Goal: Task Accomplishment & Management: Manage account settings

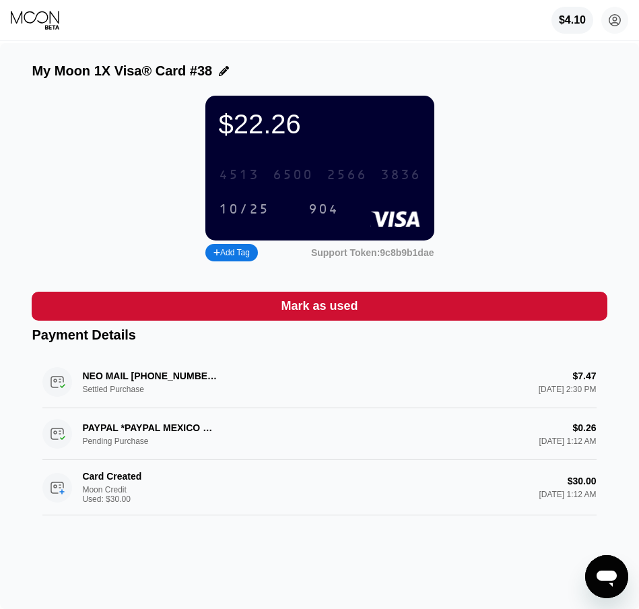
click at [346, 181] on div "2566" at bounding box center [347, 175] width 40 height 15
click at [84, 161] on div "$22.26 * * * * * * * * * * * * 3836 10/25 904 Add Tag Support Token: 9c8b9b1dae" at bounding box center [319, 180] width 575 height 169
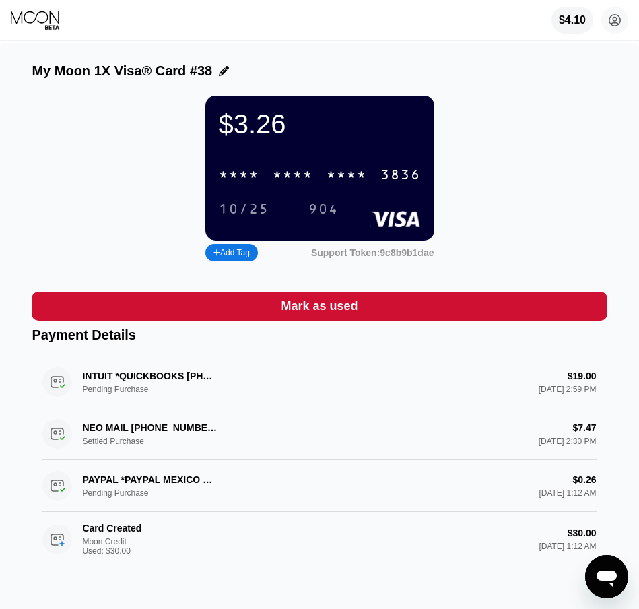
click at [75, 115] on div "$3.26 * * * * * * * * * * * * 3836 10/25 904 Add Tag Support Token: 9c8b9b1dae" at bounding box center [319, 180] width 575 height 169
drag, startPoint x: 11, startPoint y: 187, endPoint x: 18, endPoint y: 185, distance: 6.9
click at [18, 185] on div "My Moon 1X Visa® Card #38 $3.26 * * * * * * * * * * * * 3836 10/25 904 Add Tag …" at bounding box center [319, 330] width 639 height 574
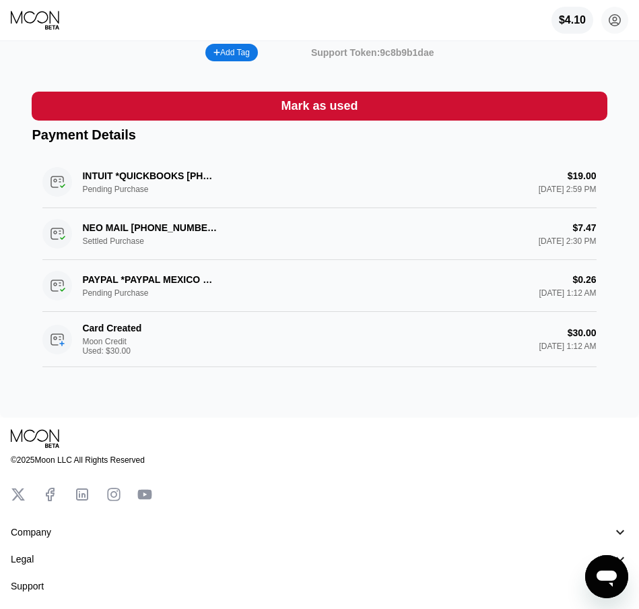
scroll to position [202, 0]
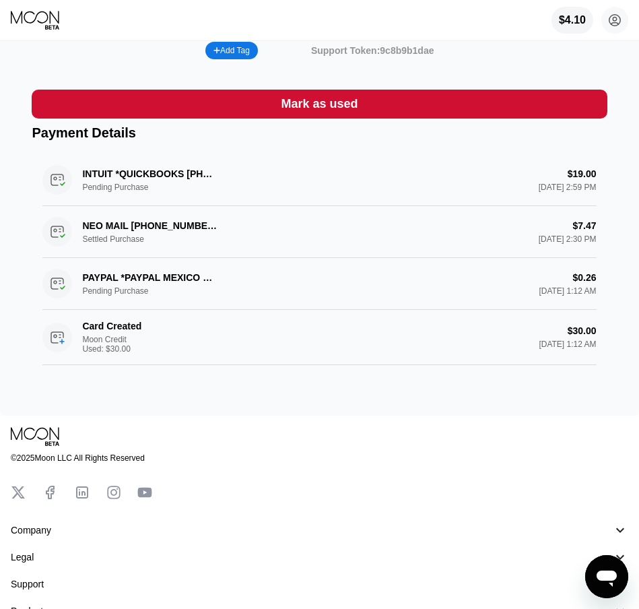
click at [255, 416] on div "My Moon 1X Visa® Card #38 $3.26 * * * * * * * * * * * * 3836 10/25 904 Add Tag …" at bounding box center [319, 128] width 639 height 574
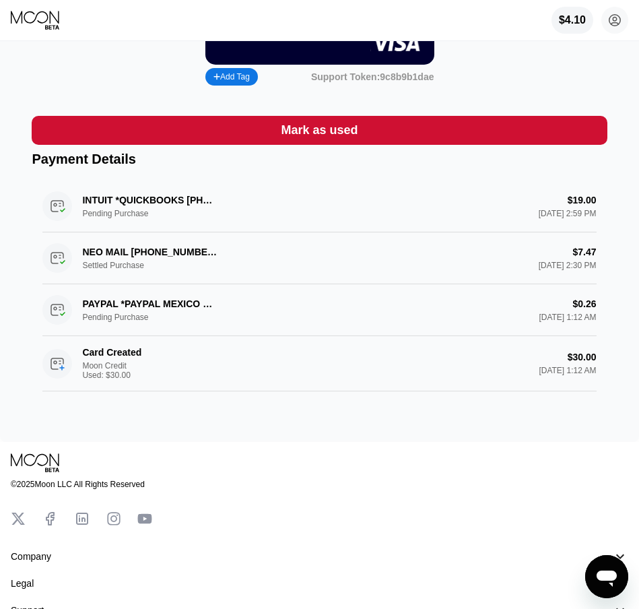
scroll to position [0, 0]
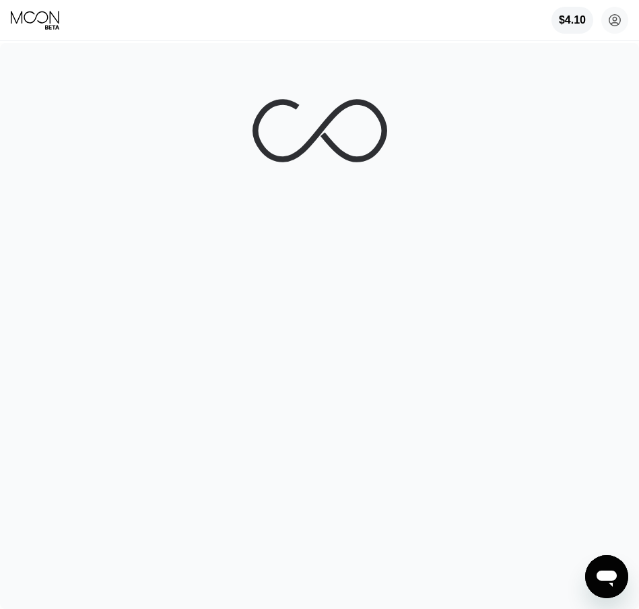
click at [141, 327] on div at bounding box center [319, 326] width 639 height 566
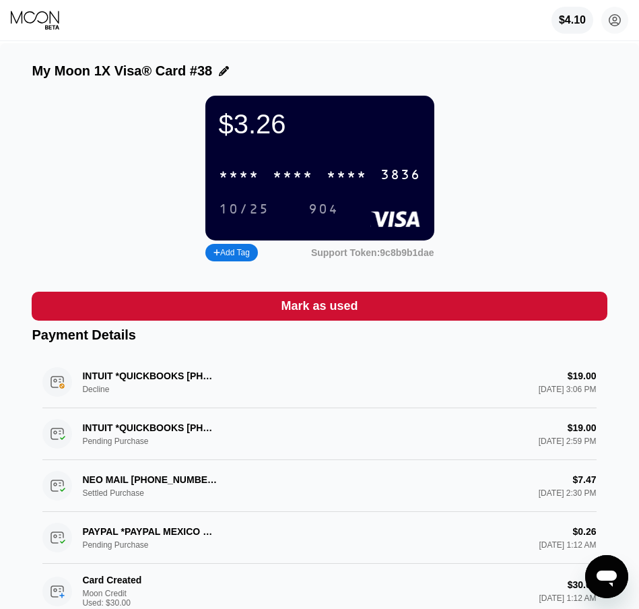
click at [80, 141] on div "$3.26 * * * * * * * * * * * * 3836 10/25 904 Add Tag Support Token: 9c8b9b1dae" at bounding box center [319, 180] width 575 height 169
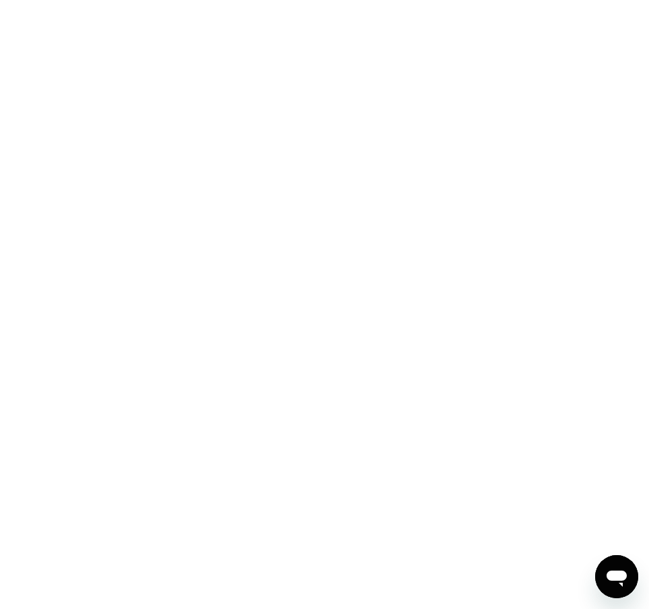
drag, startPoint x: 190, startPoint y: 51, endPoint x: 172, endPoint y: 32, distance: 26.2
click at [182, 40] on div at bounding box center [324, 304] width 649 height 609
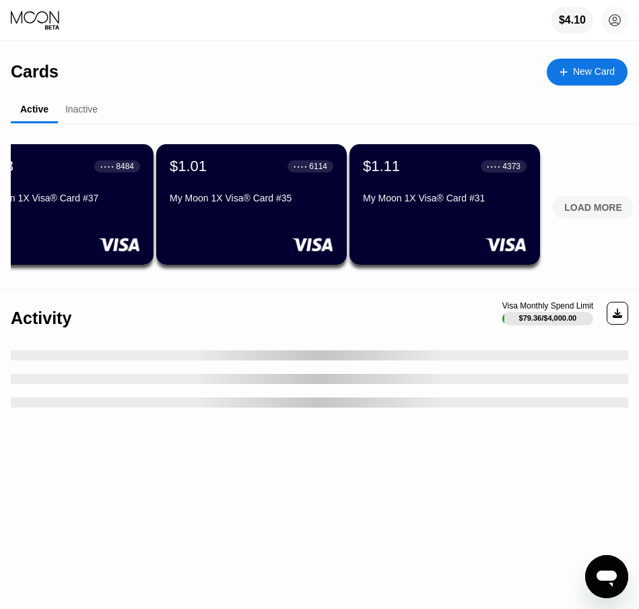
scroll to position [0, 440]
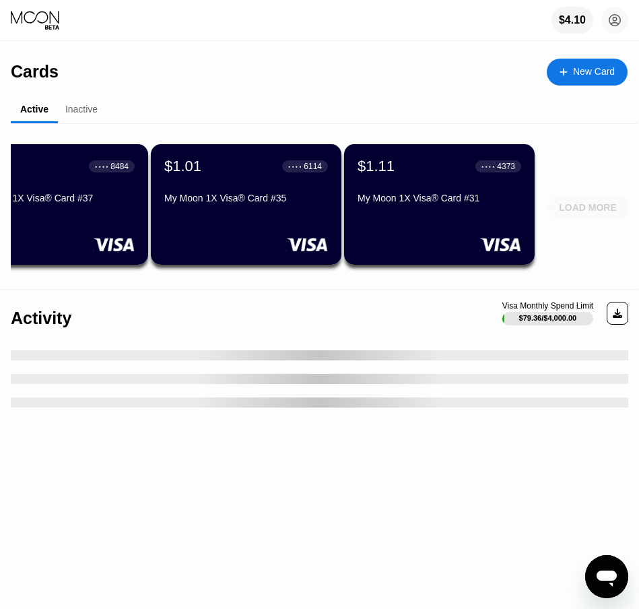
click at [592, 206] on div "LOAD MORE" at bounding box center [588, 207] width 58 height 12
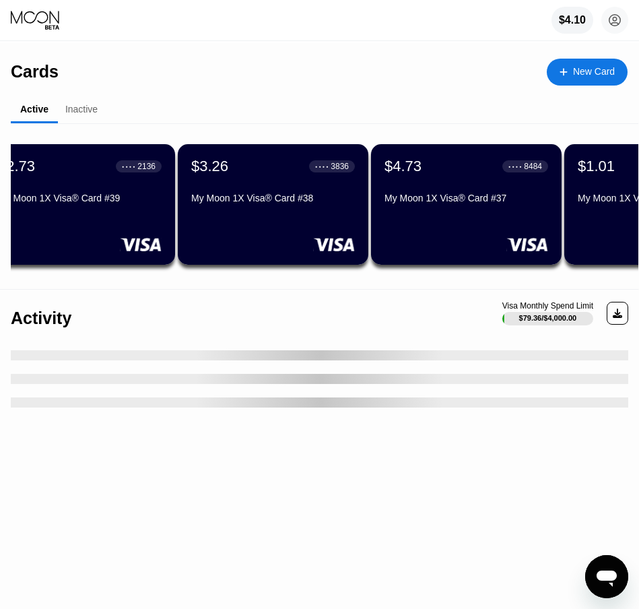
scroll to position [0, 28]
click at [255, 228] on div "$3.26 ● ● ● ● 3836 My Moon 1X Visa® Card #38" at bounding box center [271, 204] width 191 height 121
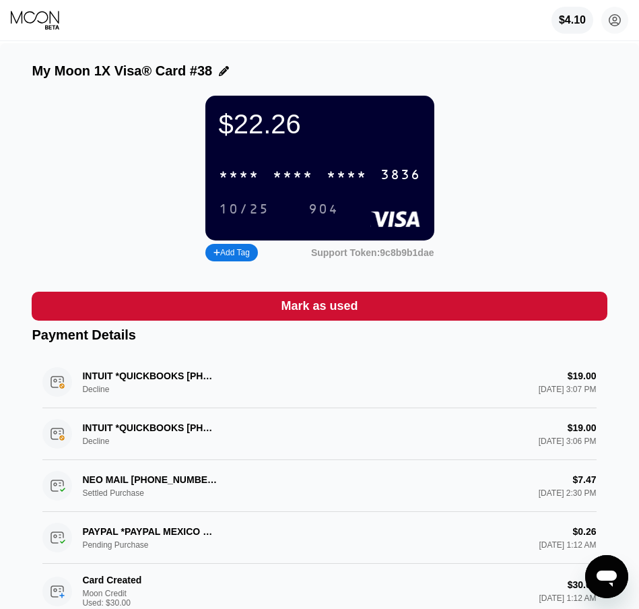
click at [527, 117] on div "$22.26 * * * * * * * * * * * * 3836 10/25 904 Add Tag Support Token: 9c8b9b1dae" at bounding box center [319, 180] width 575 height 169
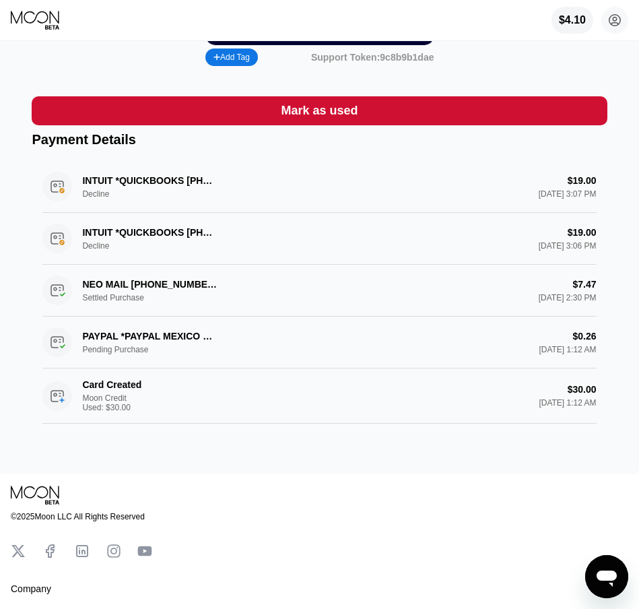
scroll to position [202, 0]
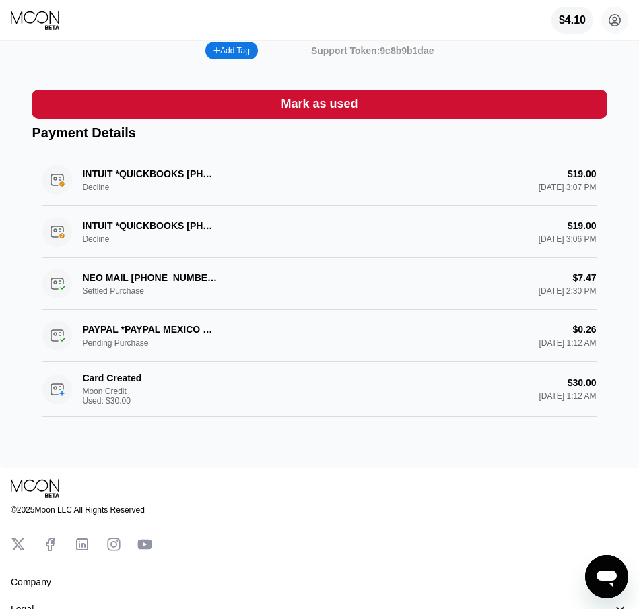
click at [358, 467] on div "My Moon 1X Visa® Card #38 $22.26 * * * * * * * * * * * * 3836 10/25 904 Add Tag…" at bounding box center [319, 154] width 639 height 626
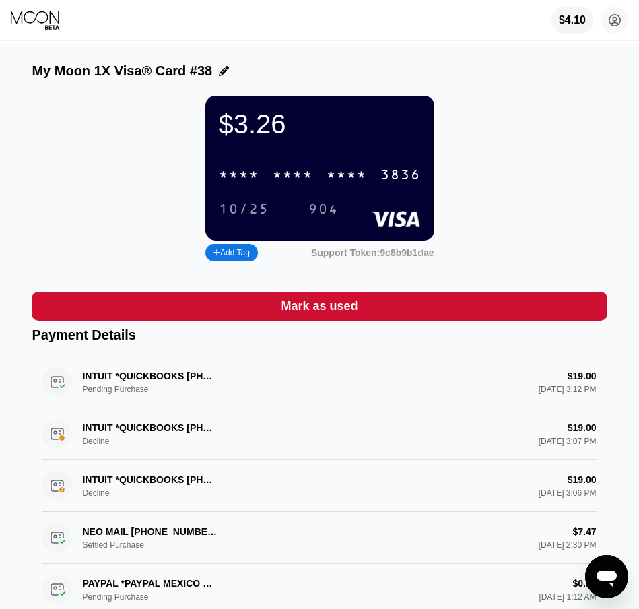
click at [150, 150] on div "$3.26 * * * * * * * * * * * * 3836 10/25 904 Add Tag Support Token: 9c8b9b1dae" at bounding box center [319, 180] width 575 height 169
click at [531, 93] on div "My Moon 1X Visa® Card #38 $3.26 * * * * * * * * * * * * 3836 10/25 904 Add Tag …" at bounding box center [319, 382] width 639 height 678
click at [42, 26] on icon at bounding box center [36, 20] width 51 height 20
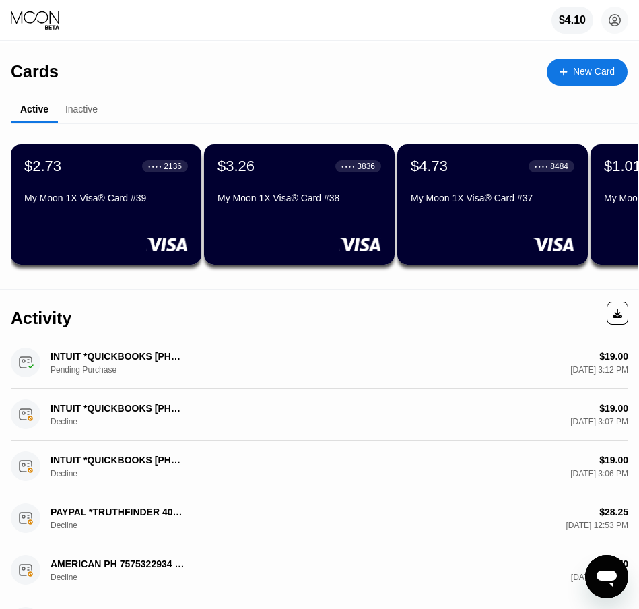
drag, startPoint x: 129, startPoint y: 212, endPoint x: 495, endPoint y: 277, distance: 371.5
click at [131, 209] on div "My Moon 1X Visa® Card #39" at bounding box center [106, 201] width 164 height 16
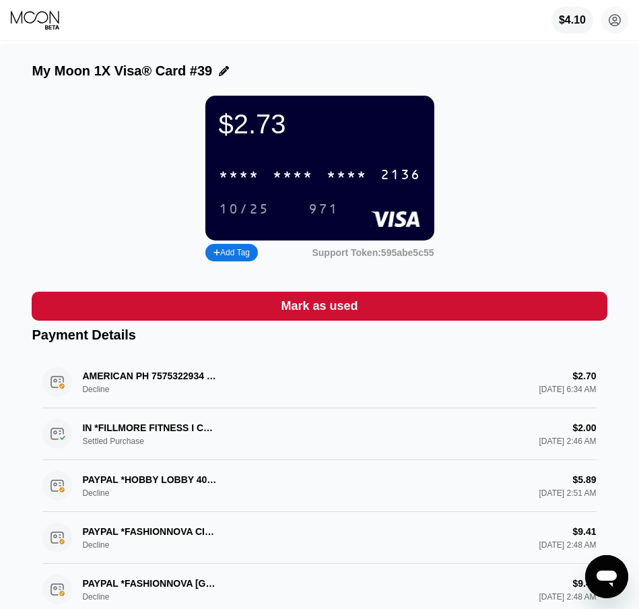
click at [293, 183] on div "* * * *" at bounding box center [293, 175] width 40 height 15
click at [293, 183] on div "6500" at bounding box center [293, 175] width 40 height 15
click at [537, 153] on div "$0.03 * * * * * * * * * * * * 2136 10/25 971 Add Tag Support Token: 595abe5c55" at bounding box center [319, 180] width 575 height 169
click at [28, 20] on icon at bounding box center [36, 20] width 51 height 20
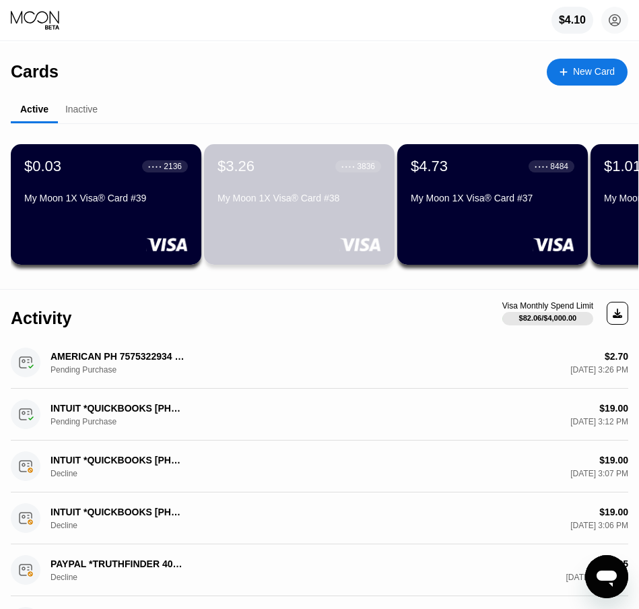
click at [297, 199] on div "My Moon 1X Visa® Card #38" at bounding box center [300, 198] width 164 height 11
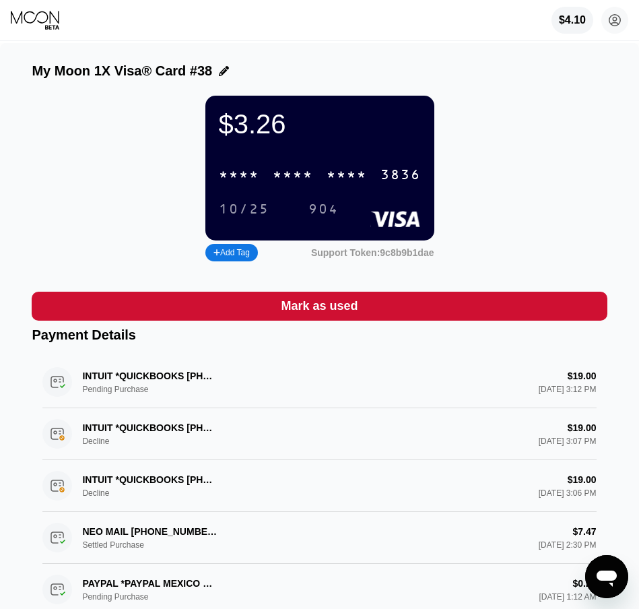
click at [591, 141] on div "$3.26 * * * * * * * * * * * * 3836 10/25 904 Add Tag Support Token: 9c8b9b1dae" at bounding box center [319, 180] width 575 height 169
click at [316, 181] on div "* * * * * * * * * * * * 3836" at bounding box center [320, 175] width 218 height 28
click at [44, 19] on icon at bounding box center [36, 20] width 51 height 20
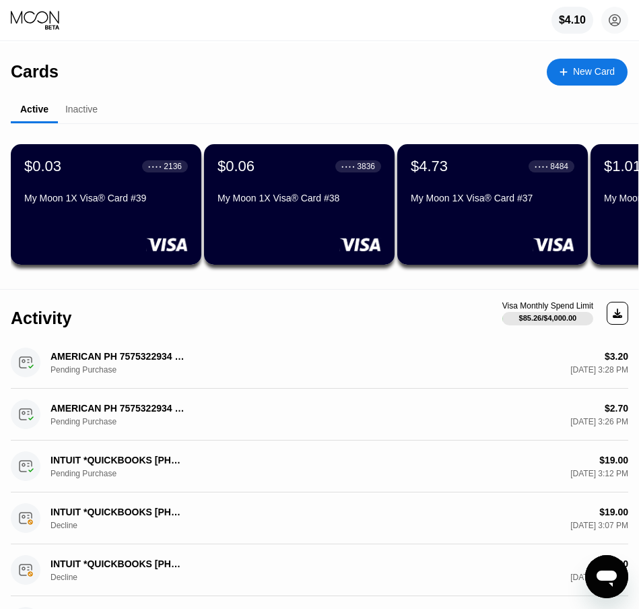
click at [477, 193] on div "$4.73 ● ● ● ● 8484 My Moon 1X Visa® Card #37" at bounding box center [493, 183] width 164 height 51
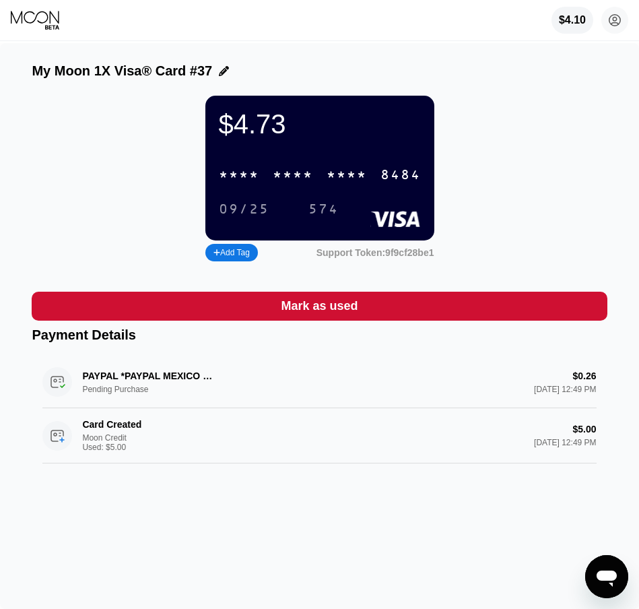
click at [314, 187] on div "* * * * * * * * * * * * 8484" at bounding box center [320, 175] width 218 height 28
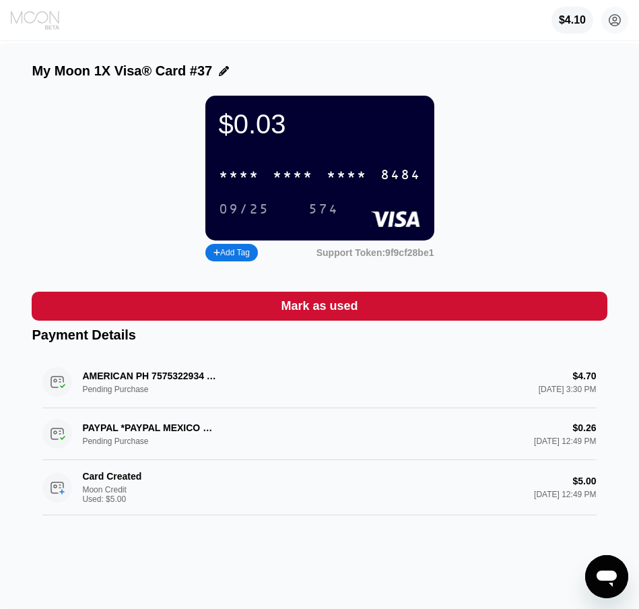
click at [38, 23] on icon at bounding box center [35, 17] width 48 height 13
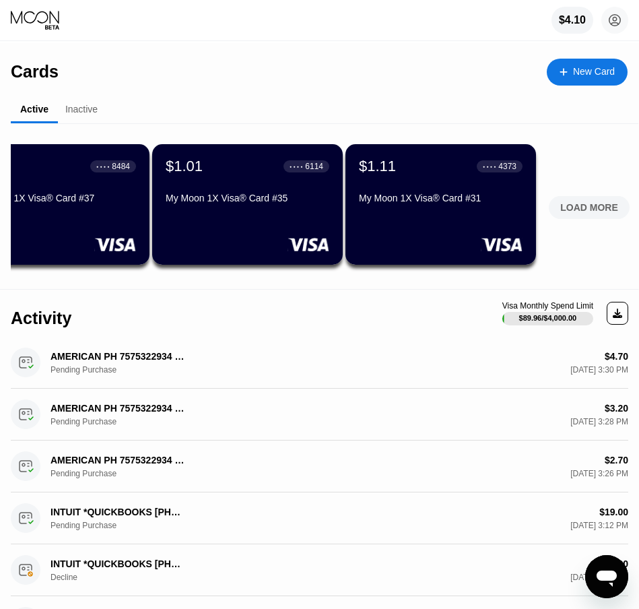
scroll to position [0, 440]
click at [589, 206] on div "LOAD MORE" at bounding box center [588, 207] width 58 height 12
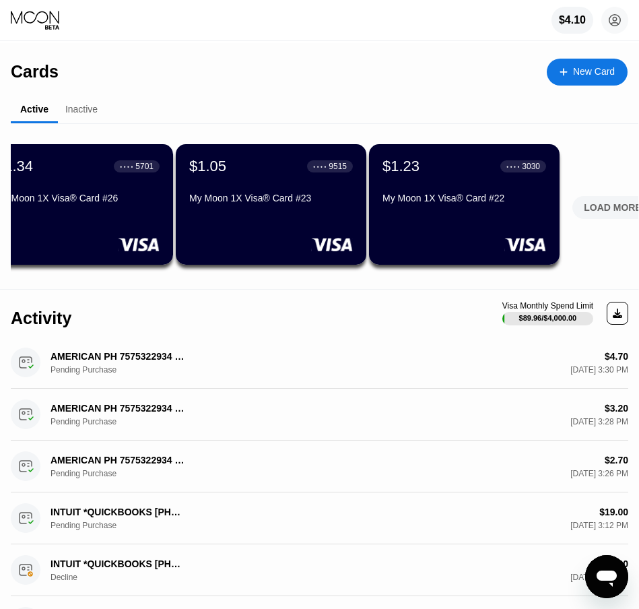
scroll to position [0, 1406]
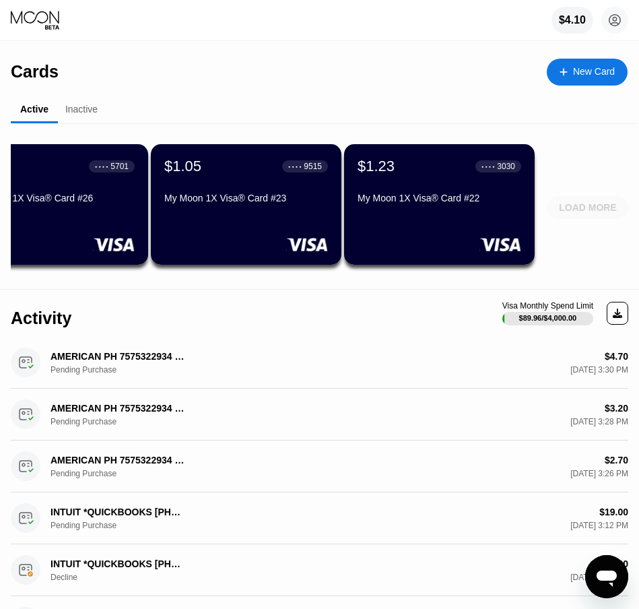
click at [597, 208] on div "LOAD MORE" at bounding box center [588, 207] width 58 height 12
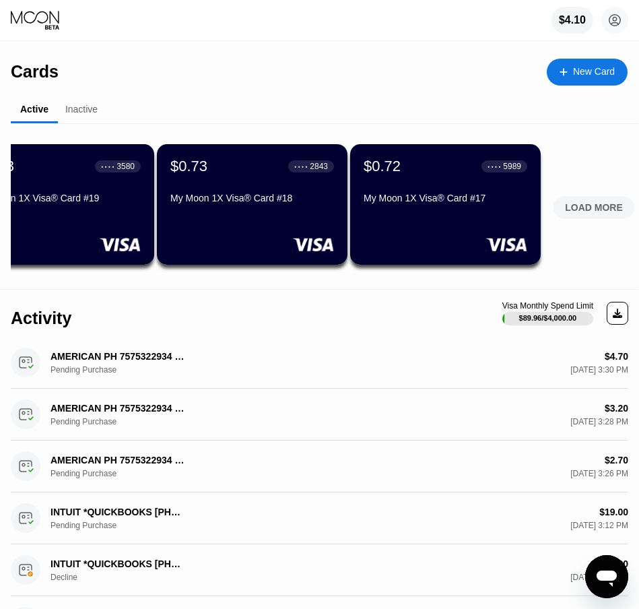
scroll to position [0, 2373]
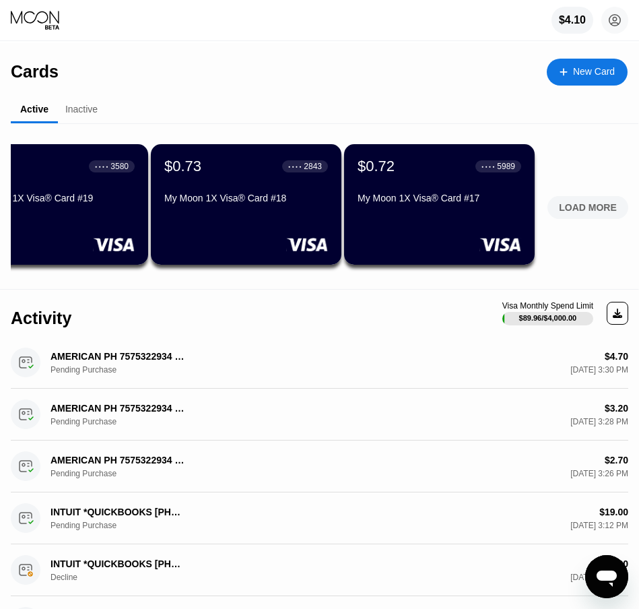
click at [597, 209] on div "LOAD MORE" at bounding box center [588, 207] width 58 height 12
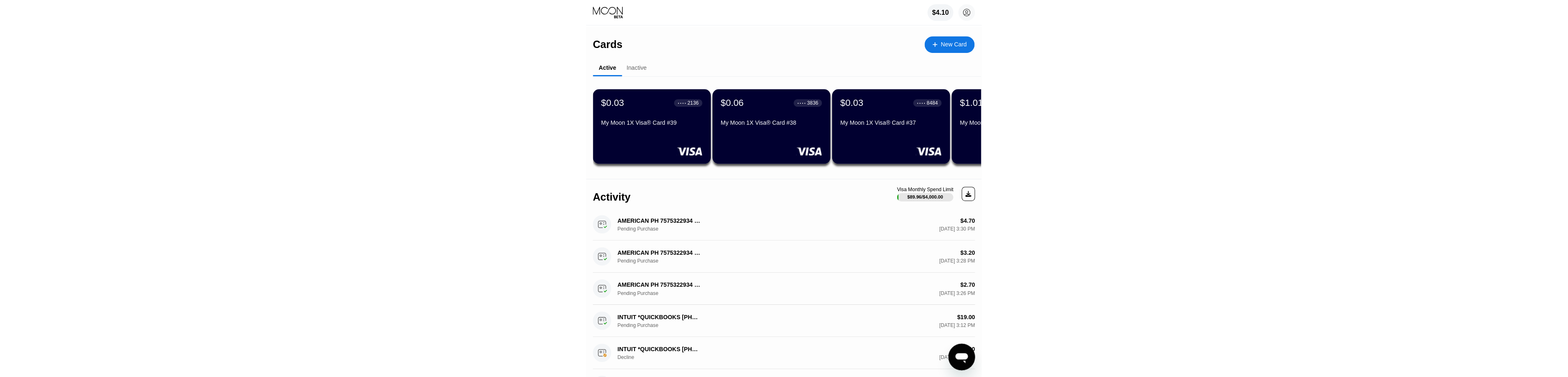
scroll to position [0, 1]
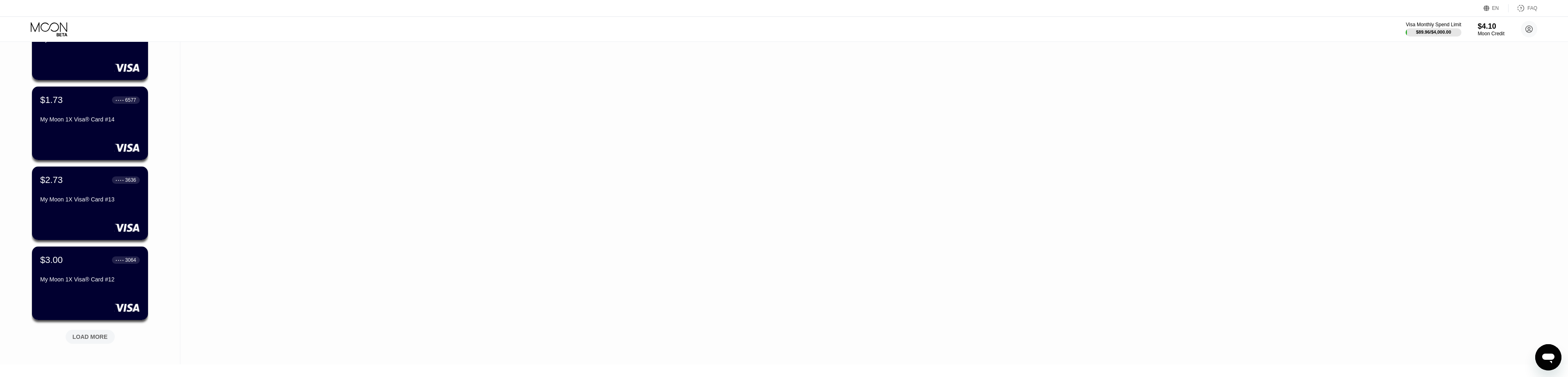
scroll to position [1491, 0]
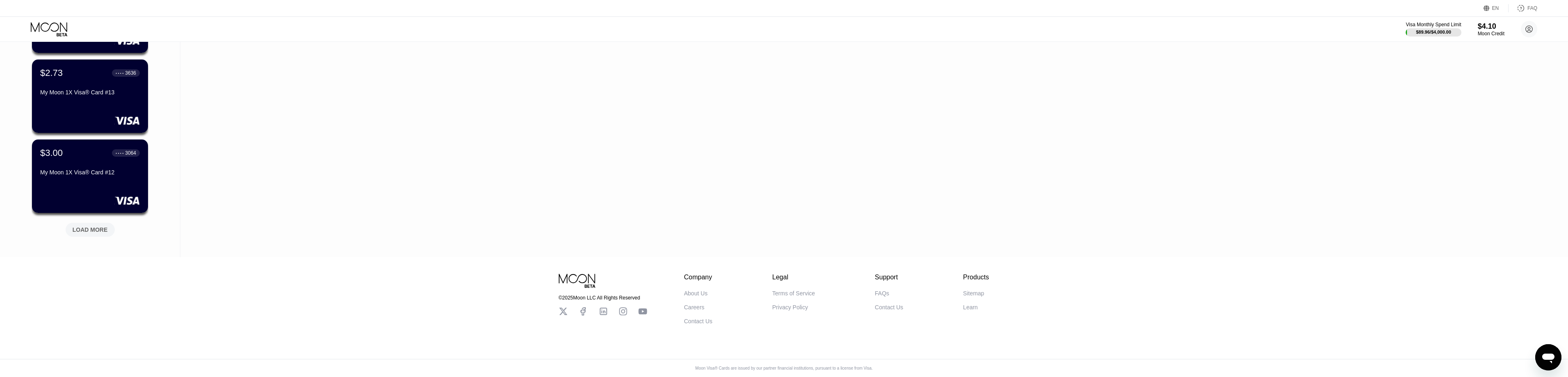
click at [97, 226] on div "LOAD MORE" at bounding box center [90, 230] width 35 height 7
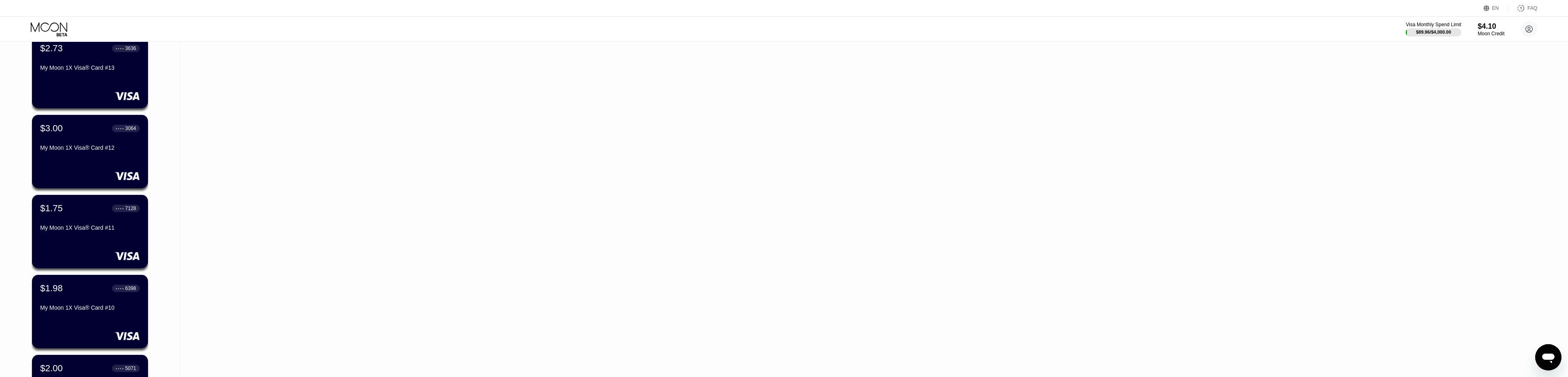
scroll to position [1891, 0]
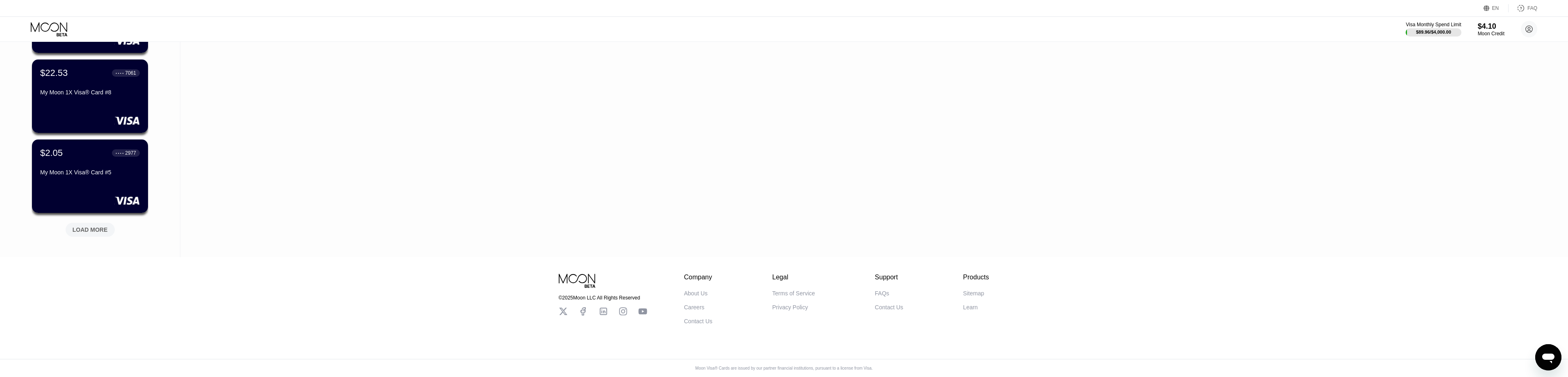
click at [85, 226] on div "LOAD MORE" at bounding box center [90, 230] width 35 height 7
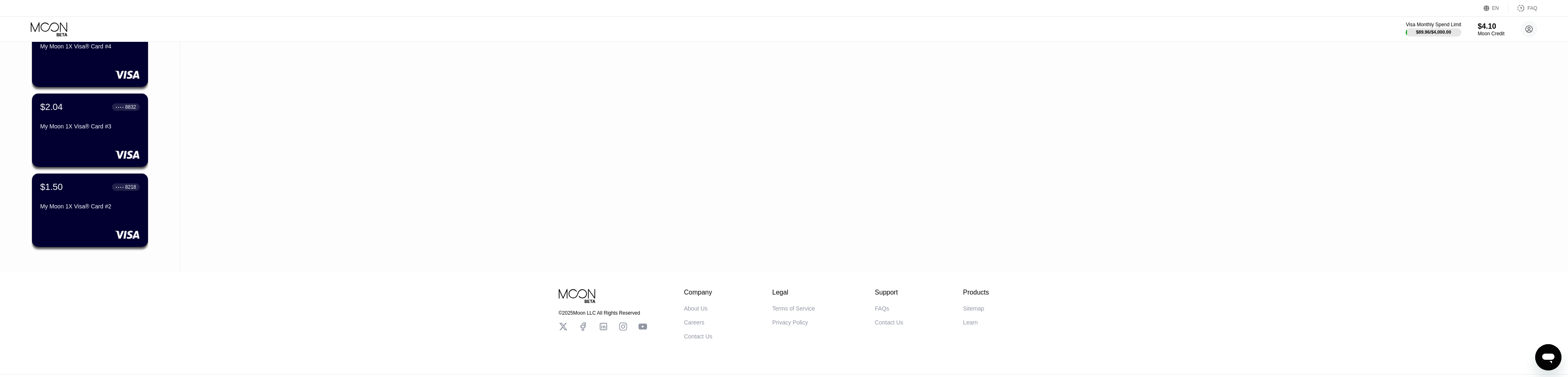
scroll to position [2030, 0]
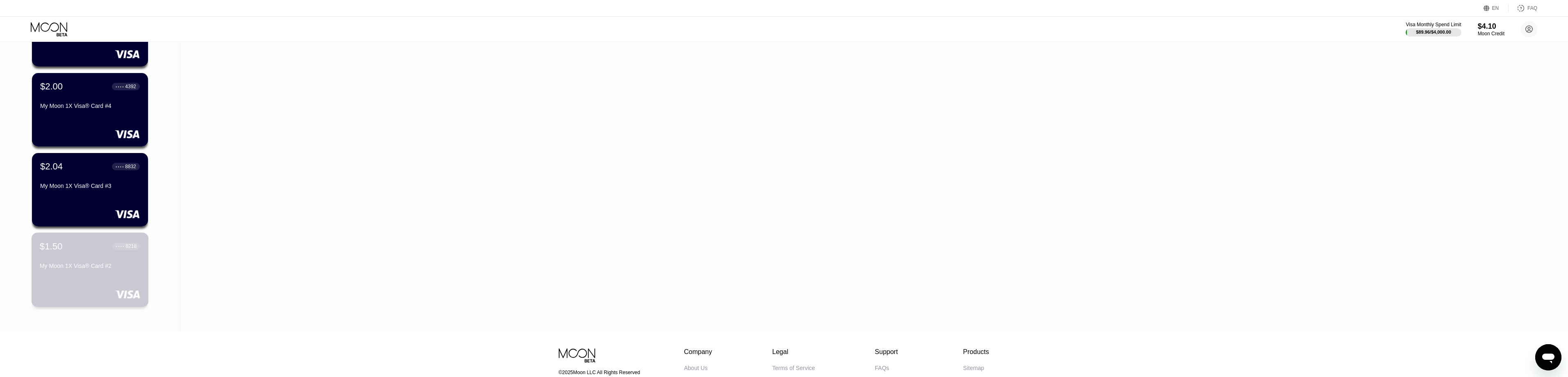
click at [91, 267] on div "My Moon 1X Visa® Card #2" at bounding box center [89, 266] width 100 height 7
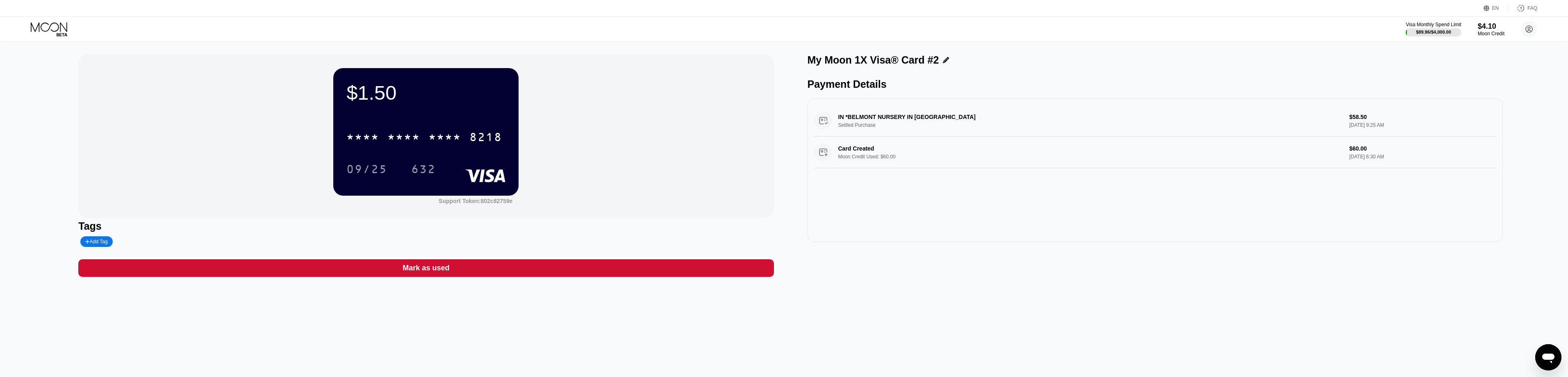
click at [395, 268] on div "My Moon 1X Visa® Card #2 Payment Details IN *BELMONT NURSERY IN FRESNO US Settl…" at bounding box center [1155, 166] width 695 height 223
click at [395, 138] on div "8218" at bounding box center [486, 138] width 33 height 13
click at [67, 29] on icon at bounding box center [49, 26] width 37 height 9
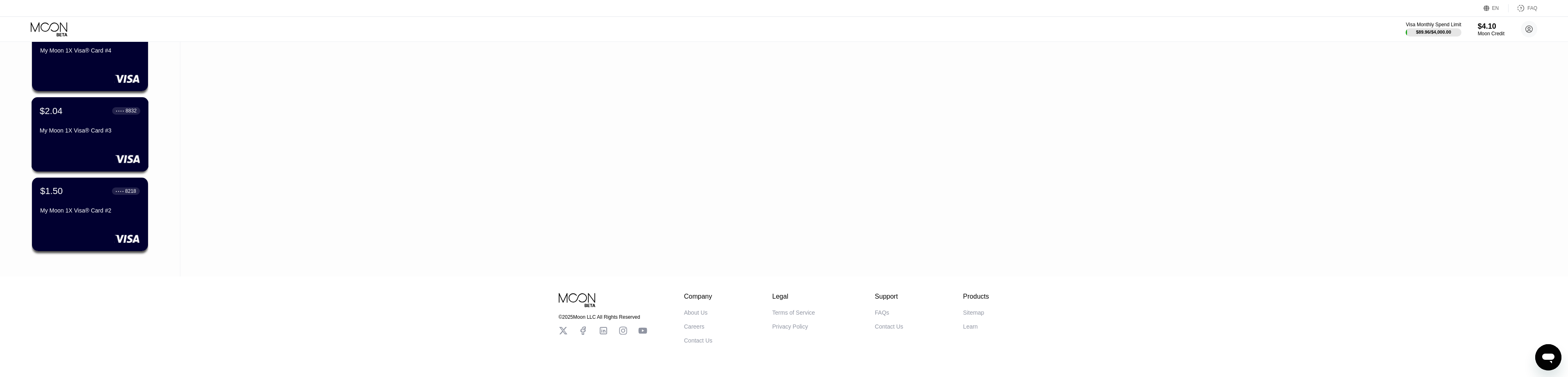
scroll to position [2071, 0]
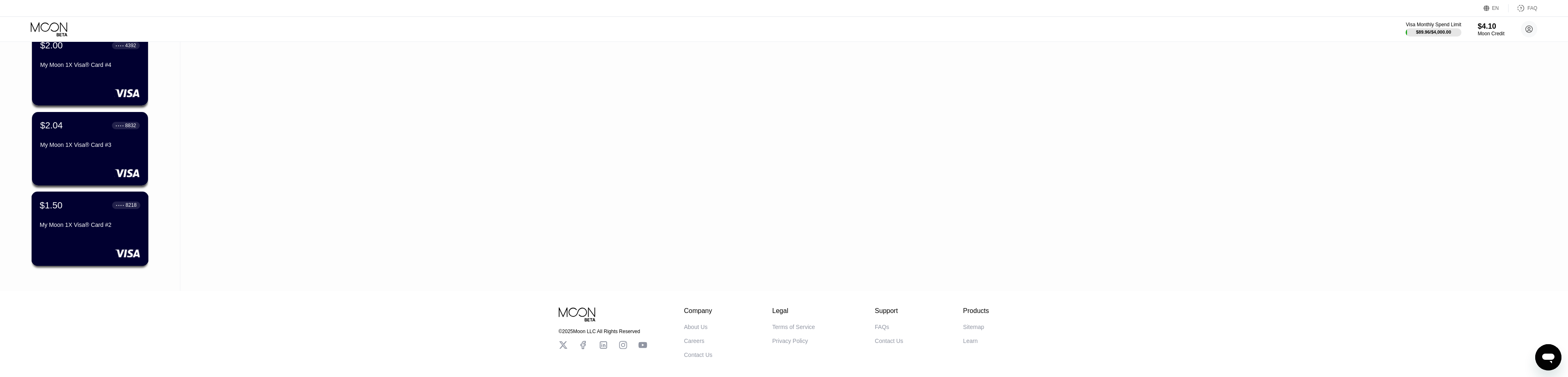
click at [85, 210] on div "$1.50 ● ● ● ● 8218" at bounding box center [89, 205] width 100 height 11
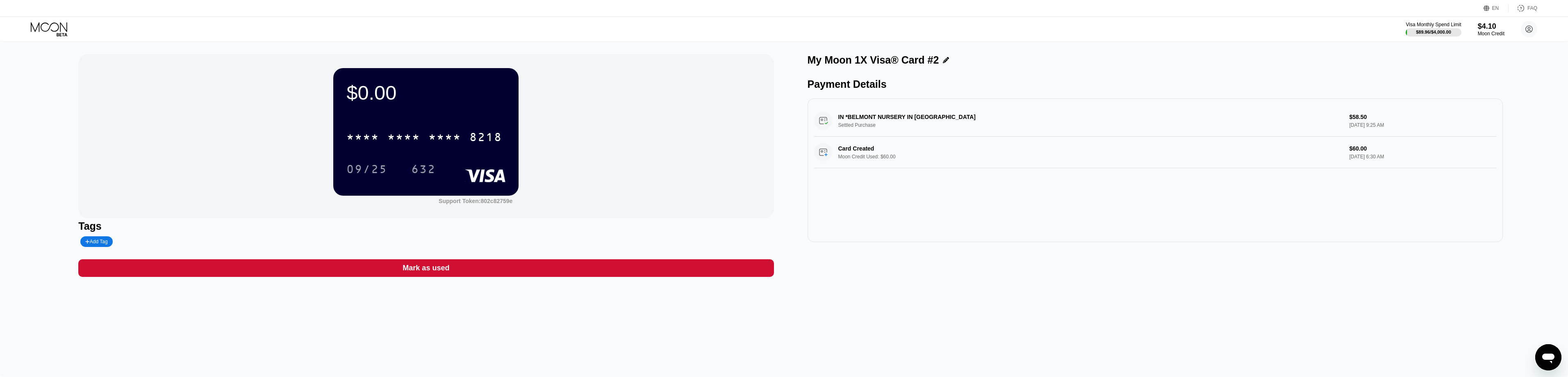
click at [63, 32] on icon at bounding box center [50, 29] width 38 height 15
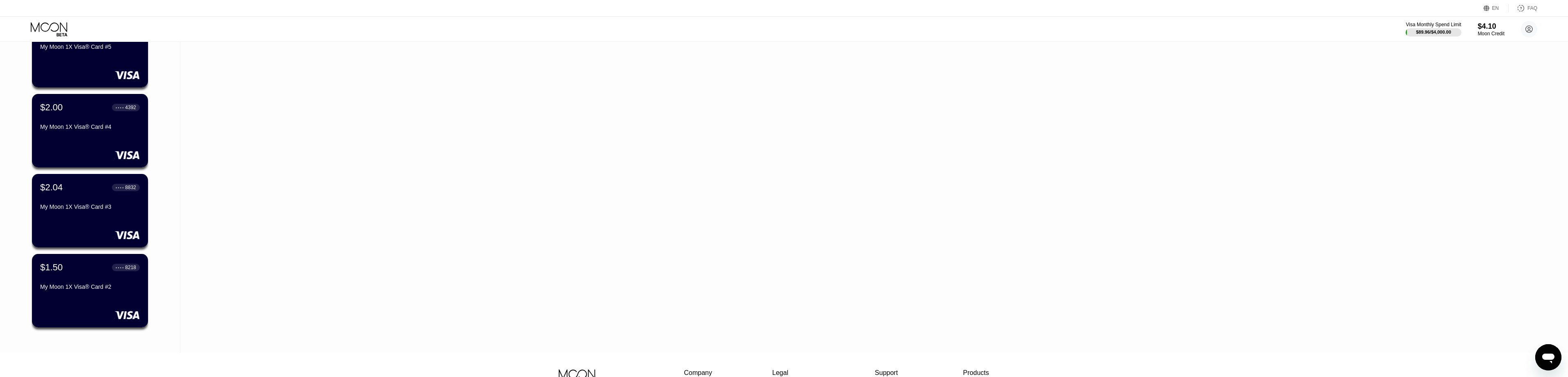
scroll to position [2112, 0]
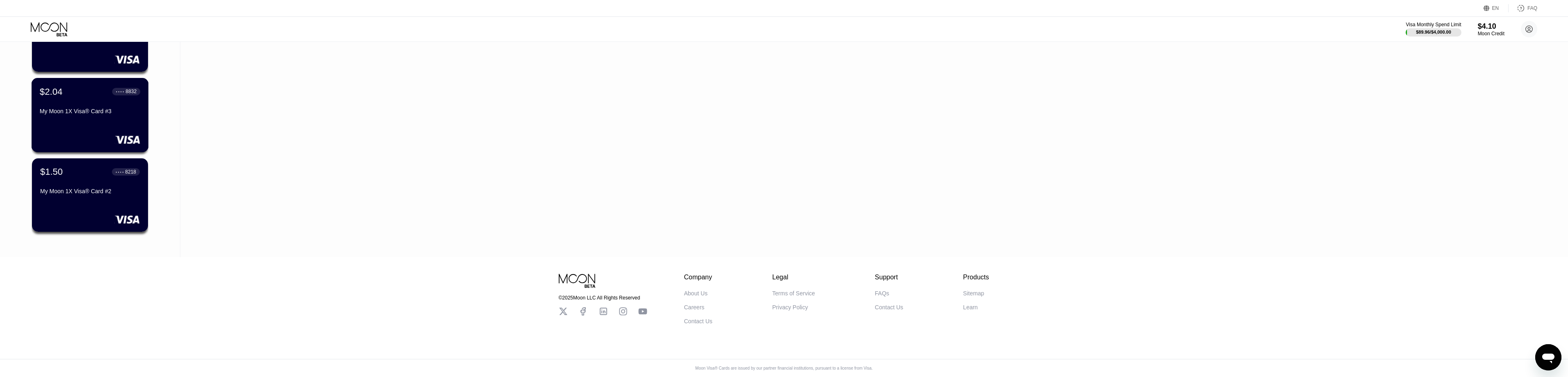
click at [87, 111] on div "My Moon 1X Visa® Card #3" at bounding box center [89, 111] width 100 height 7
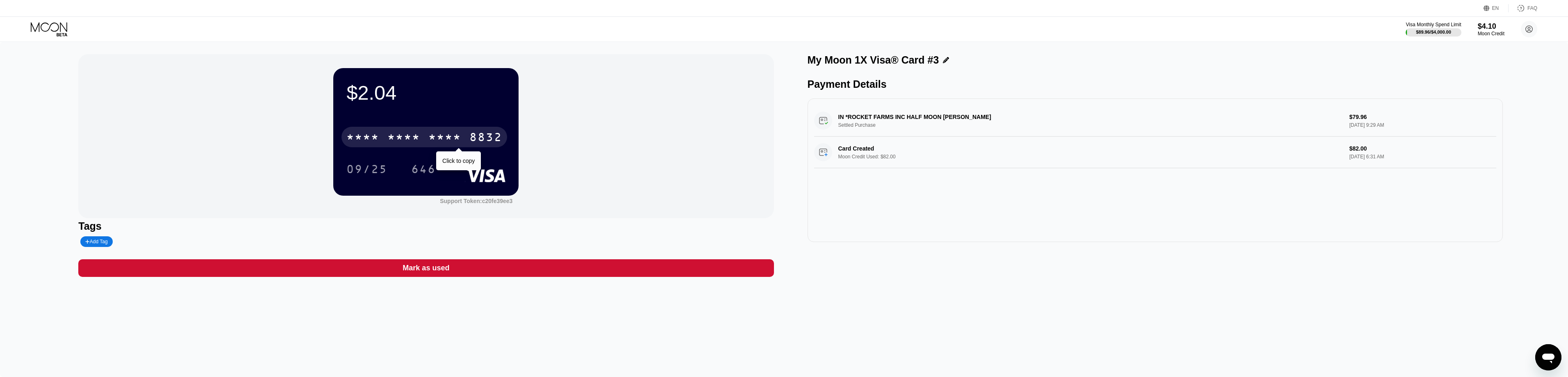
click at [395, 134] on div "* * * *" at bounding box center [445, 138] width 33 height 13
click at [55, 28] on icon at bounding box center [50, 29] width 38 height 15
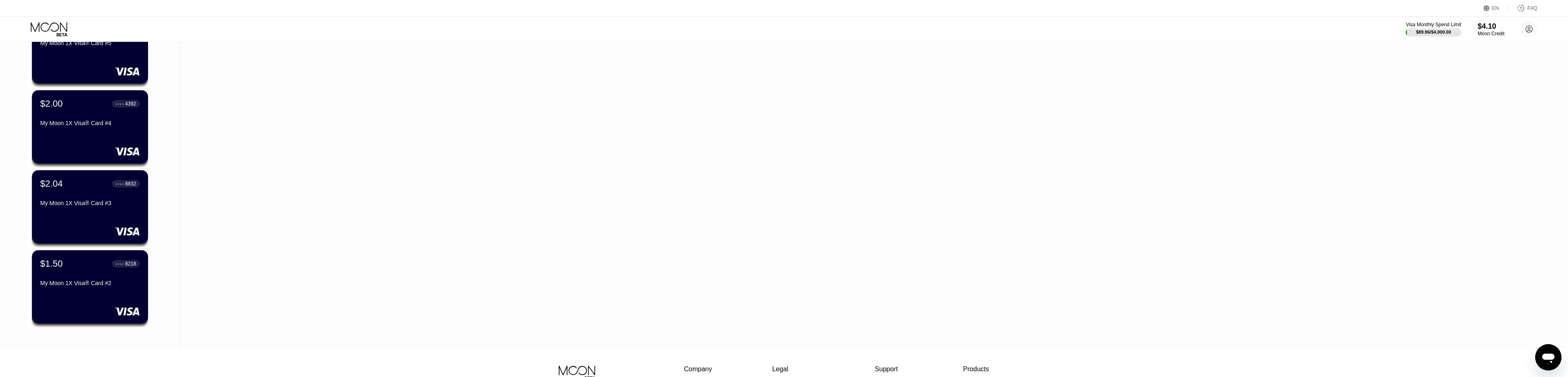
scroll to position [1989, 0]
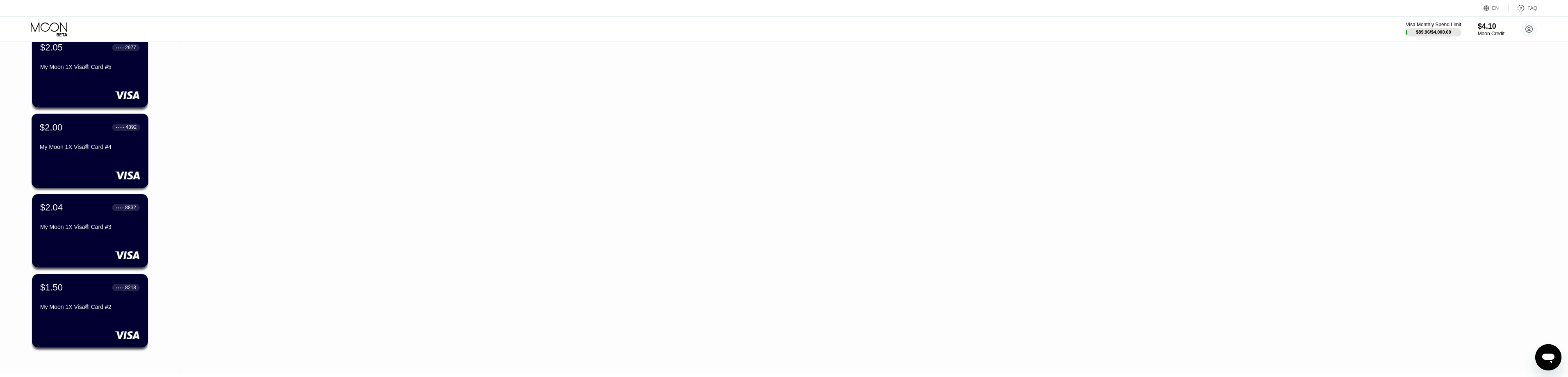
click at [96, 150] on div "My Moon 1X Visa® Card #4" at bounding box center [89, 147] width 100 height 7
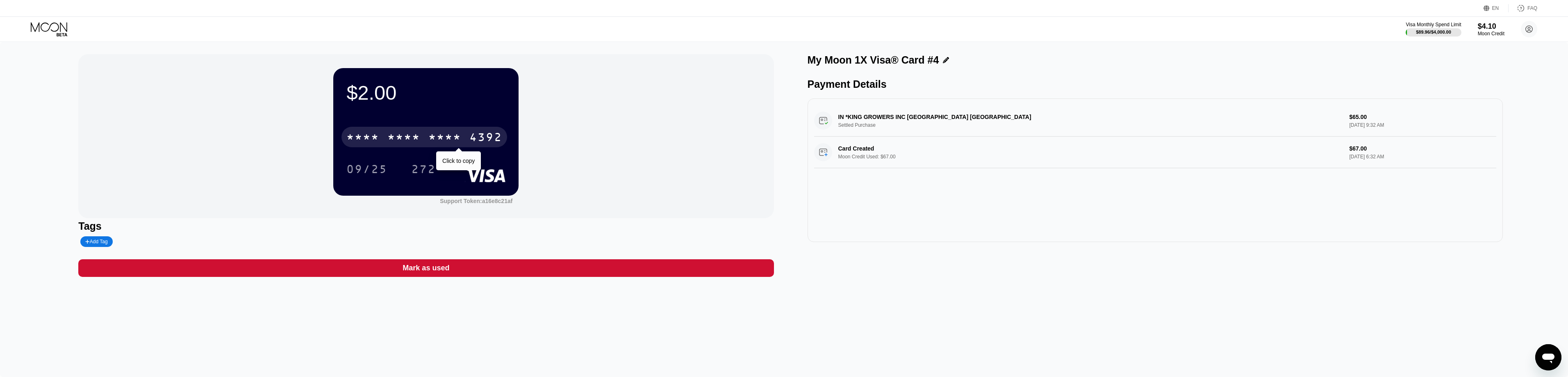
click at [395, 136] on div "4392" at bounding box center [486, 138] width 33 height 13
click at [395, 135] on div "2255" at bounding box center [445, 138] width 33 height 13
click at [395, 137] on div "4392" at bounding box center [486, 138] width 33 height 13
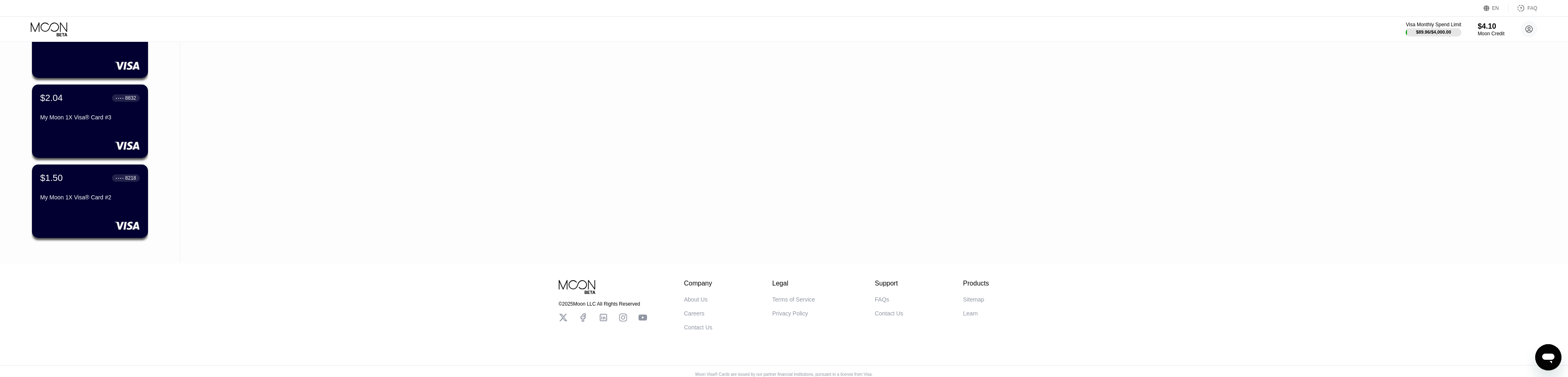
scroll to position [1948, 0]
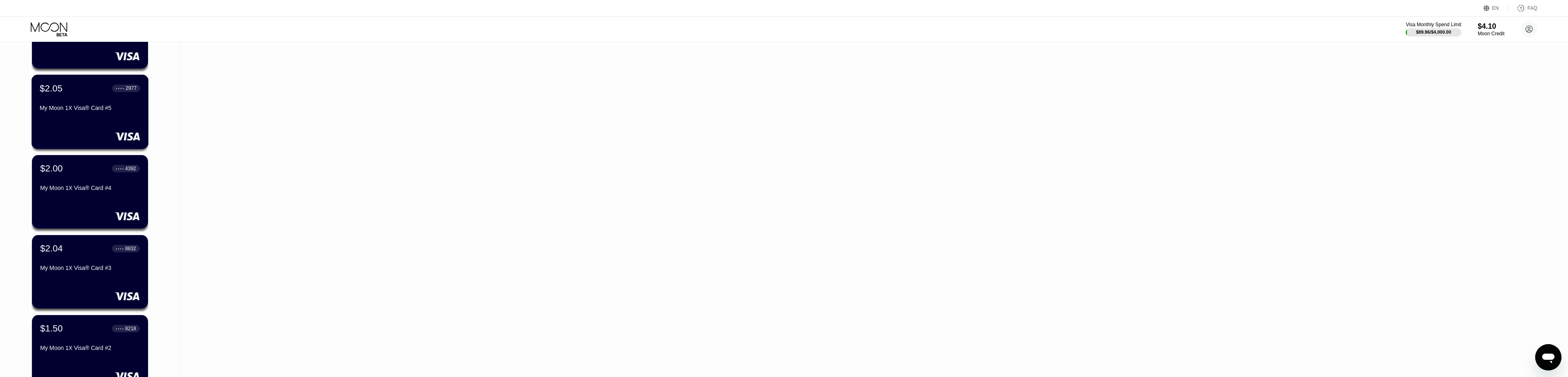
click at [83, 99] on div "$2.05 ● ● ● ● 2977 My Moon 1X Visa® Card #5" at bounding box center [89, 99] width 100 height 32
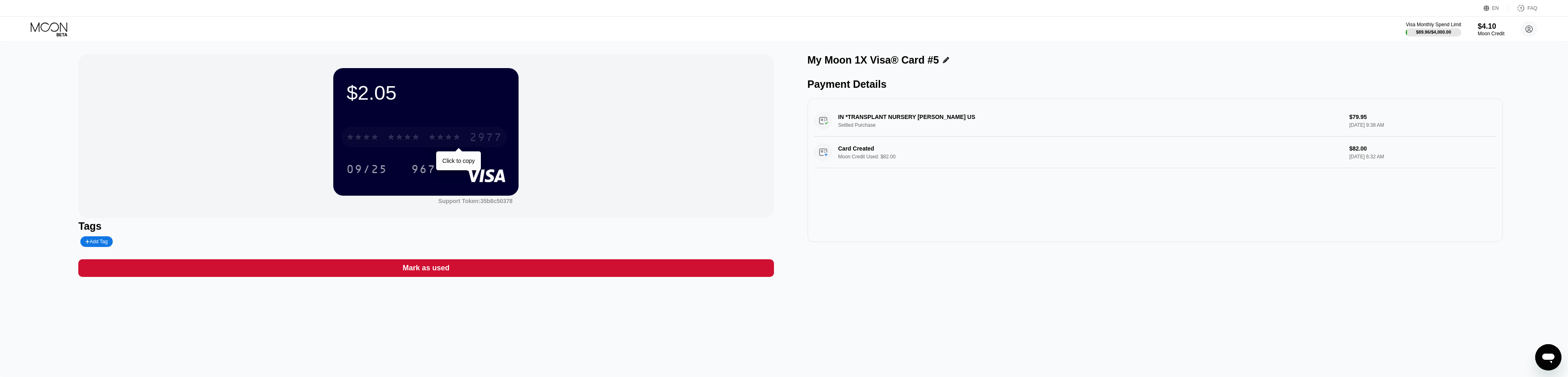
click at [395, 141] on div "* * * * * * * * * * * * 2977" at bounding box center [424, 137] width 166 height 21
click at [395, 136] on div "2732" at bounding box center [445, 138] width 33 height 13
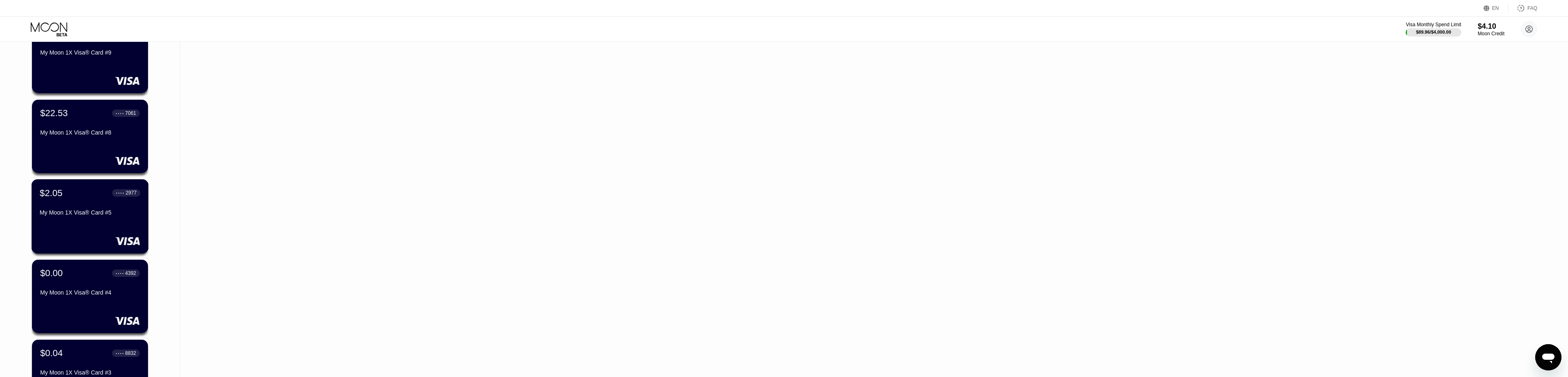
scroll to position [1825, 0]
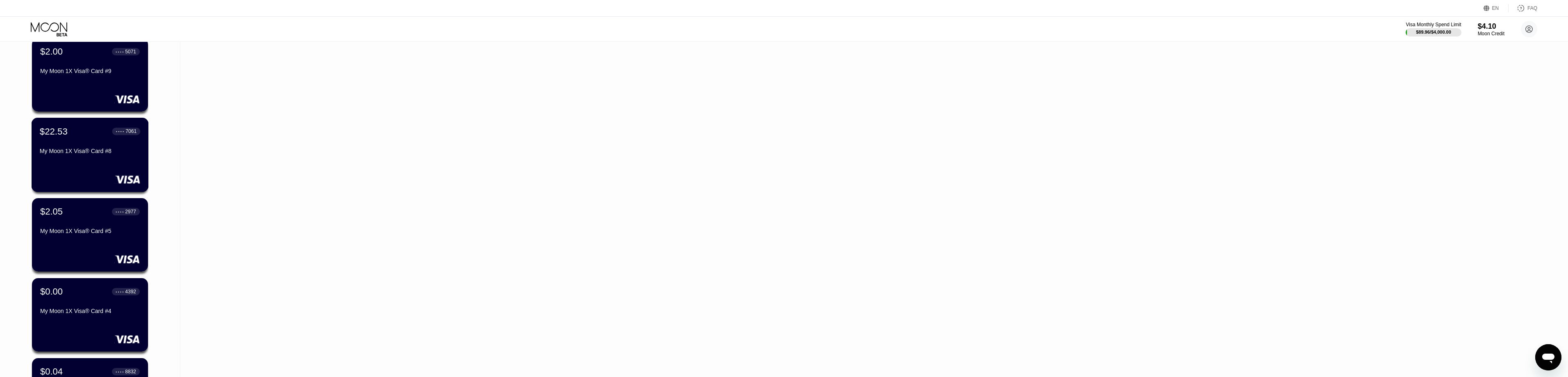
click at [92, 154] on div "My Moon 1X Visa® Card #8" at bounding box center [89, 150] width 100 height 7
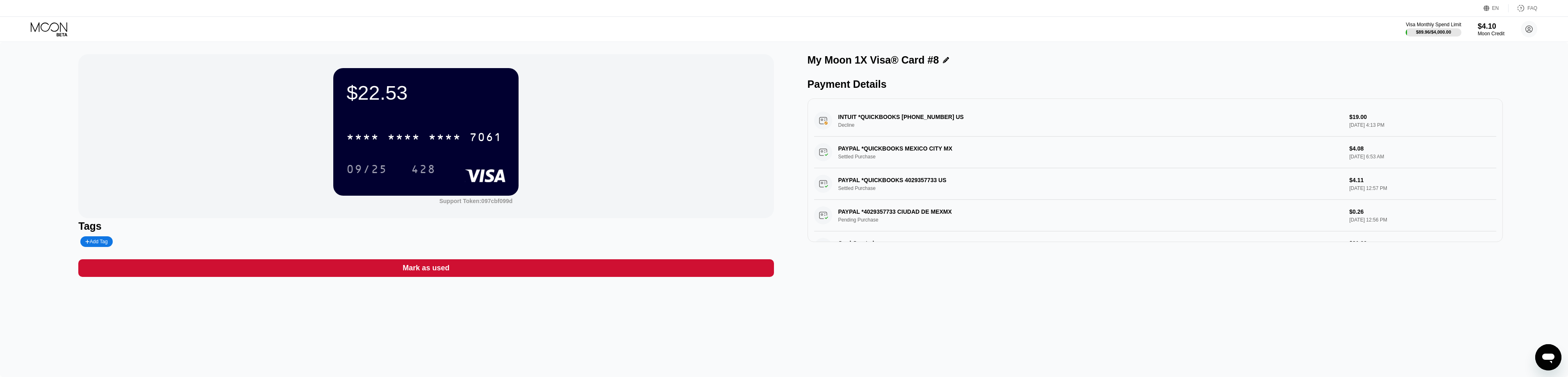
click at [395, 320] on div "$22.53 * * * * * * * * * * * * 7061 09/25 428 Support Token: 097cbf099d Tags Ad…" at bounding box center [784, 210] width 1568 height 335
click at [51, 28] on icon at bounding box center [50, 29] width 38 height 15
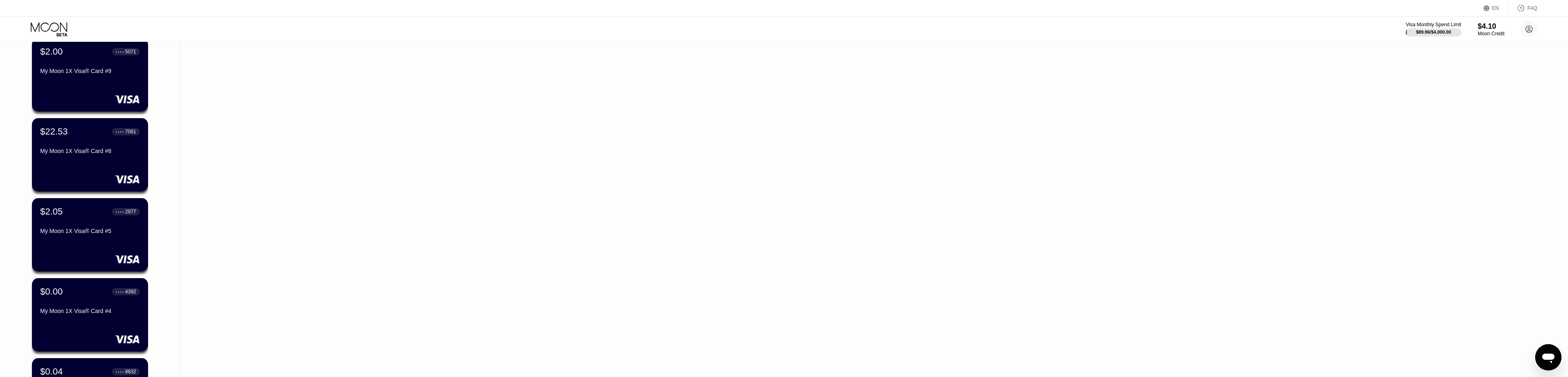
scroll to position [1743, 0]
click at [91, 154] on div "My Moon 1X Visa® Card #9" at bounding box center [89, 153] width 100 height 7
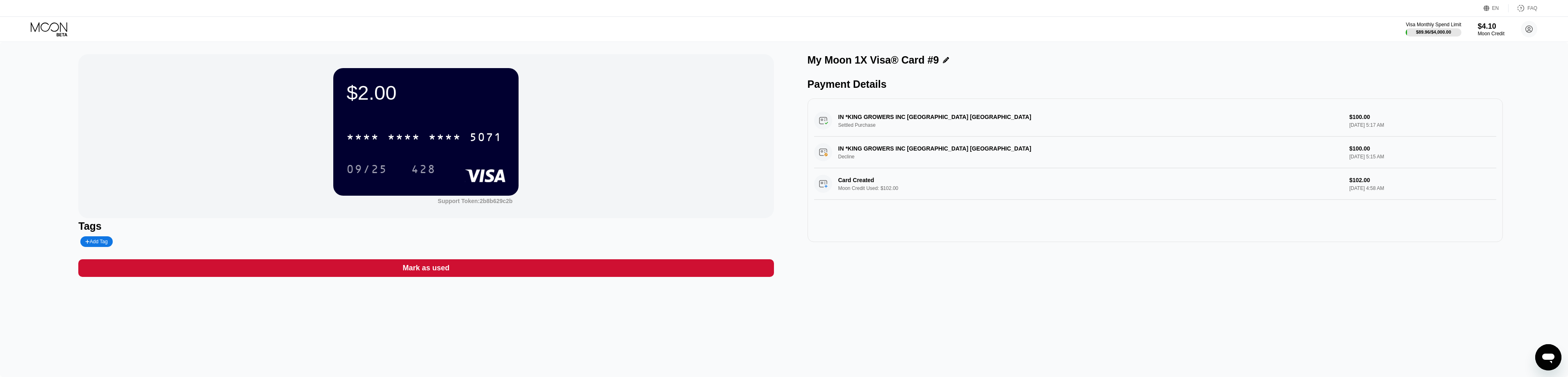
click at [395, 294] on div "$2.00 * * * * * * * * * * * * 5071 09/25 428 Support Token: 2b8b629c2b Tags Add…" at bounding box center [784, 210] width 1568 height 335
click at [395, 136] on div "* * * * * * * * * * * * 5071" at bounding box center [424, 137] width 166 height 21
drag, startPoint x: 52, startPoint y: 29, endPoint x: 88, endPoint y: 31, distance: 36.1
click at [52, 29] on icon at bounding box center [50, 29] width 38 height 15
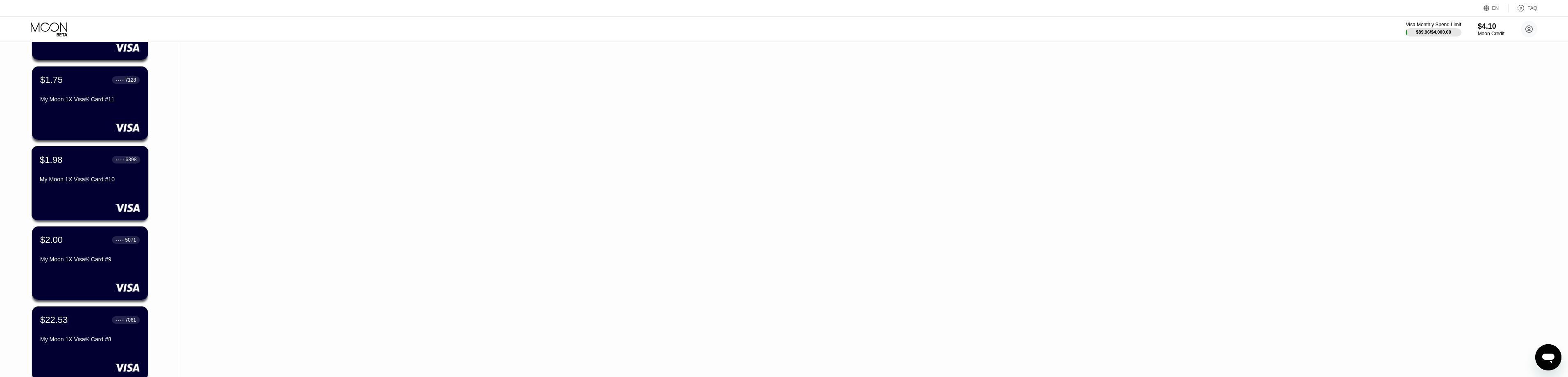
scroll to position [1661, 0]
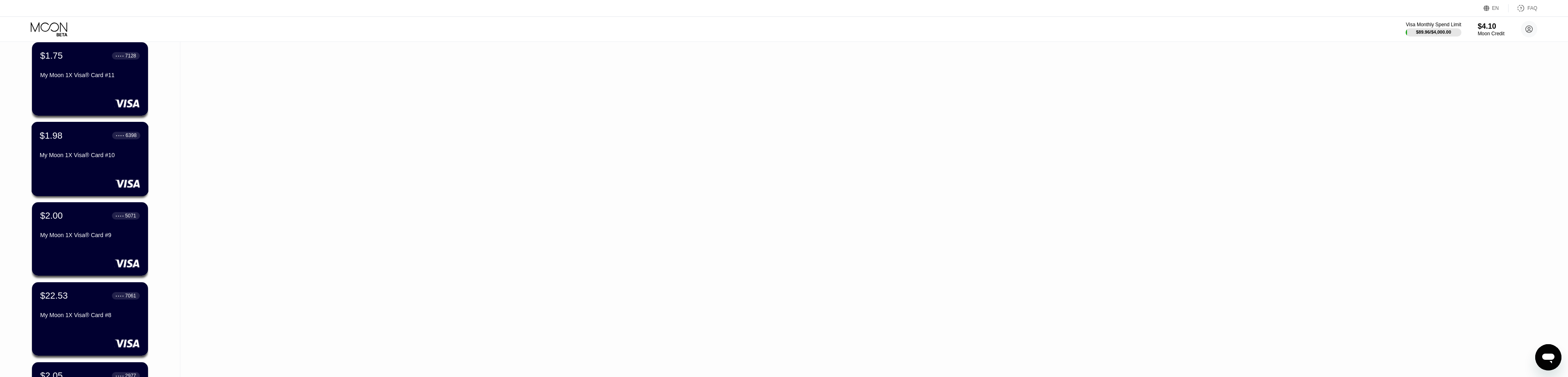
click at [96, 155] on div "My Moon 1X Visa® Card #10" at bounding box center [89, 155] width 100 height 7
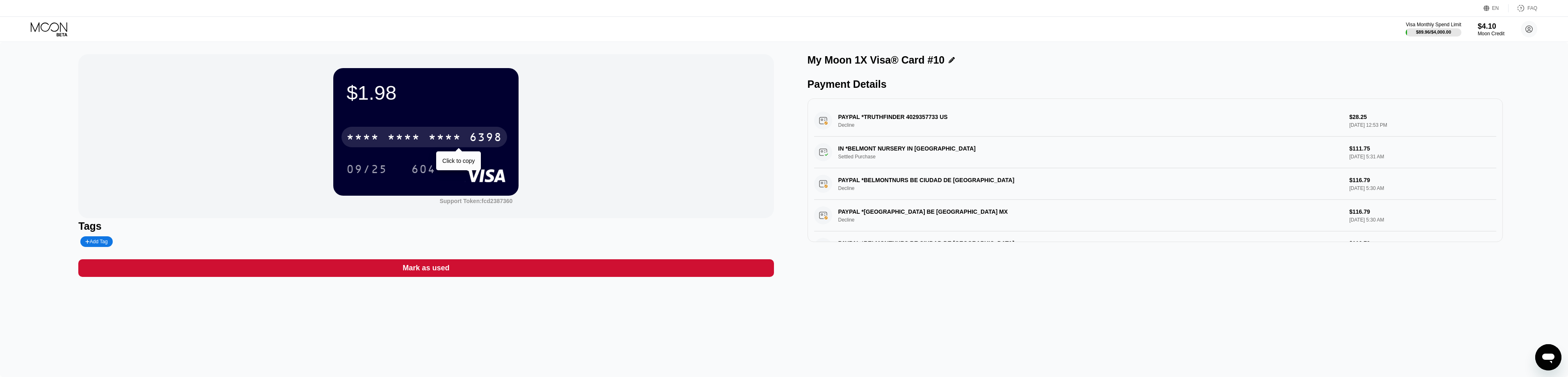
drag, startPoint x: 441, startPoint y: 136, endPoint x: 798, endPoint y: 150, distance: 357.3
click at [395, 136] on div "* * * *" at bounding box center [445, 138] width 33 height 13
click at [47, 23] on icon at bounding box center [49, 26] width 37 height 9
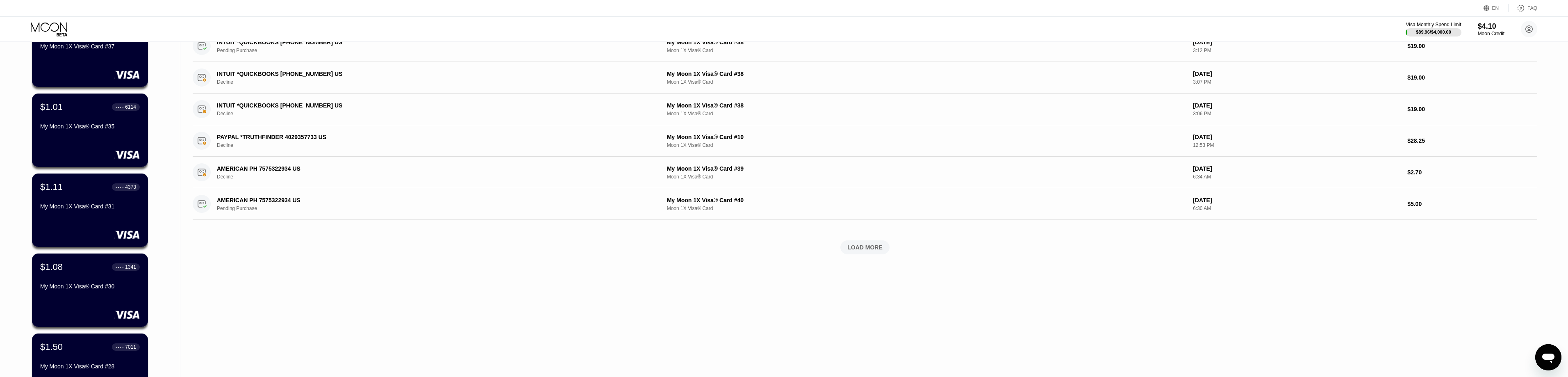
scroll to position [246, 0]
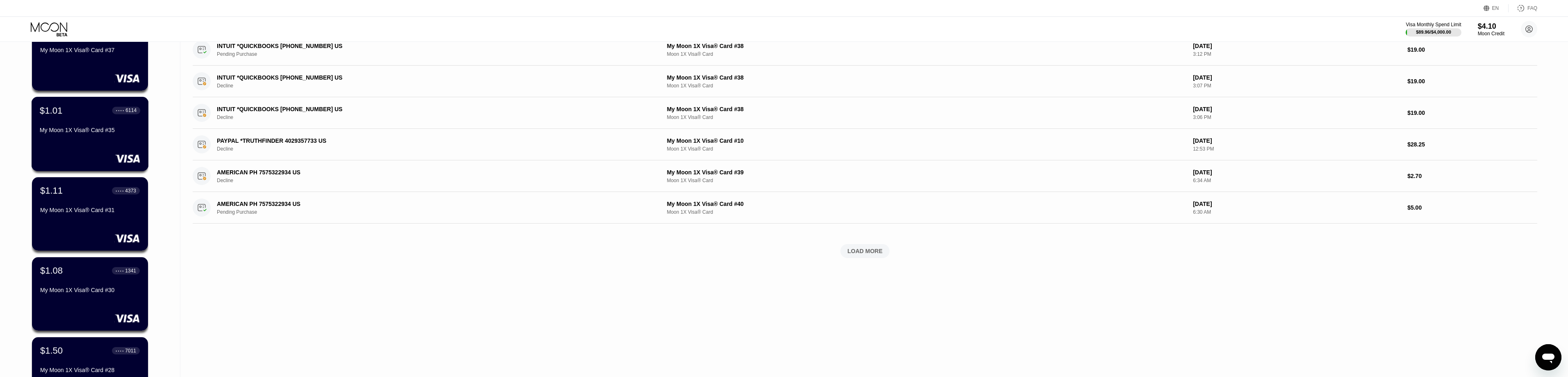
click at [89, 132] on div "My Moon 1X Visa® Card #35" at bounding box center [89, 130] width 100 height 7
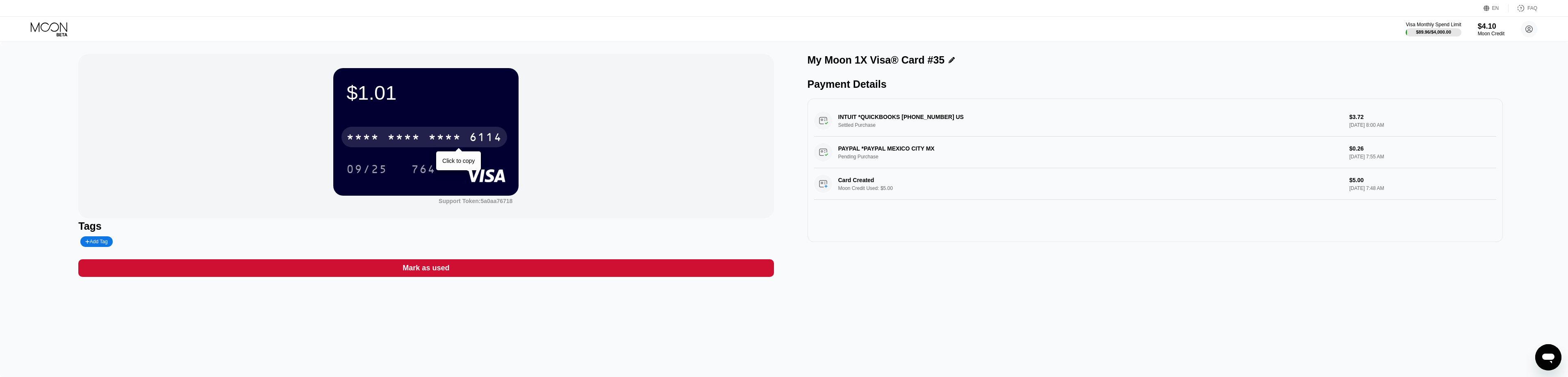
drag, startPoint x: 375, startPoint y: 133, endPoint x: 575, endPoint y: 149, distance: 200.6
click at [375, 133] on div "* * * *" at bounding box center [363, 138] width 33 height 13
drag, startPoint x: 54, startPoint y: 29, endPoint x: 144, endPoint y: 33, distance: 90.1
click at [54, 29] on icon at bounding box center [50, 29] width 38 height 15
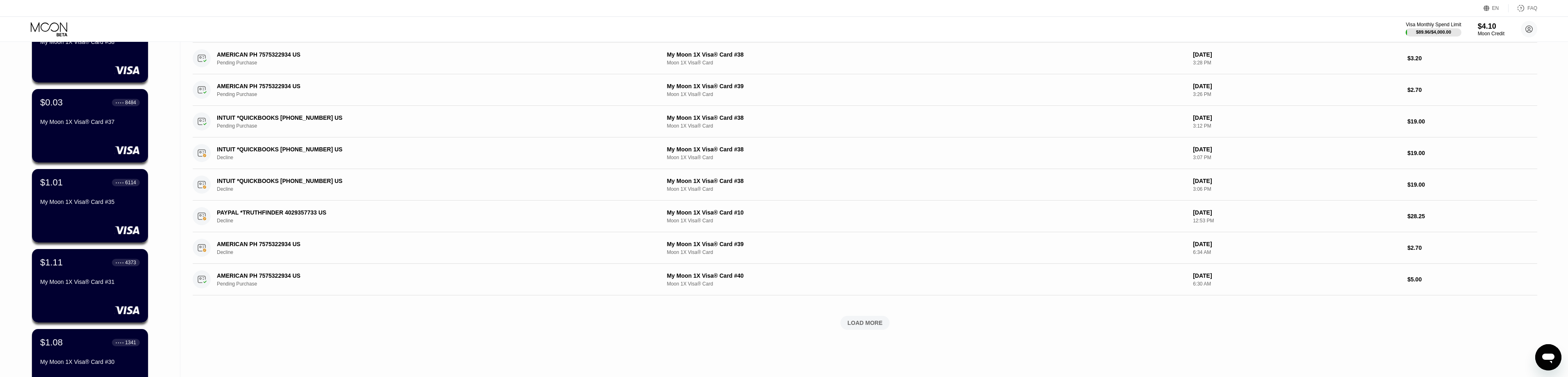
scroll to position [205, 0]
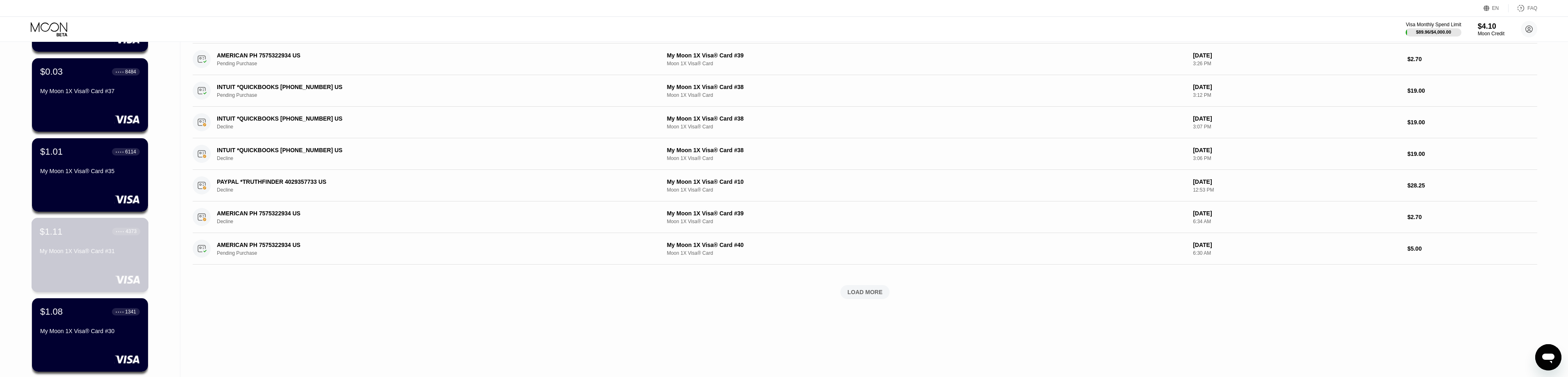
click at [71, 242] on div "$1.11 ● ● ● ● 4373 My Moon 1X Visa® Card #31" at bounding box center [89, 242] width 100 height 32
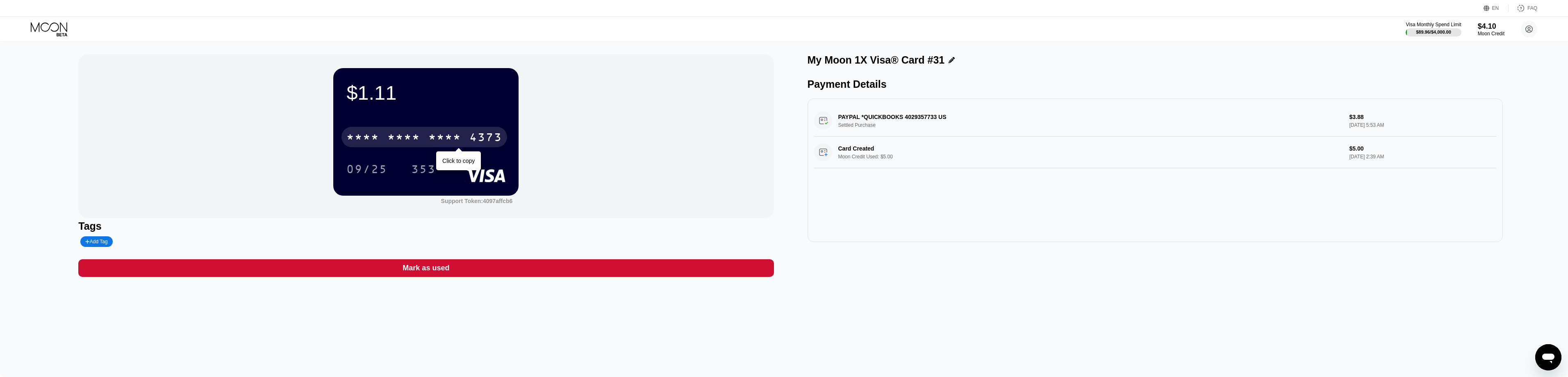
click at [395, 140] on div "* * * * * * * * * * * * 4373" at bounding box center [424, 137] width 166 height 21
click at [33, 29] on icon at bounding box center [50, 29] width 38 height 15
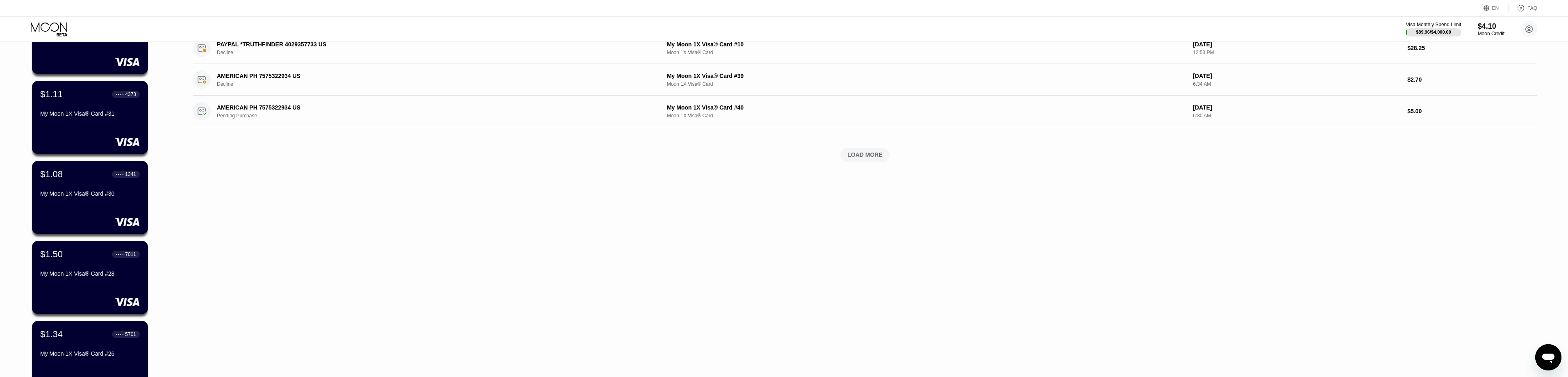
scroll to position [369, 0]
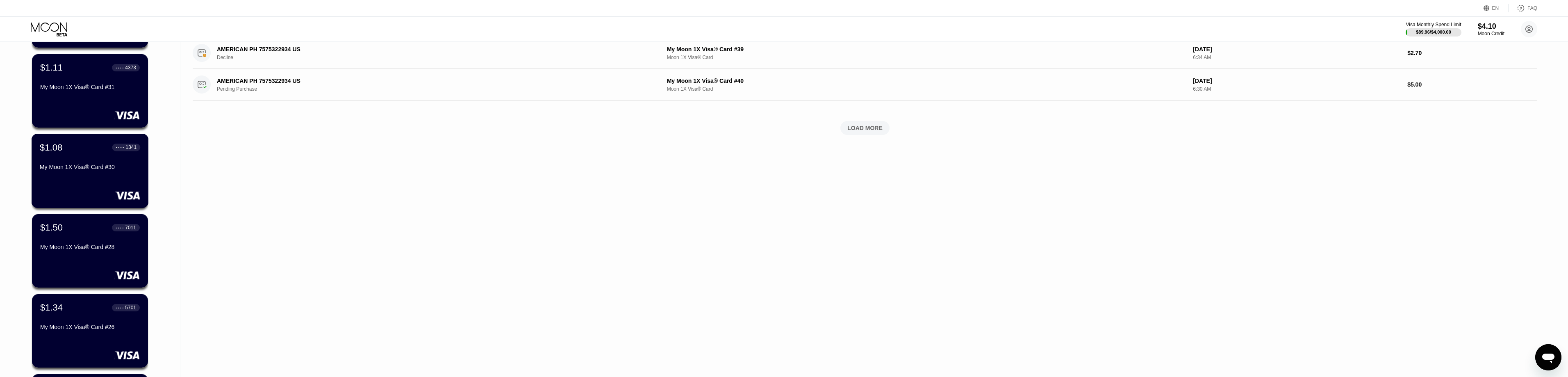
click at [106, 166] on div "My Moon 1X Visa® Card #30" at bounding box center [89, 167] width 100 height 7
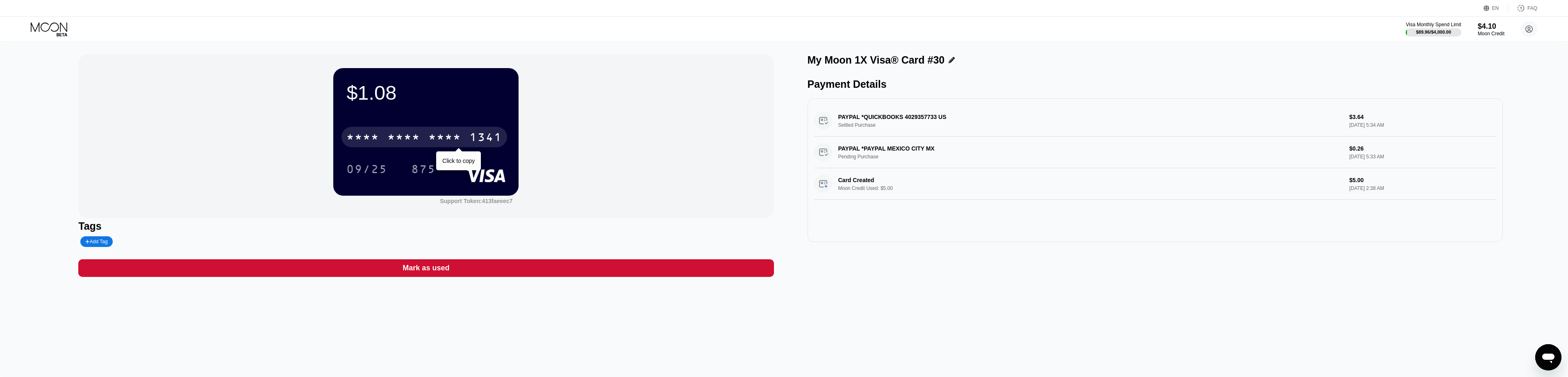
click at [395, 133] on div "* * * * * * * * * * * * 1341" at bounding box center [424, 137] width 166 height 21
drag, startPoint x: 60, startPoint y: 26, endPoint x: 80, endPoint y: 22, distance: 20.4
click at [60, 26] on icon at bounding box center [50, 29] width 38 height 15
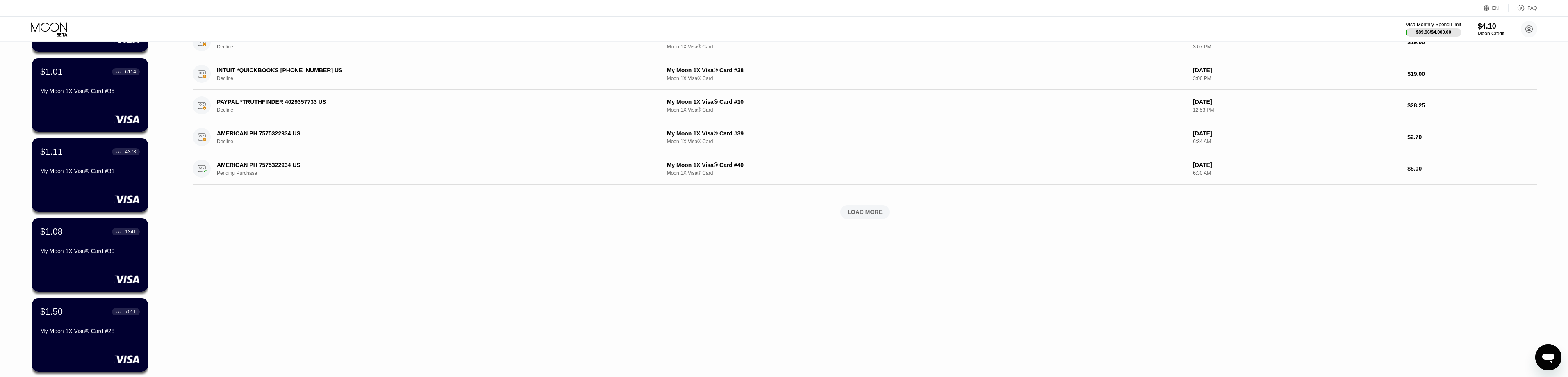
scroll to position [287, 0]
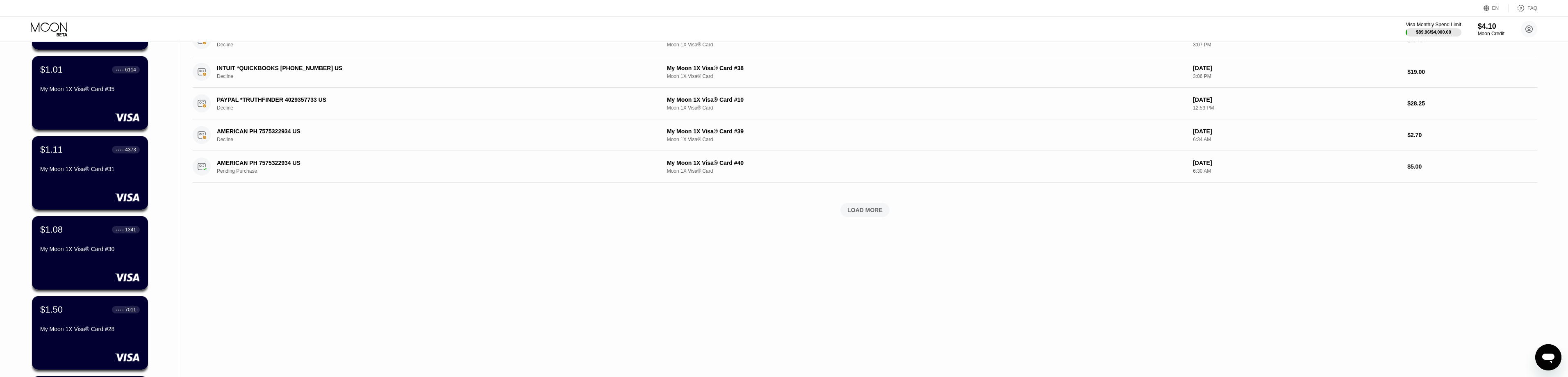
click at [43, 27] on icon at bounding box center [50, 29] width 38 height 15
click at [43, 26] on icon at bounding box center [50, 29] width 38 height 15
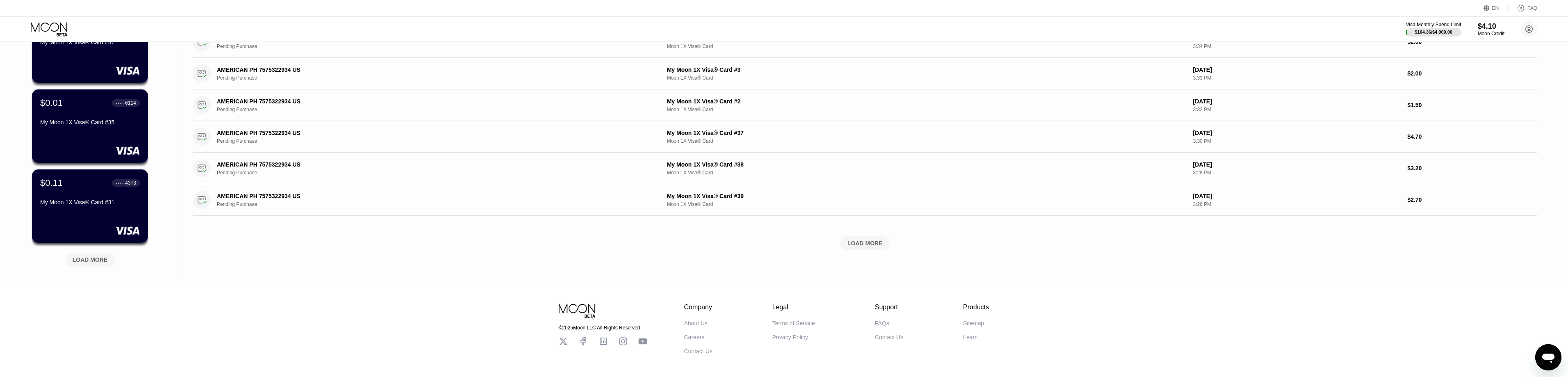
scroll to position [287, 0]
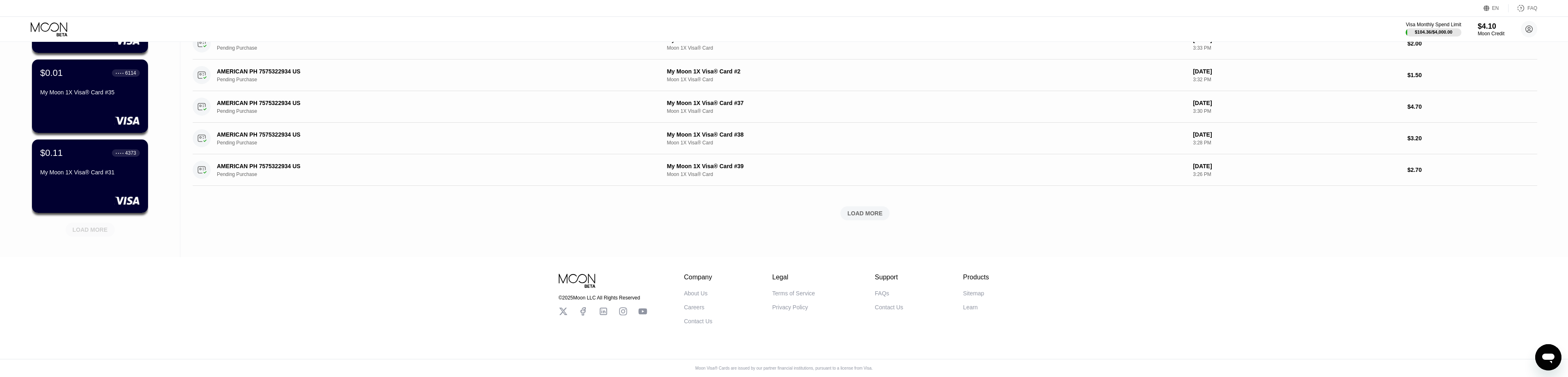
click at [103, 229] on div "LOAD MORE" at bounding box center [90, 230] width 35 height 7
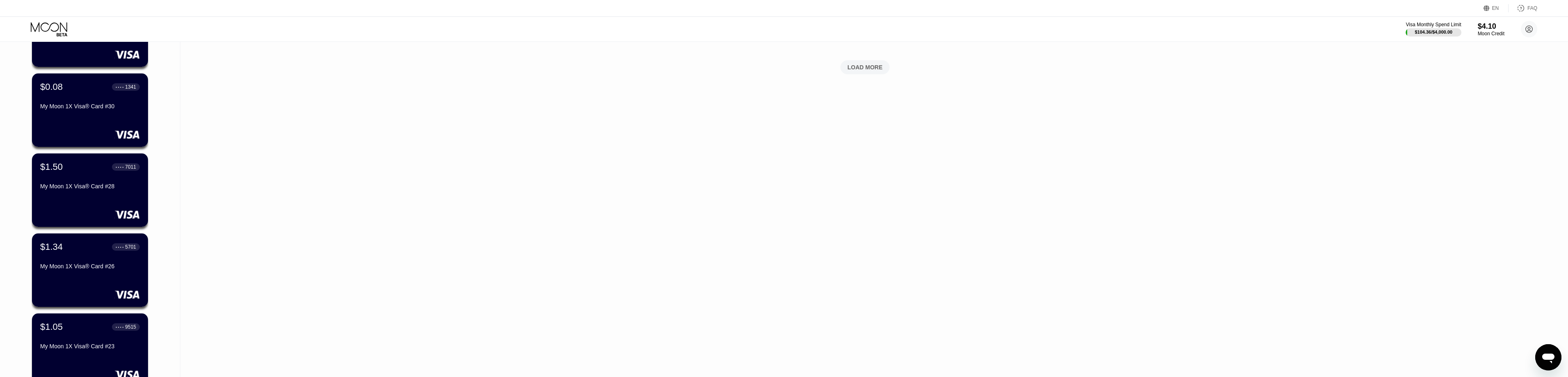
scroll to position [451, 0]
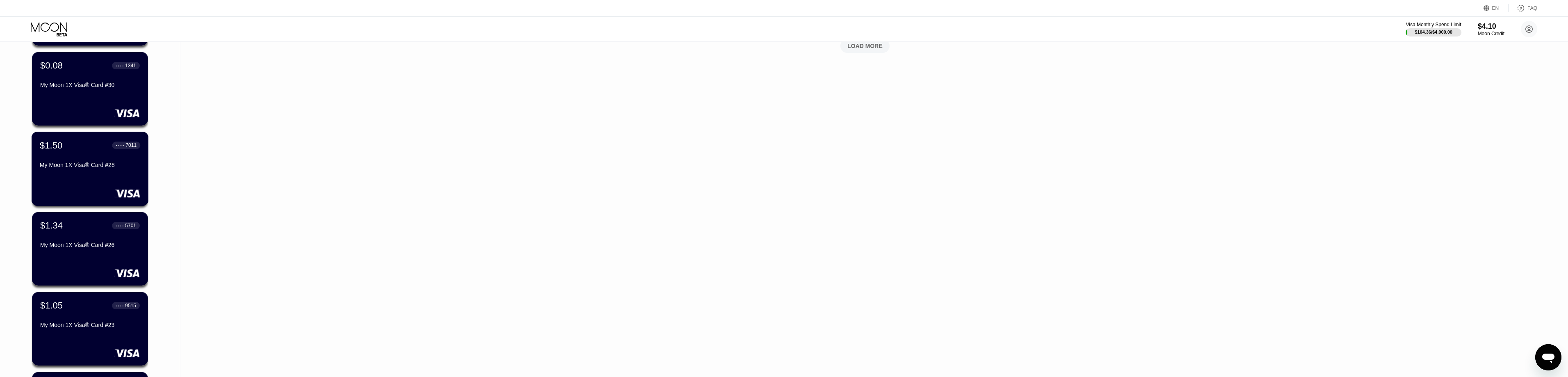
click at [87, 168] on div "My Moon 1X Visa® Card #28" at bounding box center [89, 164] width 100 height 7
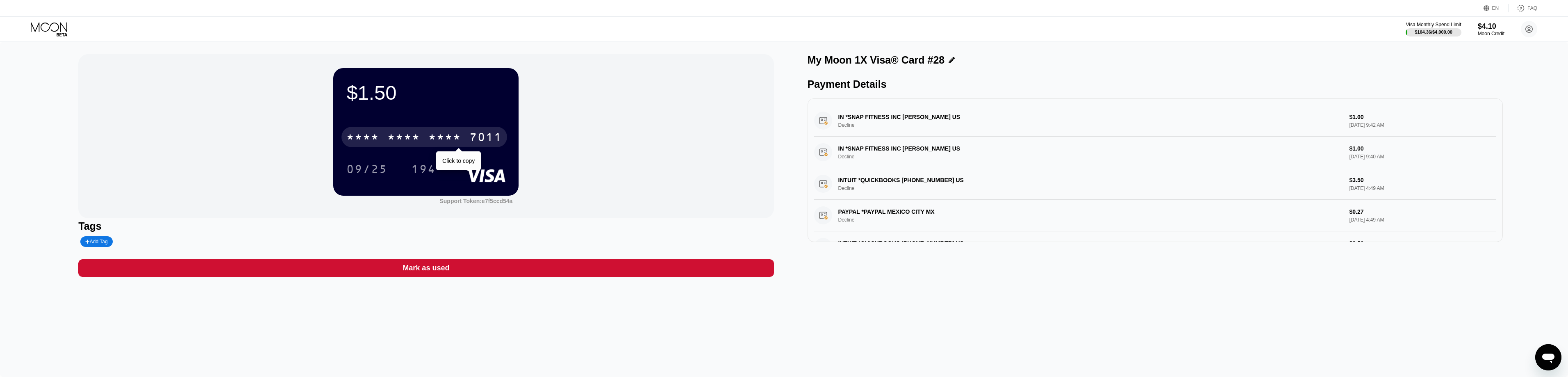
drag, startPoint x: 455, startPoint y: 136, endPoint x: 766, endPoint y: 135, distance: 311.0
click at [455, 136] on div "* * * *" at bounding box center [445, 138] width 33 height 13
click at [43, 30] on icon at bounding box center [49, 26] width 37 height 9
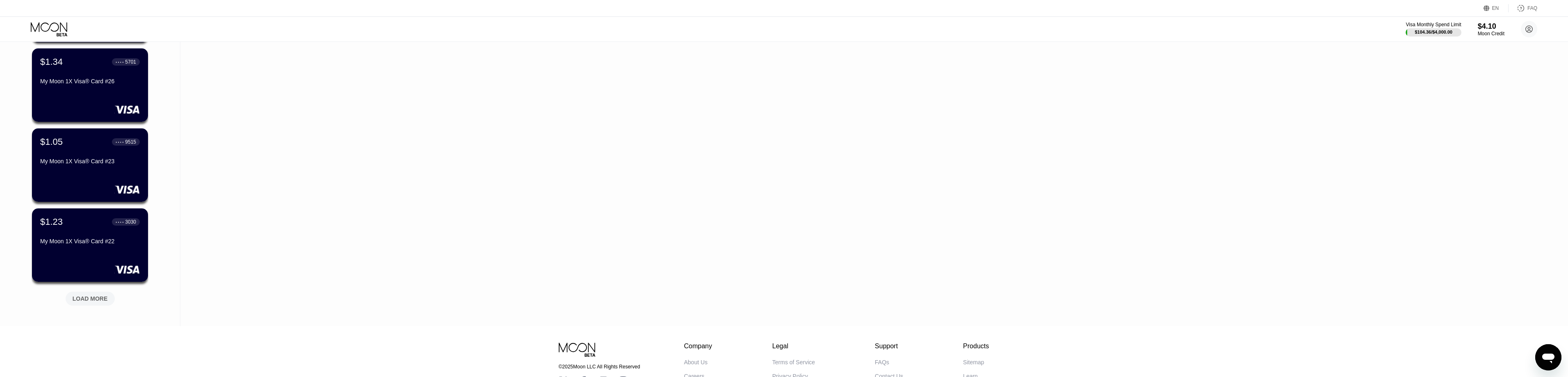
scroll to position [615, 0]
click at [96, 299] on div "LOAD MORE" at bounding box center [90, 298] width 35 height 7
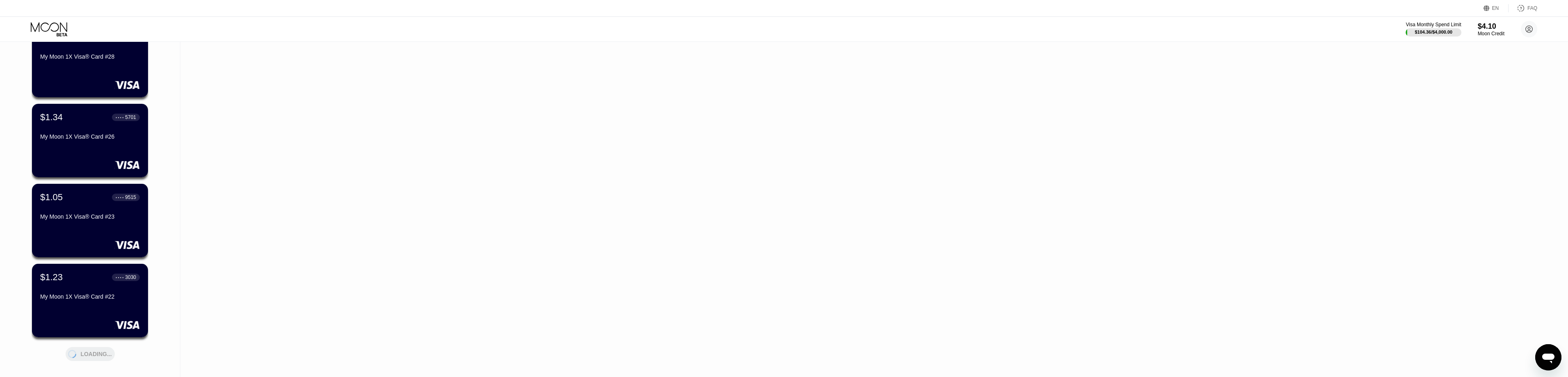
scroll to position [451, 0]
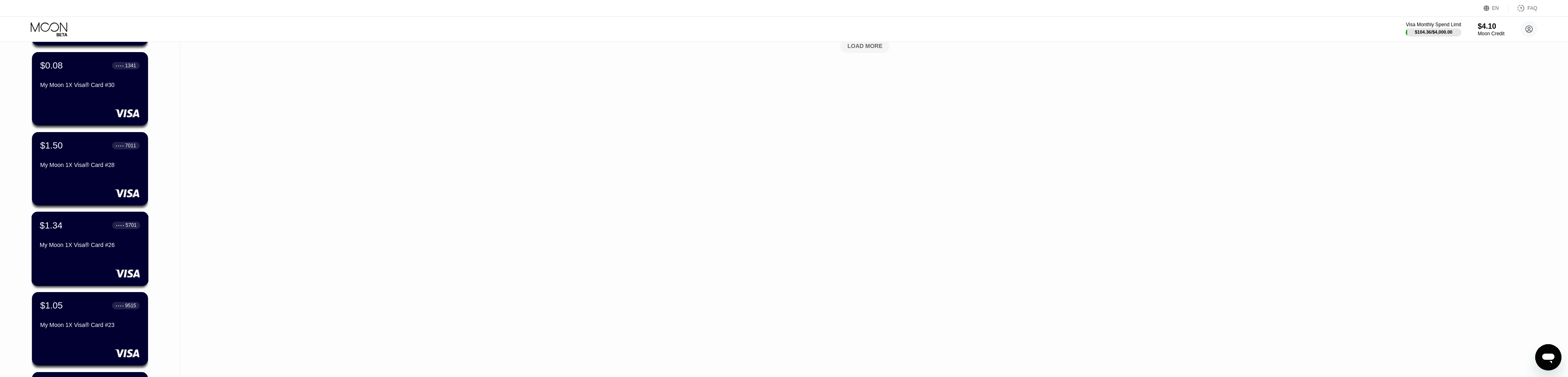
click at [78, 256] on div "$1.34 ● ● ● ● 5701 My Moon 1X Visa® Card #26" at bounding box center [90, 249] width 117 height 74
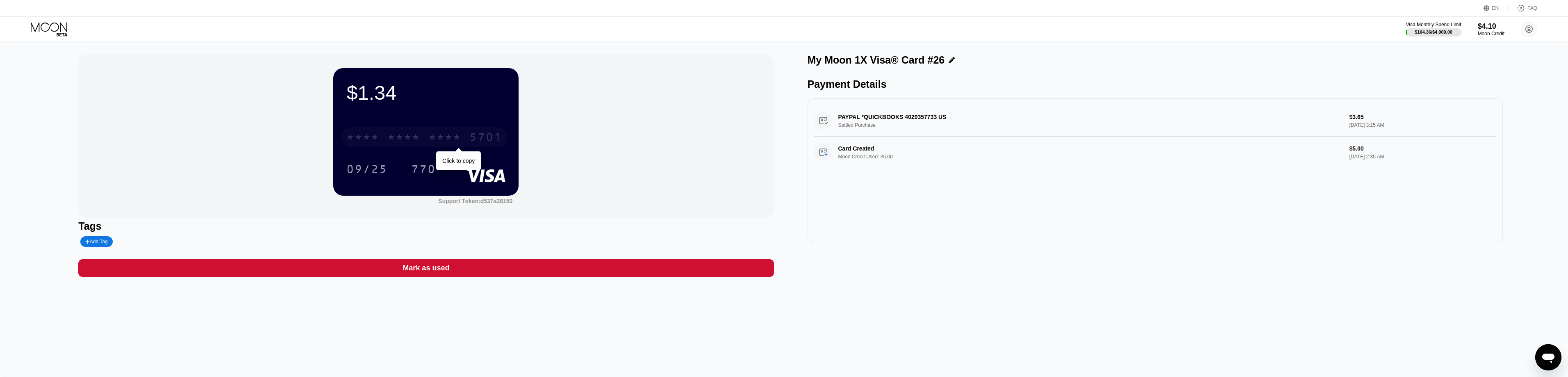
click at [450, 138] on div "* * * *" at bounding box center [445, 138] width 33 height 13
click at [47, 29] on icon at bounding box center [50, 29] width 38 height 15
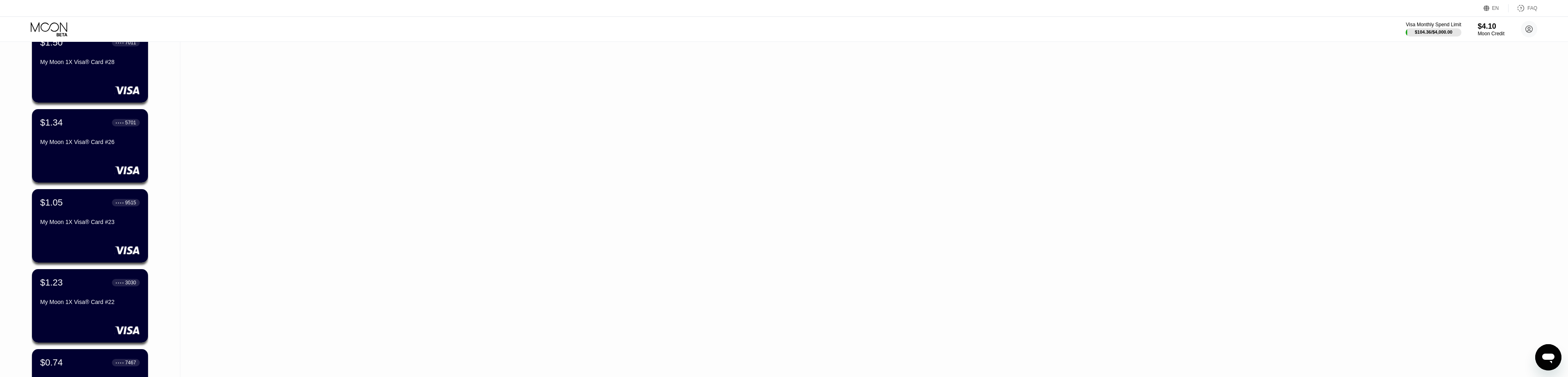
scroll to position [574, 0]
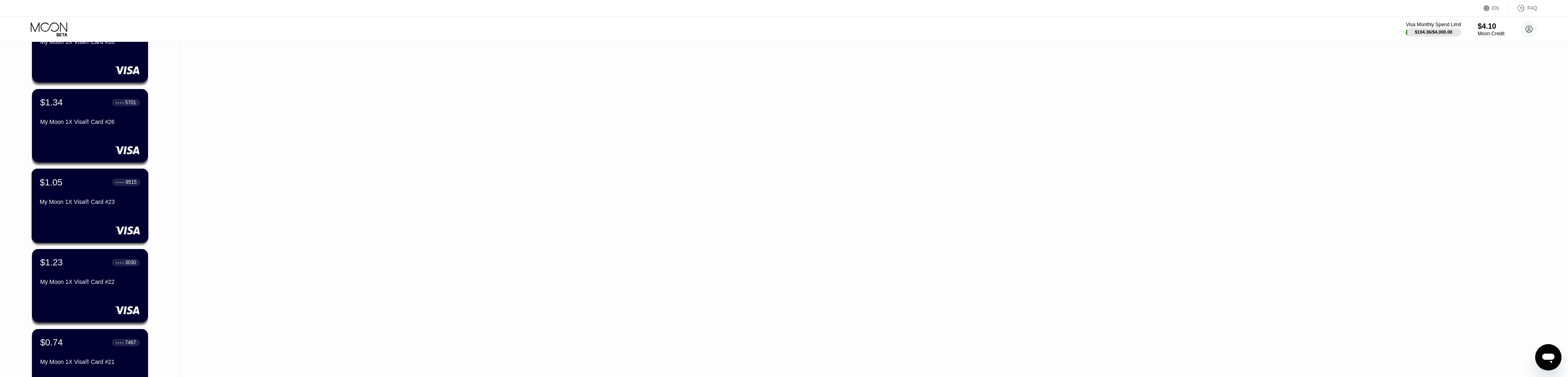
click at [83, 200] on div "$1.05 ● ● ● ● 9515 My Moon 1X Visa® Card #23" at bounding box center [89, 192] width 100 height 32
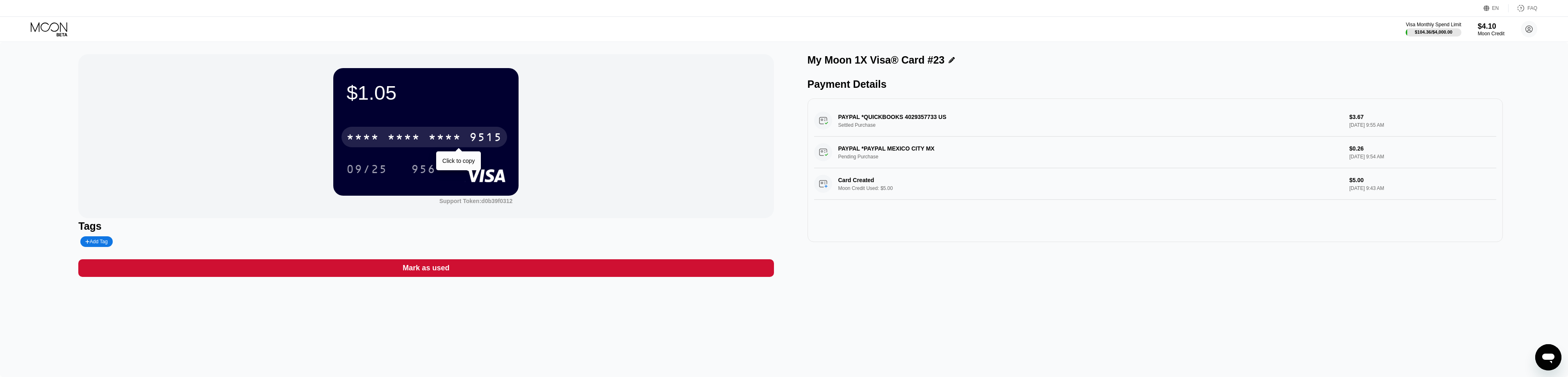
click at [471, 139] on div "9515" at bounding box center [486, 138] width 33 height 13
drag, startPoint x: 25, startPoint y: 30, endPoint x: 29, endPoint y: 30, distance: 4.0
click at [28, 30] on div "Visa Monthly Spend Limit $104.36 / $4,000.00 $4.10 Moon Credit josh connertjosh…" at bounding box center [784, 29] width 1568 height 24
click at [44, 27] on icon at bounding box center [50, 29] width 38 height 15
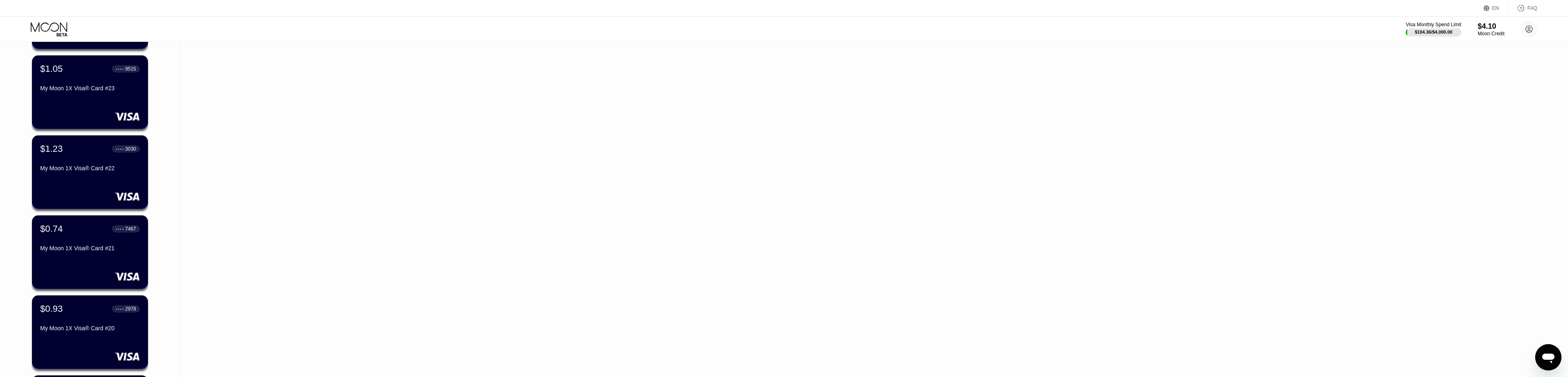
scroll to position [697, 0]
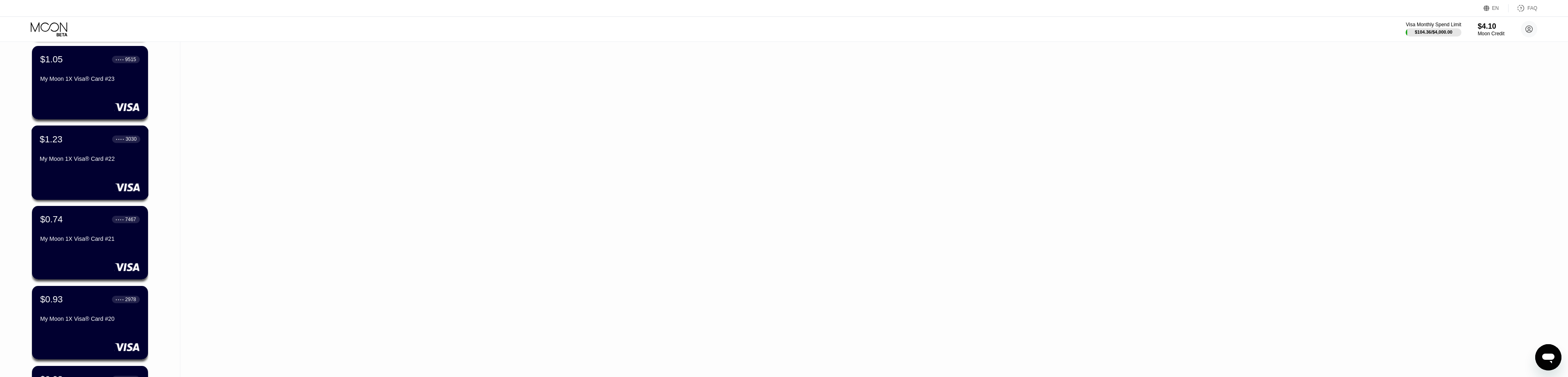
click at [91, 161] on div "My Moon 1X Visa® Card #22" at bounding box center [89, 158] width 100 height 7
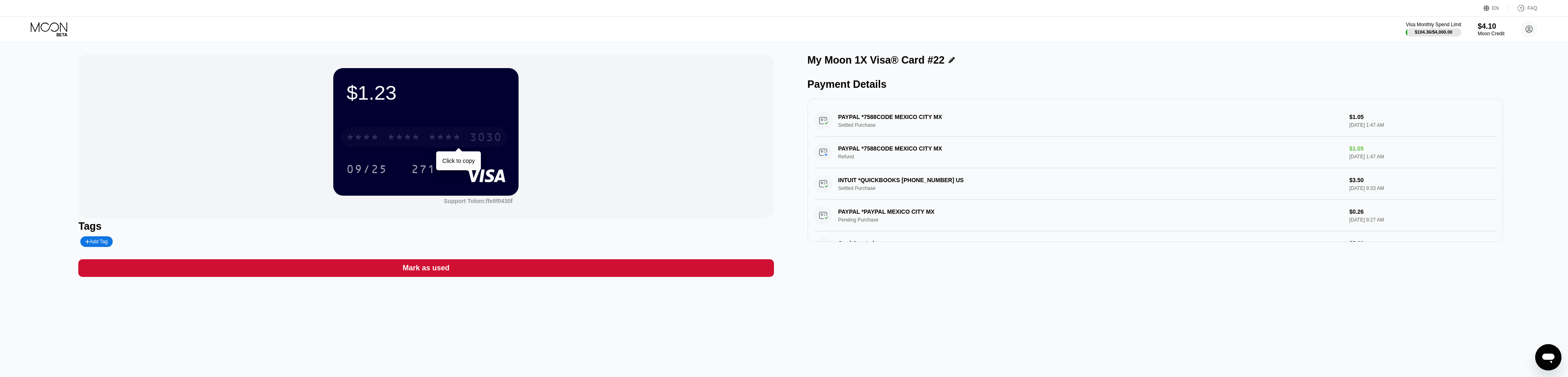
click at [436, 136] on div "* * * *" at bounding box center [445, 138] width 33 height 13
drag, startPoint x: 54, startPoint y: 25, endPoint x: 86, endPoint y: 27, distance: 32.1
click at [54, 25] on icon at bounding box center [50, 29] width 38 height 15
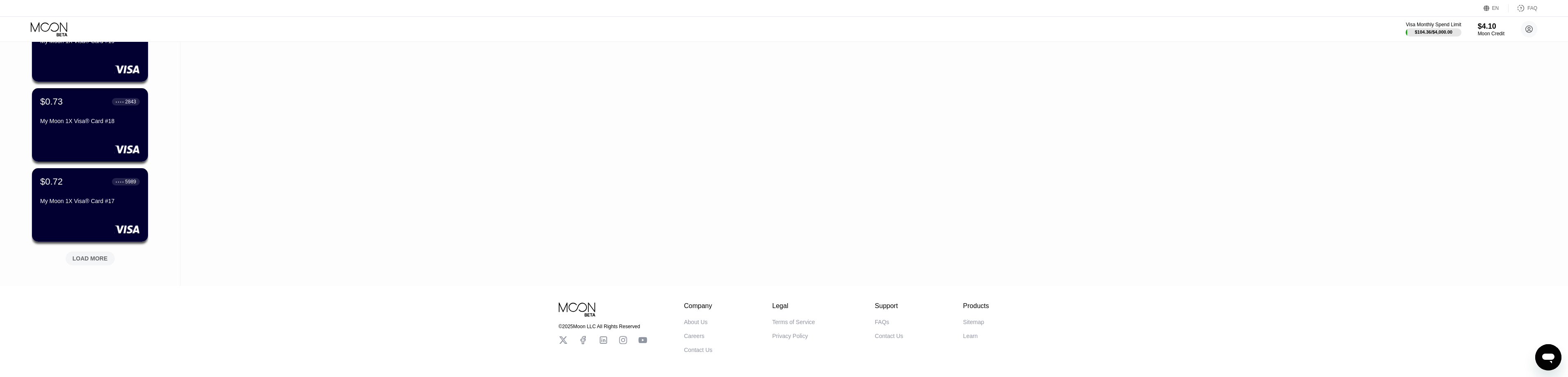
scroll to position [1066, 0]
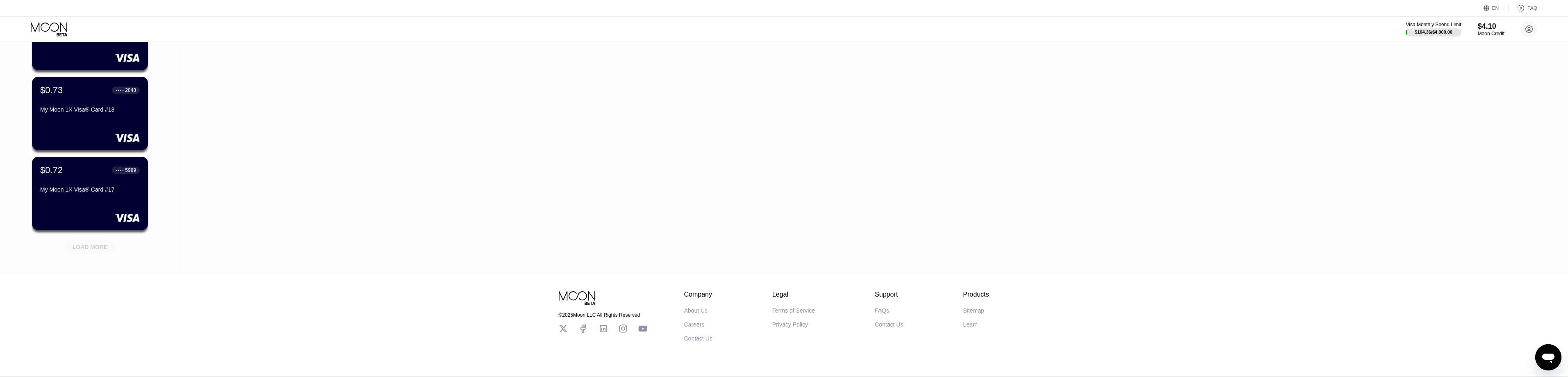
click at [108, 248] on div "LOAD MORE" at bounding box center [90, 247] width 49 height 14
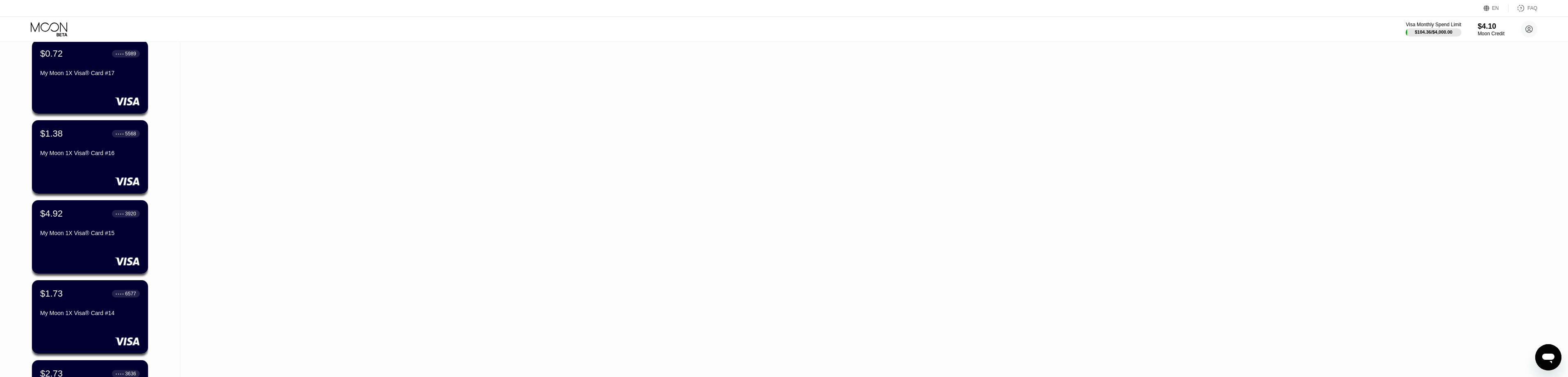
scroll to position [1189, 0]
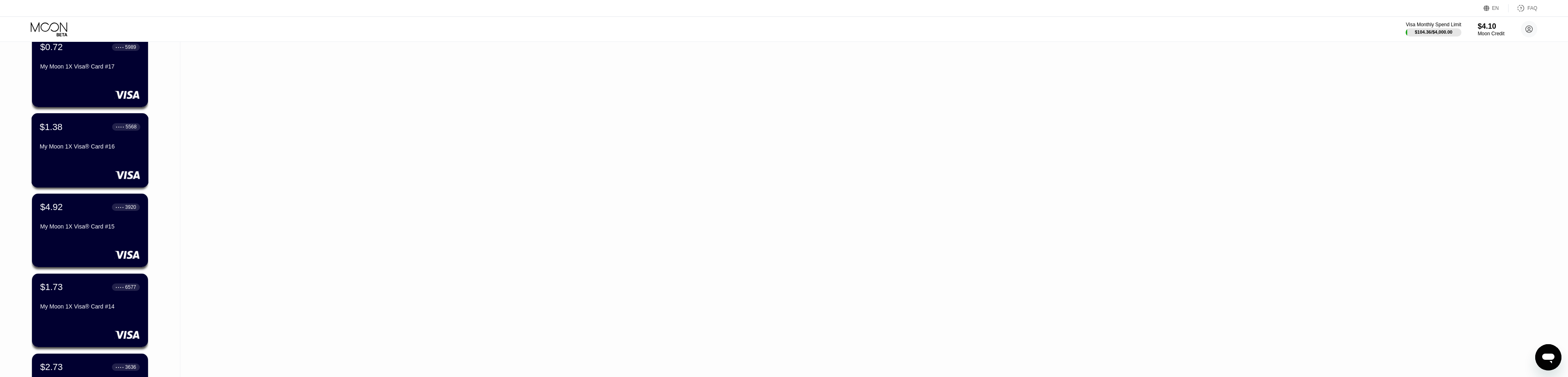
click at [75, 150] on div "My Moon 1X Visa® Card #16" at bounding box center [89, 146] width 100 height 7
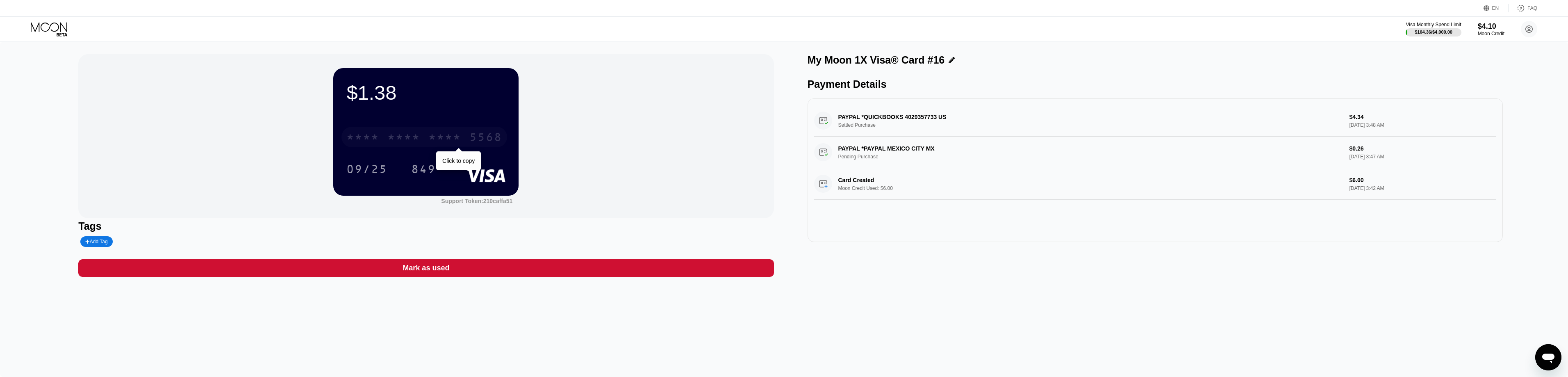
click at [479, 136] on div "5568" at bounding box center [486, 138] width 33 height 13
click at [44, 28] on icon at bounding box center [50, 29] width 38 height 15
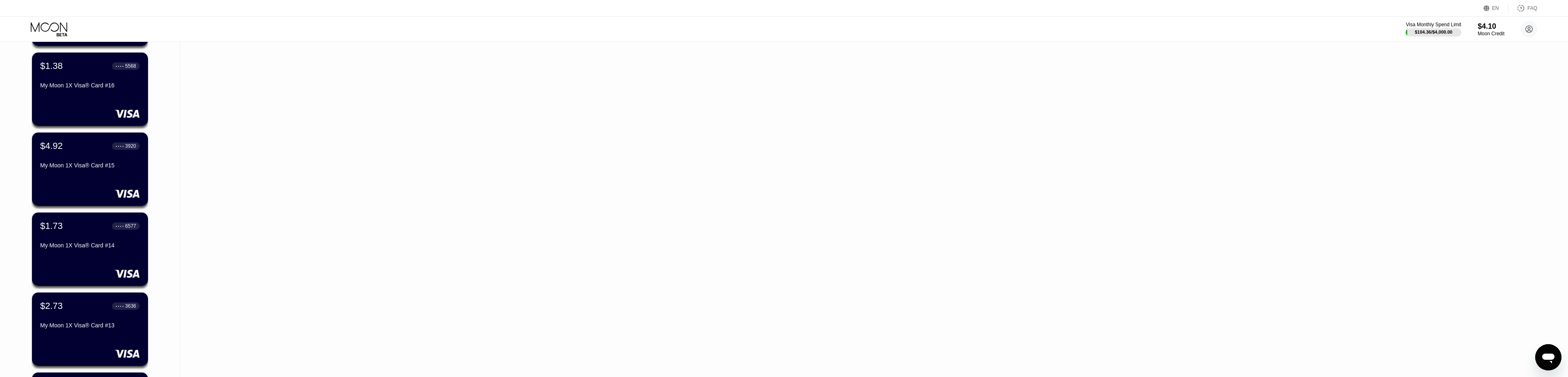
scroll to position [1245, 0]
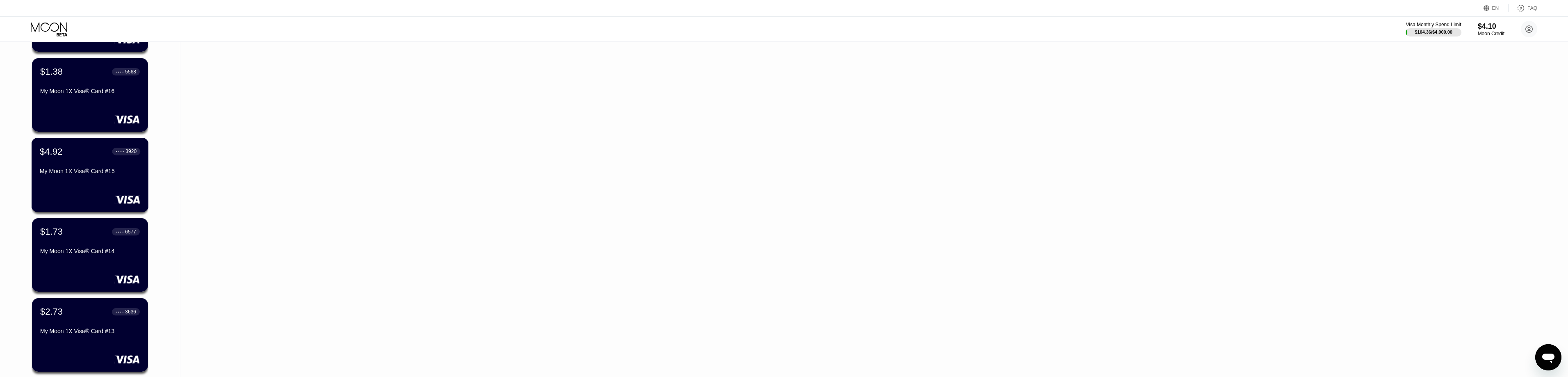
click at [79, 167] on div "$4.92 ● ● ● ● 3920 My Moon 1X Visa® Card #15" at bounding box center [89, 162] width 100 height 32
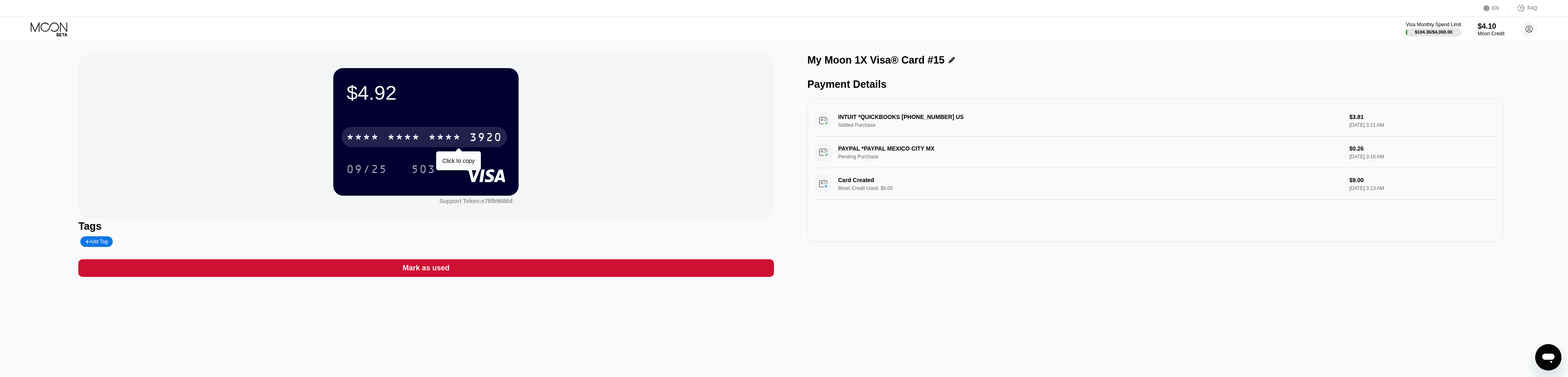
click at [408, 138] on div "* * * *" at bounding box center [404, 138] width 33 height 13
drag, startPoint x: 54, startPoint y: 30, endPoint x: 114, endPoint y: 38, distance: 60.5
click at [54, 30] on icon at bounding box center [50, 29] width 38 height 15
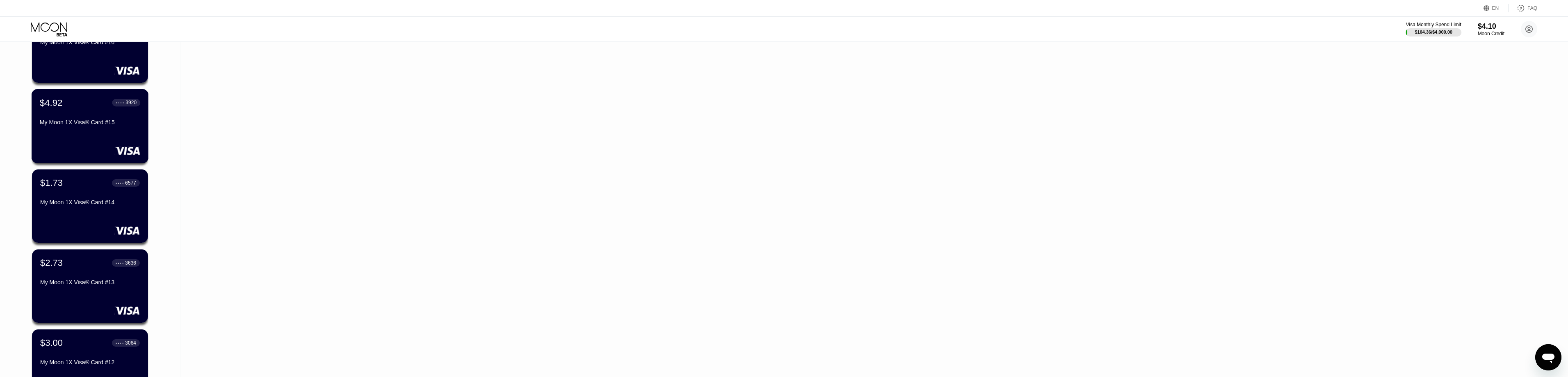
scroll to position [1327, 0]
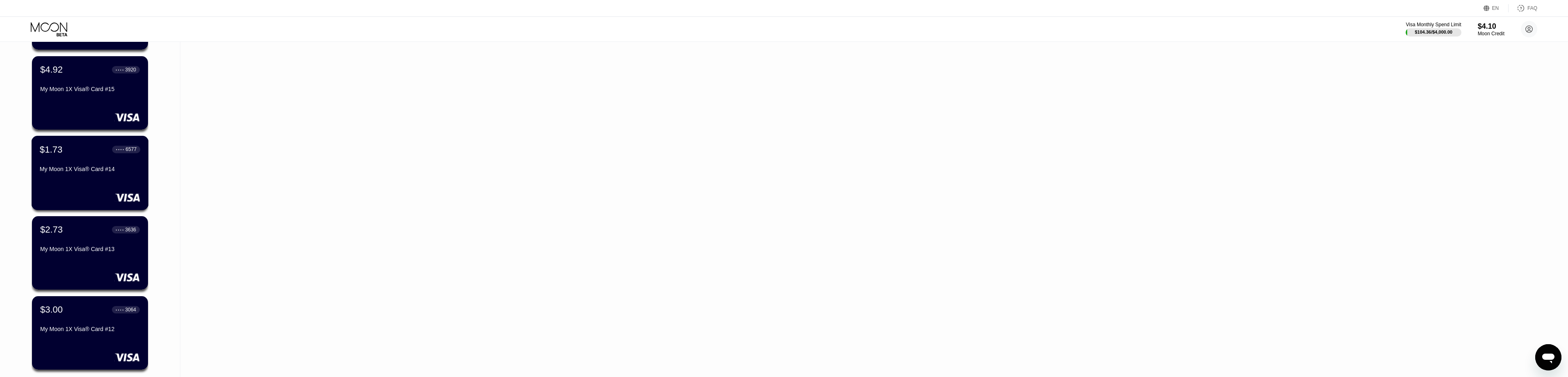
click at [89, 172] on div "My Moon 1X Visa® Card #14" at bounding box center [89, 169] width 100 height 7
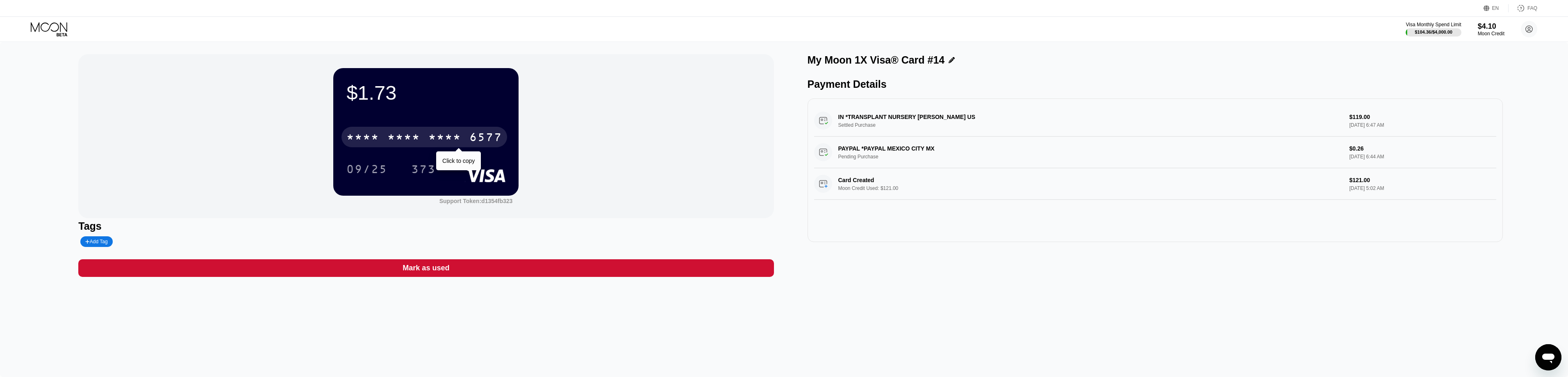
drag, startPoint x: 458, startPoint y: 138, endPoint x: 670, endPoint y: 139, distance: 212.0
click at [458, 138] on div "* * * *" at bounding box center [445, 138] width 33 height 13
click at [47, 26] on icon at bounding box center [50, 29] width 38 height 15
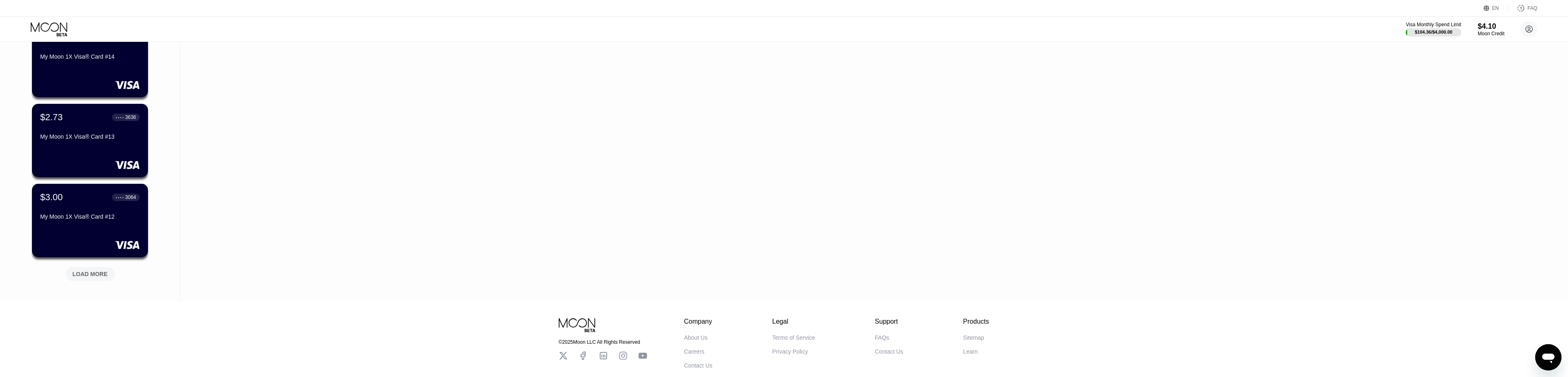
scroll to position [1491, 0]
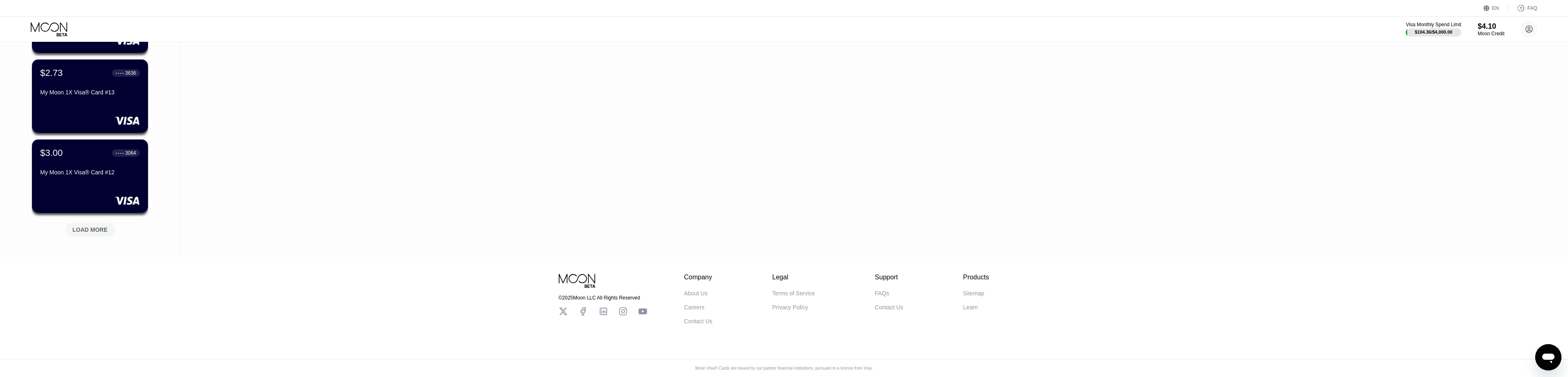
click at [103, 227] on div "LOAD MORE" at bounding box center [90, 230] width 35 height 7
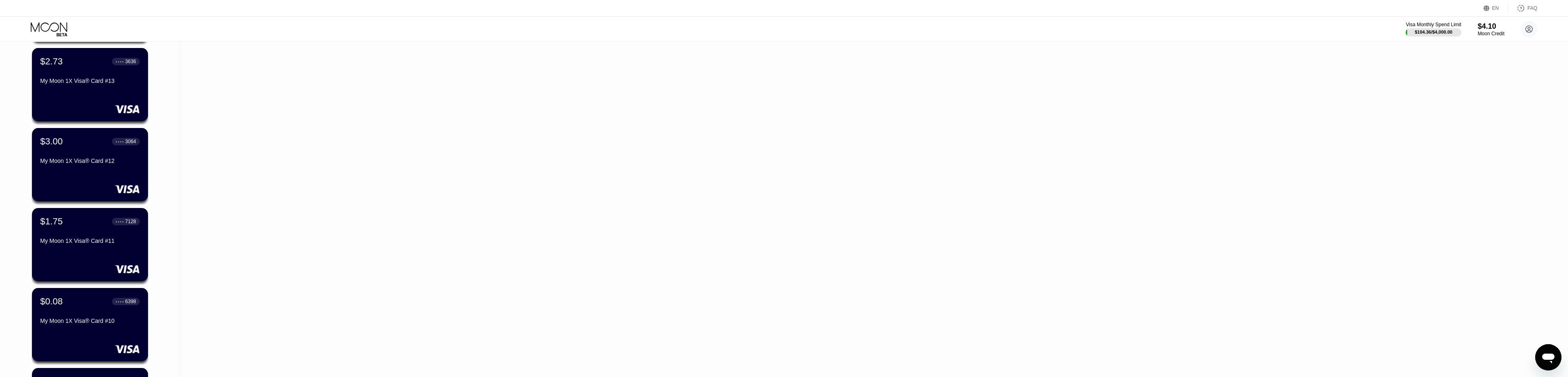
scroll to position [1481, 0]
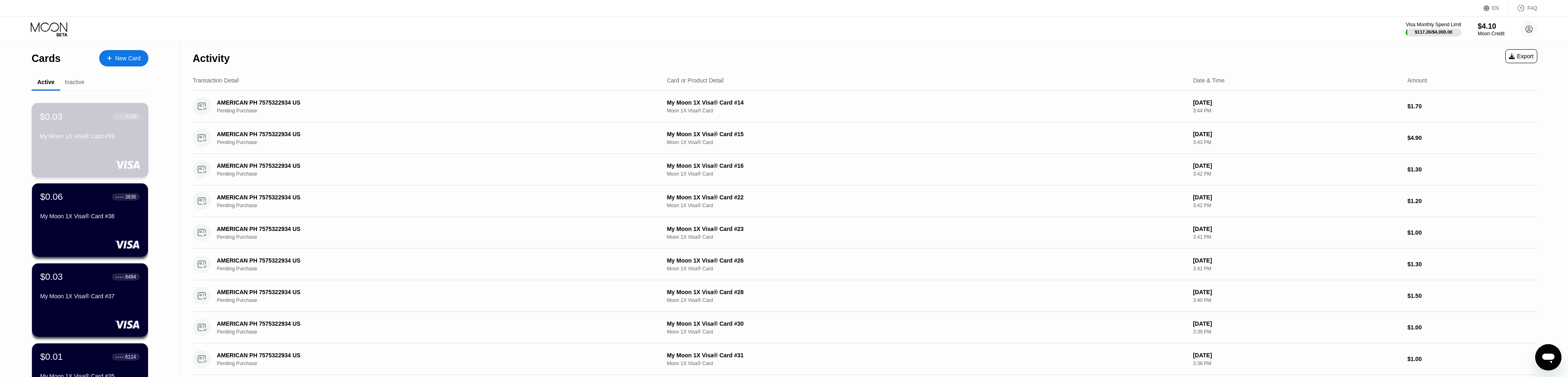
click at [94, 139] on div "My Moon 1X Visa® Card #39" at bounding box center [89, 136] width 100 height 7
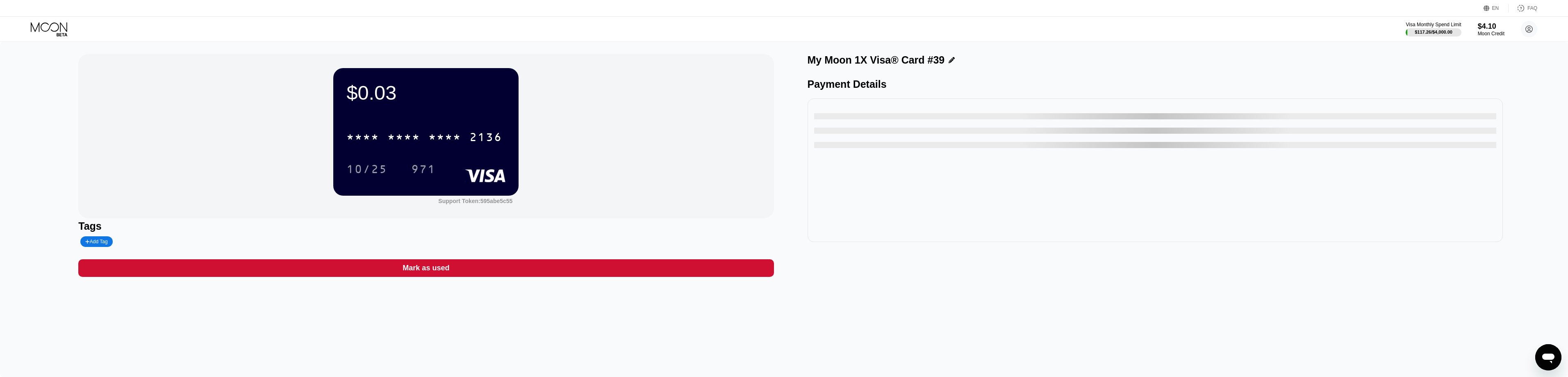
click at [452, 271] on div "Mark as used" at bounding box center [426, 268] width 695 height 18
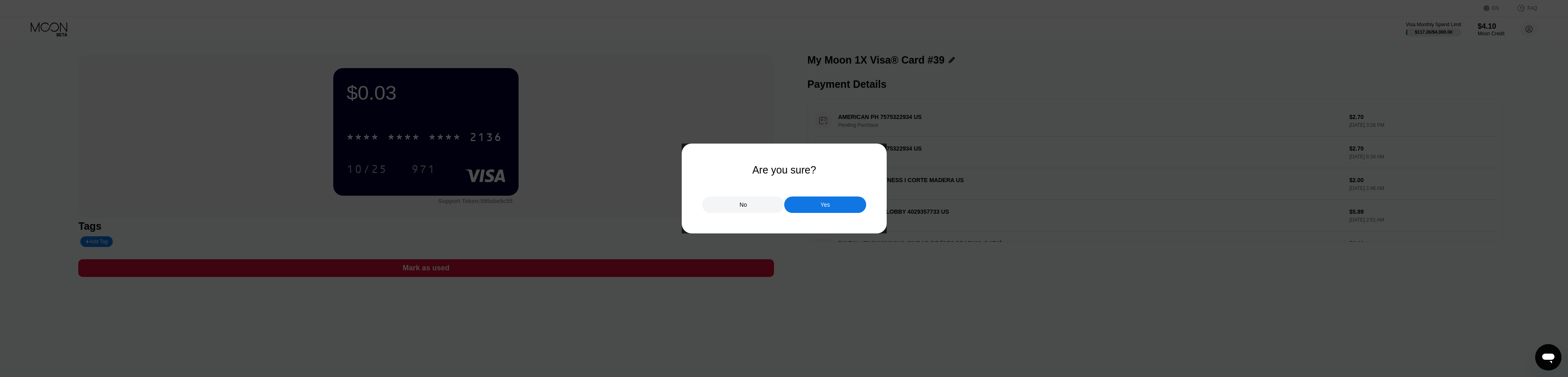
click at [833, 204] on div "Yes" at bounding box center [825, 205] width 82 height 16
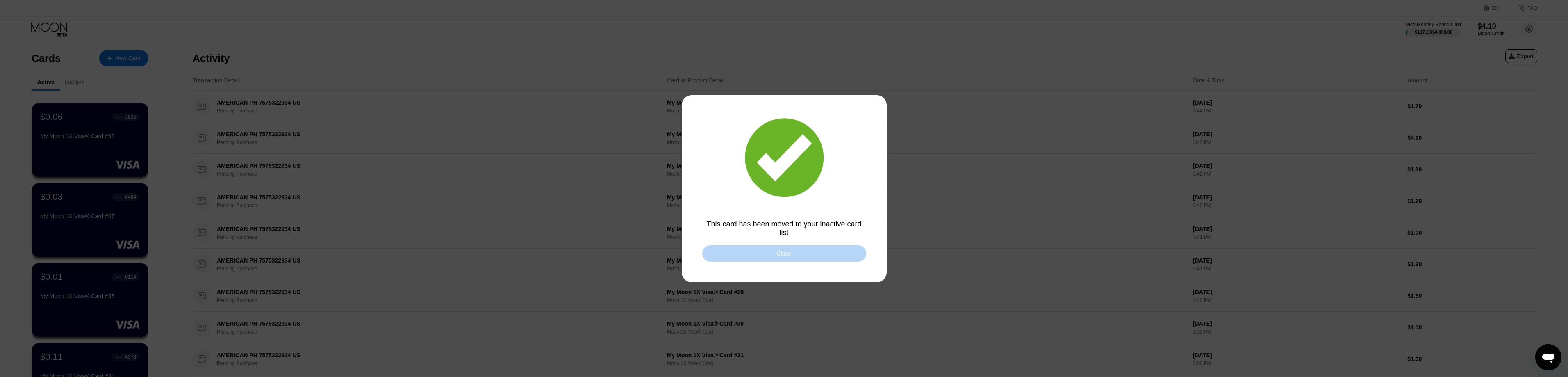
click at [796, 255] on div "Close" at bounding box center [784, 253] width 164 height 16
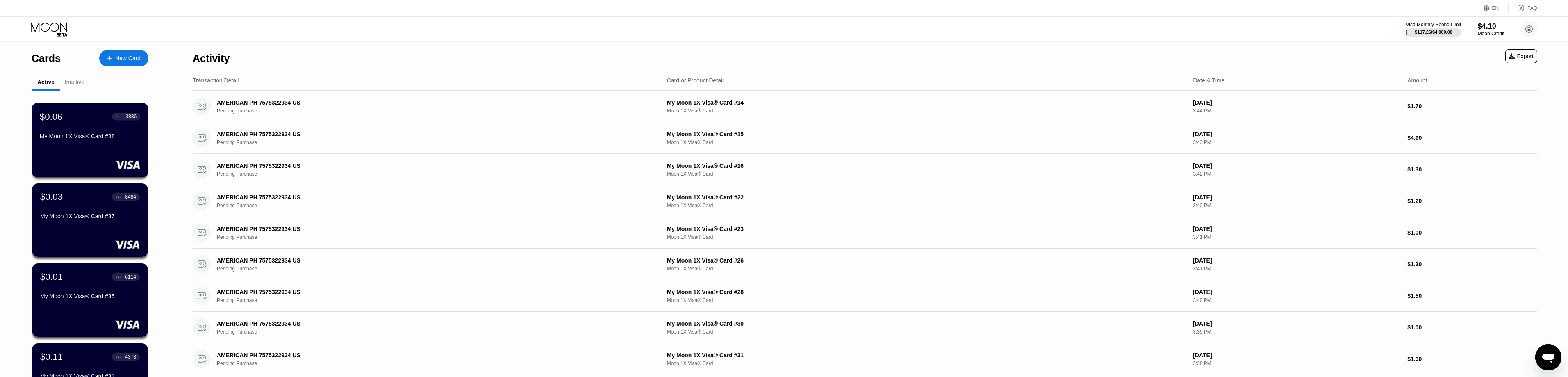
click at [86, 127] on div "$0.06 ● ● ● ● 3836 My Moon 1X Visa® Card #38" at bounding box center [89, 127] width 100 height 32
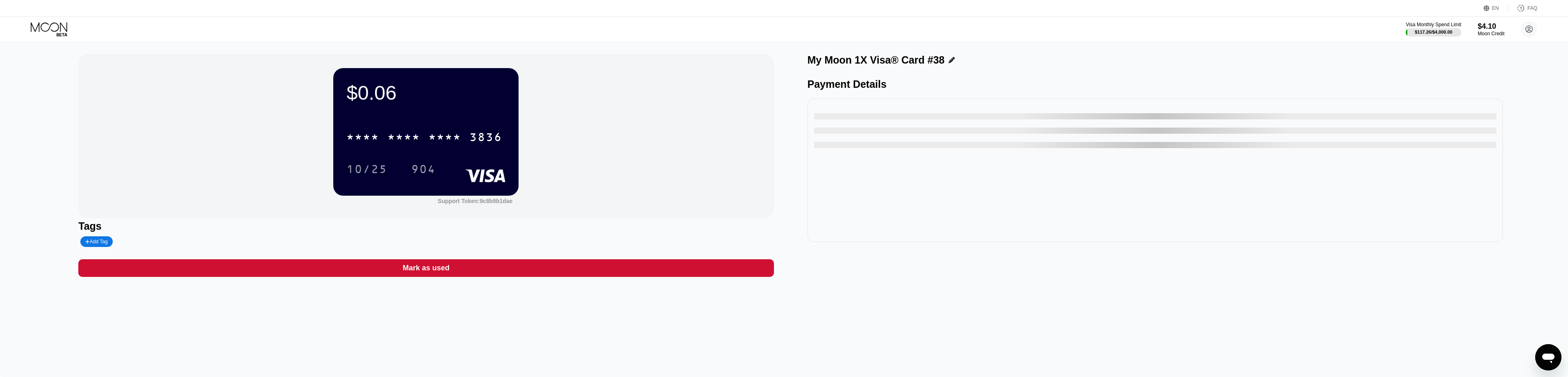
click at [435, 270] on div "Mark as used" at bounding box center [425, 267] width 47 height 9
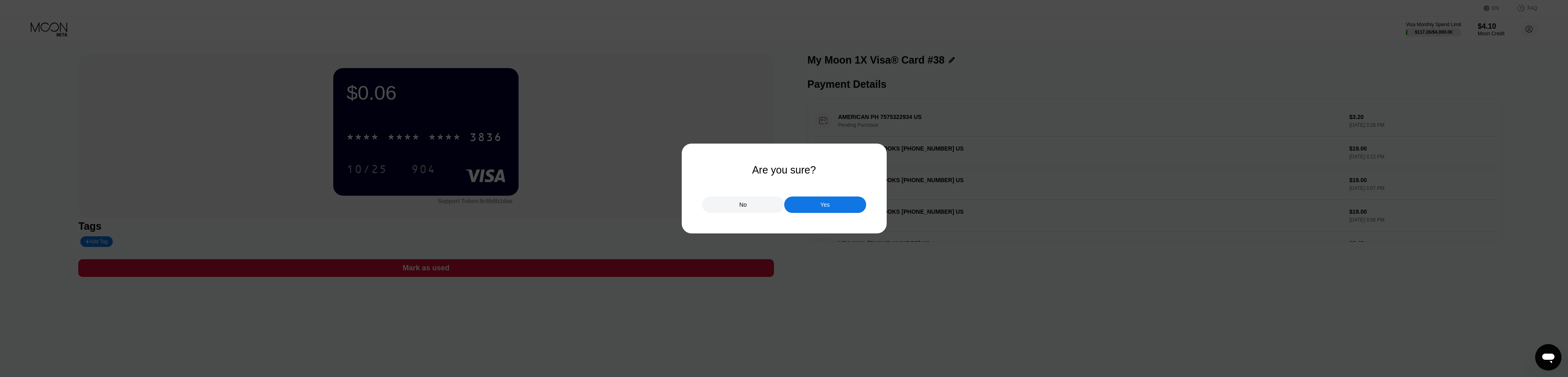
click at [818, 204] on div "Yes" at bounding box center [825, 205] width 82 height 16
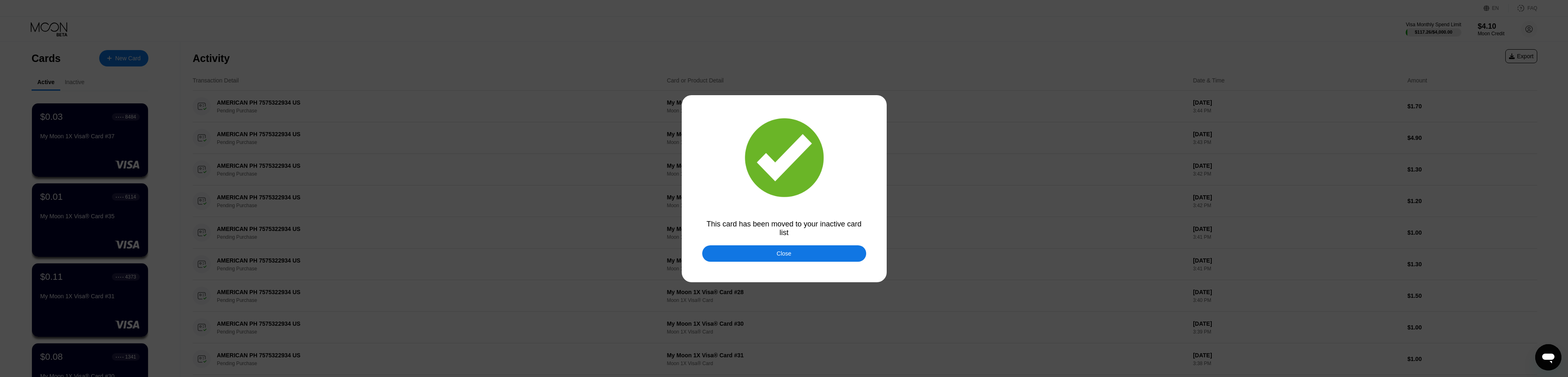
click at [785, 253] on div "Close" at bounding box center [784, 253] width 15 height 7
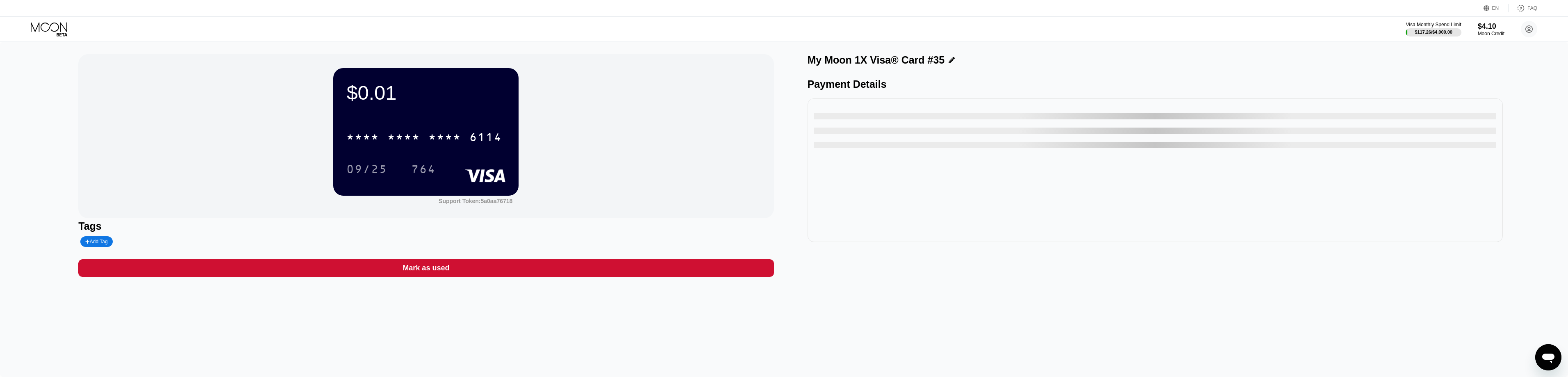
click at [481, 263] on div "Mark as used" at bounding box center [426, 268] width 695 height 18
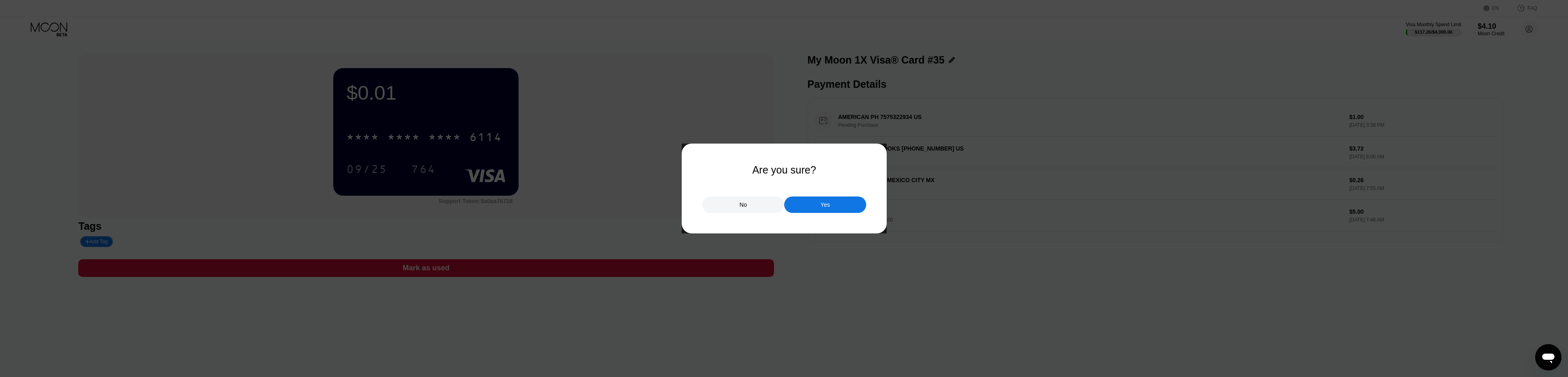
click at [838, 200] on div "Yes" at bounding box center [825, 205] width 82 height 16
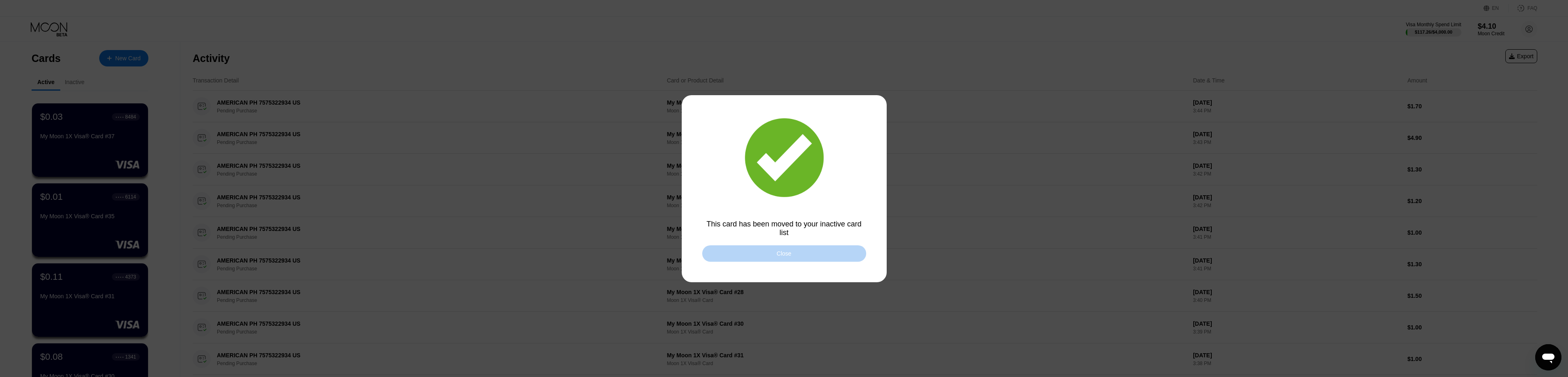
click at [805, 257] on div "Close" at bounding box center [784, 253] width 164 height 16
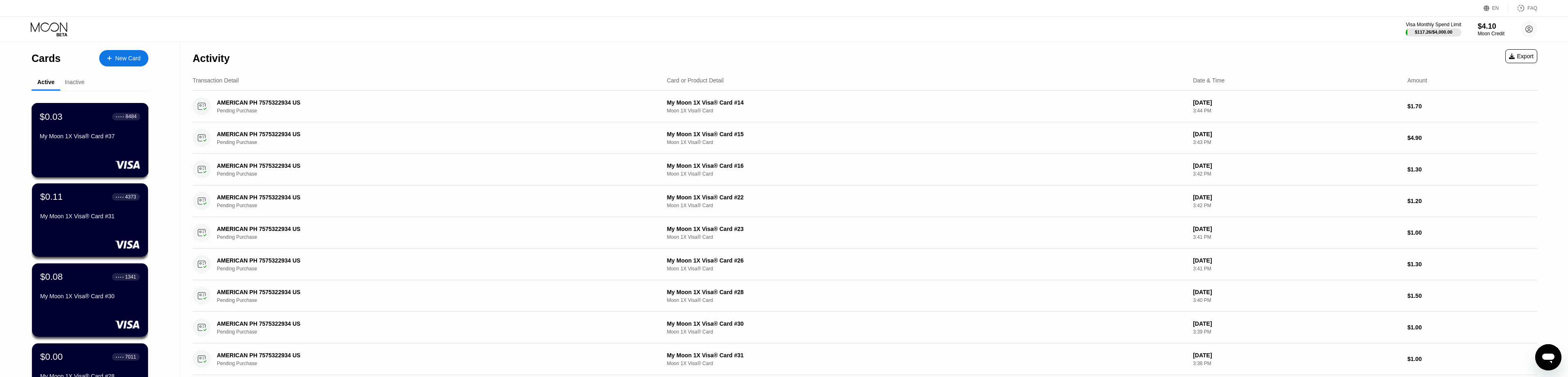
click at [82, 139] on div "My Moon 1X Visa® Card #37" at bounding box center [89, 136] width 100 height 7
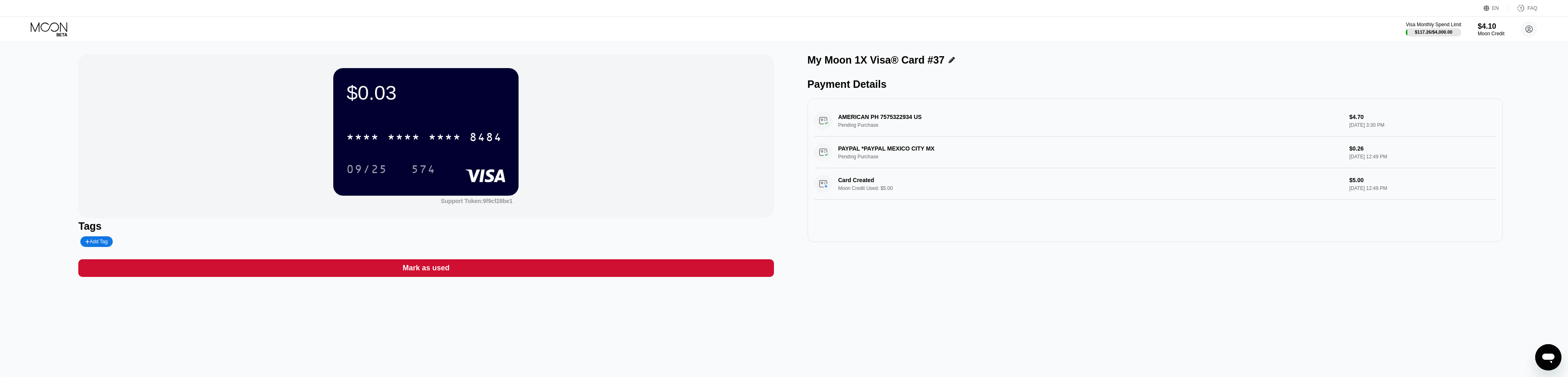
click at [477, 264] on div "Mark as used" at bounding box center [426, 268] width 695 height 18
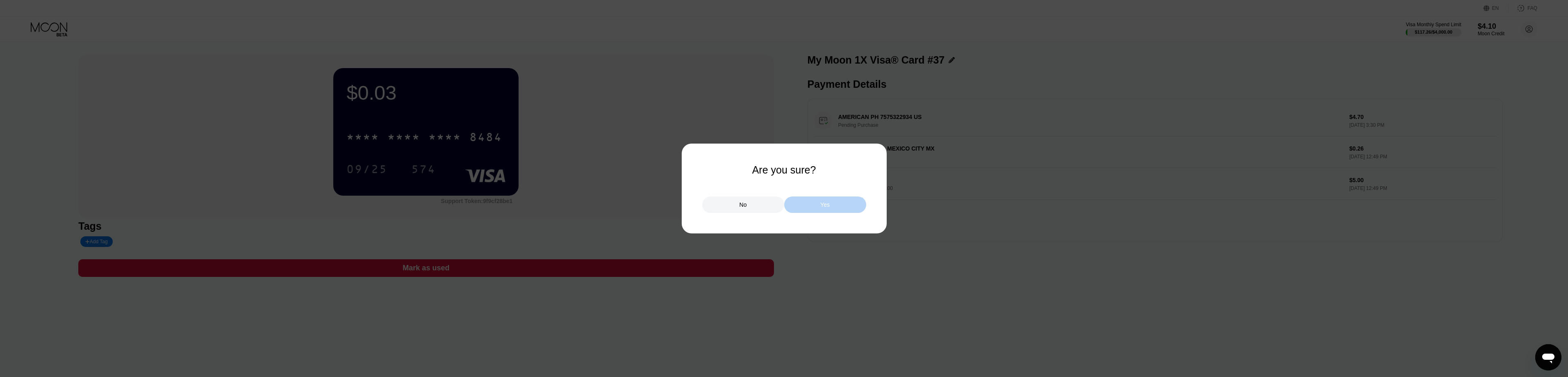
click at [841, 206] on div "Yes" at bounding box center [825, 205] width 82 height 16
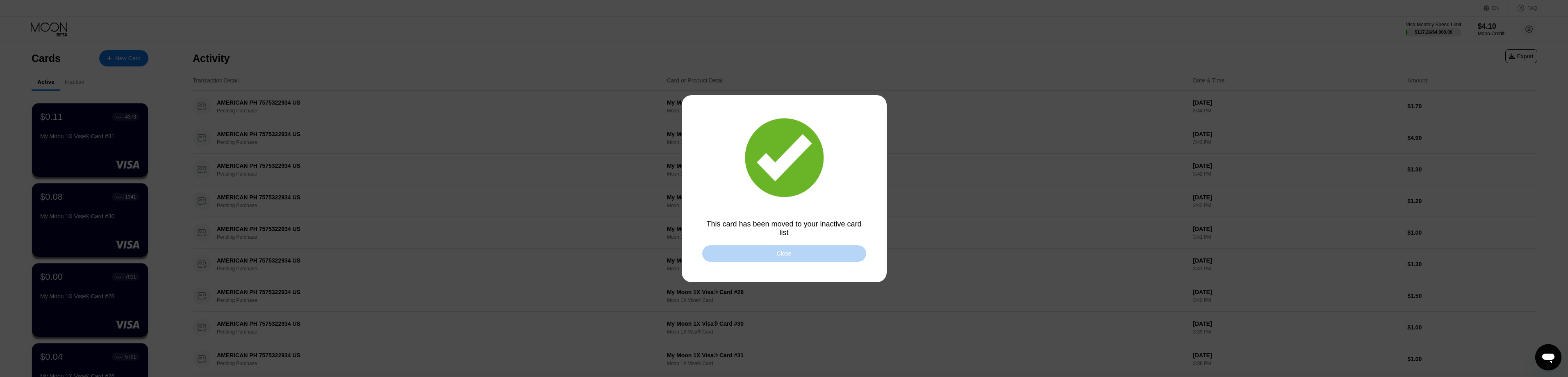
click at [785, 254] on div "Close" at bounding box center [784, 253] width 15 height 7
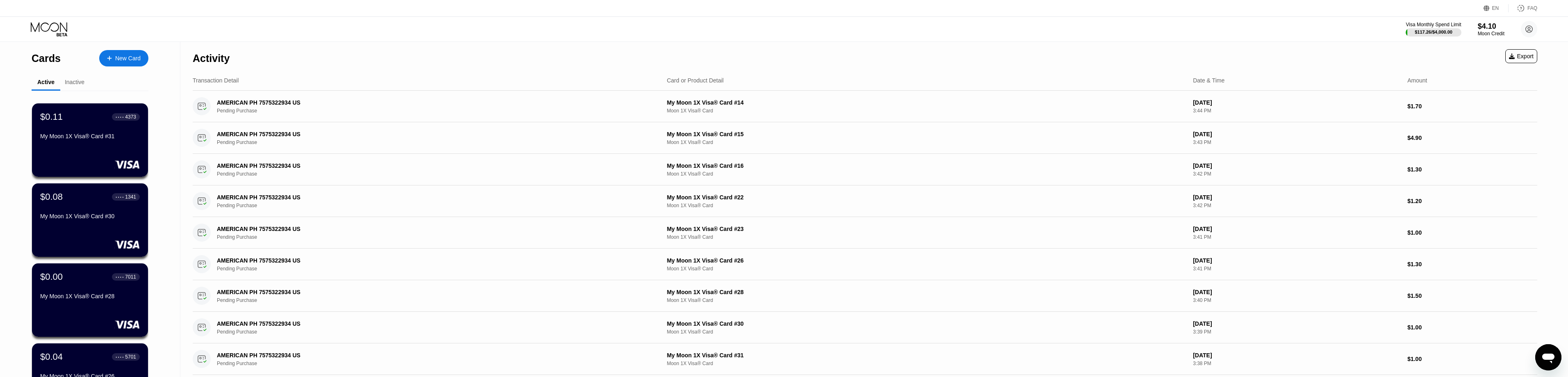
click at [77, 122] on div "$0.11 ● ● ● ● 4373" at bounding box center [90, 117] width 100 height 11
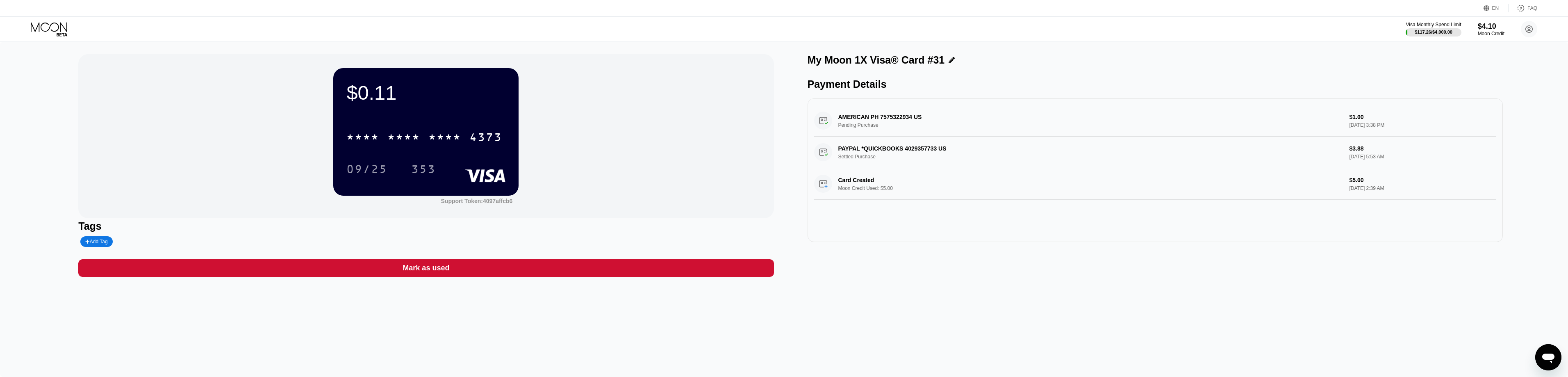
click at [402, 272] on div "Mark as used" at bounding box center [426, 268] width 695 height 18
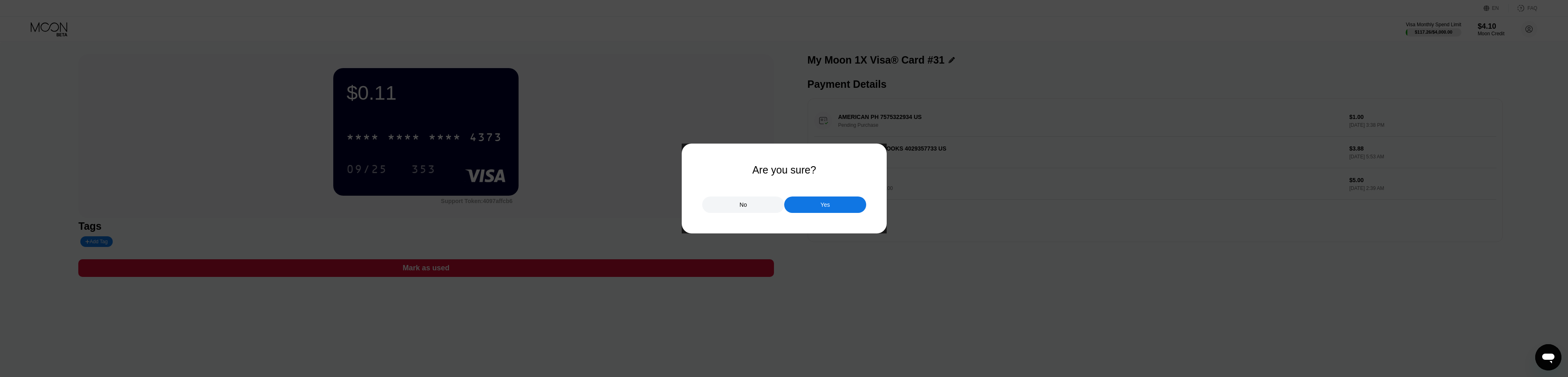
click at [838, 204] on div "Yes" at bounding box center [825, 205] width 82 height 16
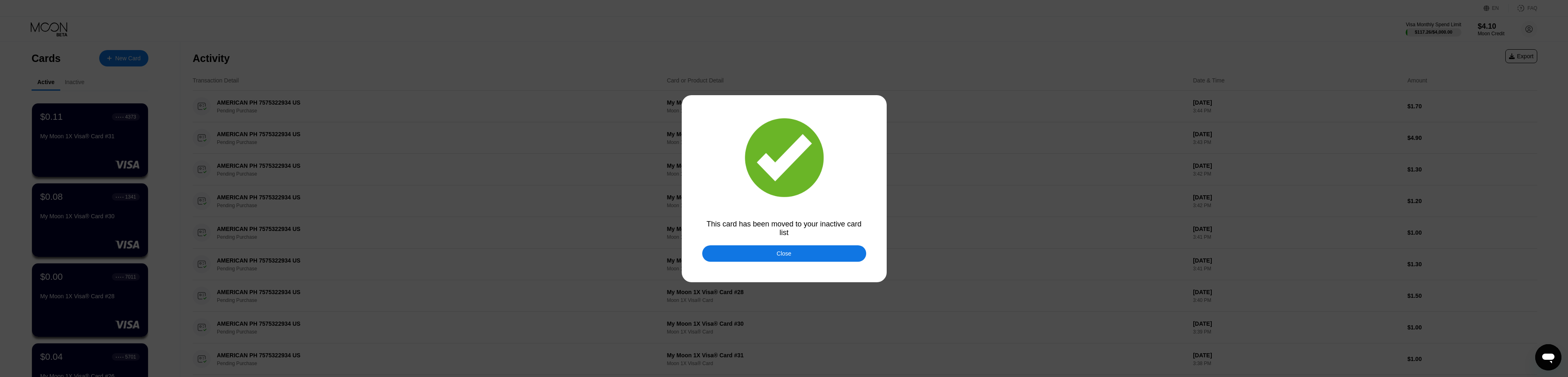
click at [785, 257] on div "Close" at bounding box center [784, 253] width 15 height 7
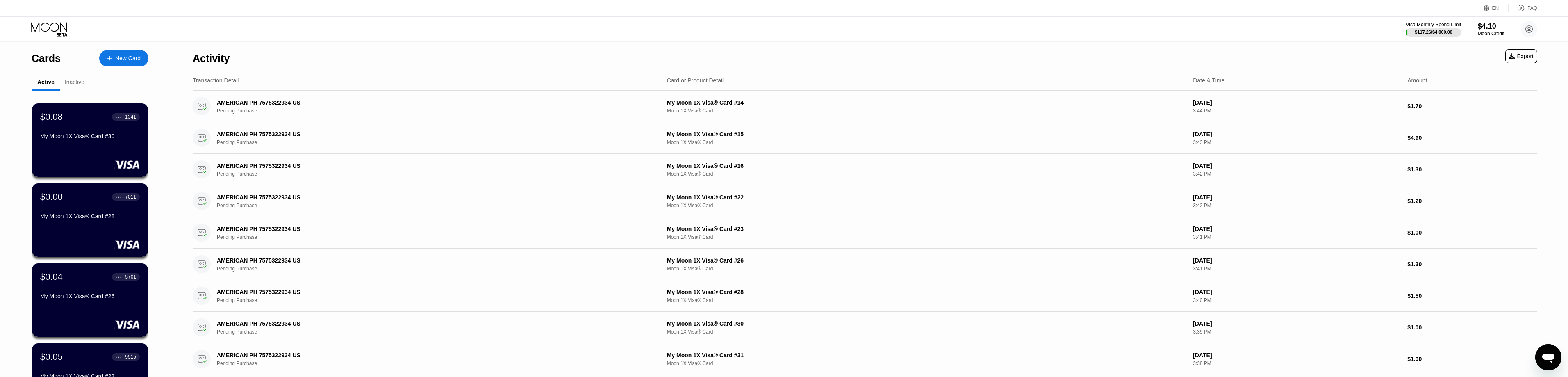
click at [96, 155] on div "$0.08 ● ● ● ● 1341 My Moon 1X Visa® Card #30" at bounding box center [90, 140] width 116 height 74
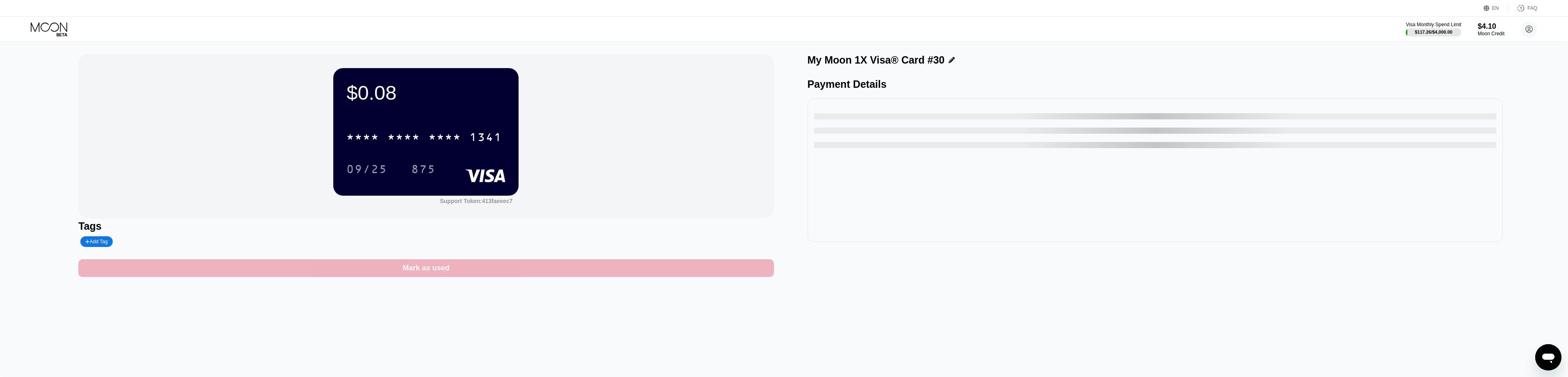
click at [424, 272] on div "Mark as used" at bounding box center [425, 267] width 47 height 9
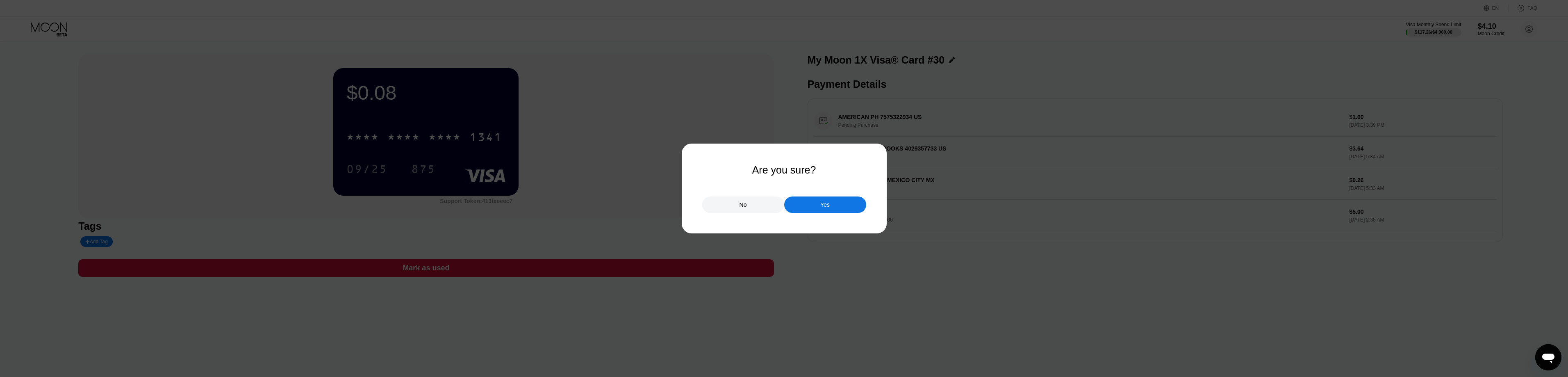
click at [830, 206] on div "Yes" at bounding box center [825, 205] width 82 height 16
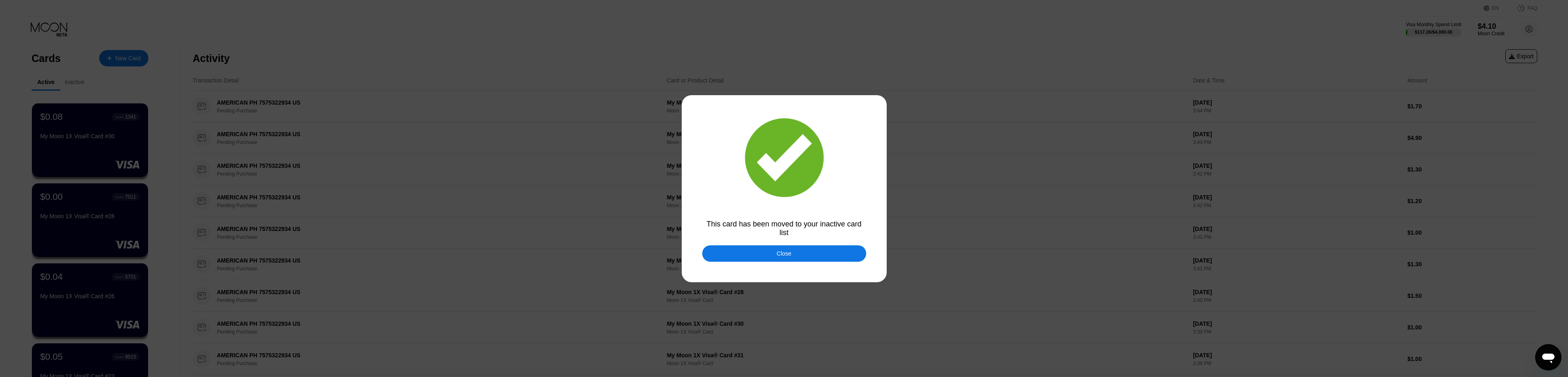
drag, startPoint x: 804, startPoint y: 255, endPoint x: 387, endPoint y: 204, distance: 420.1
click at [803, 255] on div "Close" at bounding box center [784, 253] width 164 height 16
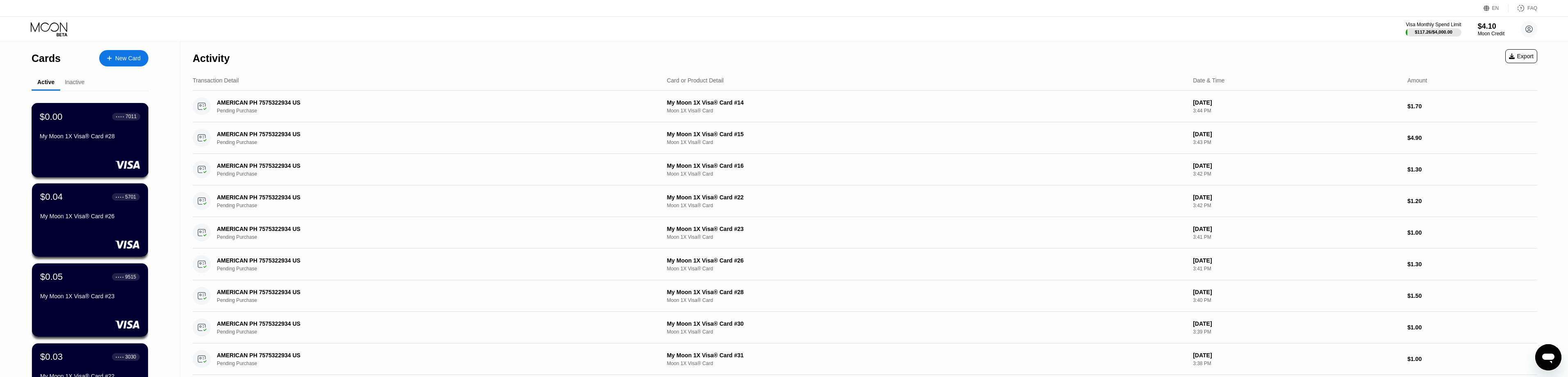
click at [87, 139] on div "My Moon 1X Visa® Card #28" at bounding box center [89, 136] width 100 height 7
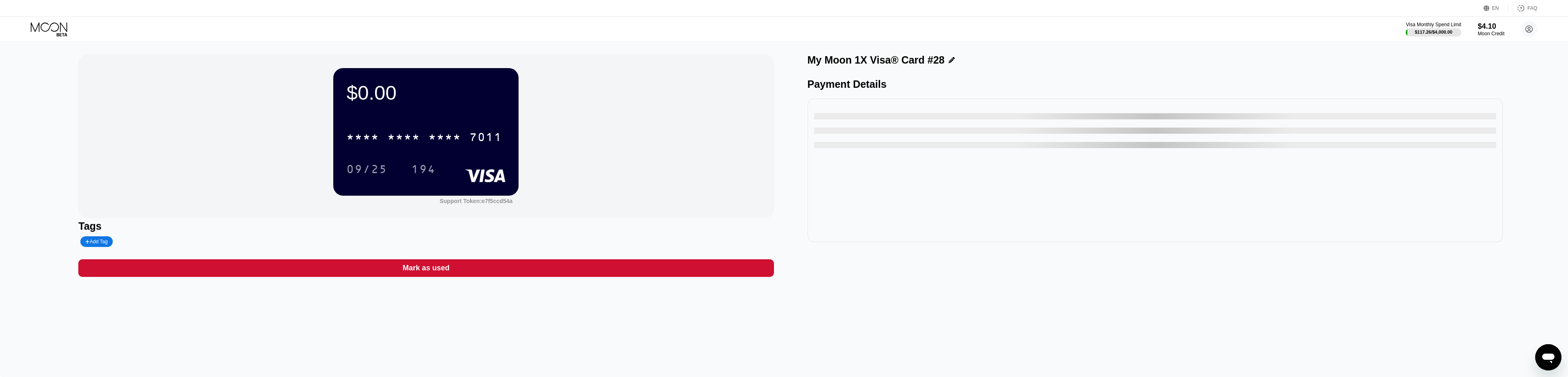
click at [441, 269] on div "Mark as used" at bounding box center [425, 267] width 47 height 9
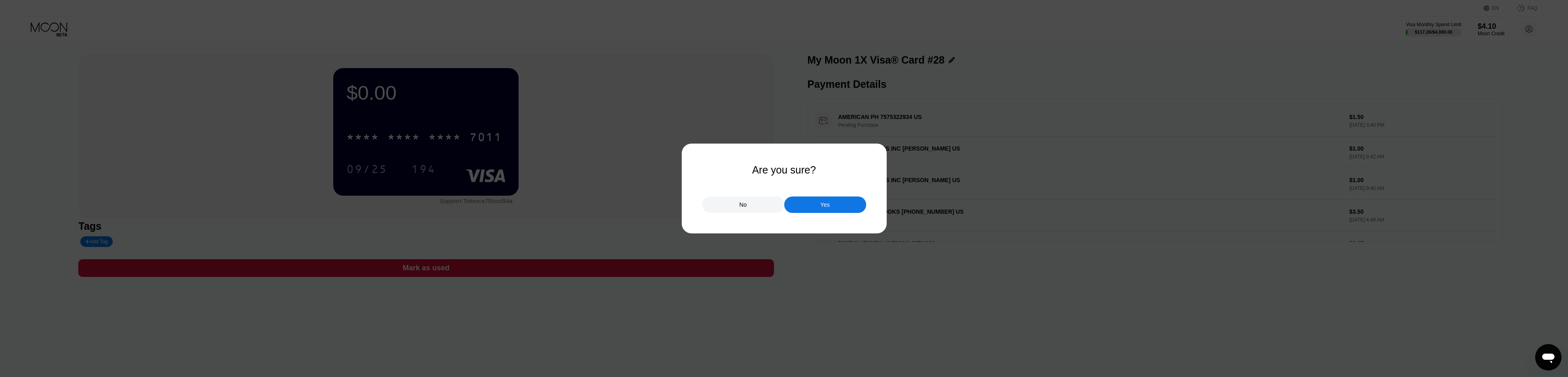
click at [836, 206] on div "Yes" at bounding box center [825, 205] width 82 height 16
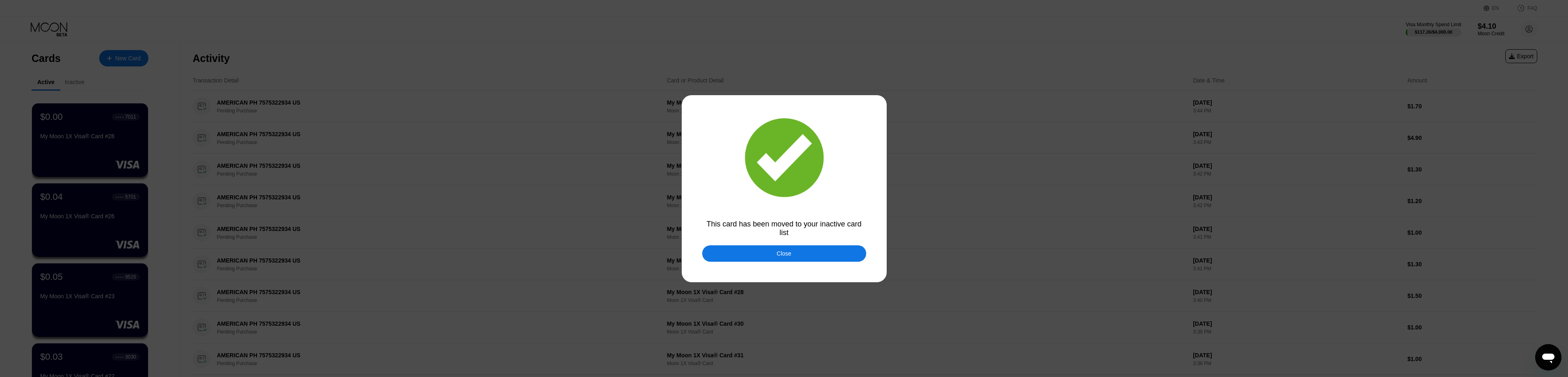
click at [794, 248] on div "Close" at bounding box center [784, 253] width 164 height 16
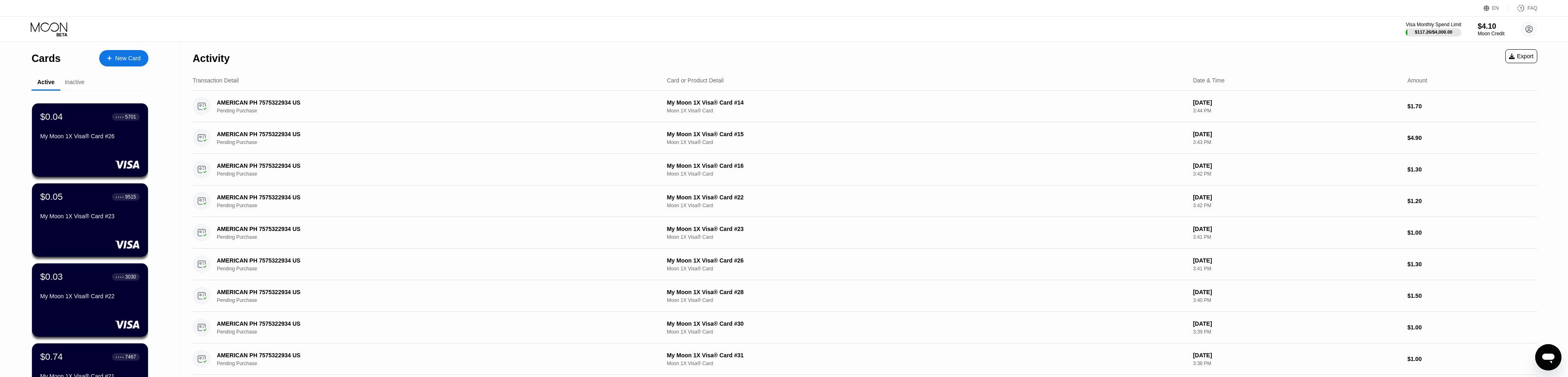
drag, startPoint x: 74, startPoint y: 139, endPoint x: 103, endPoint y: 128, distance: 31.0
click at [73, 139] on div "My Moon 1X Visa® Card #26" at bounding box center [90, 136] width 100 height 7
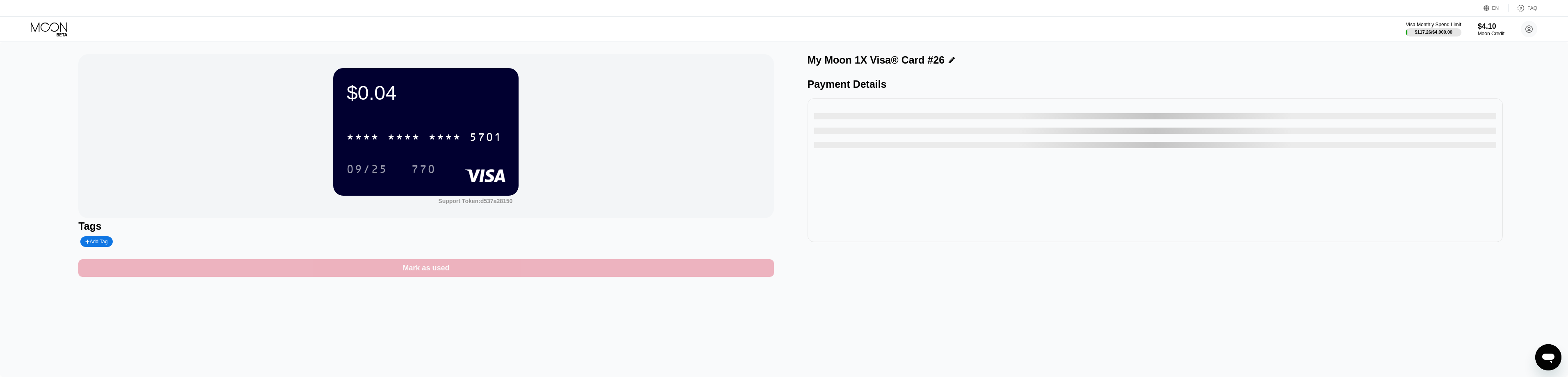
click at [575, 267] on div "Mark as used" at bounding box center [426, 268] width 695 height 18
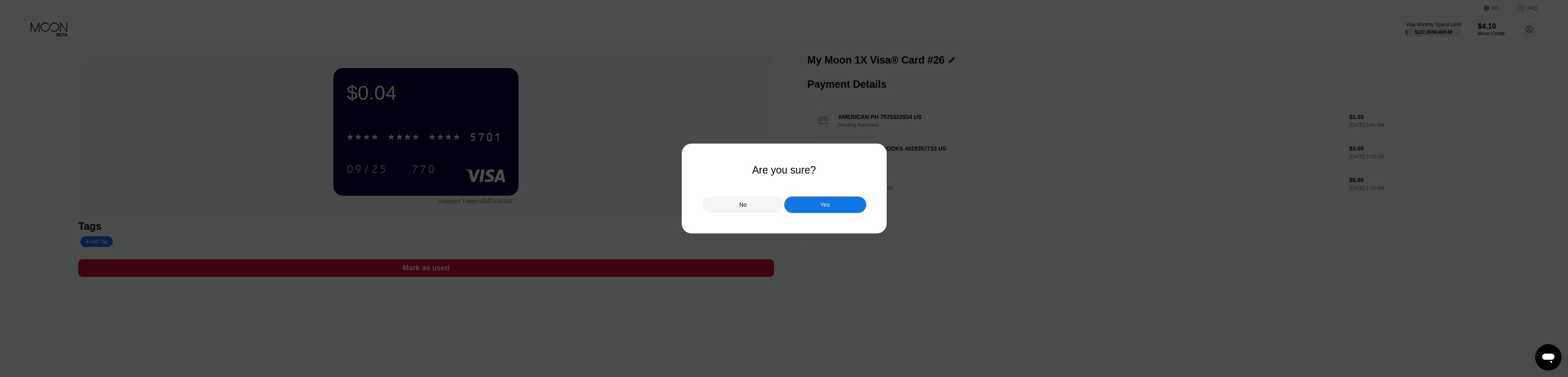
click at [837, 205] on div "Yes" at bounding box center [825, 205] width 82 height 16
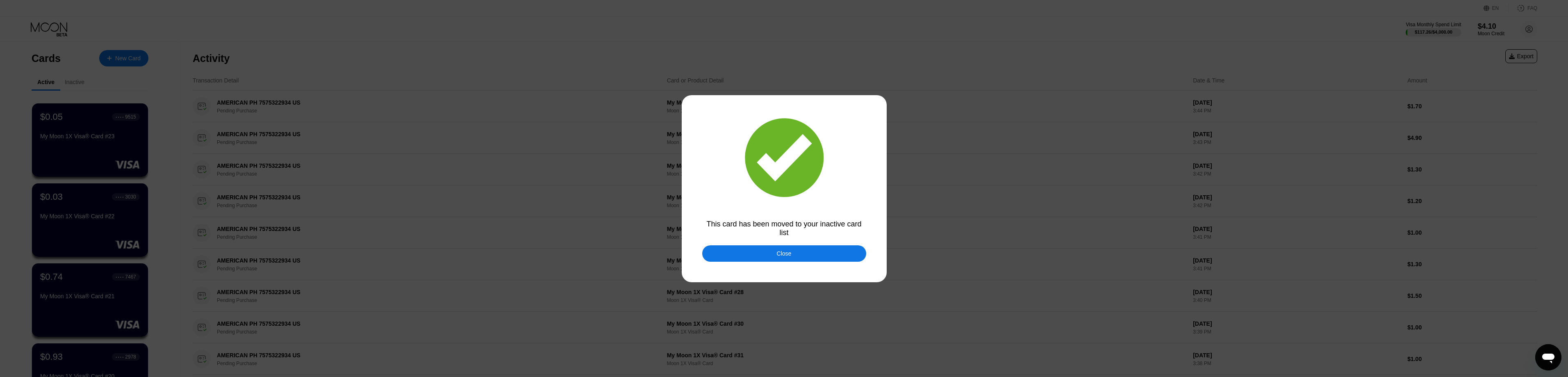
click at [805, 252] on div "Close" at bounding box center [784, 253] width 164 height 16
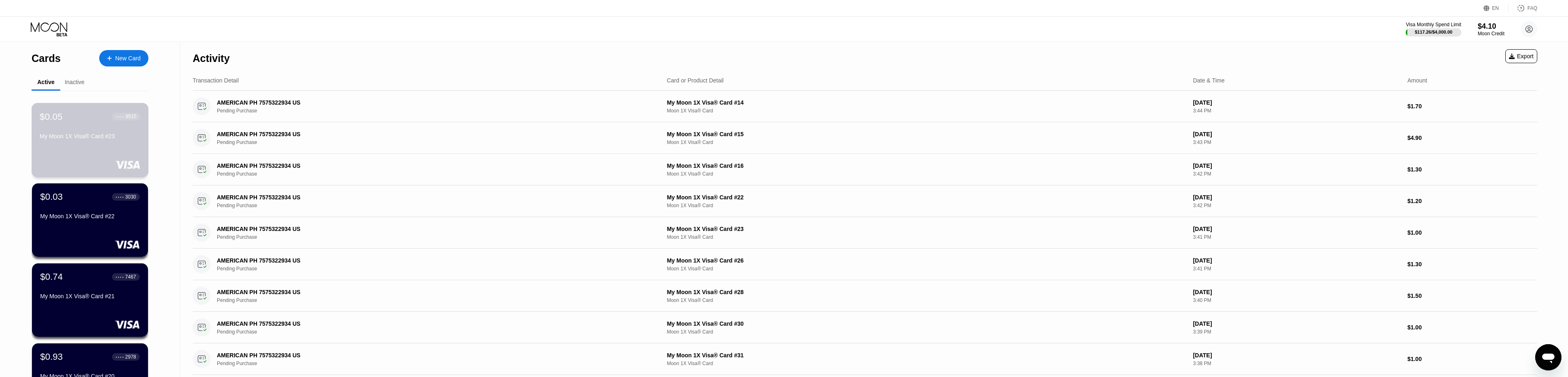
click at [94, 133] on div "$0.05 ● ● ● ● 9515 My Moon 1X Visa® Card #23" at bounding box center [89, 127] width 100 height 32
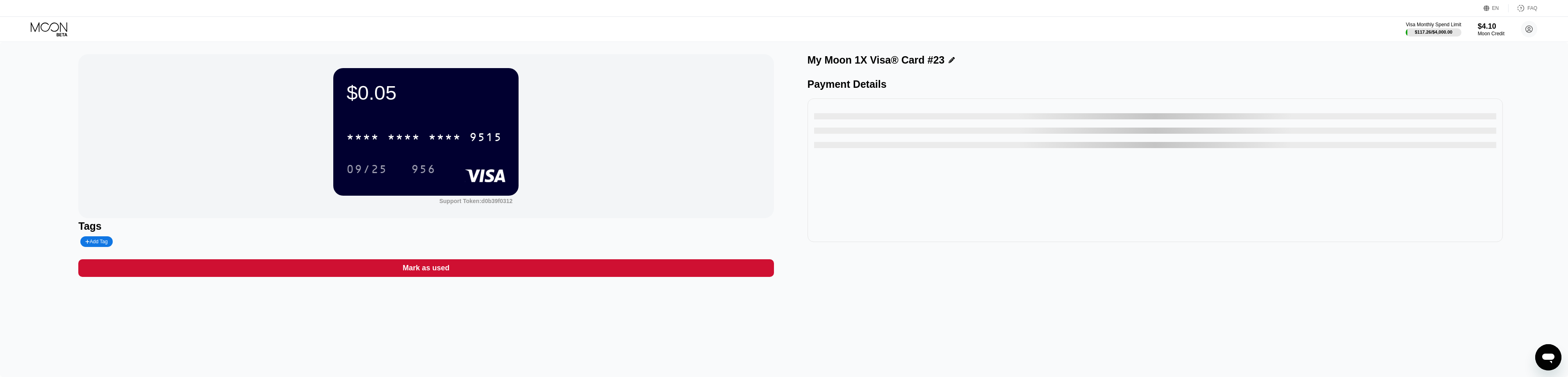
click at [485, 272] on div "Mark as used" at bounding box center [426, 268] width 695 height 18
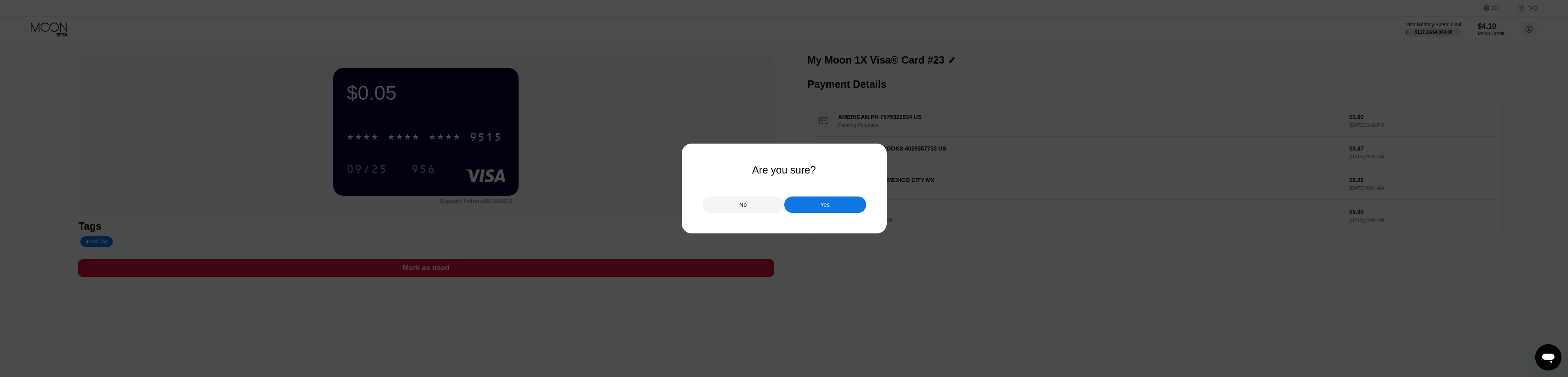
click at [830, 208] on div "Yes" at bounding box center [825, 205] width 82 height 16
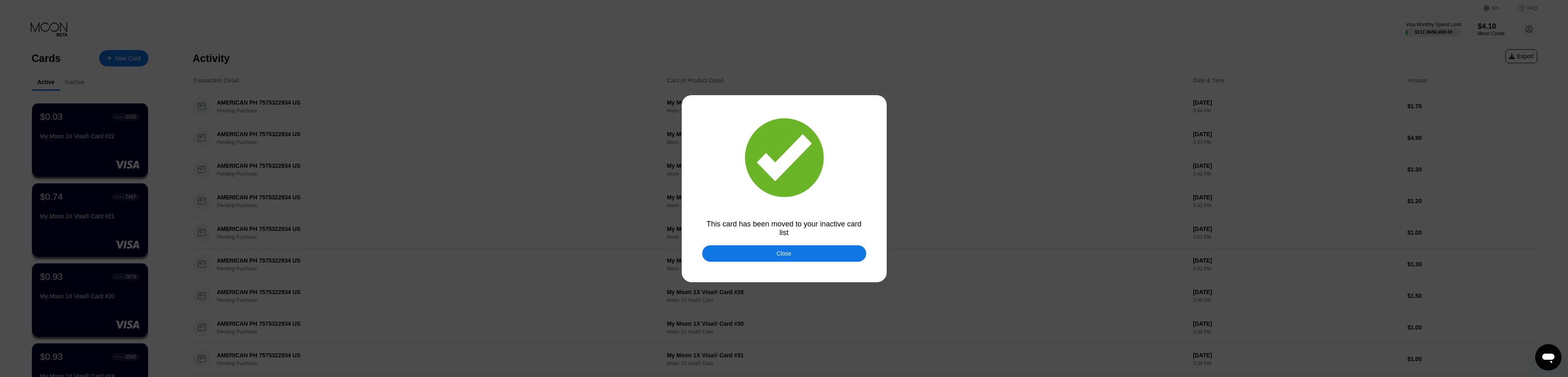
click at [796, 253] on div "Close" at bounding box center [784, 253] width 164 height 16
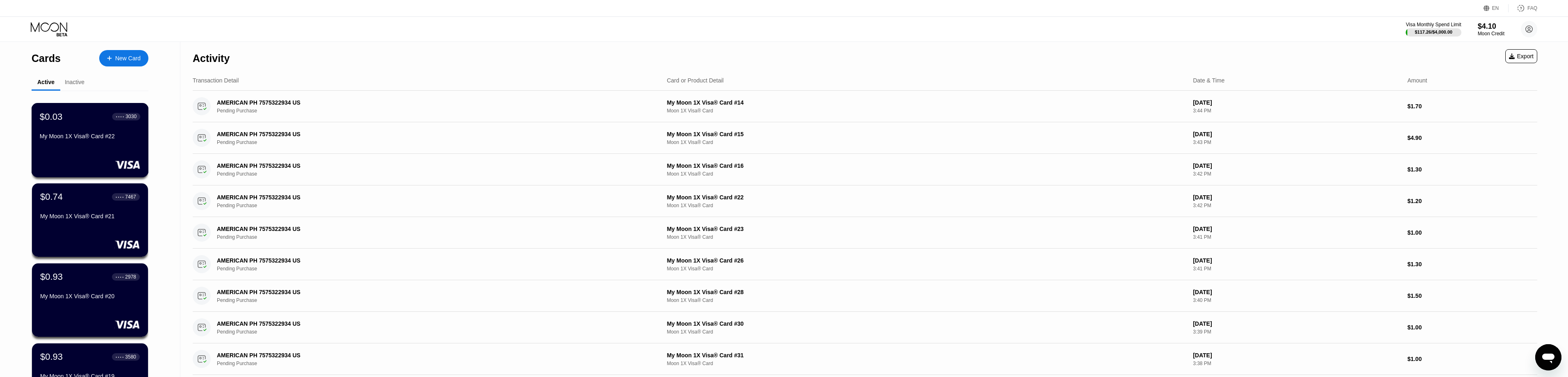
click at [68, 132] on div "$0.03 ● ● ● ● 3030 My Moon 1X Visa® Card #22" at bounding box center [89, 127] width 100 height 32
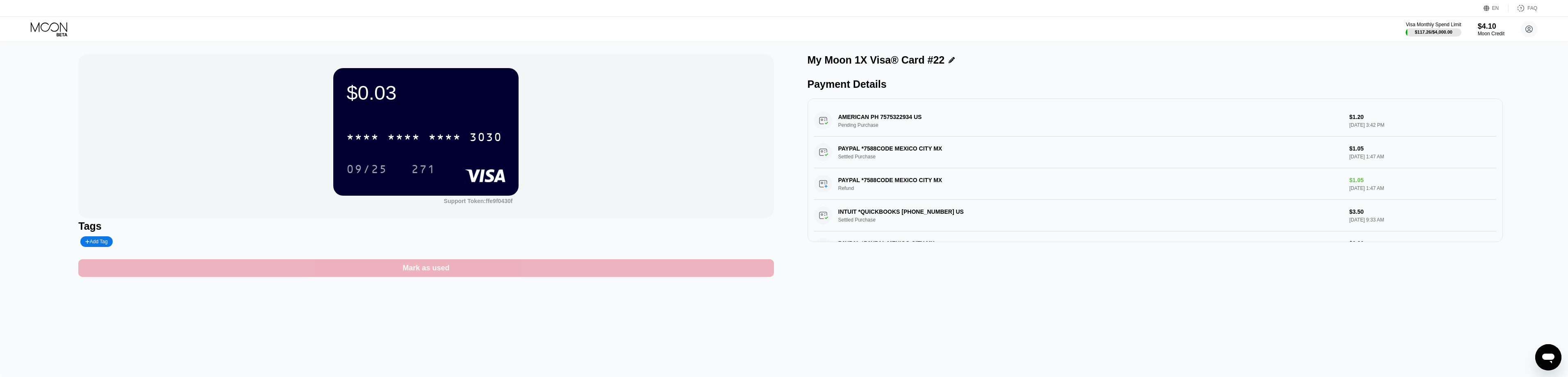
click at [433, 273] on div "Mark as used" at bounding box center [425, 267] width 47 height 9
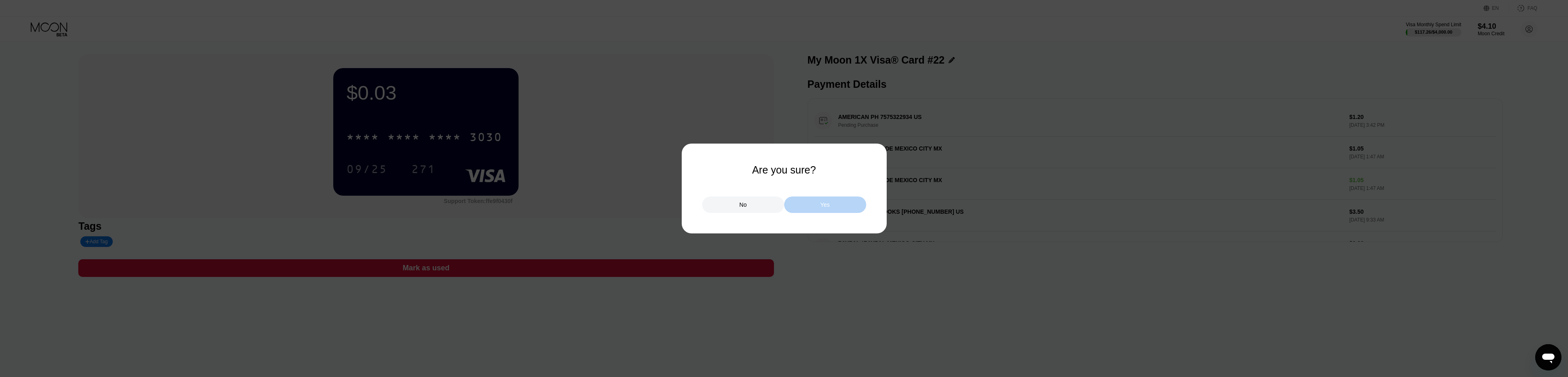
click at [833, 202] on div "Yes" at bounding box center [825, 205] width 82 height 16
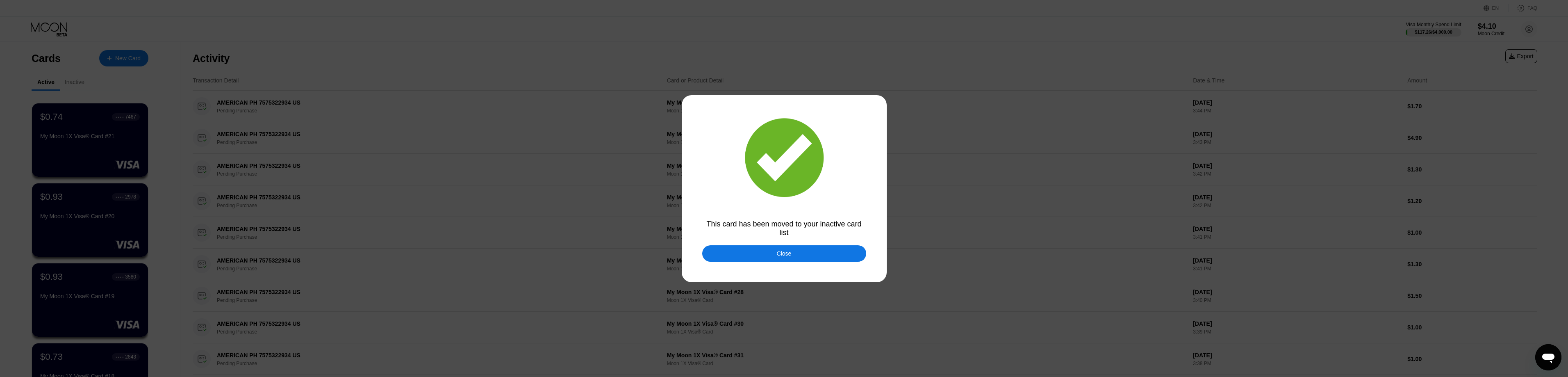
click at [763, 258] on div "Close" at bounding box center [784, 253] width 164 height 16
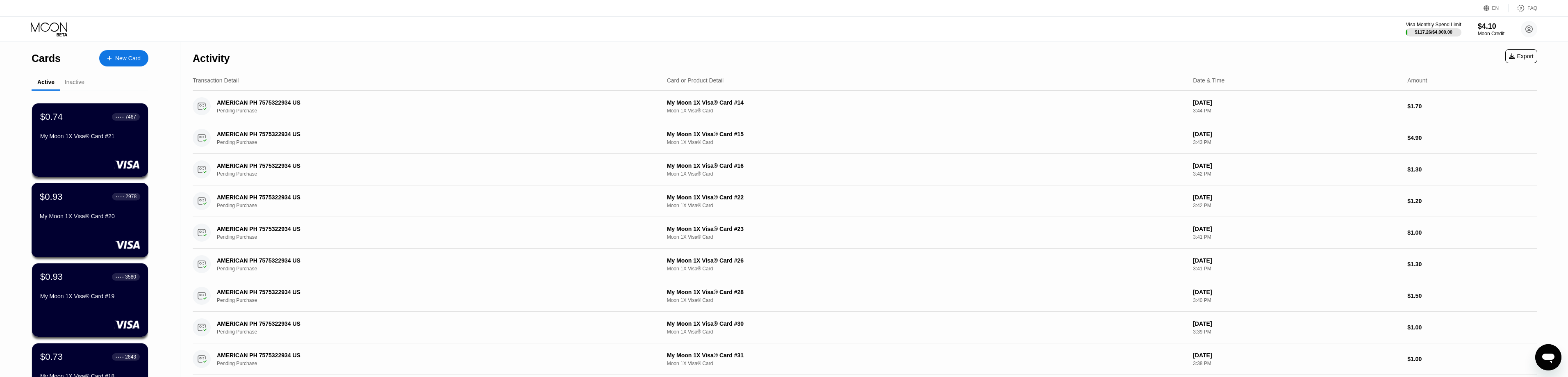
click at [85, 219] on div "My Moon 1X Visa® Card #20" at bounding box center [89, 216] width 100 height 7
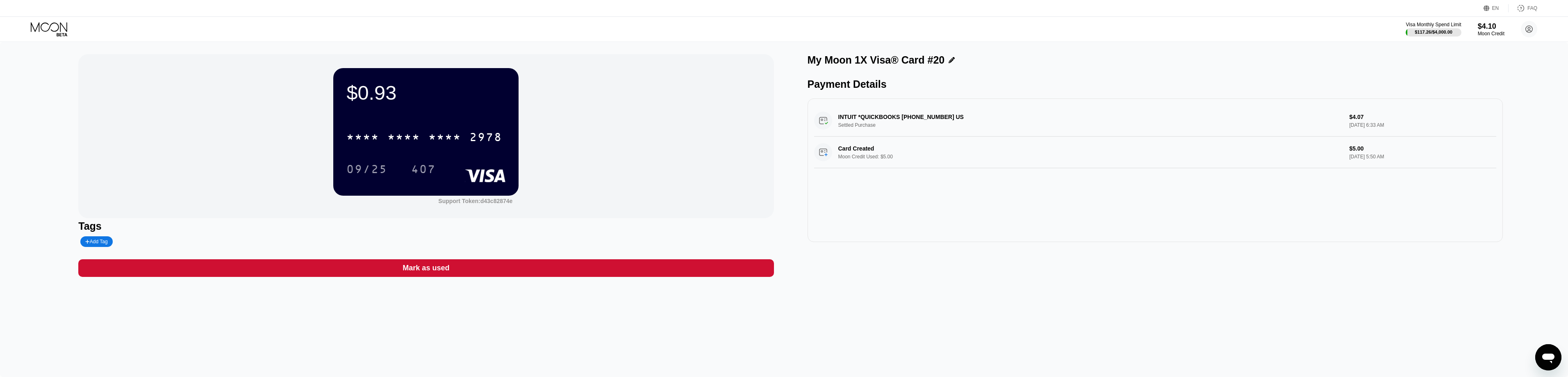
click at [432, 273] on div "Mark as used" at bounding box center [425, 267] width 47 height 9
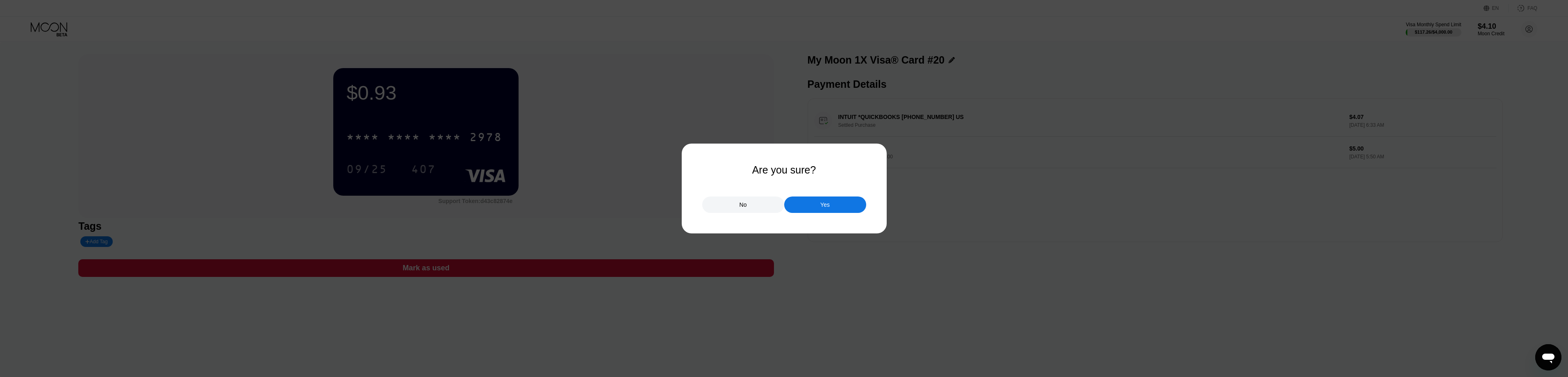
click at [815, 207] on div "Yes" at bounding box center [825, 205] width 82 height 16
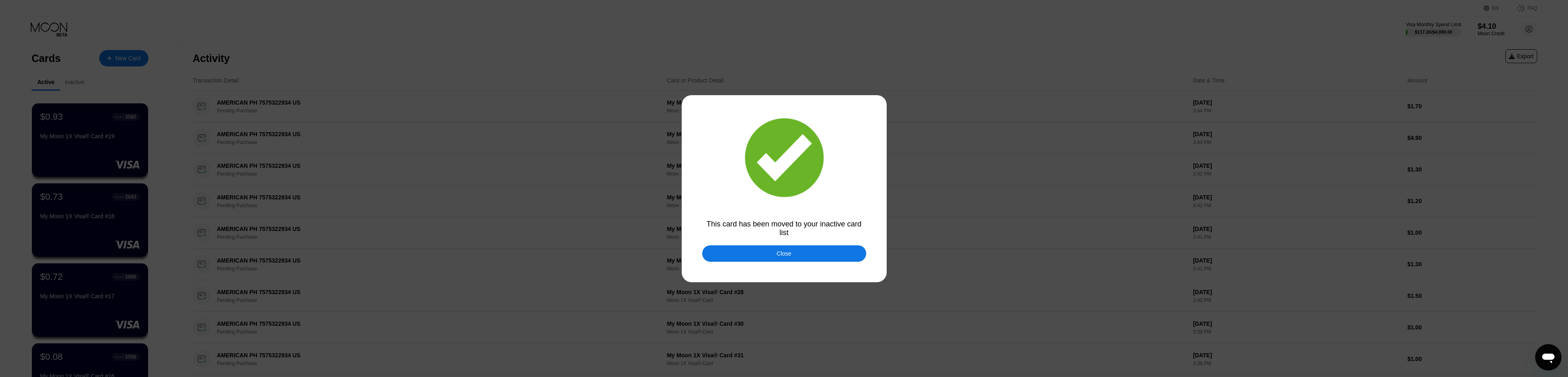
click at [791, 253] on div "Close" at bounding box center [784, 253] width 164 height 16
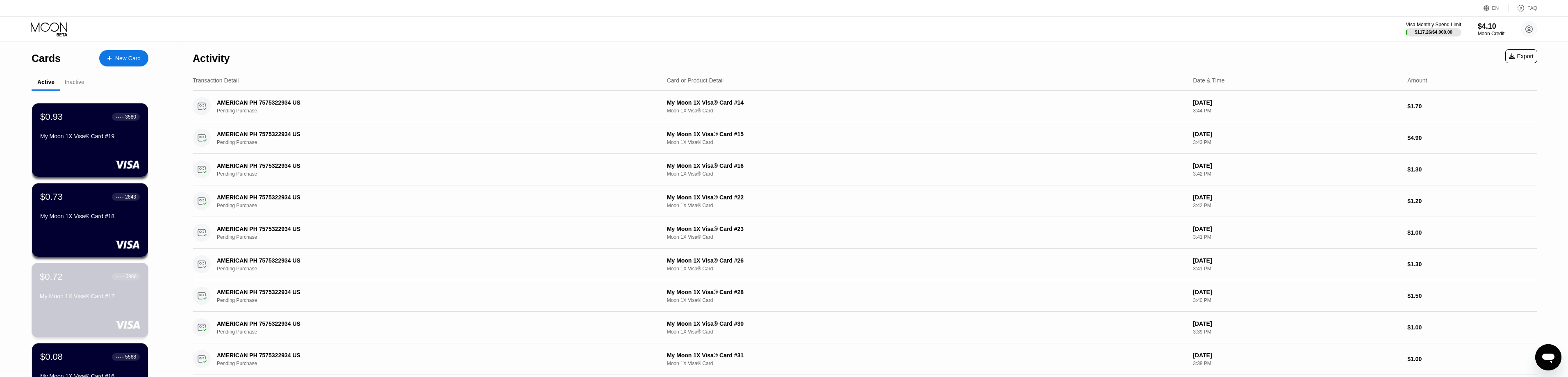
click at [80, 300] on div "My Moon 1X Visa® Card #17" at bounding box center [89, 296] width 100 height 7
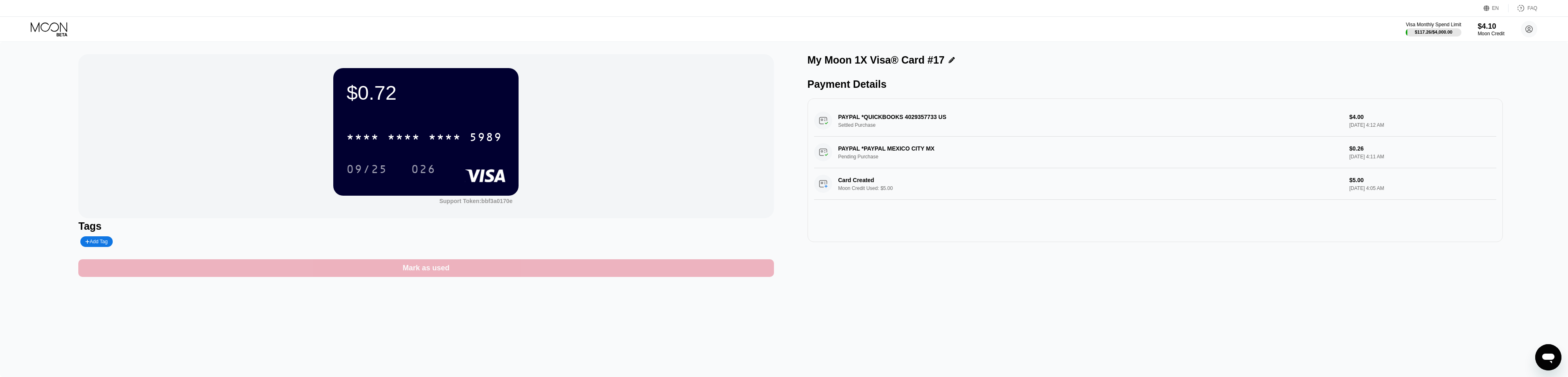
click at [430, 266] on div "Mark as used" at bounding box center [426, 268] width 695 height 18
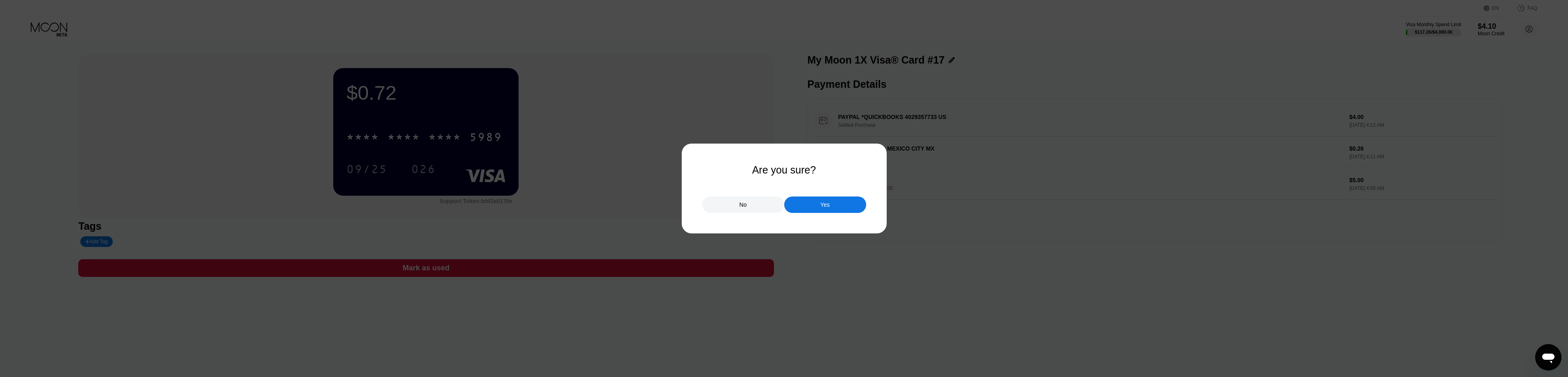
click at [833, 204] on div "Yes" at bounding box center [825, 205] width 82 height 16
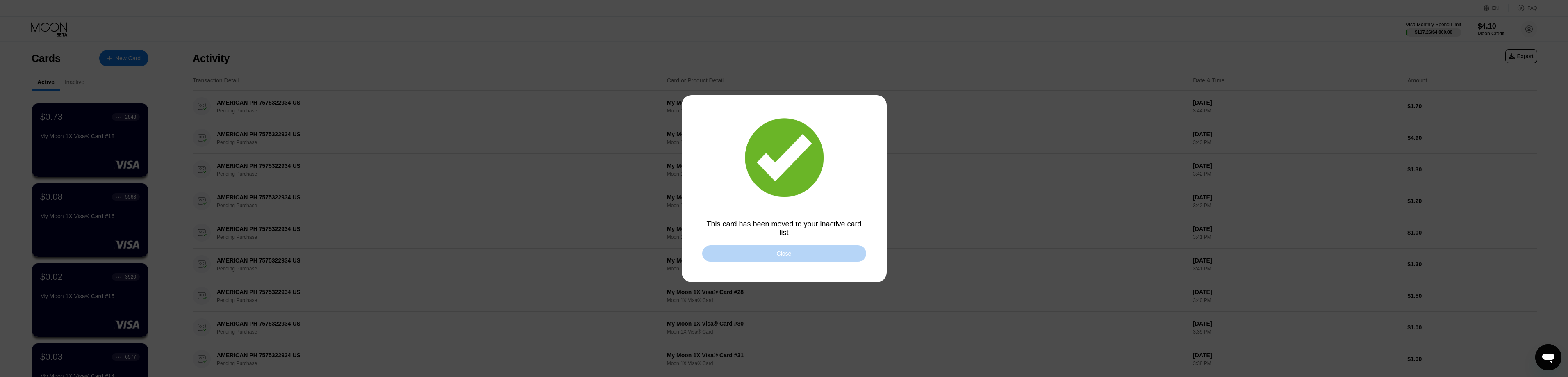
click at [793, 255] on div "Close" at bounding box center [784, 253] width 164 height 16
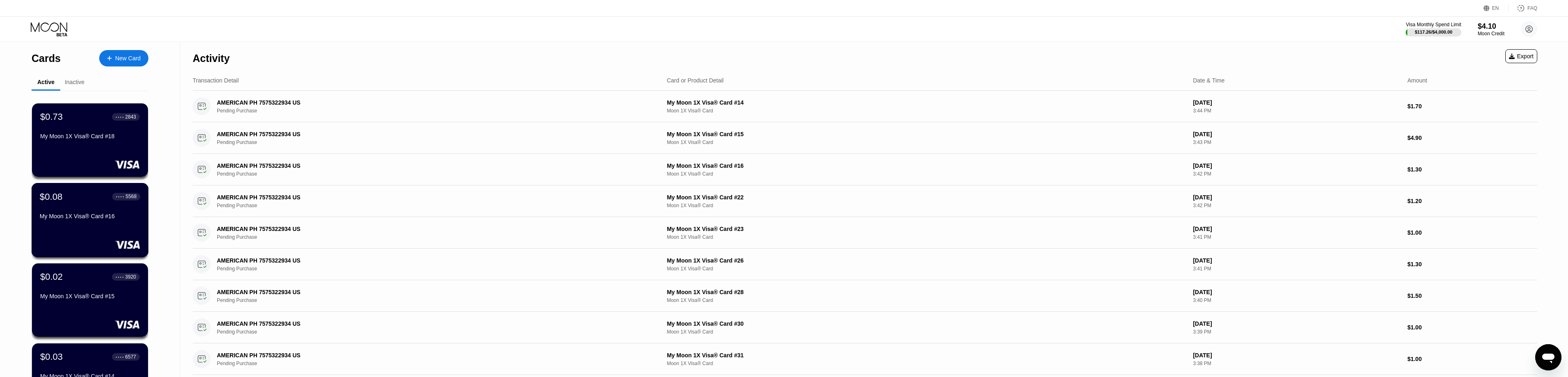
scroll to position [205, 0]
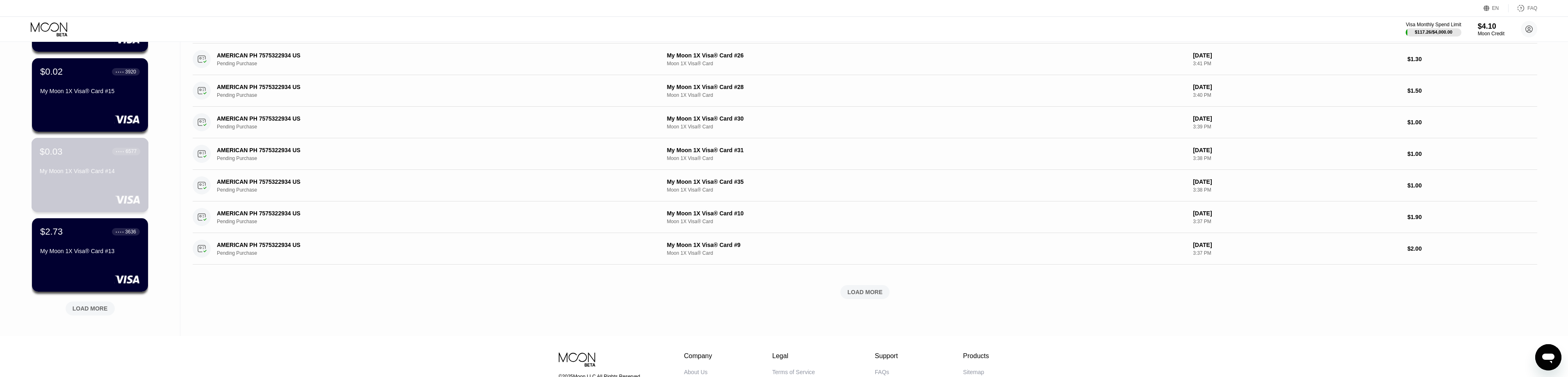
click at [72, 178] on div "My Moon 1X Visa® Card #14" at bounding box center [89, 172] width 100 height 10
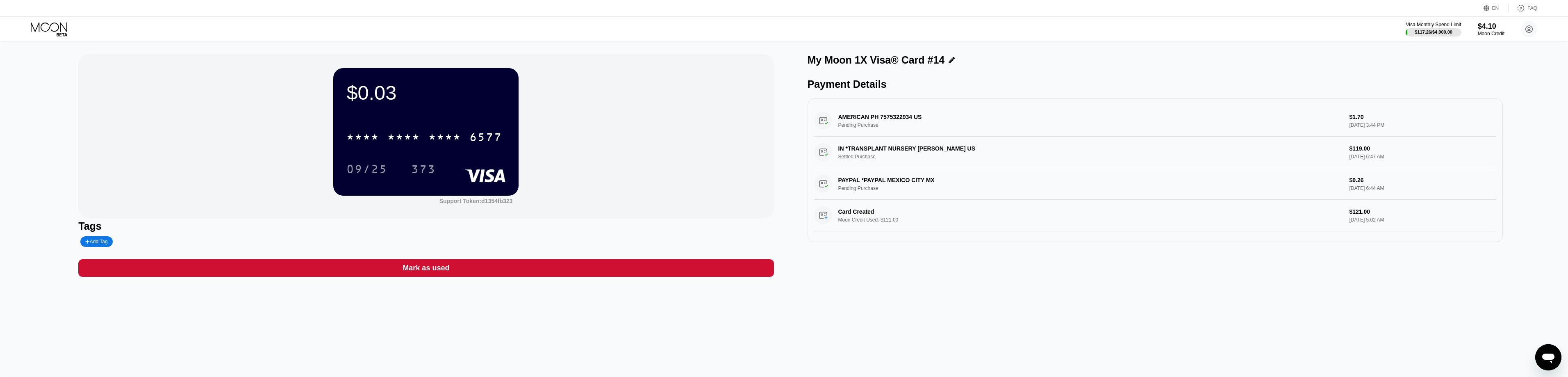
click at [395, 270] on div "Mark as used" at bounding box center [426, 268] width 695 height 18
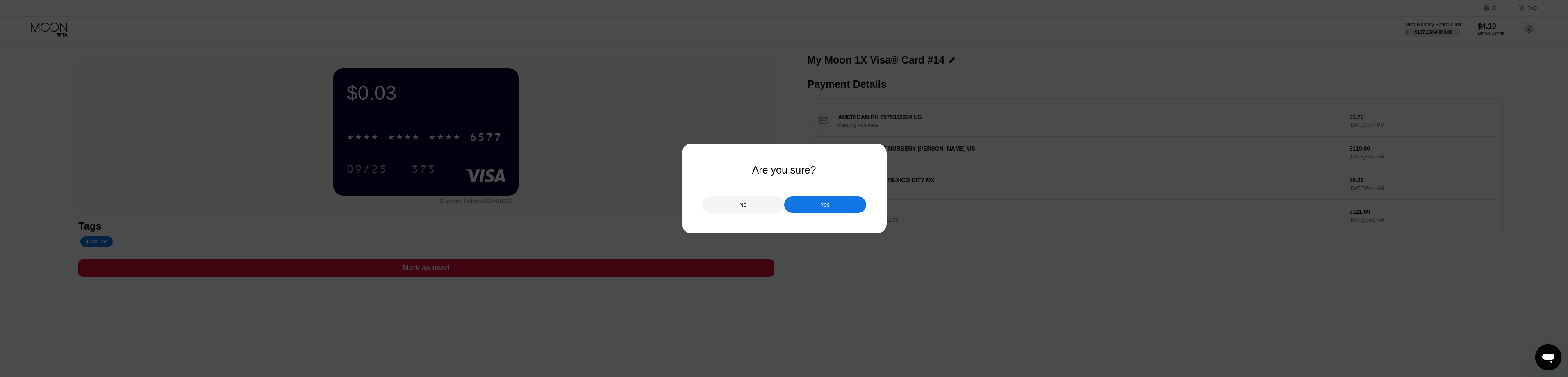
click at [816, 202] on div "Yes" at bounding box center [825, 205] width 82 height 16
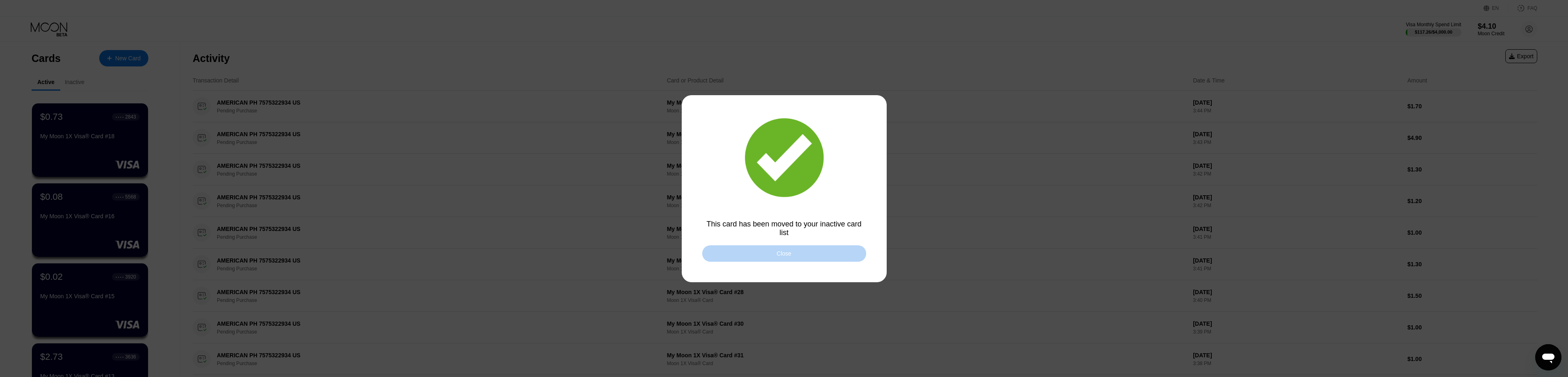
click at [789, 256] on div "Close" at bounding box center [784, 253] width 15 height 7
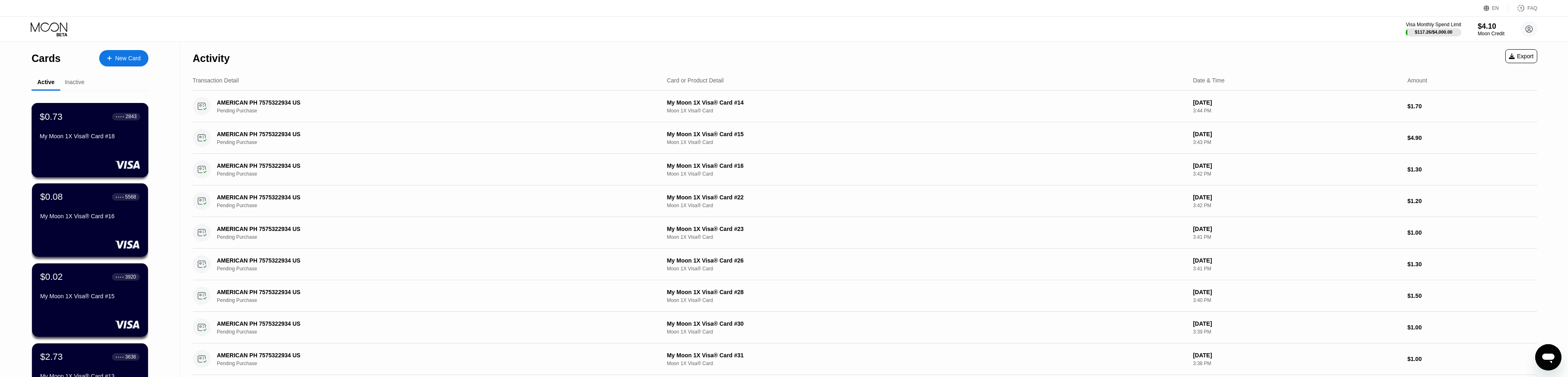
click at [89, 139] on div "My Moon 1X Visa® Card #18" at bounding box center [89, 136] width 100 height 7
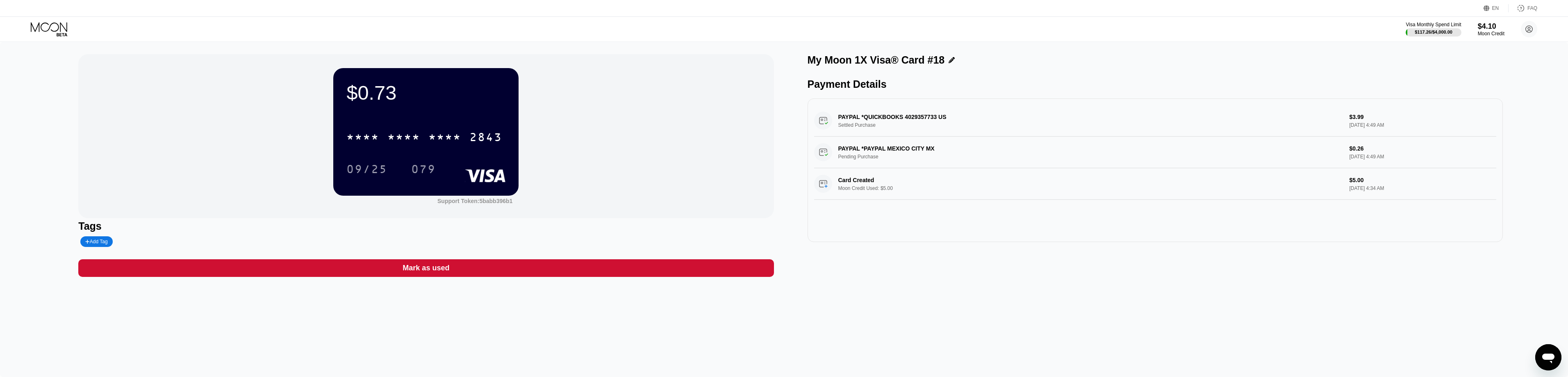
click at [432, 268] on div "Mark as used" at bounding box center [425, 267] width 47 height 9
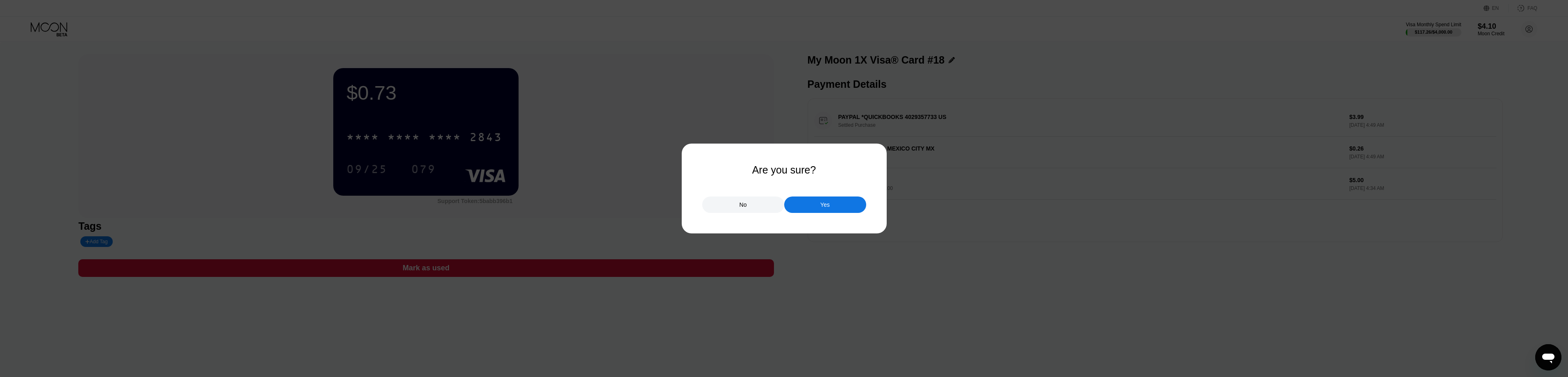
click at [818, 208] on div "Yes" at bounding box center [825, 205] width 82 height 16
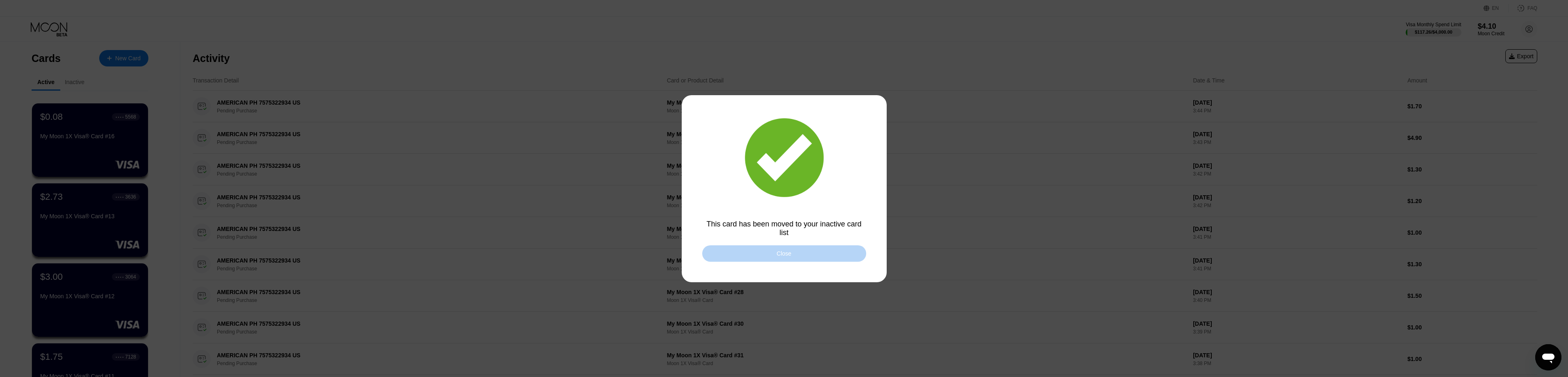
click at [796, 262] on div "Close" at bounding box center [784, 253] width 164 height 16
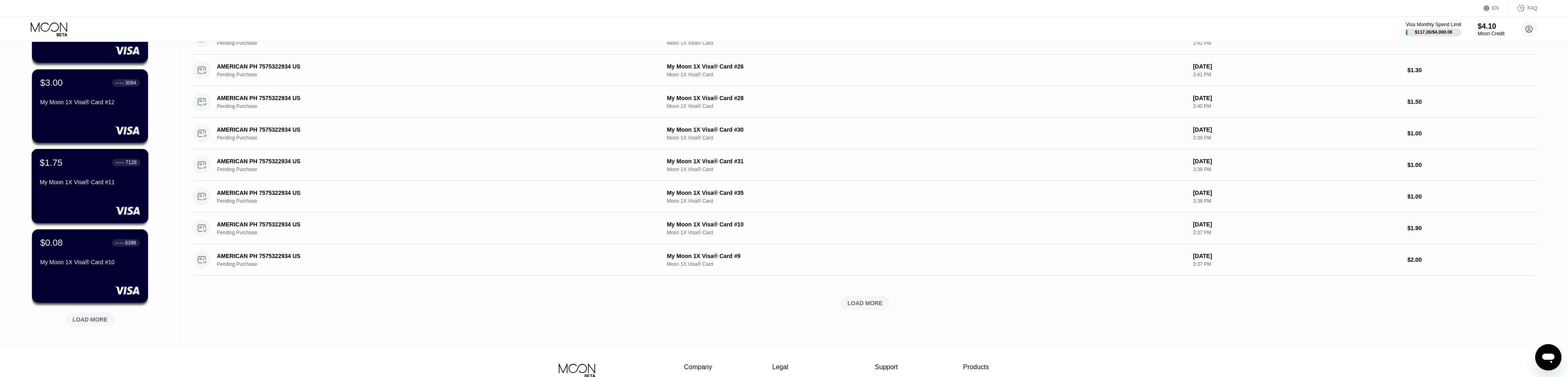
scroll to position [205, 0]
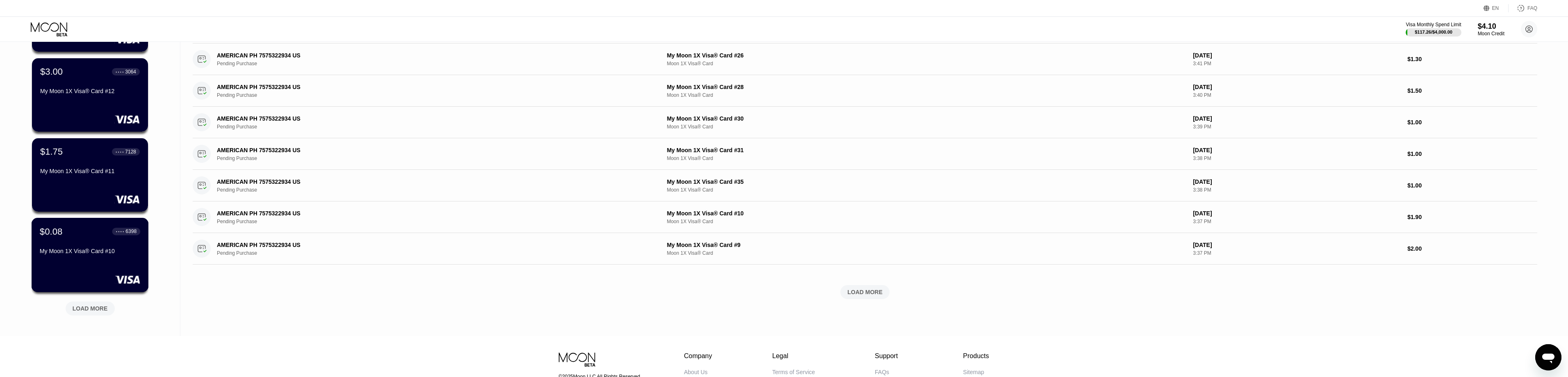
click at [83, 255] on div "My Moon 1X Visa® Card #10" at bounding box center [89, 251] width 100 height 7
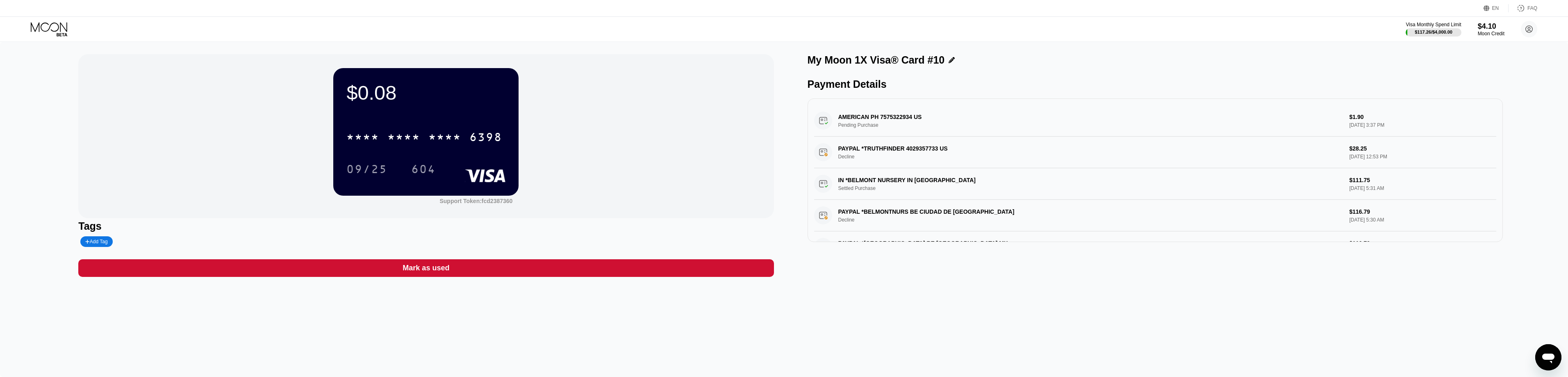
click at [425, 270] on div "Mark as used" at bounding box center [425, 267] width 47 height 9
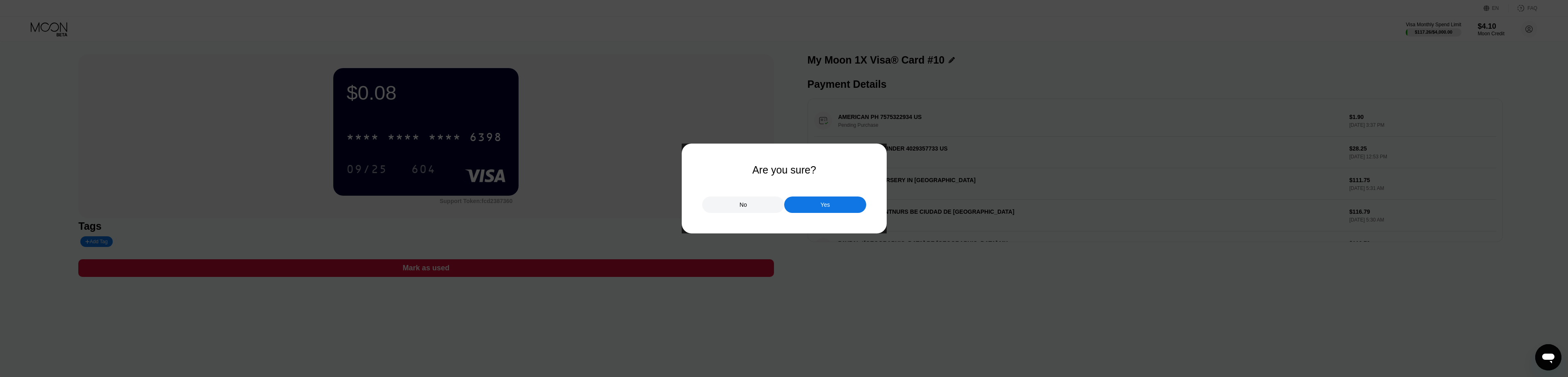
click at [813, 198] on div "No Yes" at bounding box center [784, 200] width 164 height 24
click at [811, 203] on div "Yes" at bounding box center [825, 205] width 82 height 16
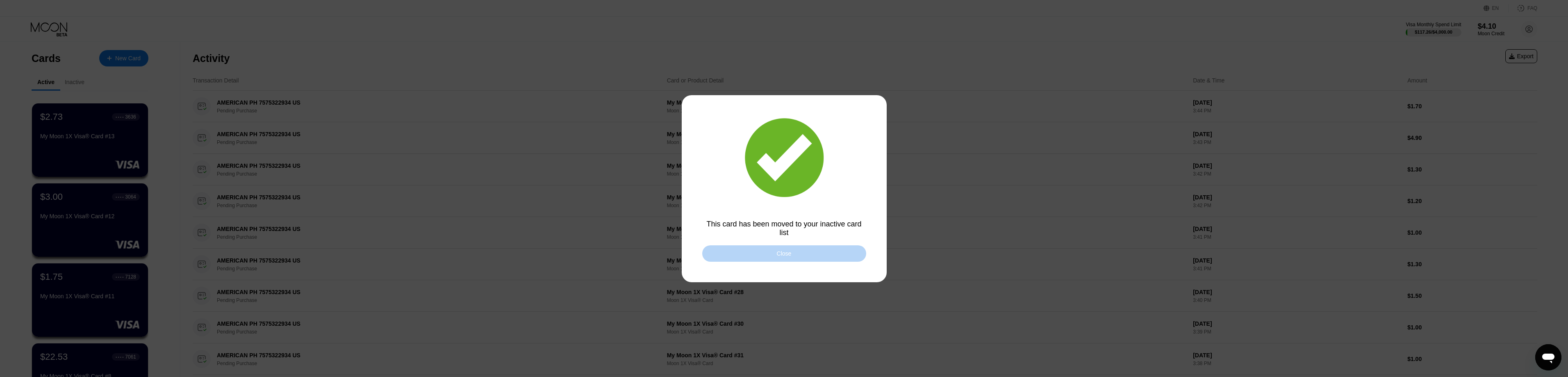
click at [767, 256] on div "Close" at bounding box center [784, 253] width 164 height 16
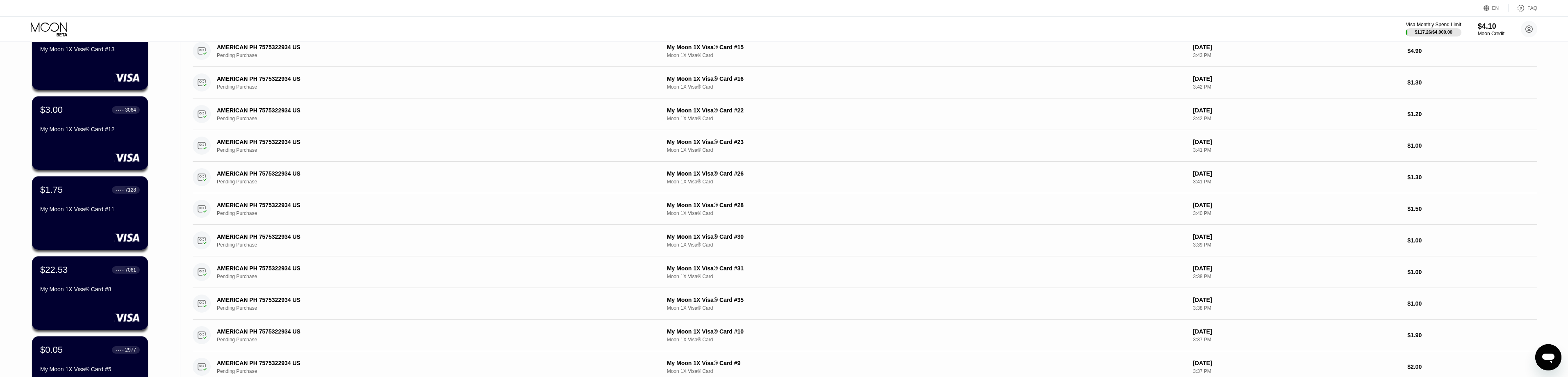
scroll to position [246, 0]
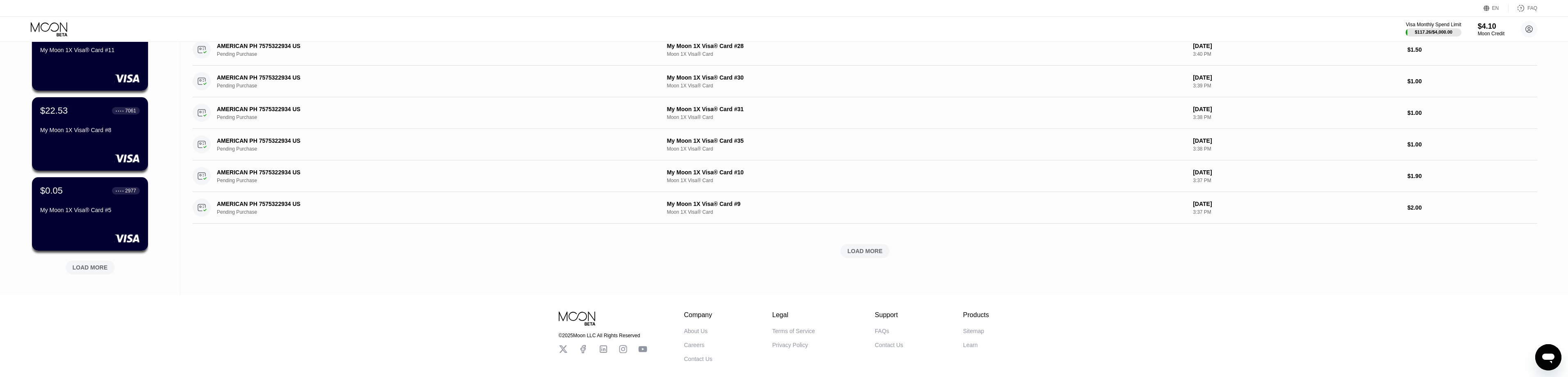
click at [97, 265] on div "LOAD MORE" at bounding box center [90, 267] width 35 height 7
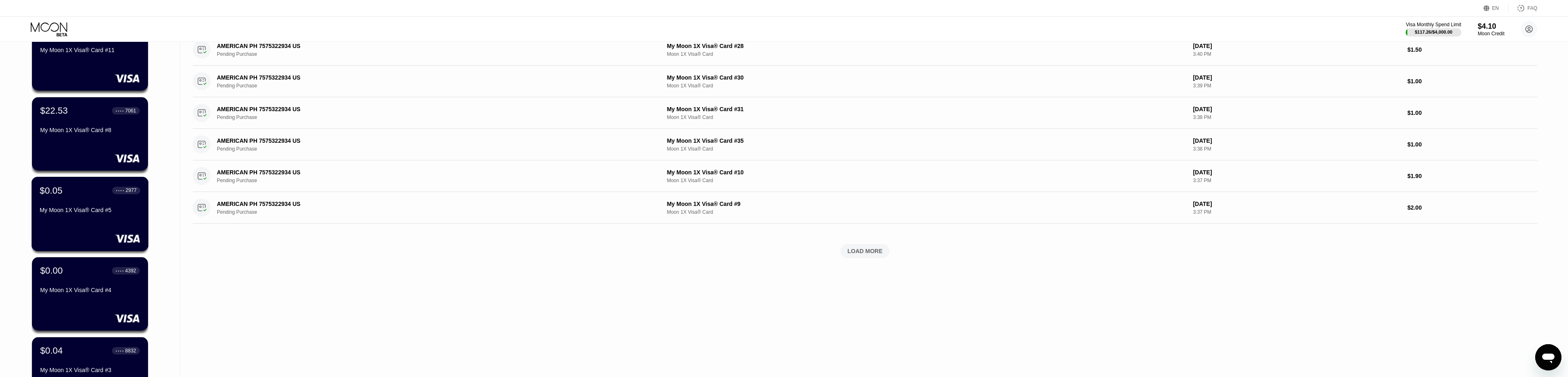
click at [80, 213] on div "My Moon 1X Visa® Card #5" at bounding box center [89, 210] width 100 height 7
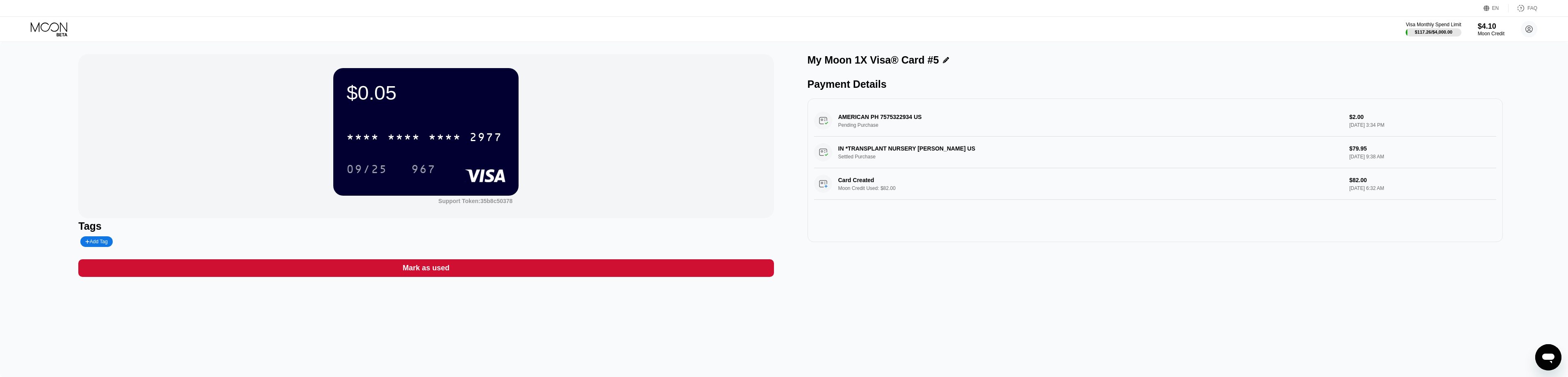
click at [568, 272] on div "Mark as used" at bounding box center [426, 268] width 695 height 18
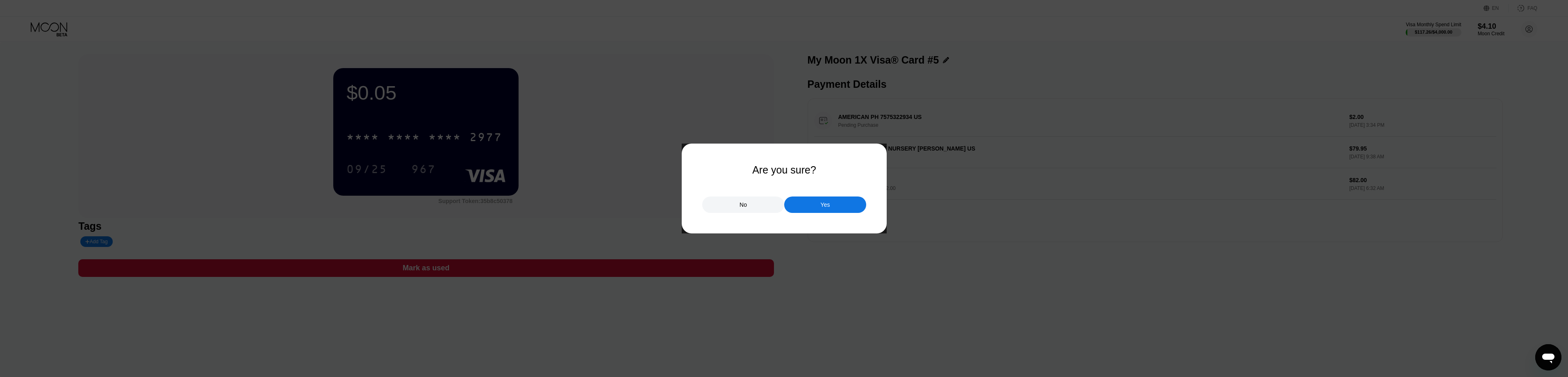
click at [830, 214] on div "Are you sure? No Yes" at bounding box center [784, 188] width 1568 height 377
click at [828, 204] on div "Yes" at bounding box center [825, 205] width 9 height 7
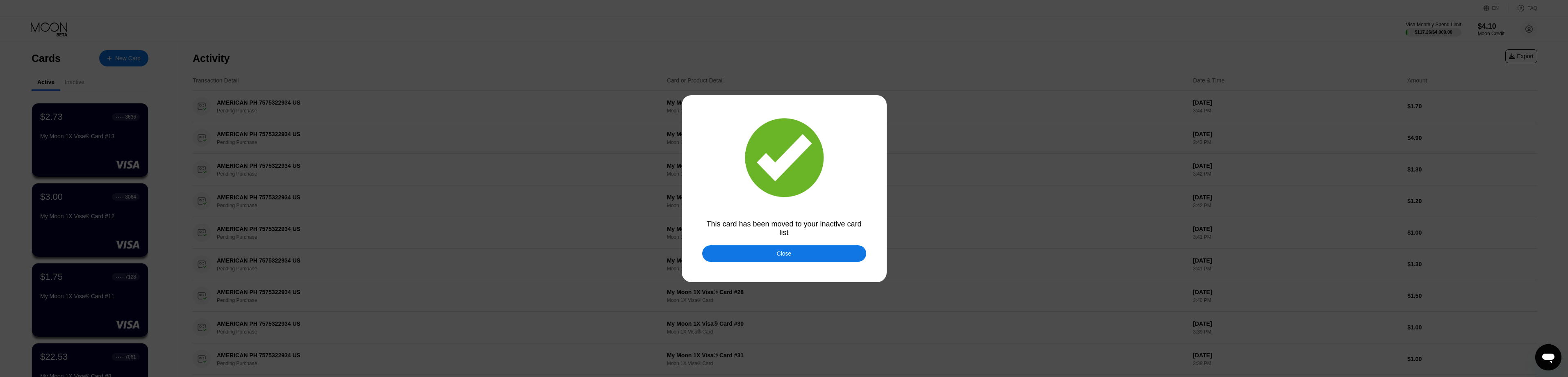
click at [796, 250] on div "Close" at bounding box center [784, 253] width 164 height 16
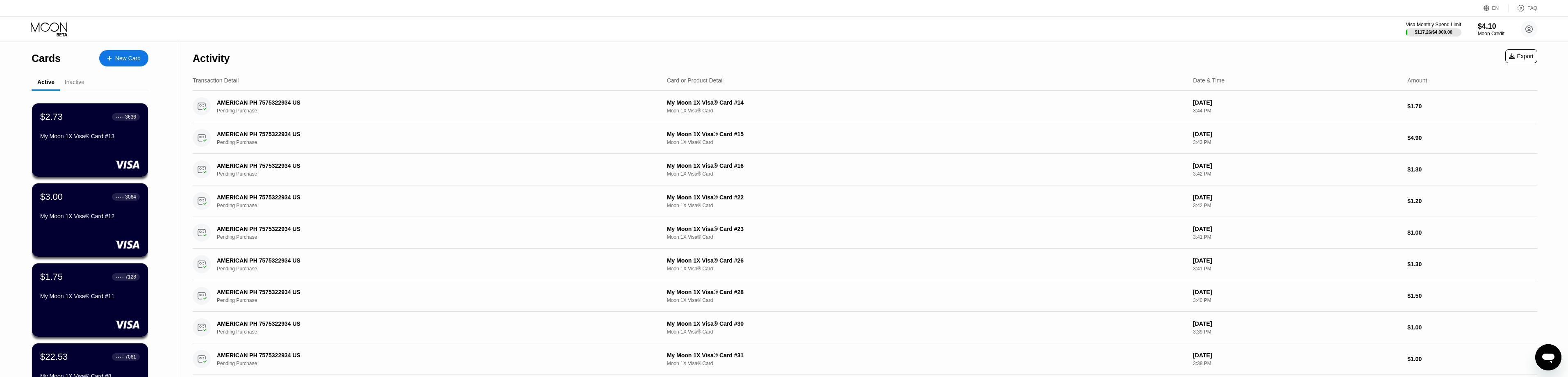
scroll to position [432, 0]
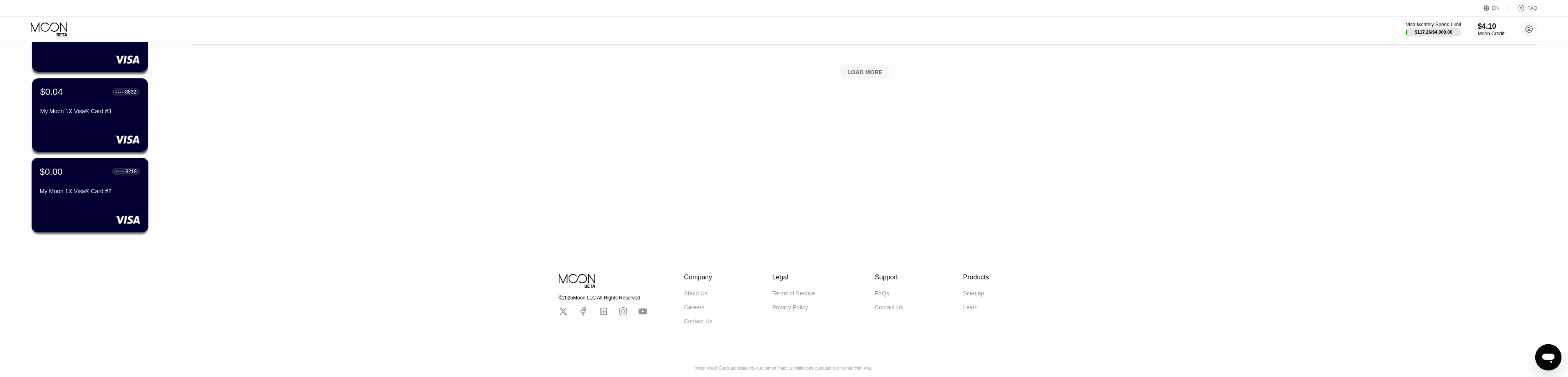
drag, startPoint x: 83, startPoint y: 195, endPoint x: 410, endPoint y: 197, distance: 327.0
click at [84, 194] on div "$0.00 ● ● ● ● 8218 My Moon 1X Visa® Card #2" at bounding box center [90, 195] width 117 height 74
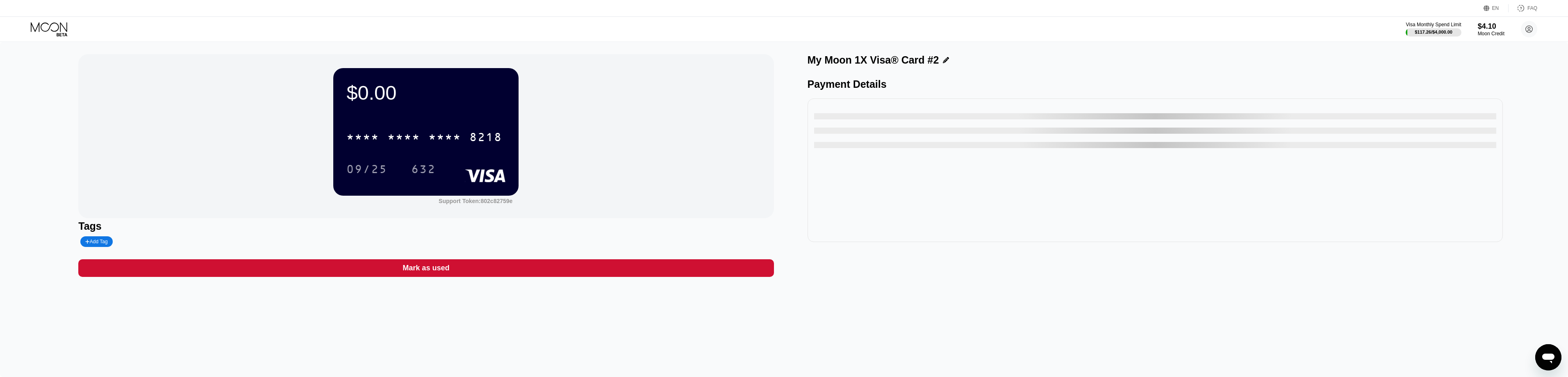
click at [451, 277] on div "Mark as used" at bounding box center [426, 268] width 695 height 18
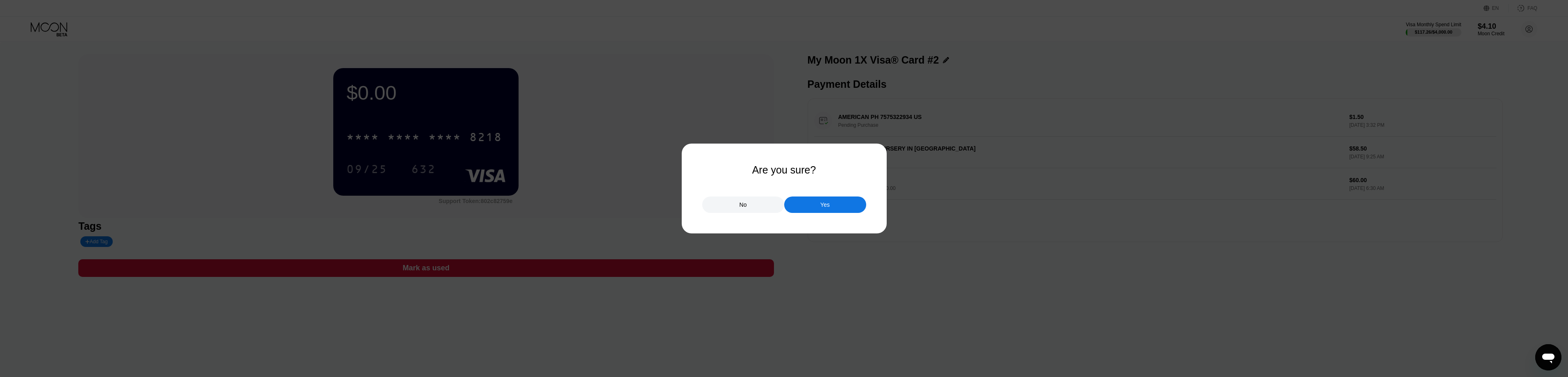
click at [841, 204] on div "Yes" at bounding box center [825, 205] width 82 height 16
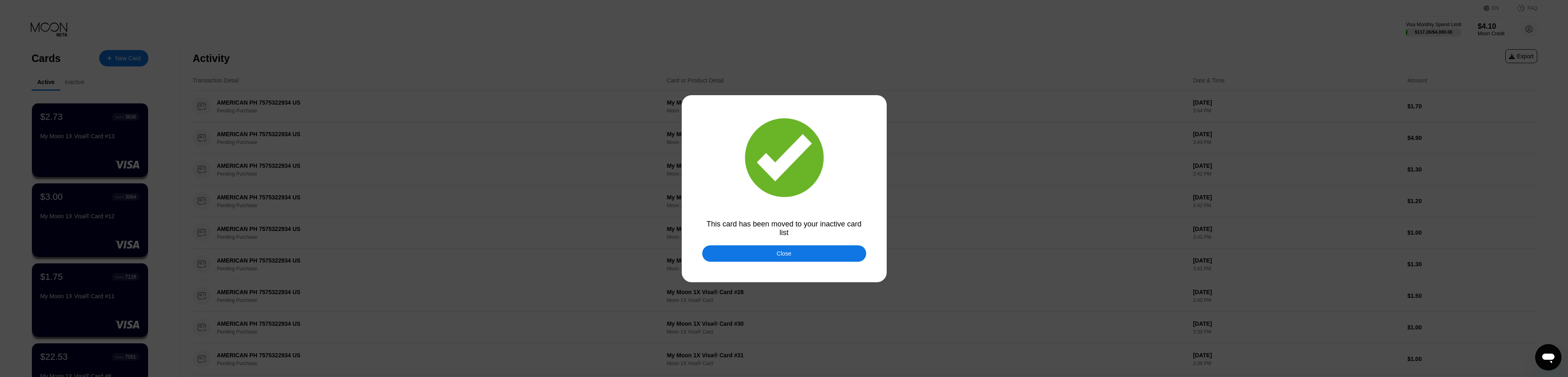
click at [797, 257] on div "Close" at bounding box center [784, 253] width 164 height 16
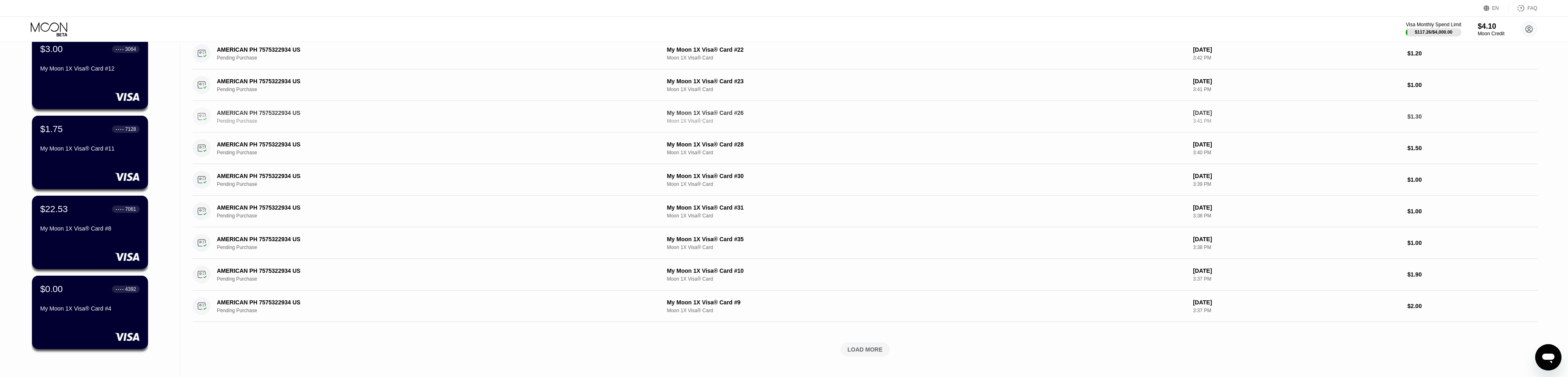
scroll to position [164, 0]
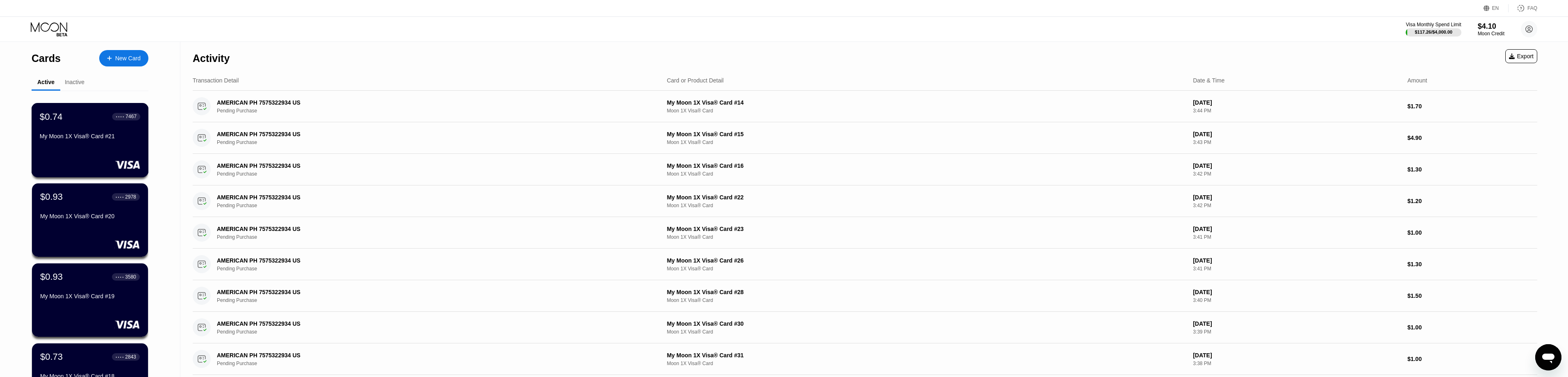
click at [88, 133] on div "$0.74 ● ● ● ● 7467 My Moon 1X Visa® Card #21" at bounding box center [89, 127] width 100 height 32
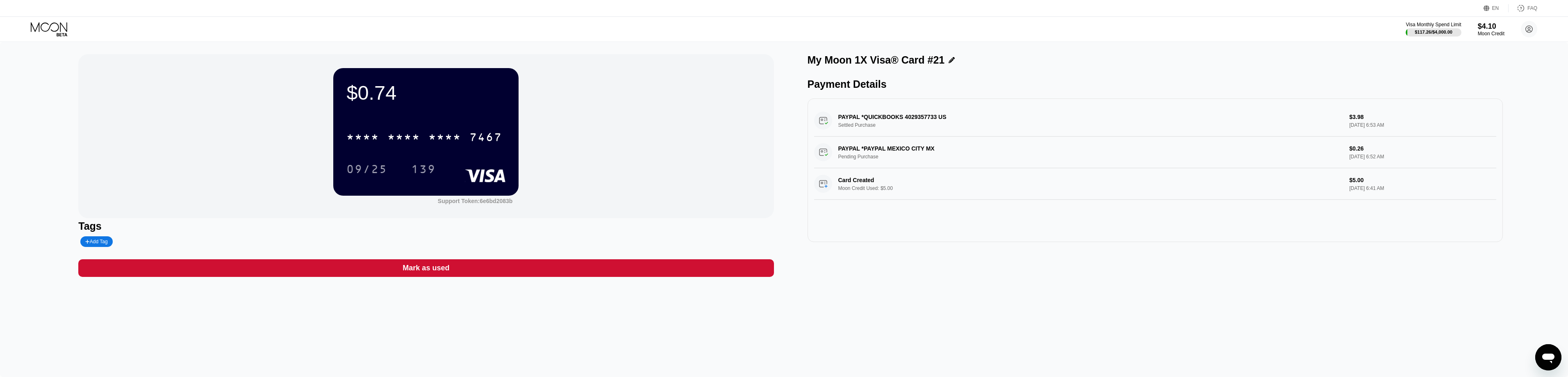
click at [404, 270] on div "Mark as used" at bounding box center [425, 267] width 47 height 9
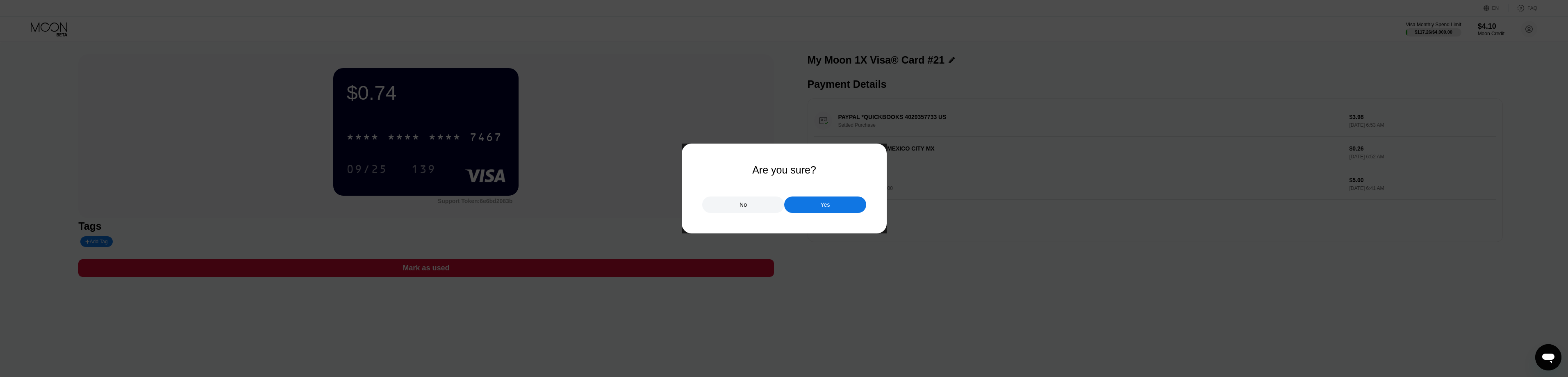
click at [835, 203] on div "Yes" at bounding box center [825, 205] width 82 height 16
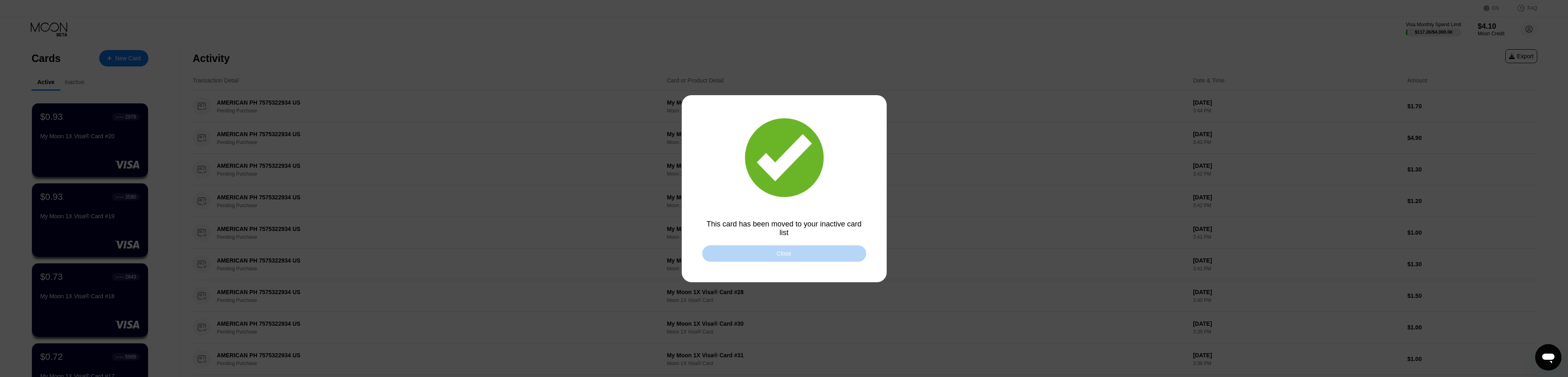
click at [799, 252] on div "Close" at bounding box center [784, 253] width 164 height 16
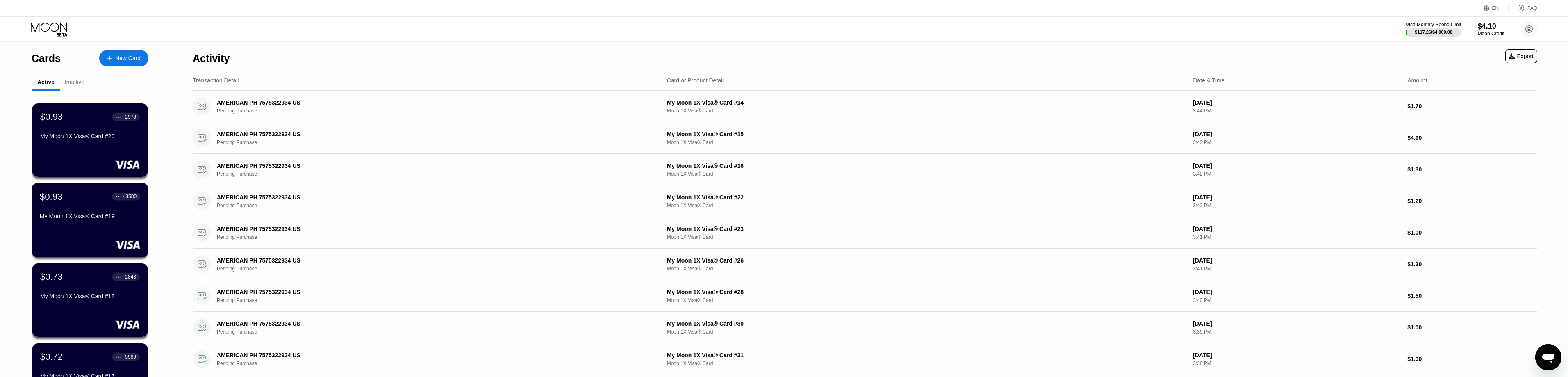
click at [68, 215] on div "$0.93 ● ● ● ● 3580 My Moon 1X Visa® Card #19" at bounding box center [89, 207] width 100 height 32
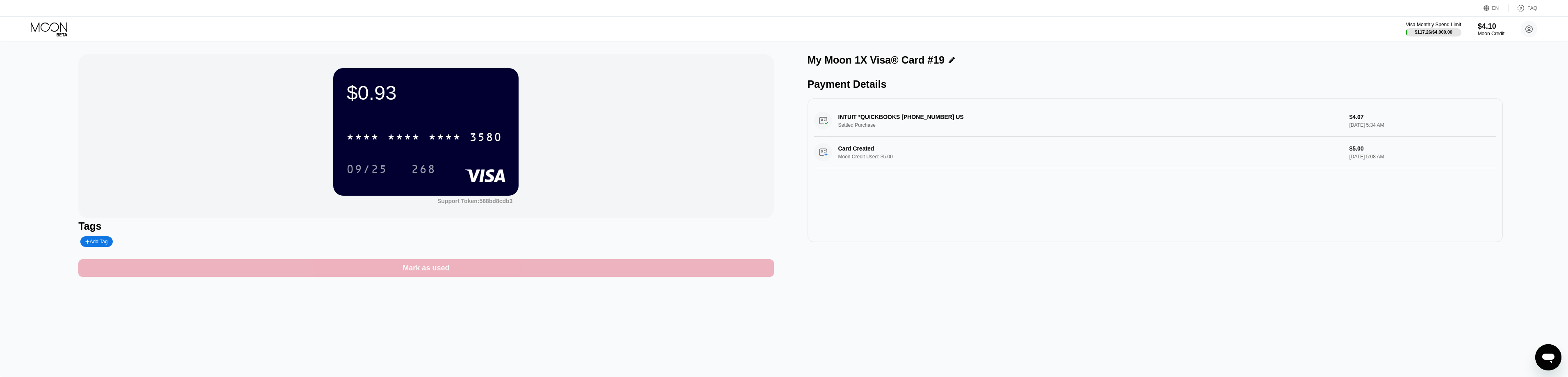
click at [425, 270] on div "Mark as used" at bounding box center [425, 267] width 47 height 9
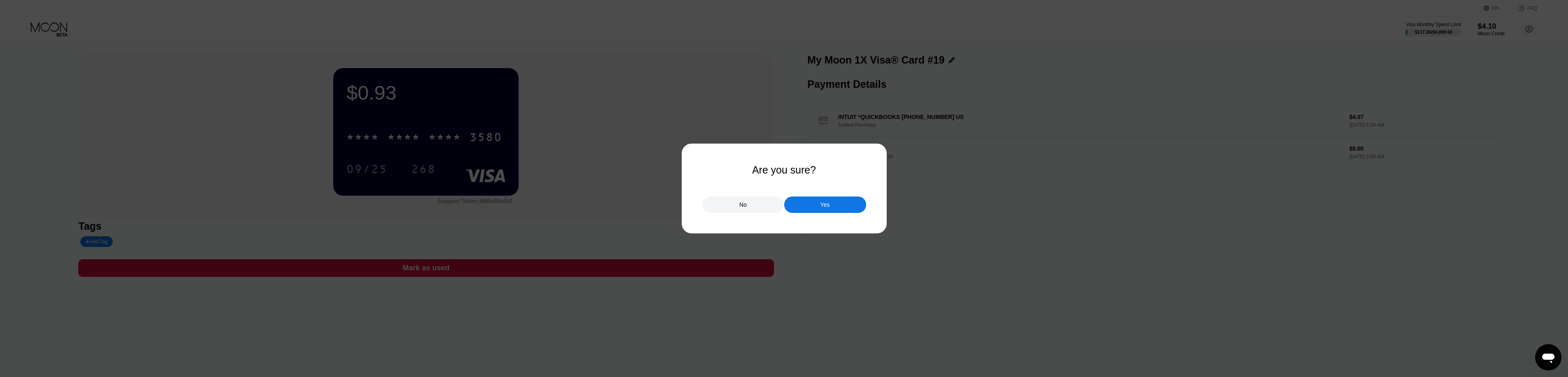
click at [844, 204] on div "Yes" at bounding box center [825, 205] width 82 height 16
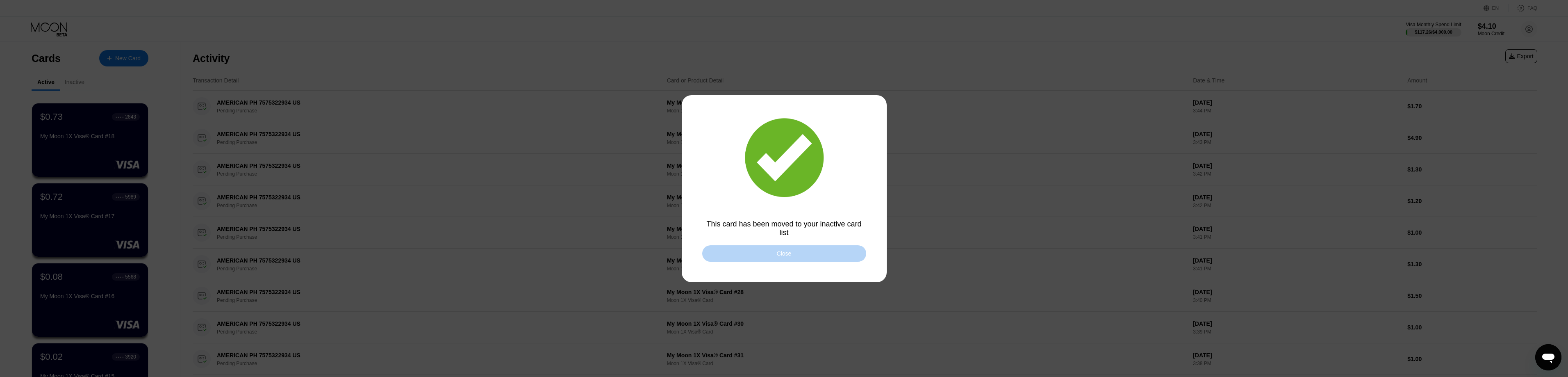
drag, startPoint x: 795, startPoint y: 256, endPoint x: 456, endPoint y: 6, distance: 421.2
click at [793, 255] on div "Close" at bounding box center [784, 253] width 164 height 16
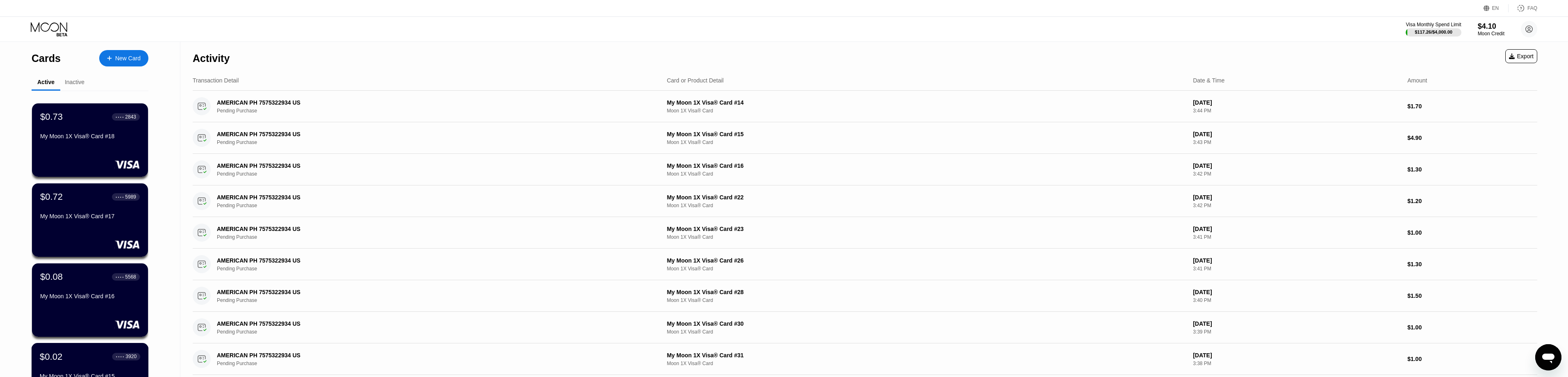
click at [76, 362] on div "$0.02 ● ● ● ● 3920" at bounding box center [89, 356] width 100 height 11
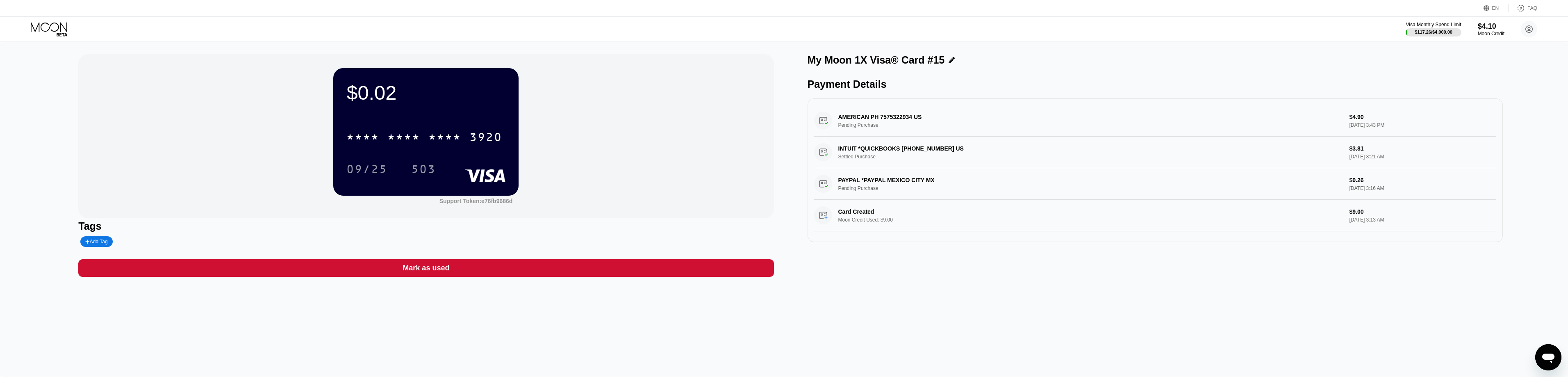
click at [598, 261] on div "$0.02 * * * * * * * * * * * * 3920 09/25 503 Support Token: e76fb9686d Tags Add…" at bounding box center [426, 166] width 695 height 223
click at [603, 270] on div "Mark as used" at bounding box center [426, 268] width 695 height 18
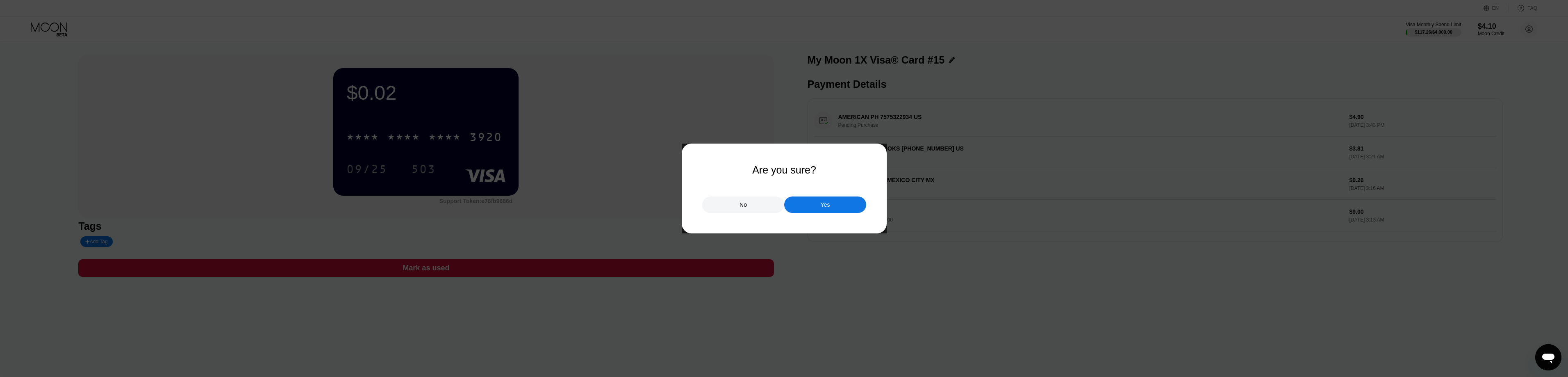
click at [814, 205] on div "Yes" at bounding box center [825, 205] width 82 height 16
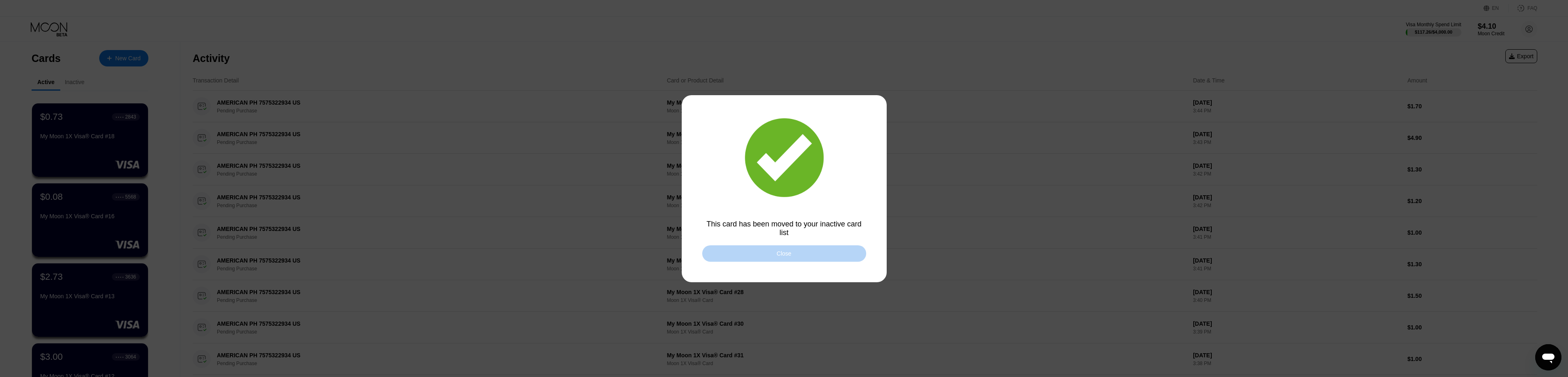
drag, startPoint x: 810, startPoint y: 255, endPoint x: 640, endPoint y: 184, distance: 184.2
click at [810, 255] on div "Close" at bounding box center [784, 253] width 164 height 16
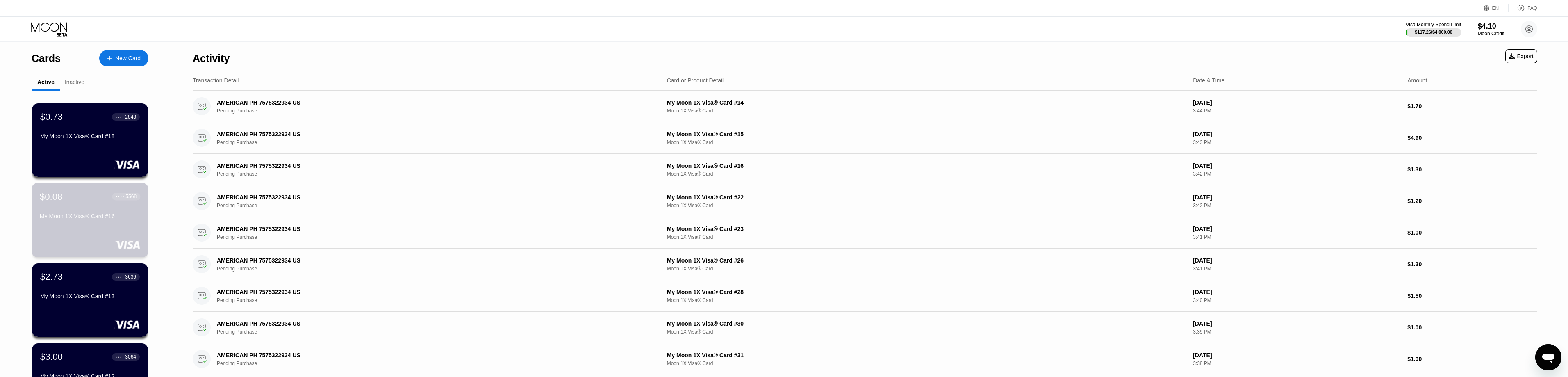
click at [79, 205] on div "$0.08 ● ● ● ● 5568 My Moon 1X Visa® Card #16" at bounding box center [89, 207] width 100 height 32
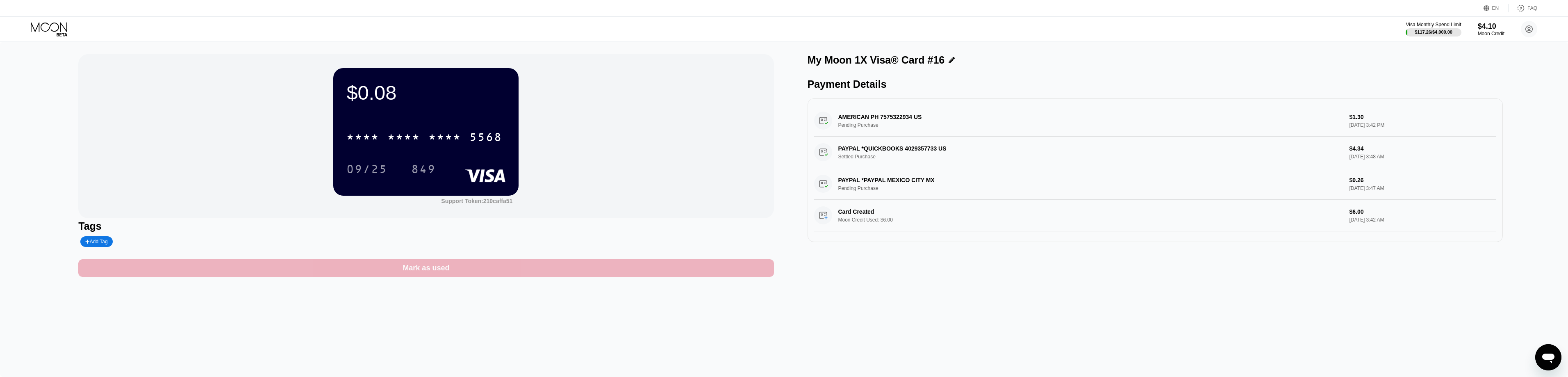
click at [387, 275] on div "Mark as used" at bounding box center [426, 268] width 695 height 18
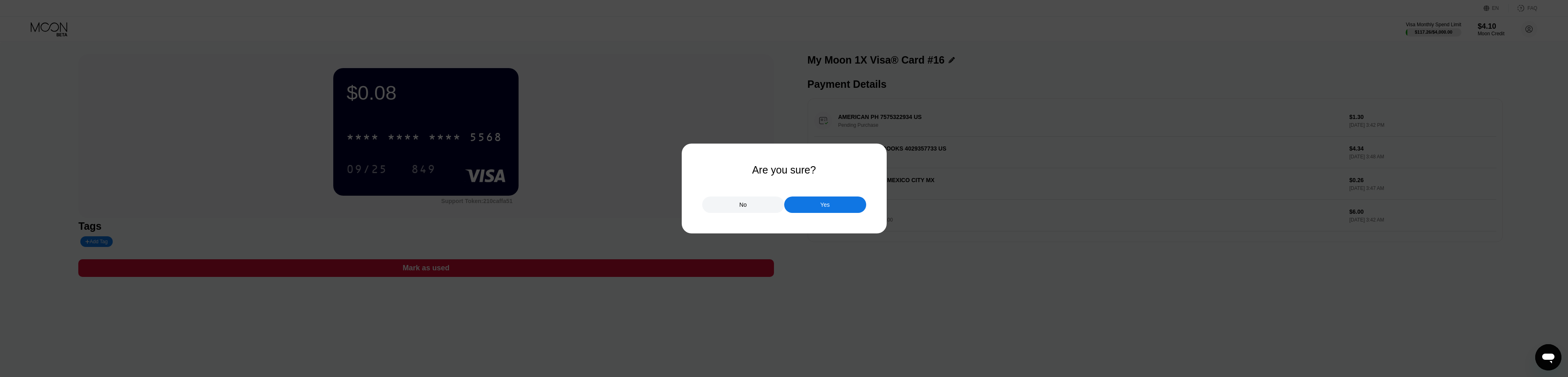
click at [806, 203] on div "Yes" at bounding box center [825, 205] width 82 height 16
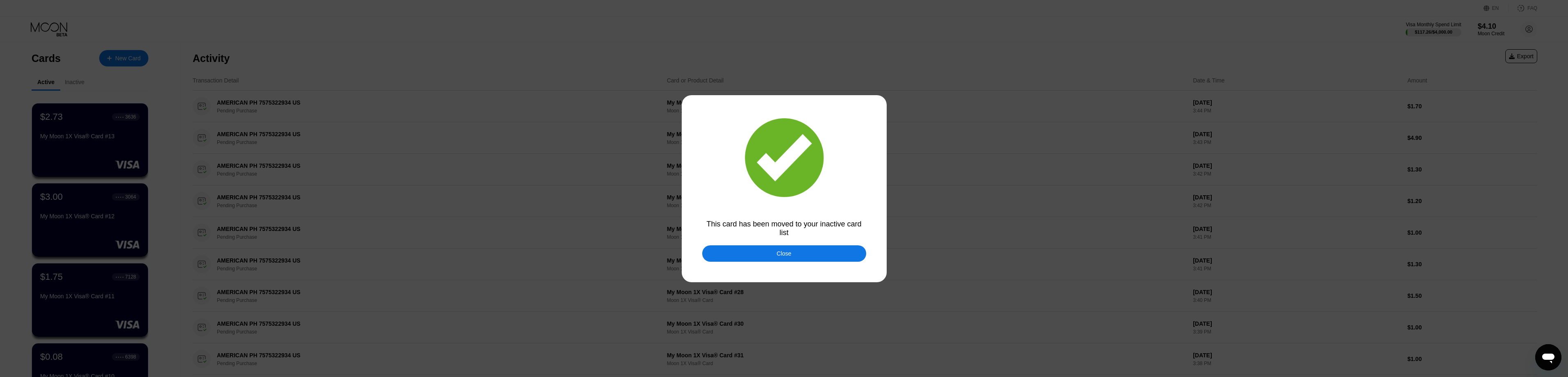
click at [801, 248] on div "Close" at bounding box center [784, 253] width 164 height 16
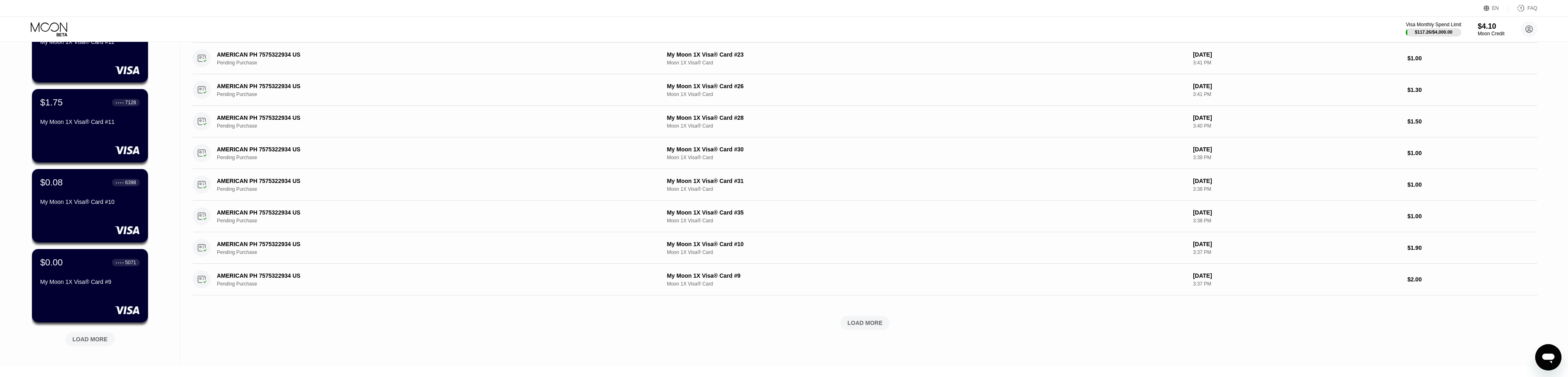
scroll to position [205, 0]
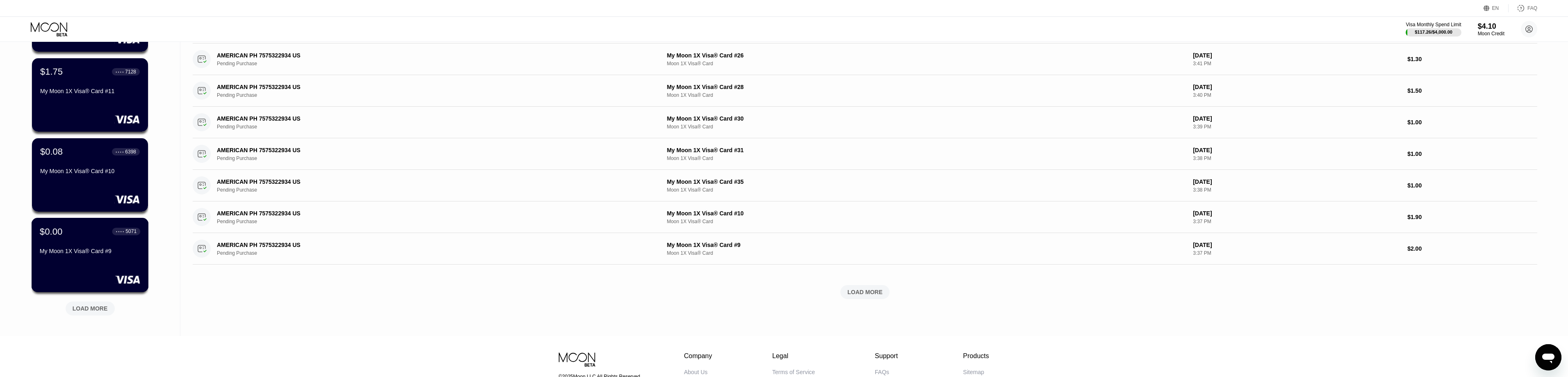
drag, startPoint x: 94, startPoint y: 267, endPoint x: 247, endPoint y: 248, distance: 154.2
click at [94, 267] on div "$0.00 ● ● ● ● 5071 My Moon 1X Visa® Card #9" at bounding box center [90, 255] width 117 height 74
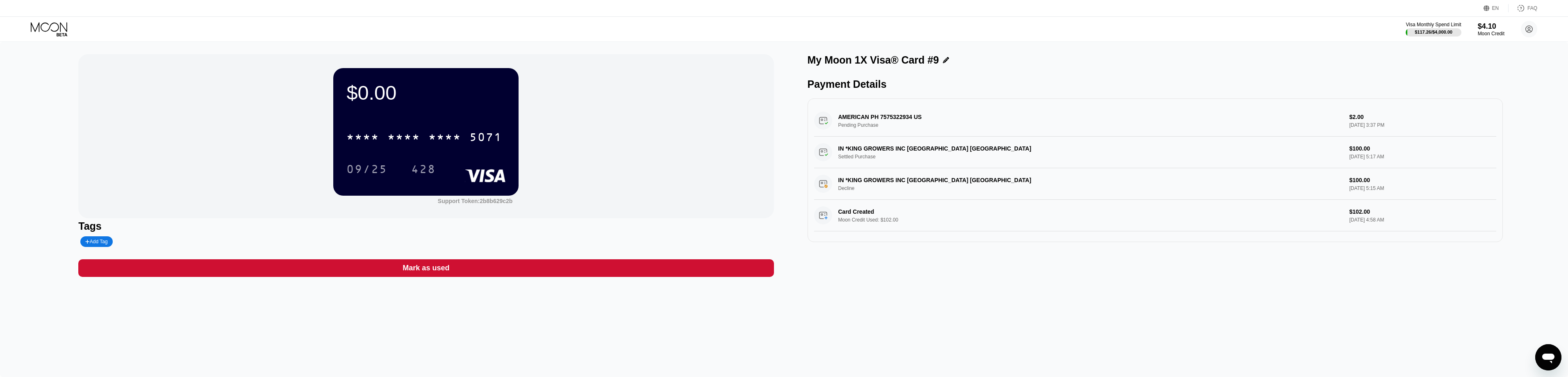
click at [451, 268] on div "Mark as used" at bounding box center [426, 268] width 695 height 18
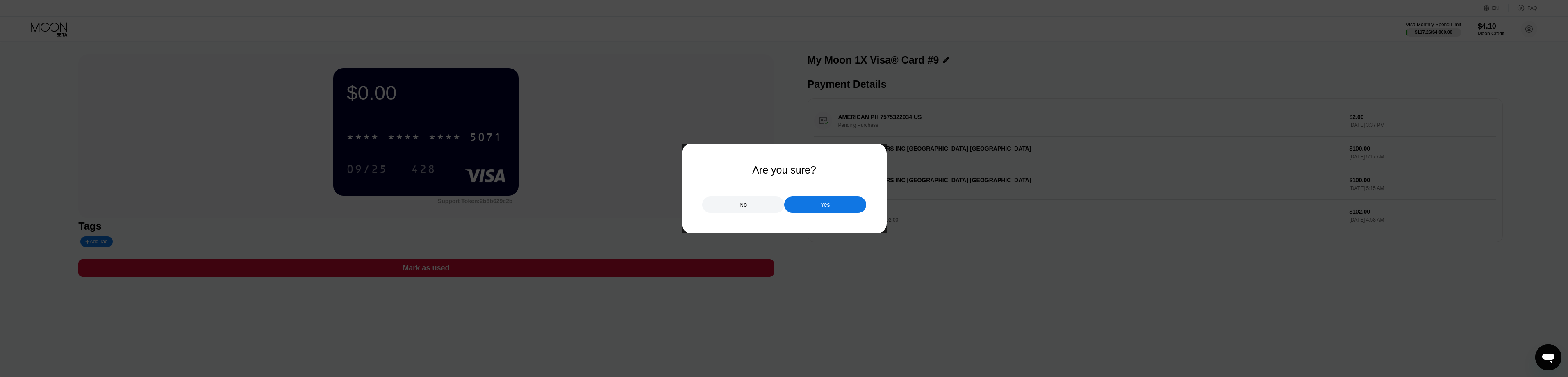
click at [818, 211] on div "Yes" at bounding box center [825, 205] width 82 height 16
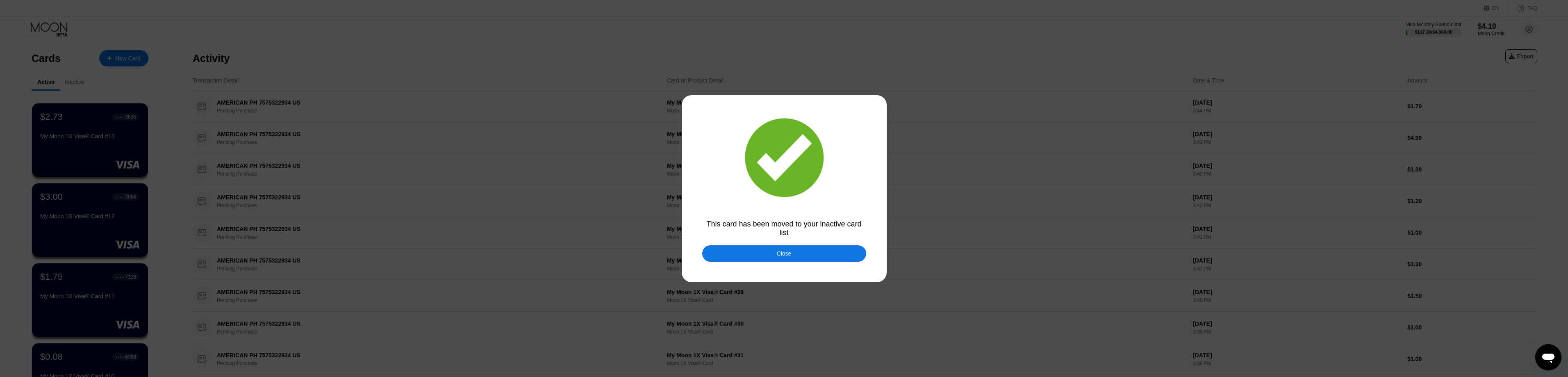
drag, startPoint x: 807, startPoint y: 256, endPoint x: 441, endPoint y: 46, distance: 422.0
click at [807, 256] on div "Close" at bounding box center [784, 253] width 164 height 16
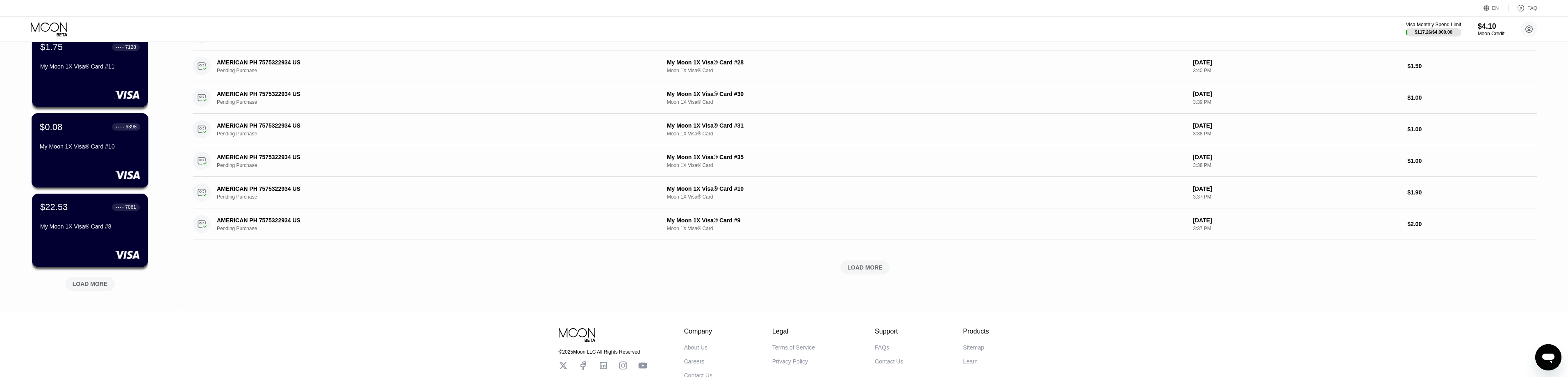
scroll to position [246, 0]
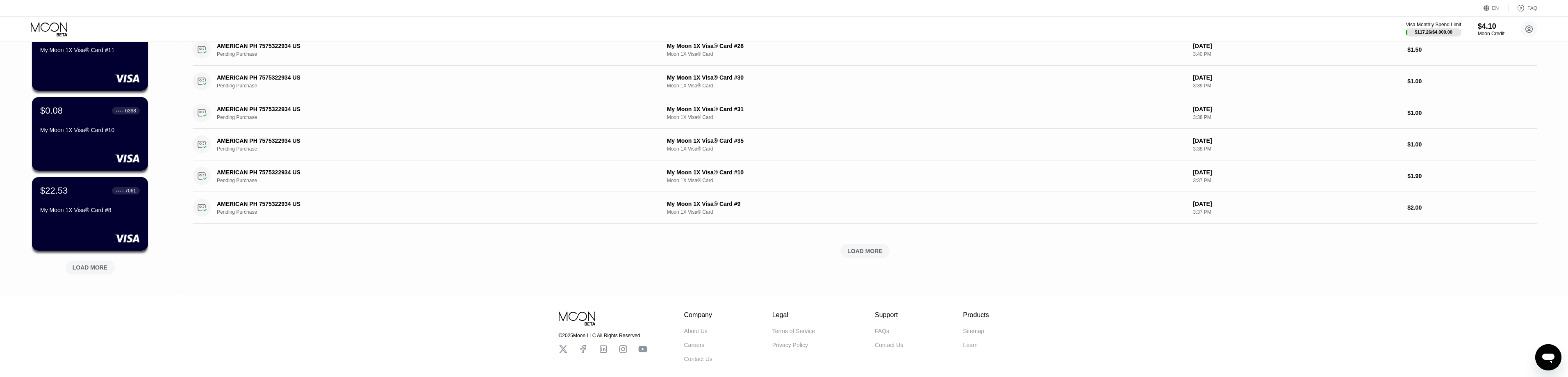
click at [96, 269] on div "LOAD MORE" at bounding box center [90, 267] width 35 height 7
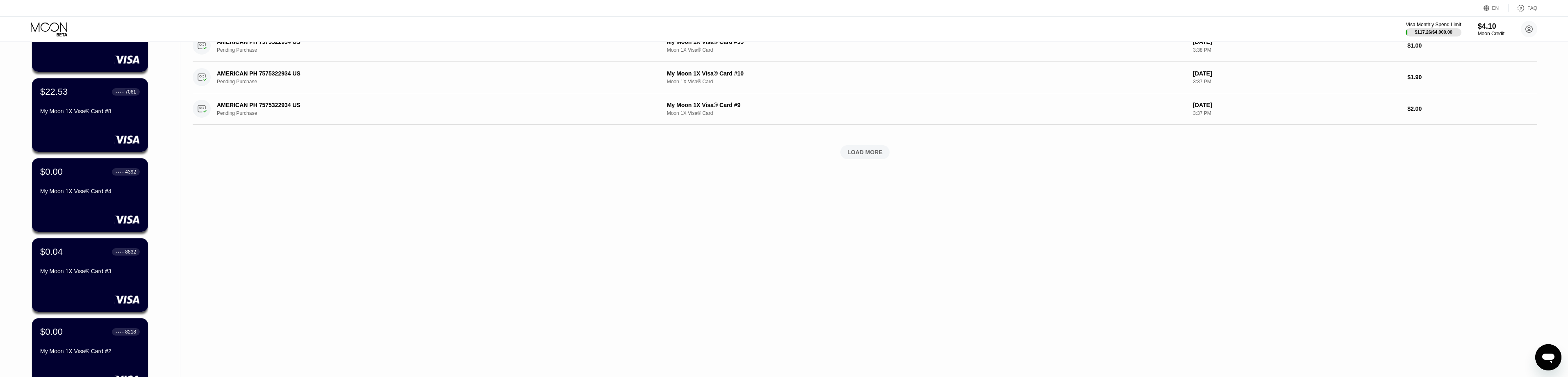
scroll to position [410, 0]
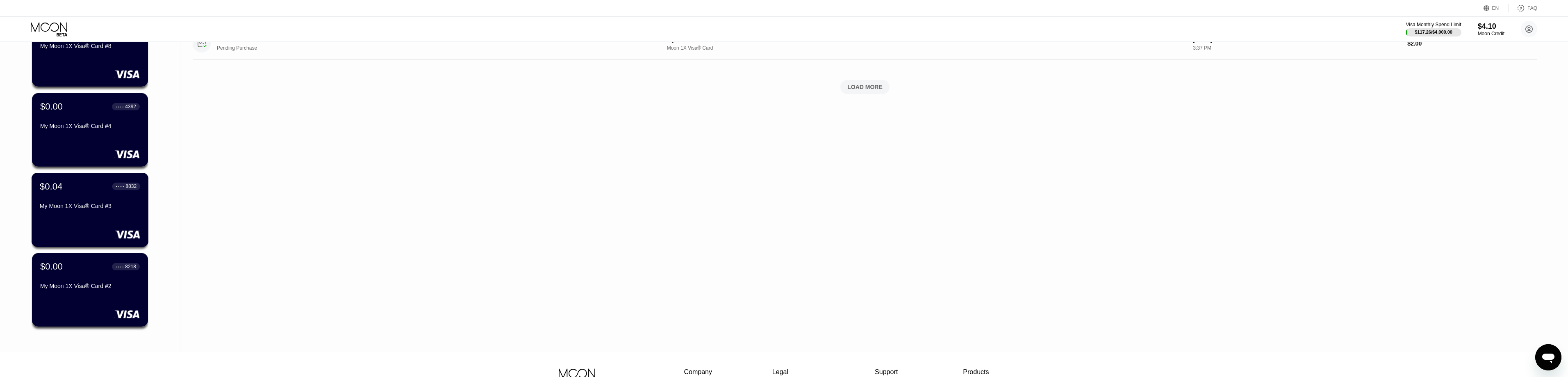
click at [85, 202] on div "$0.04 ● ● ● ● 8832 My Moon 1X Visa® Card #3" at bounding box center [89, 197] width 100 height 32
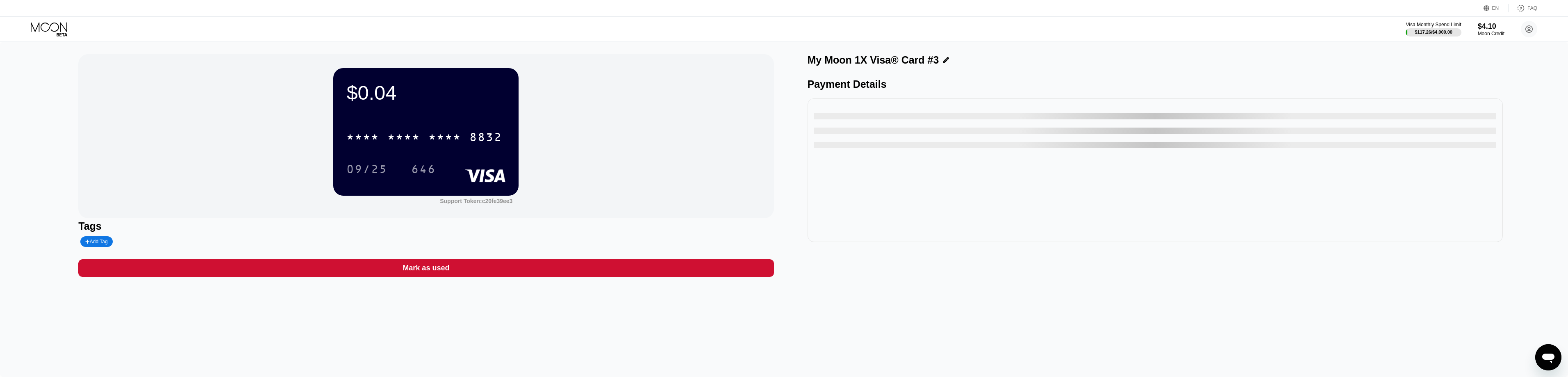
click at [478, 272] on div "Mark as used" at bounding box center [426, 268] width 695 height 18
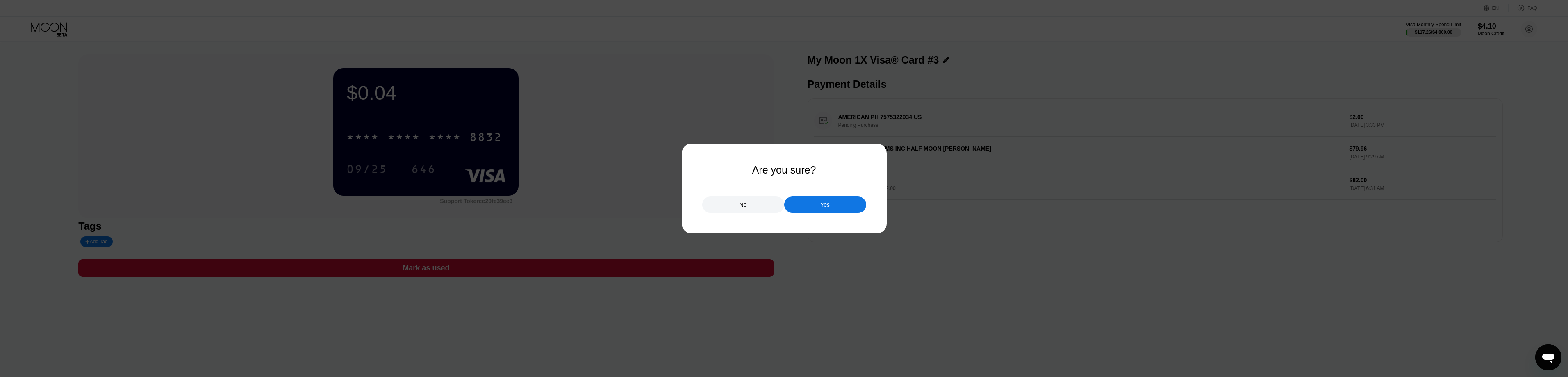
click at [836, 206] on div "Yes" at bounding box center [825, 205] width 82 height 16
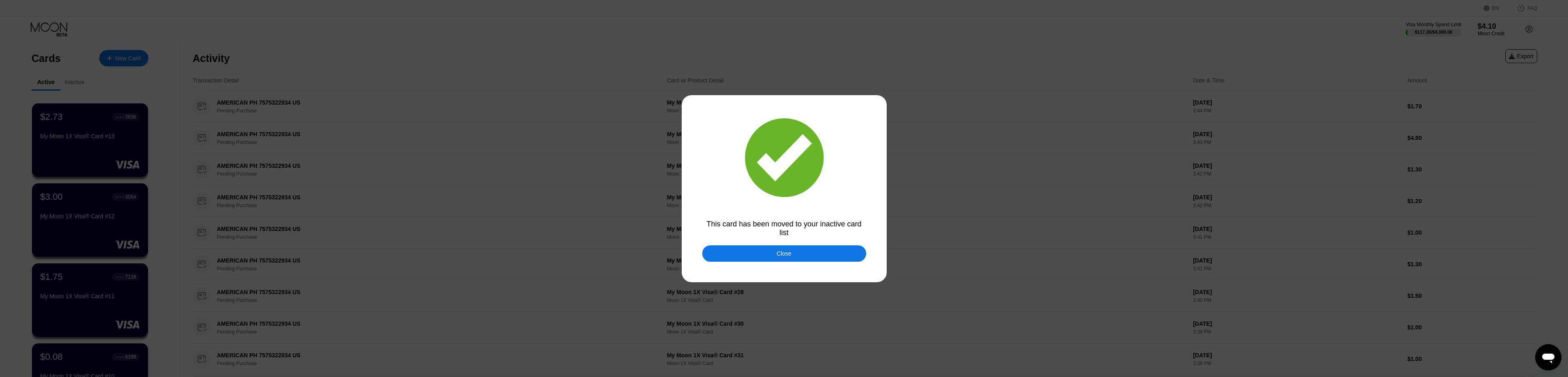
click at [788, 260] on div "Close" at bounding box center [784, 253] width 164 height 16
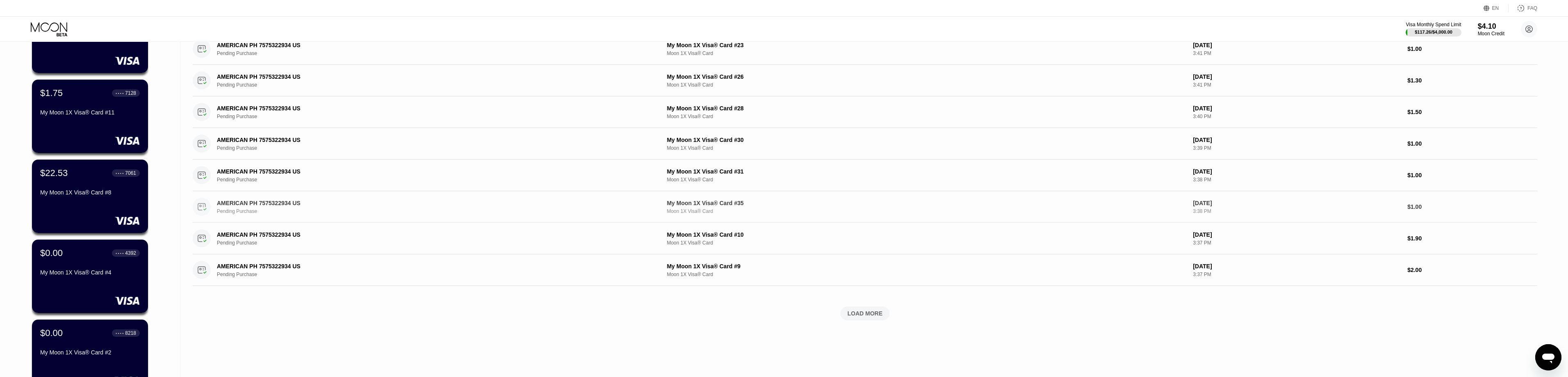
scroll to position [246, 0]
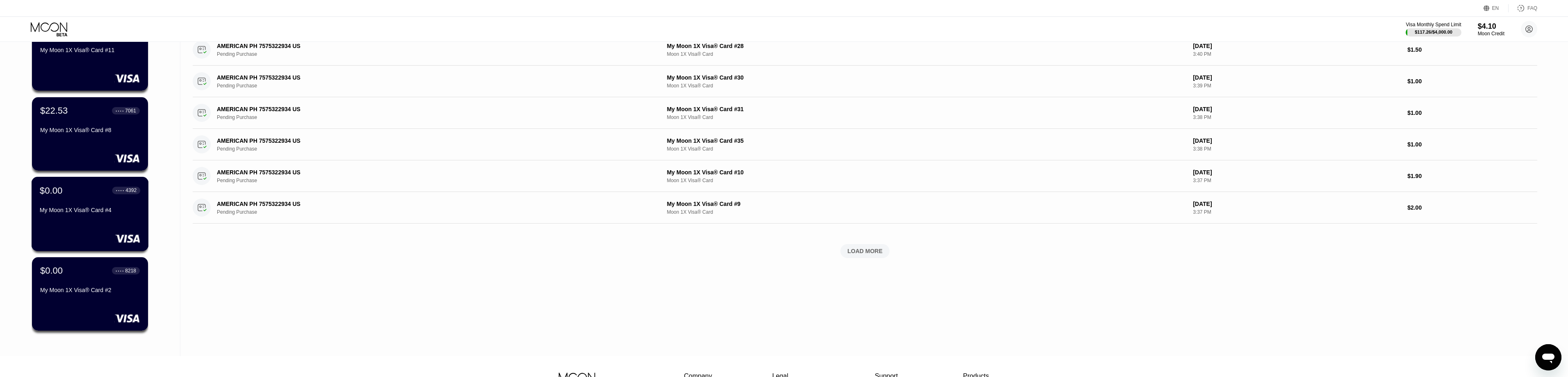
click at [68, 213] on div "My Moon 1X Visa® Card #4" at bounding box center [89, 210] width 100 height 7
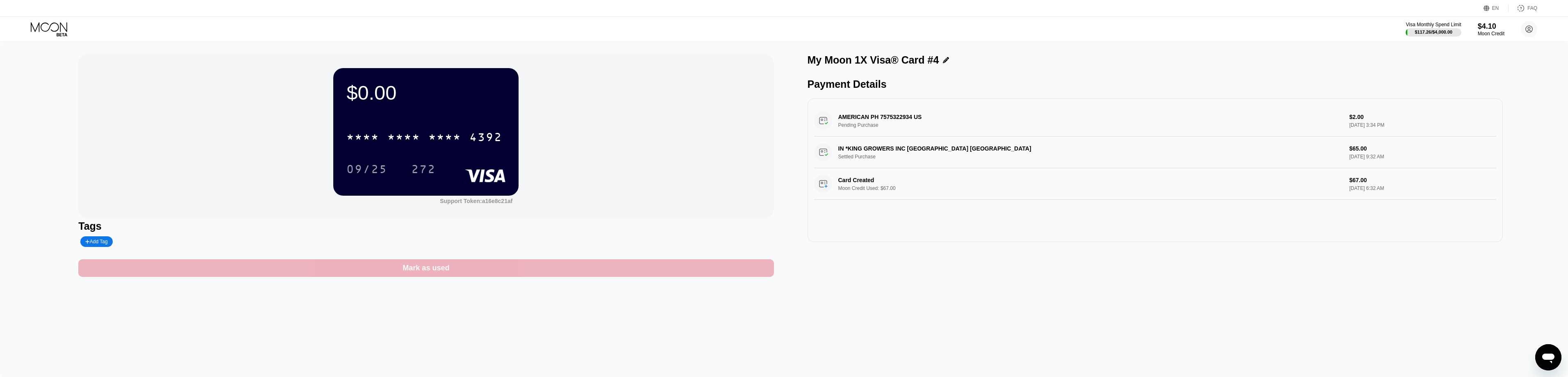
click at [456, 267] on div "Mark as used" at bounding box center [426, 268] width 695 height 18
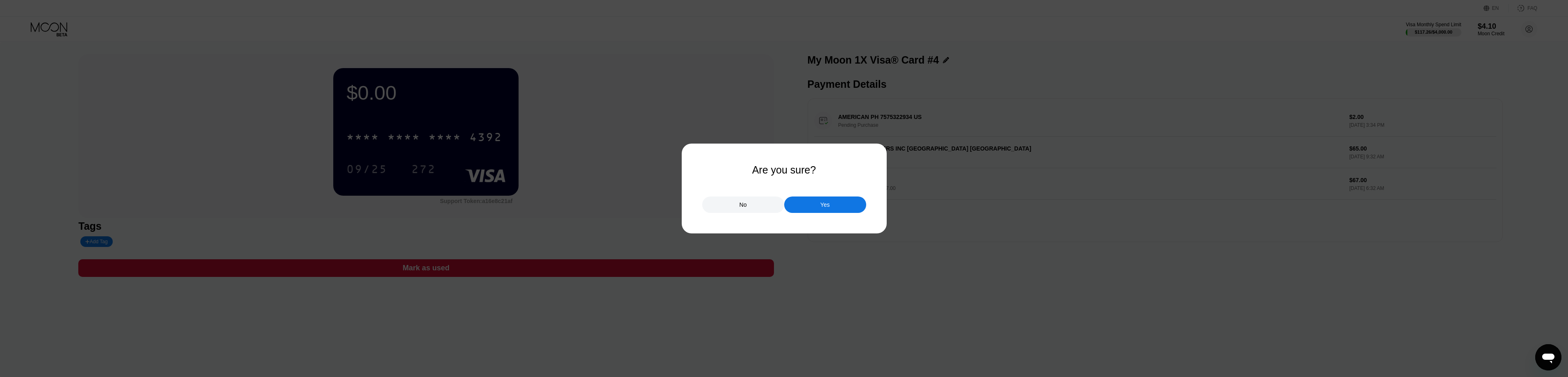
click at [822, 211] on div "Yes" at bounding box center [825, 205] width 82 height 16
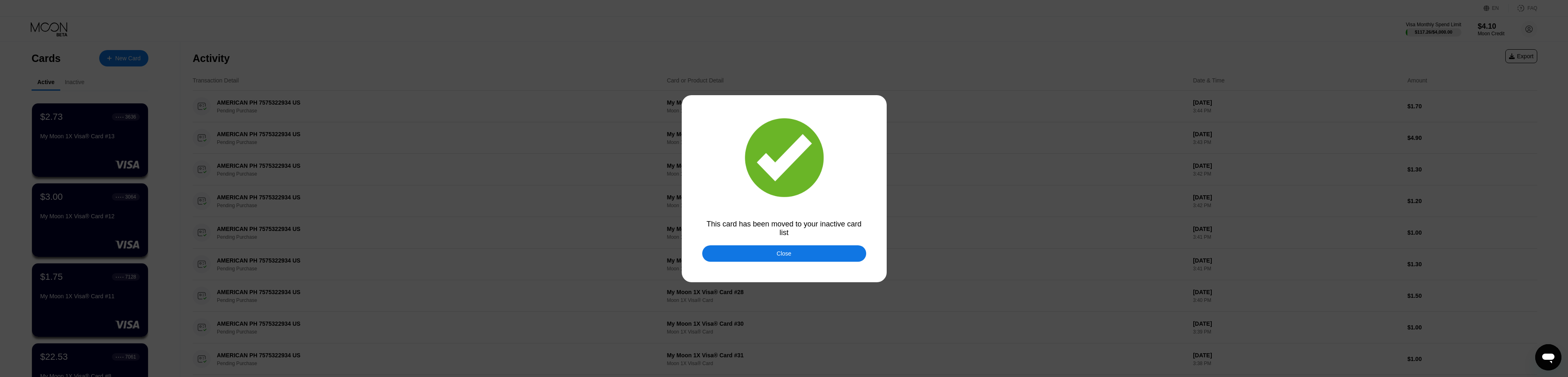
click at [807, 259] on div "Close" at bounding box center [784, 253] width 164 height 16
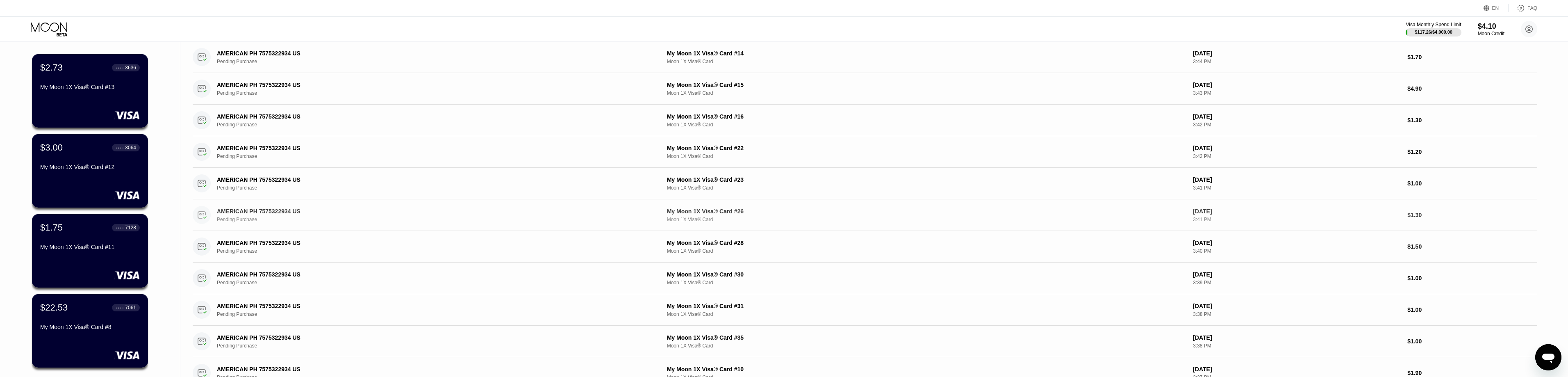
scroll to position [45, 0]
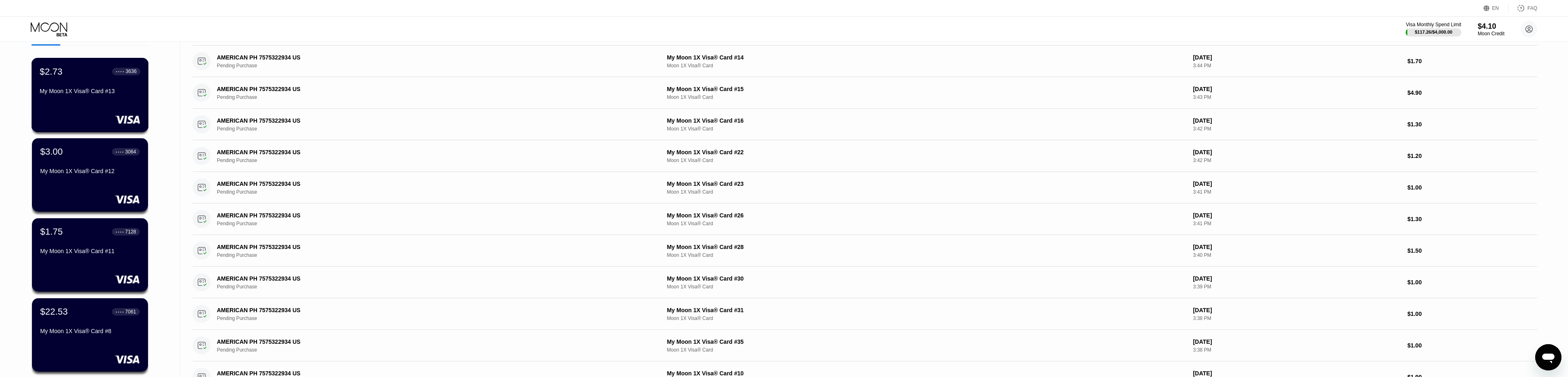
click at [88, 94] on div "My Moon 1X Visa® Card #13" at bounding box center [89, 91] width 100 height 7
click at [88, 97] on div "Cards New Card Active Inactive $2.73 ● ● ● ● 3636 My Moon 1X Visa® Card #13 $3.…" at bounding box center [784, 143] width 1568 height 377
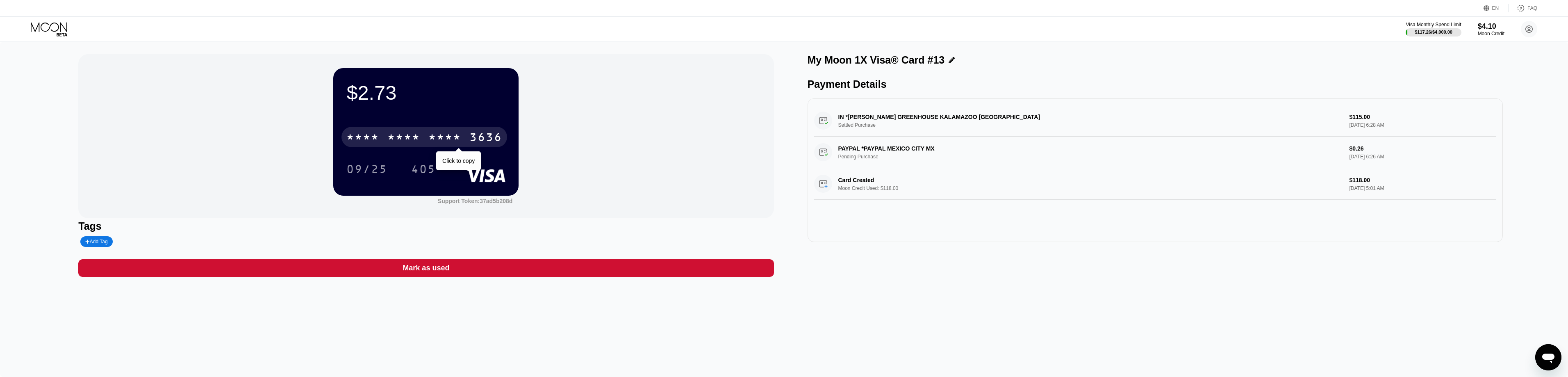
click at [402, 135] on div "* * * *" at bounding box center [404, 138] width 33 height 13
drag, startPoint x: 220, startPoint y: 113, endPoint x: 194, endPoint y: 90, distance: 34.7
click at [220, 111] on div "$2.73 4513 6500 2329 3636 09/25 405 Support Token: 37ad5b208d" at bounding box center [426, 136] width 695 height 164
click at [43, 31] on icon at bounding box center [50, 29] width 38 height 15
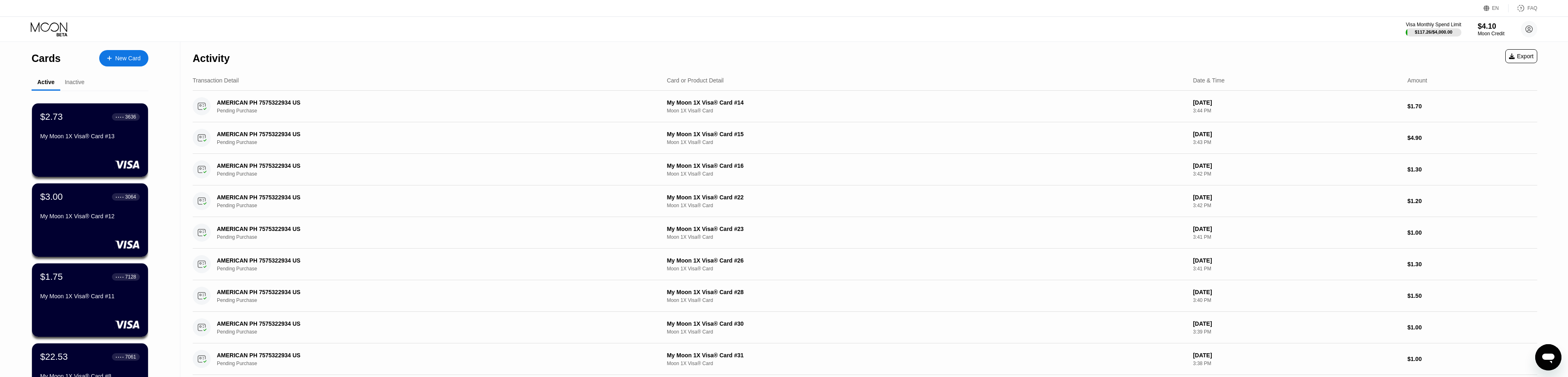
click at [80, 231] on div "$3.00 ● ● ● ● 3064 My Moon 1X Visa® Card #12" at bounding box center [90, 220] width 116 height 74
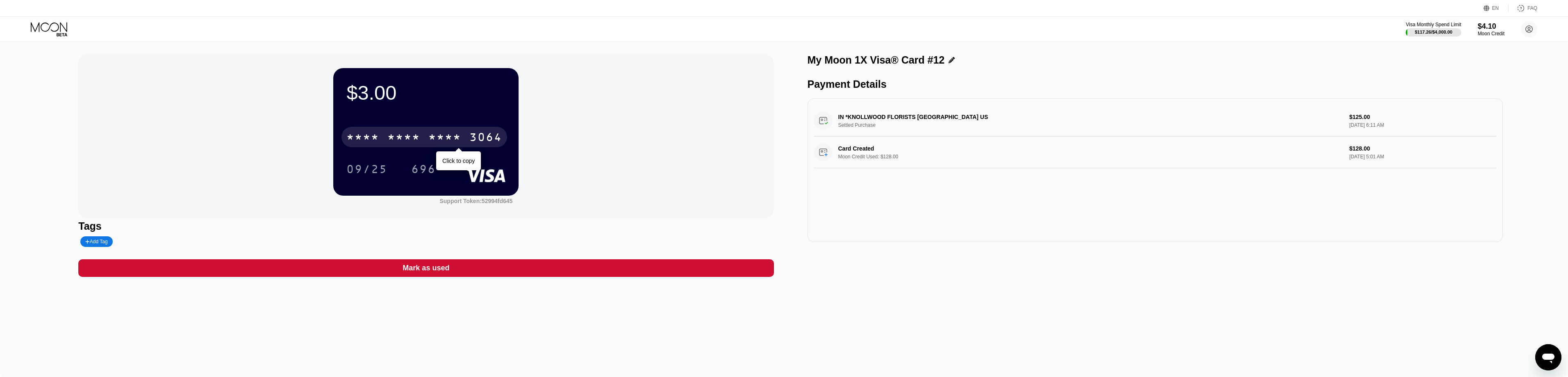
click at [427, 140] on div "* * * * * * * * * * * * 3064" at bounding box center [424, 137] width 166 height 21
drag, startPoint x: 52, startPoint y: 33, endPoint x: 60, endPoint y: 33, distance: 8.0
click at [52, 33] on icon at bounding box center [50, 29] width 38 height 15
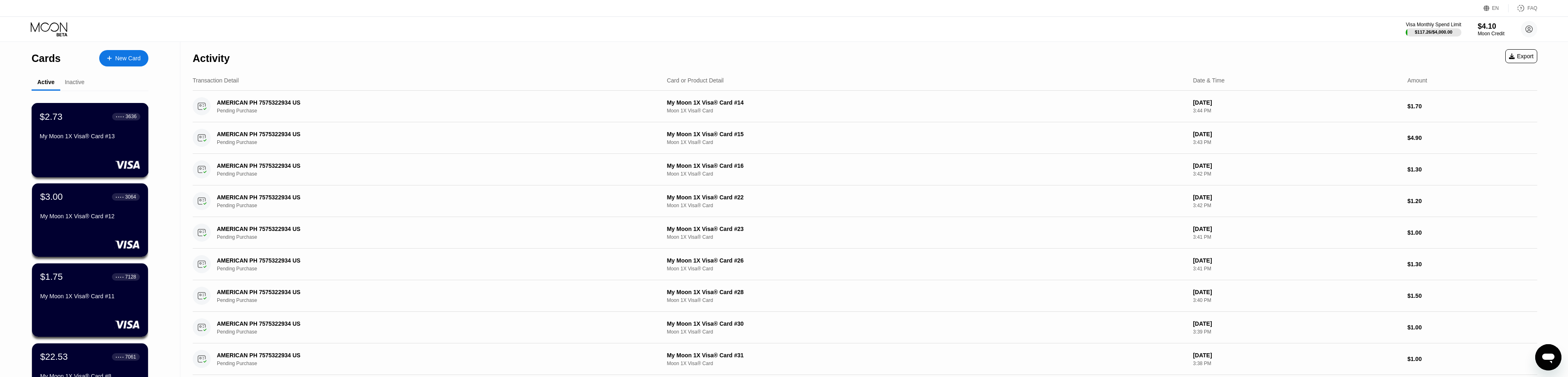
drag, startPoint x: 54, startPoint y: 141, endPoint x: 463, endPoint y: 140, distance: 409.0
click at [54, 139] on div "My Moon 1X Visa® Card #13" at bounding box center [89, 136] width 100 height 7
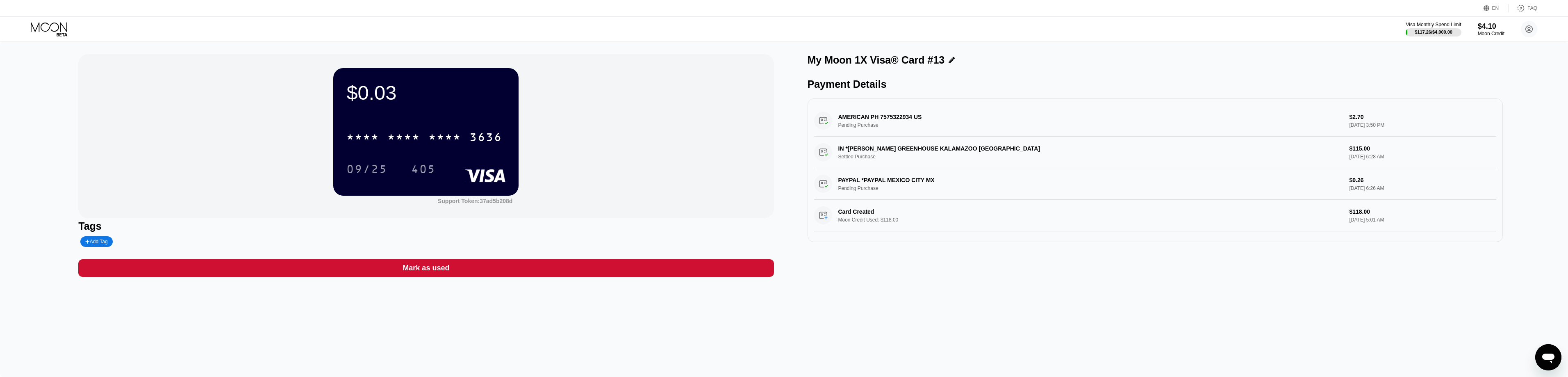
click at [1119, 270] on div "My Moon 1X Visa® Card #13 Payment Details AMERICAN PH 7575322934 US Pending Pur…" at bounding box center [1155, 166] width 695 height 223
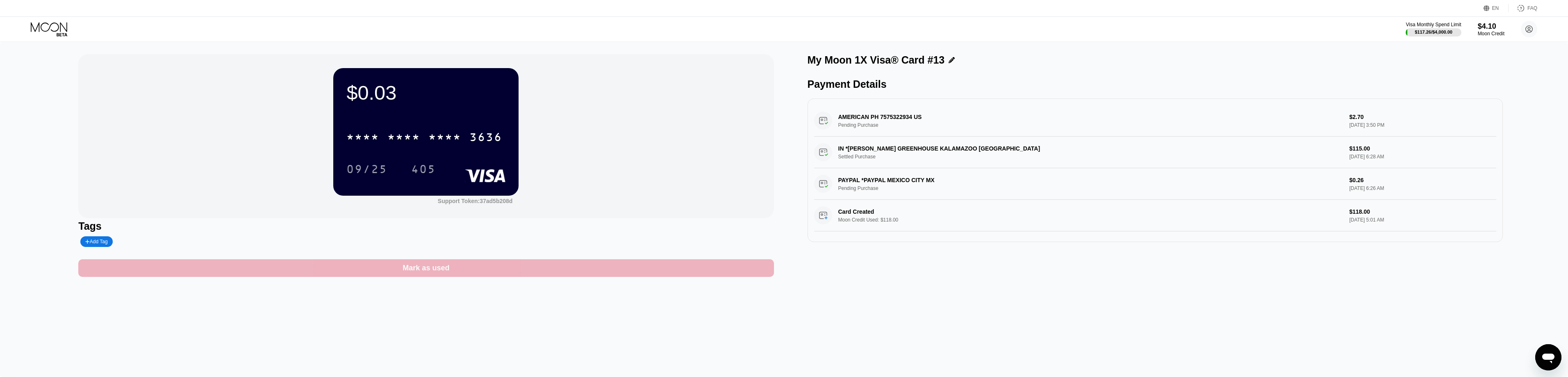
click at [429, 268] on div "Mark as used" at bounding box center [425, 267] width 47 height 9
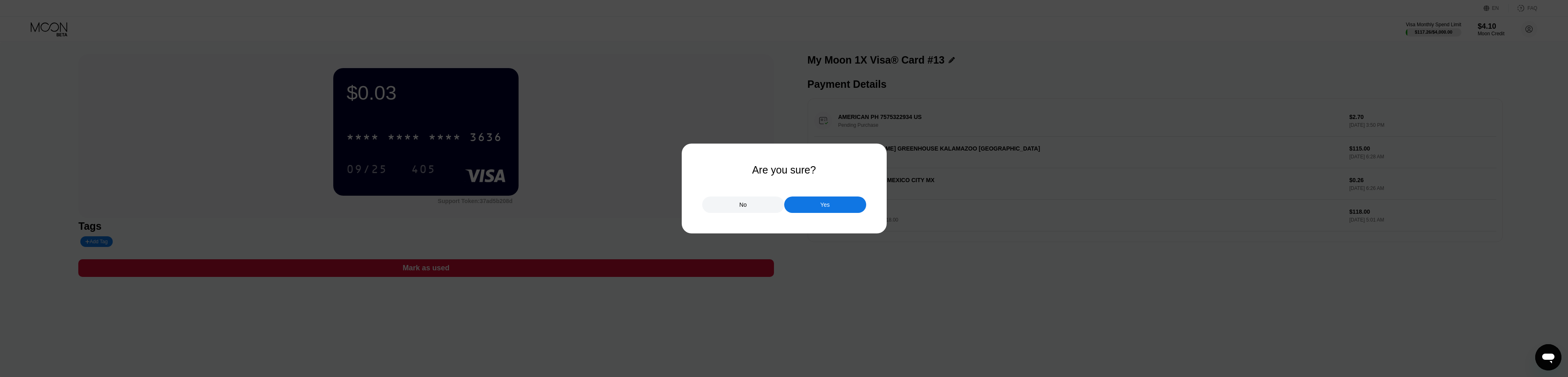
click at [836, 203] on div "Yes" at bounding box center [825, 205] width 82 height 16
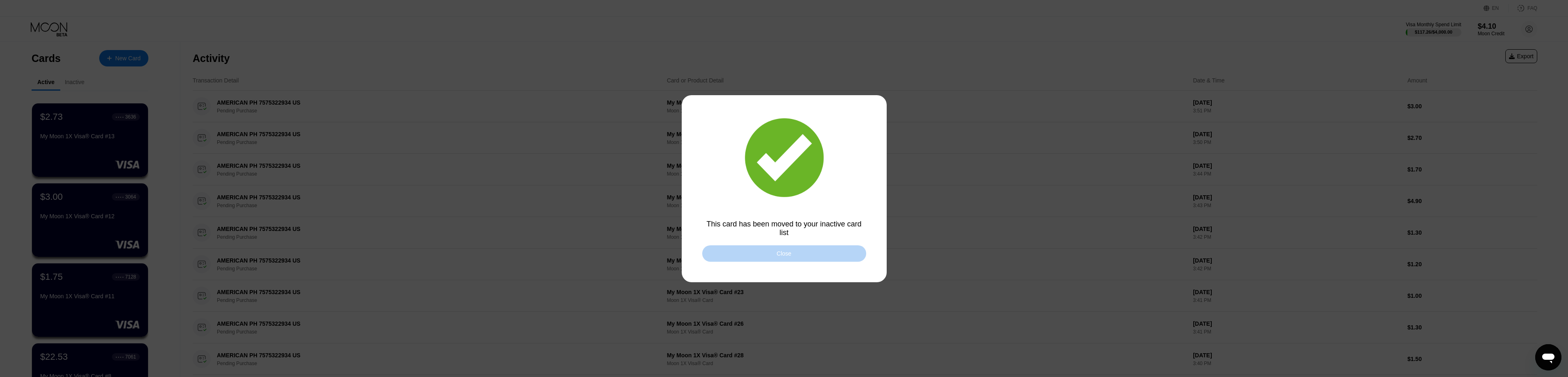
click at [796, 255] on div "Close" at bounding box center [784, 253] width 164 height 16
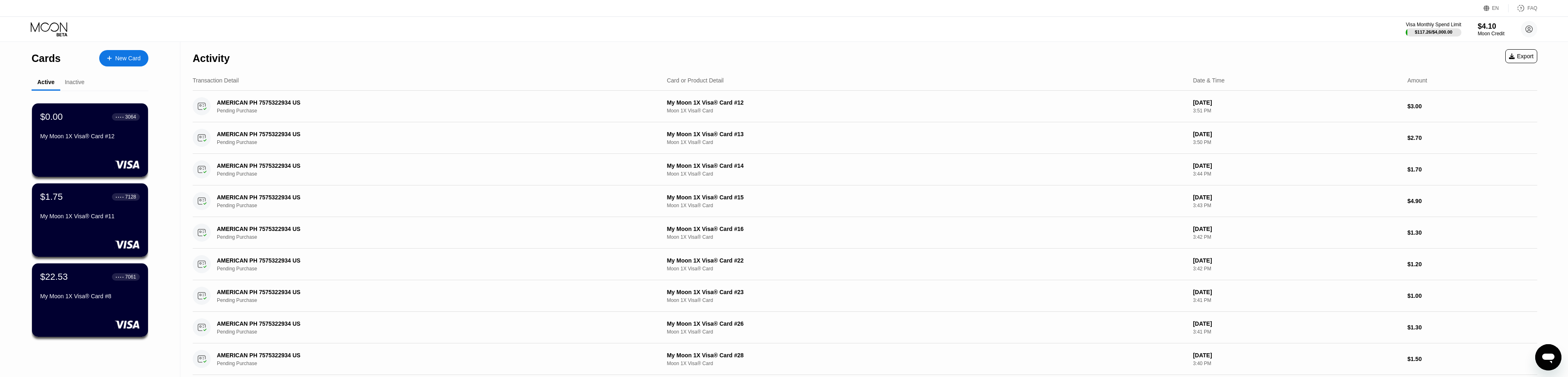
click at [329, 57] on div "Activity Export" at bounding box center [865, 56] width 1345 height 29
click at [77, 82] on div "Inactive" at bounding box center [74, 82] width 19 height 7
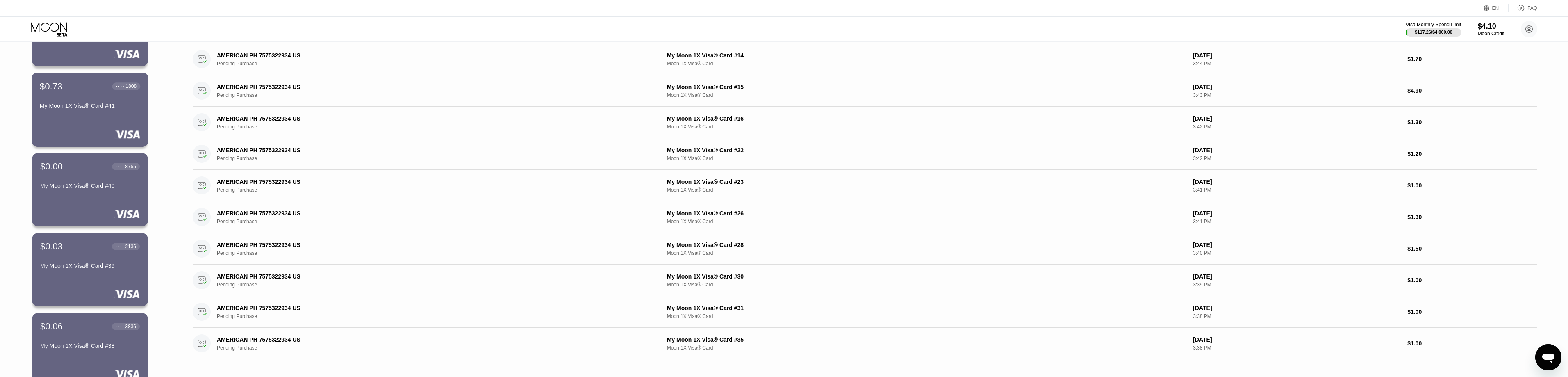
scroll to position [291, 0]
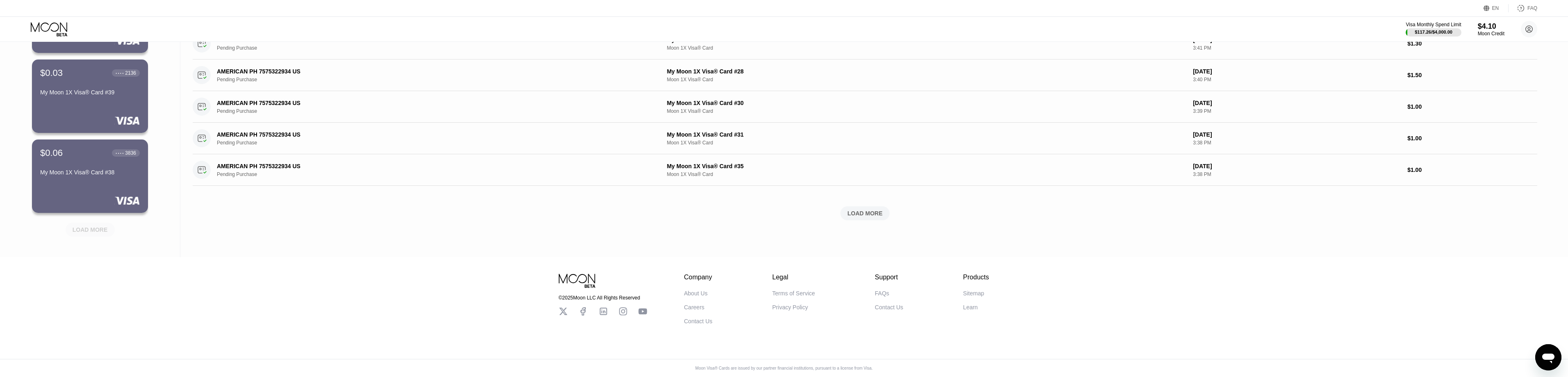
click at [91, 229] on div "LOAD MORE" at bounding box center [90, 230] width 49 height 14
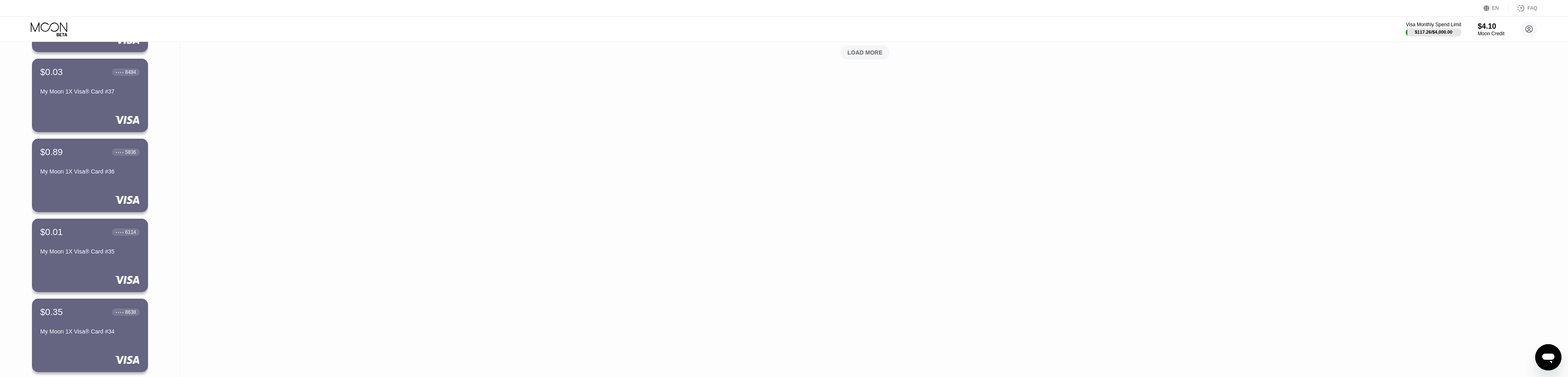
scroll to position [0, 0]
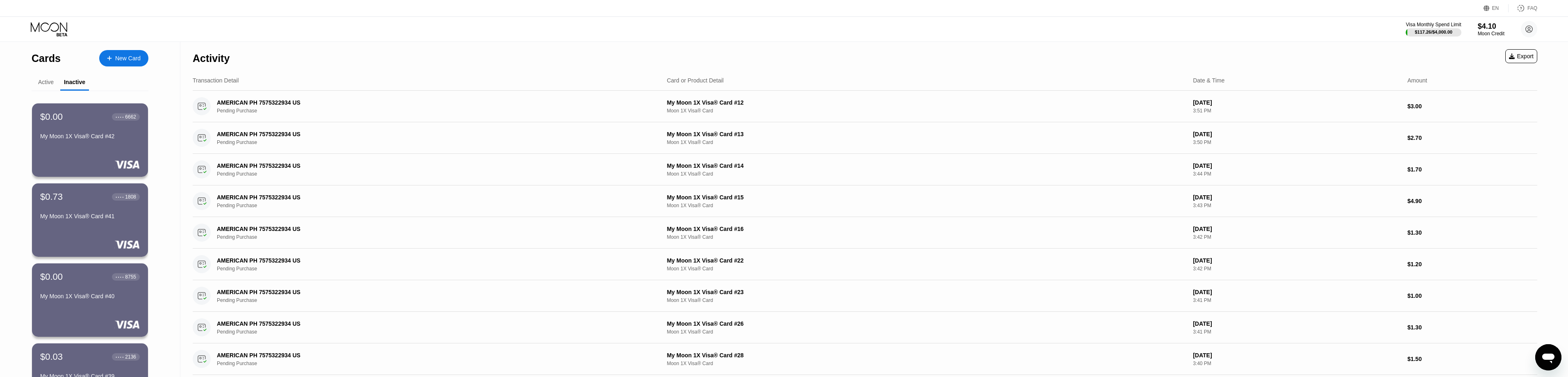
click at [46, 79] on div "Active" at bounding box center [46, 83] width 29 height 16
click at [47, 82] on div "Active" at bounding box center [46, 82] width 16 height 7
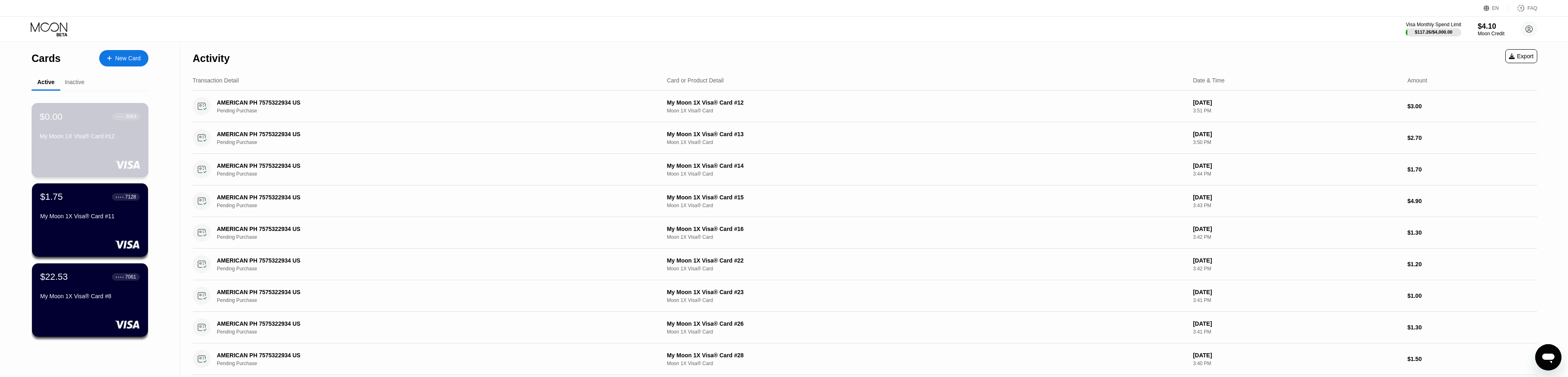
click at [81, 138] on div "My Moon 1X Visa® Card #12" at bounding box center [89, 136] width 100 height 7
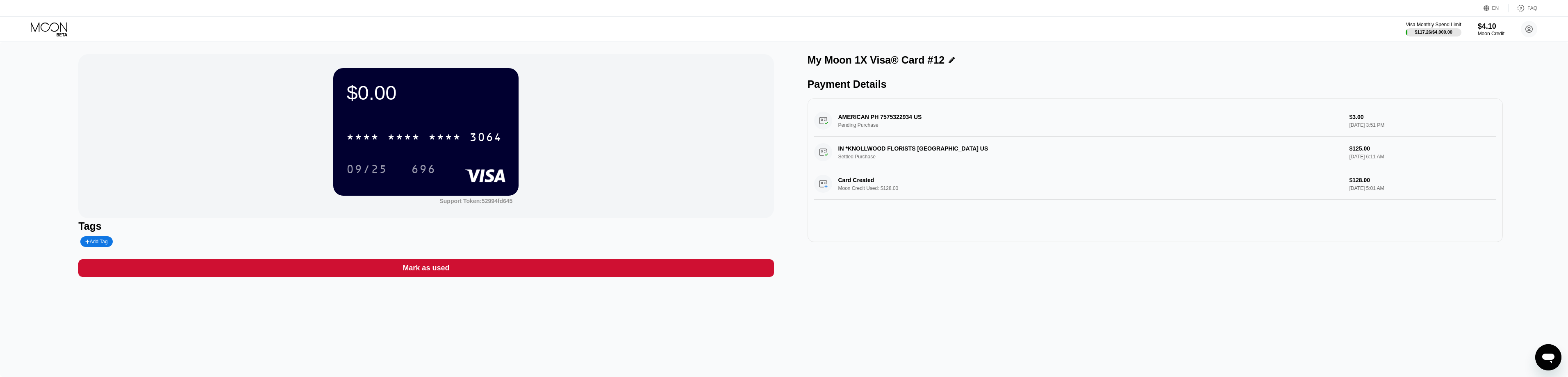
click at [47, 24] on icon at bounding box center [50, 29] width 38 height 15
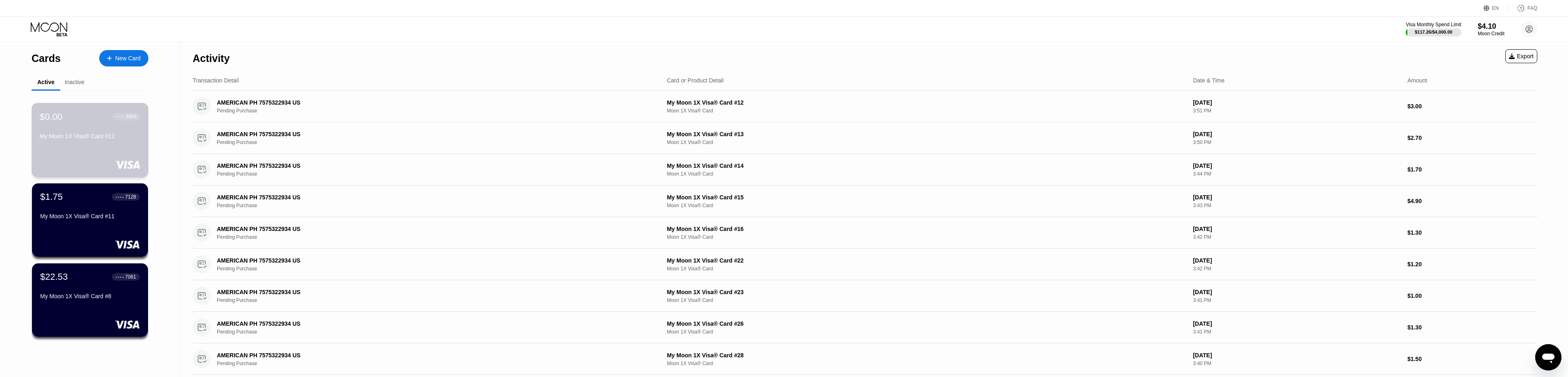
click at [77, 139] on div "My Moon 1X Visa® Card #12" at bounding box center [89, 136] width 100 height 7
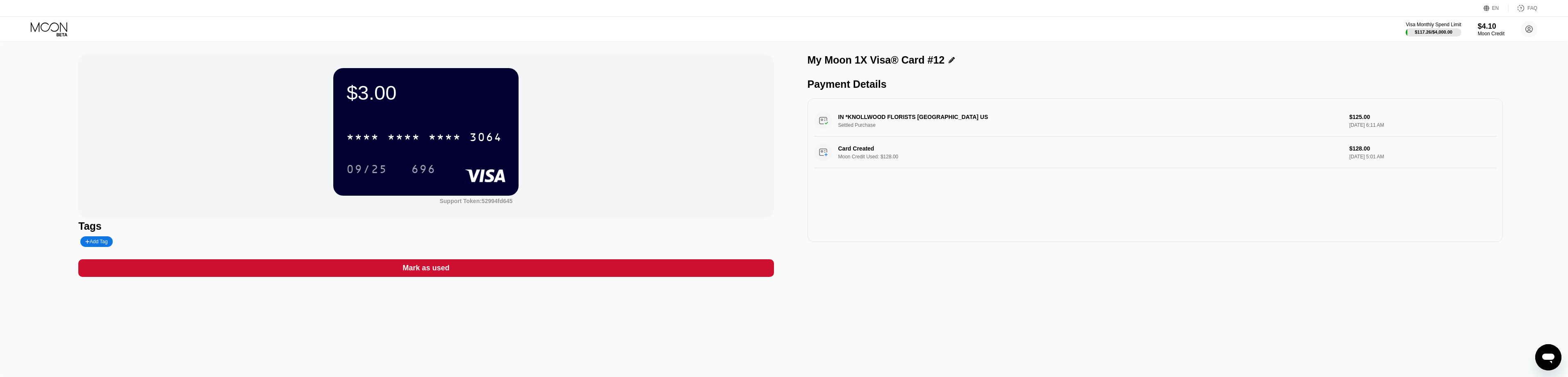
click at [46, 28] on icon at bounding box center [50, 29] width 38 height 15
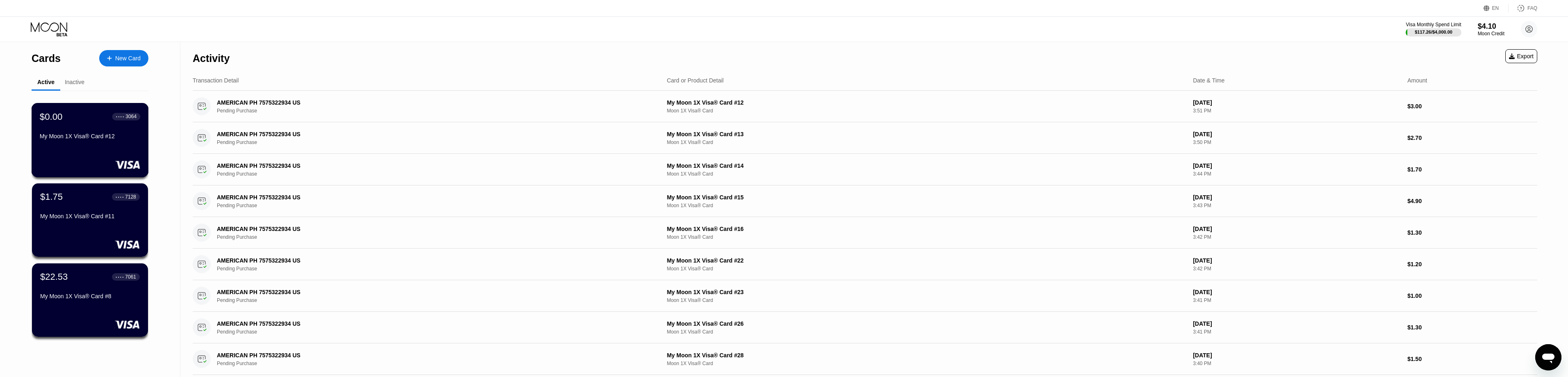
click at [80, 136] on div "My Moon 1X Visa® Card #12" at bounding box center [89, 136] width 100 height 7
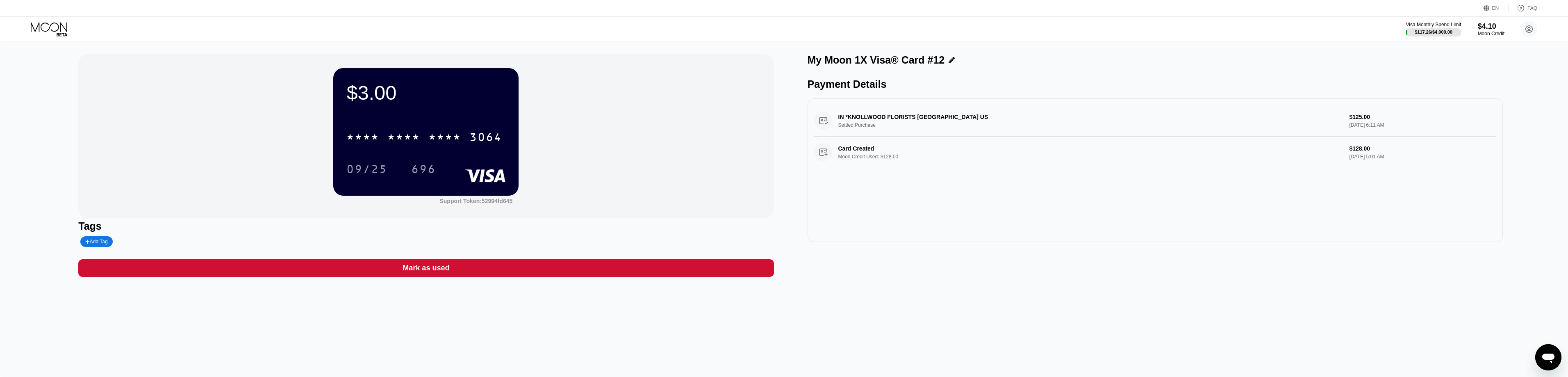
click at [965, 195] on div "IN *KNOLLWOOD FLORISTS DAYTON US Settled Purchase $125.00 Jul 23, 2025 6:11 AM …" at bounding box center [1155, 171] width 695 height 144
click at [42, 22] on icon at bounding box center [50, 29] width 38 height 15
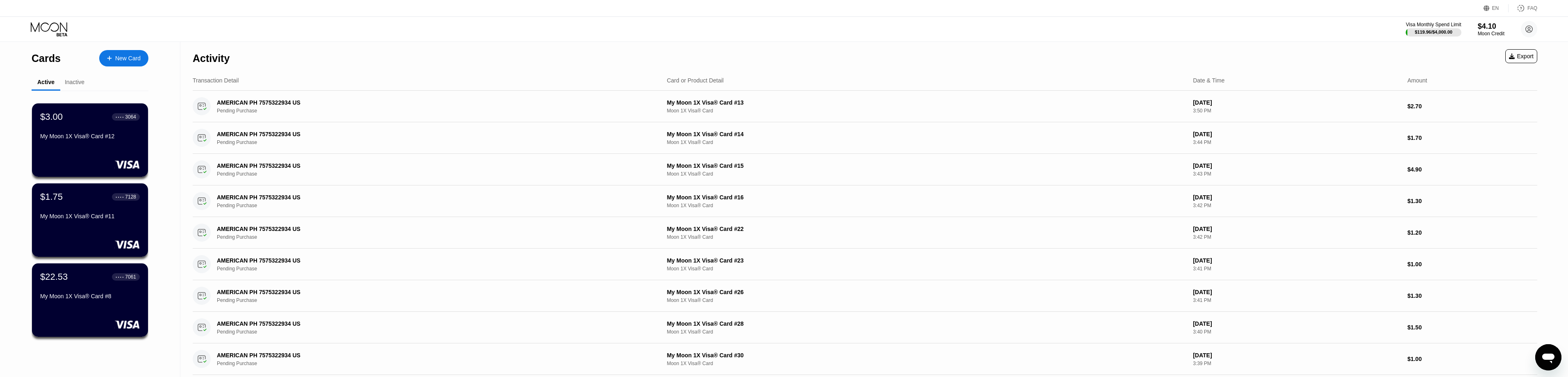
click at [82, 85] on div "Inactive" at bounding box center [74, 82] width 19 height 7
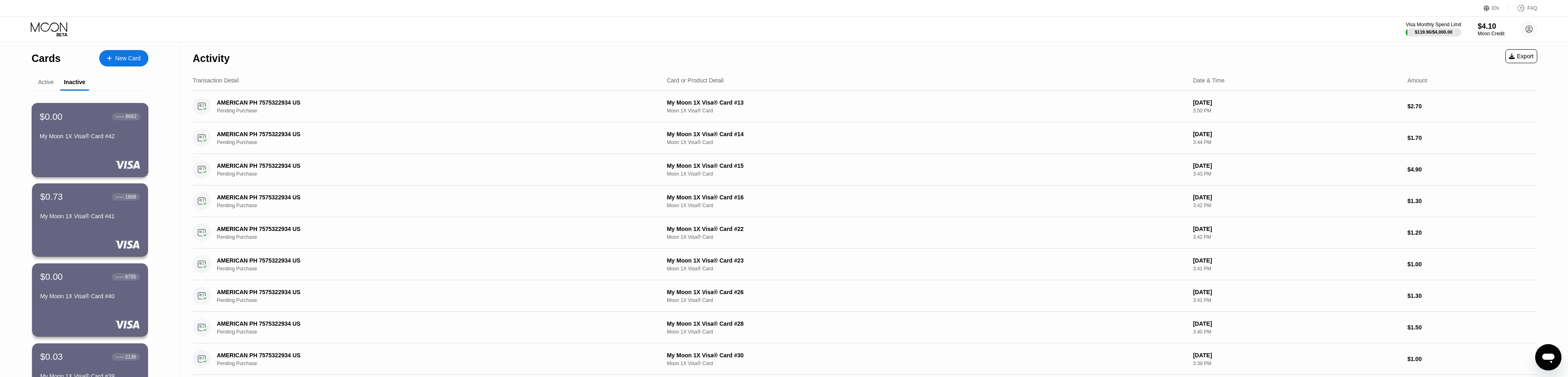
click at [90, 133] on div "$0.00 ● ● ● ● 6662 My Moon 1X Visa® Card #42" at bounding box center [89, 127] width 100 height 32
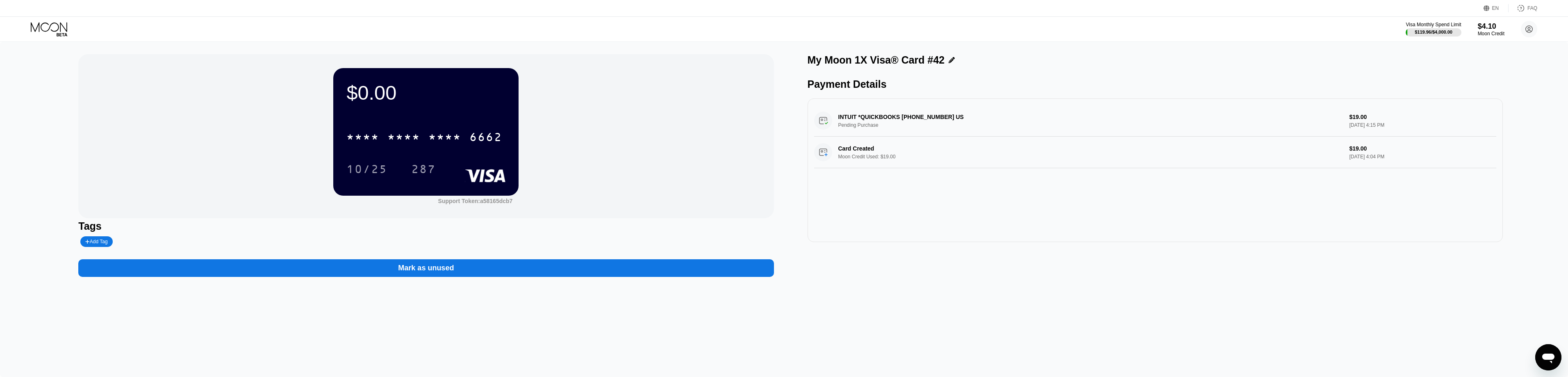
click at [58, 30] on icon at bounding box center [50, 29] width 38 height 15
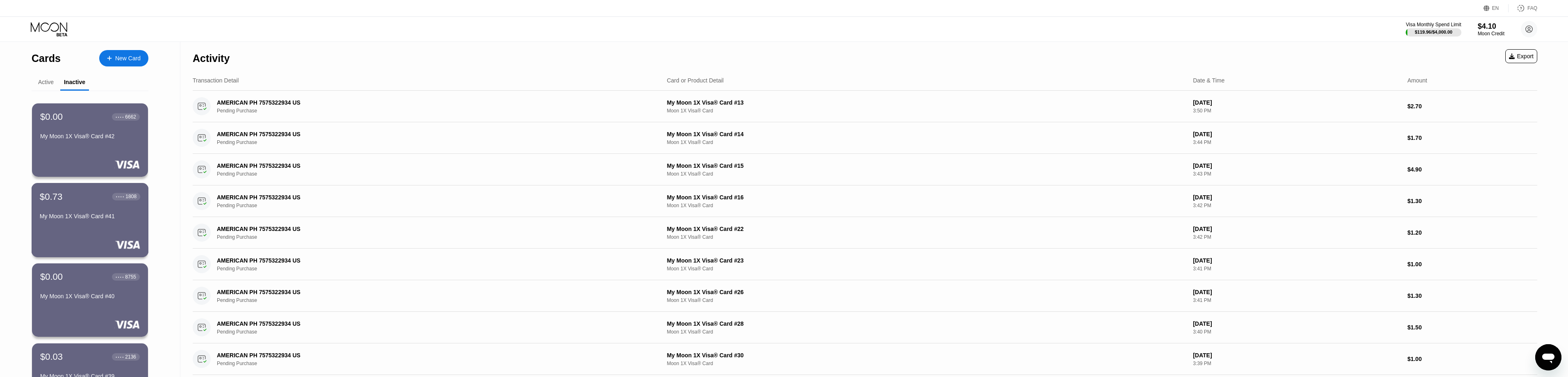
click at [72, 239] on div "$0.73 ● ● ● ● 1808 My Moon 1X Visa® Card #41" at bounding box center [90, 220] width 117 height 74
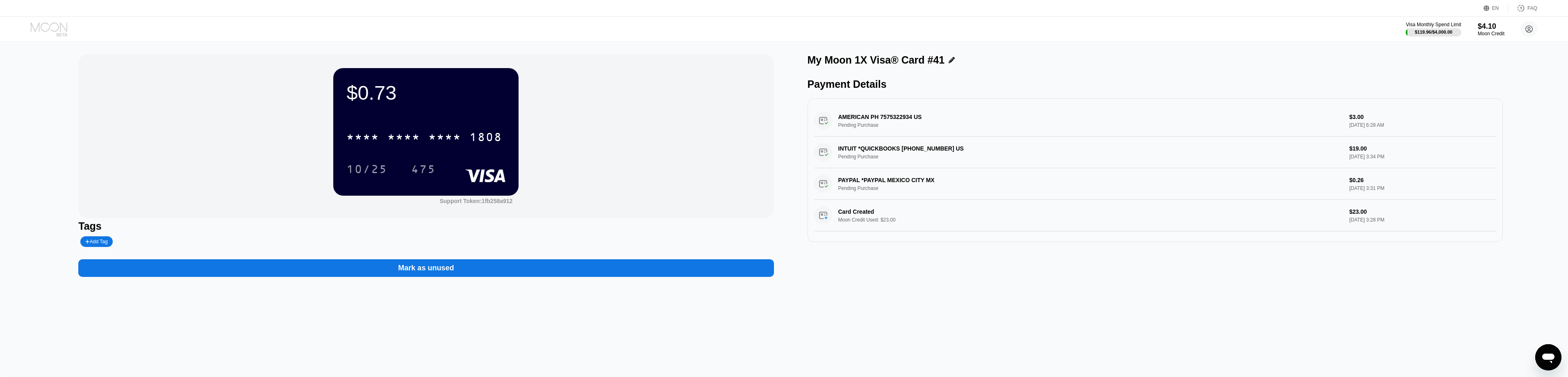
click at [60, 27] on icon at bounding box center [49, 26] width 37 height 9
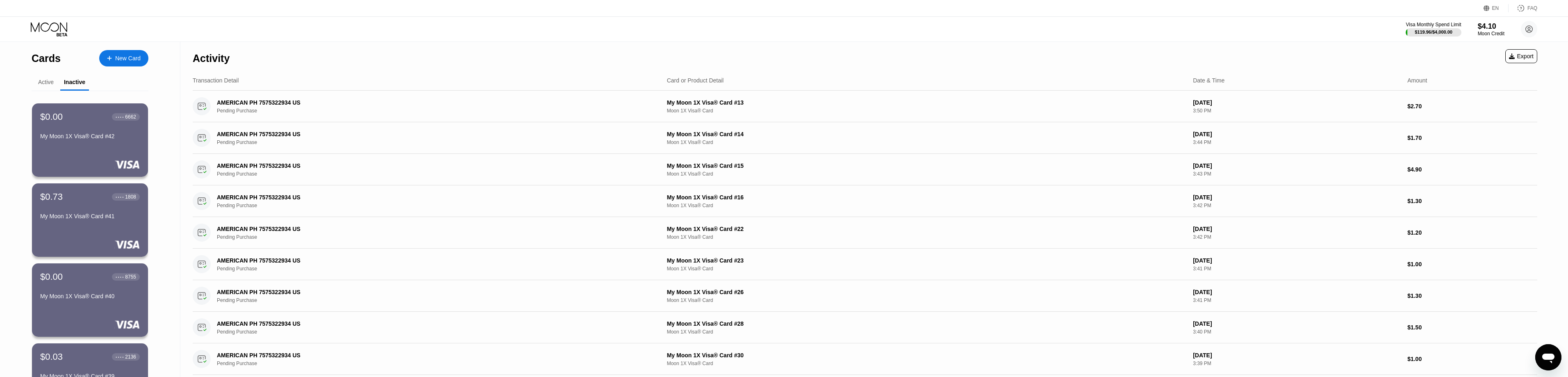
click at [41, 79] on div "Active" at bounding box center [46, 82] width 16 height 7
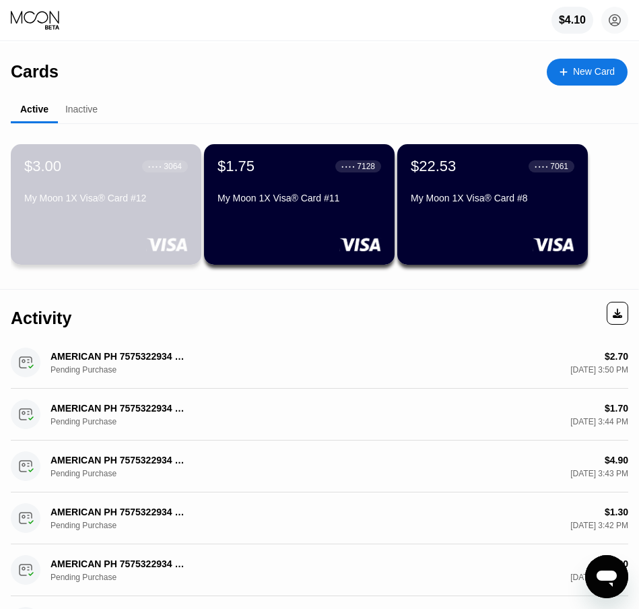
click at [113, 203] on div "My Moon 1X Visa® Card #12" at bounding box center [106, 198] width 164 height 11
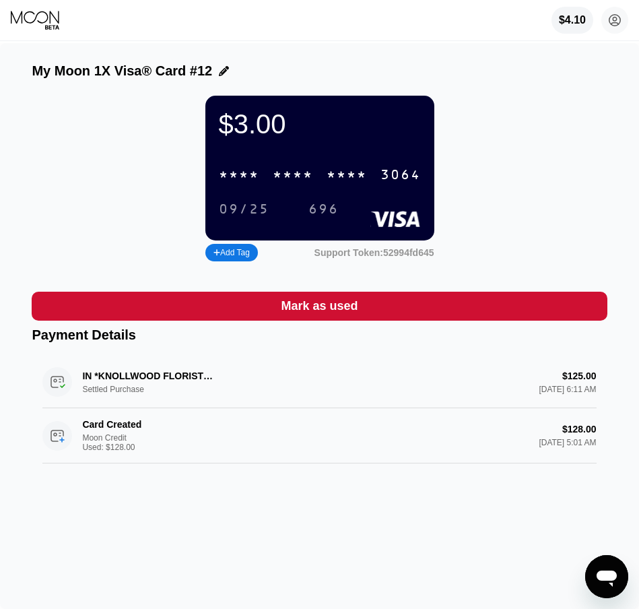
click at [307, 183] on div "* * * *" at bounding box center [293, 175] width 40 height 15
drag, startPoint x: 43, startPoint y: 20, endPoint x: 131, endPoint y: 41, distance: 90.8
click at [43, 20] on icon at bounding box center [36, 20] width 51 height 20
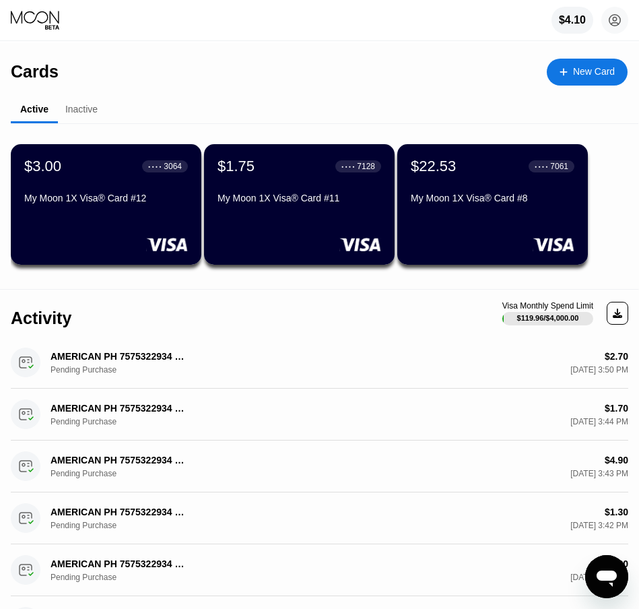
click at [298, 202] on div "My Moon 1X Visa® Card #11" at bounding box center [300, 198] width 164 height 11
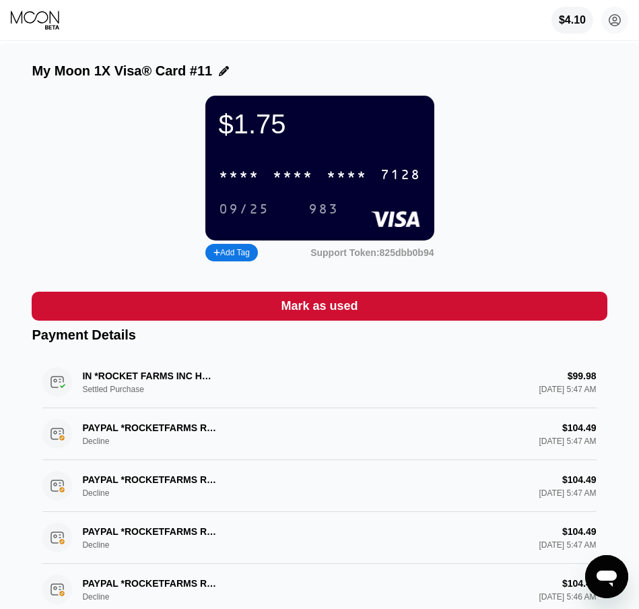
click at [331, 183] on div "* * * *" at bounding box center [347, 175] width 40 height 15
click at [337, 183] on div "2457" at bounding box center [347, 175] width 40 height 15
drag, startPoint x: 30, startPoint y: 12, endPoint x: 71, endPoint y: 11, distance: 40.4
click at [30, 12] on icon at bounding box center [36, 20] width 51 height 20
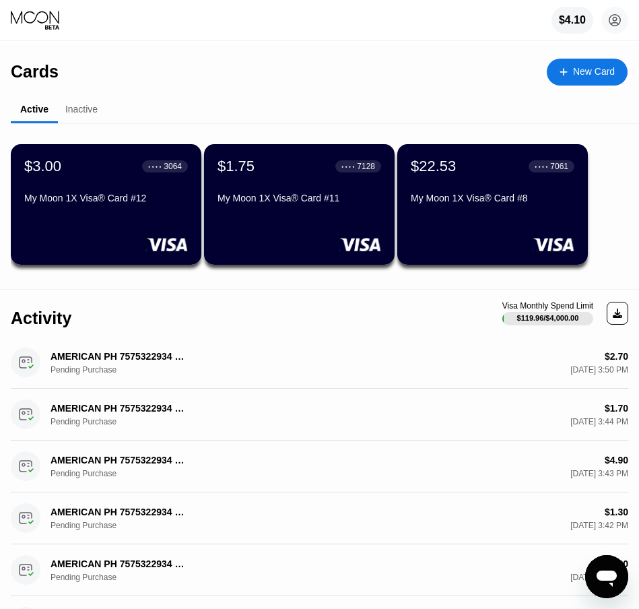
click at [90, 199] on div "My Moon 1X Visa® Card #12" at bounding box center [106, 198] width 164 height 11
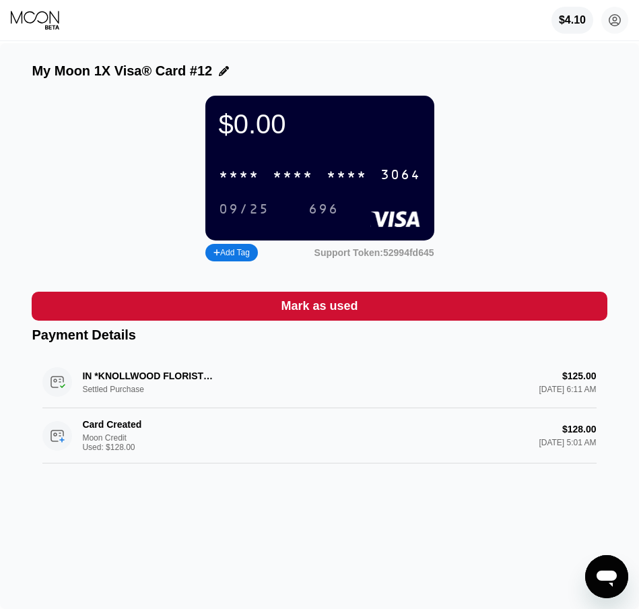
click at [99, 182] on div "$0.00 * * * * * * * * * * * * 3064 09/25 696 Add Tag Support Token: 52994fd645" at bounding box center [319, 180] width 575 height 169
click at [40, 18] on icon at bounding box center [36, 20] width 51 height 20
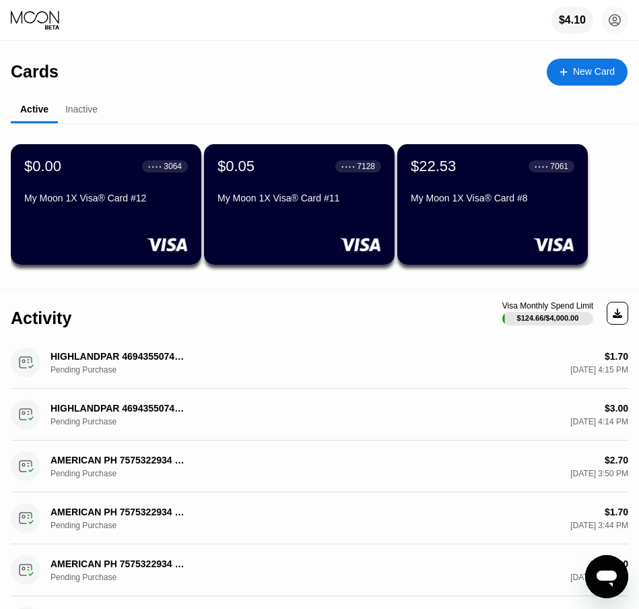
click at [483, 201] on div "My Moon 1X Visa® Card #8" at bounding box center [493, 198] width 164 height 11
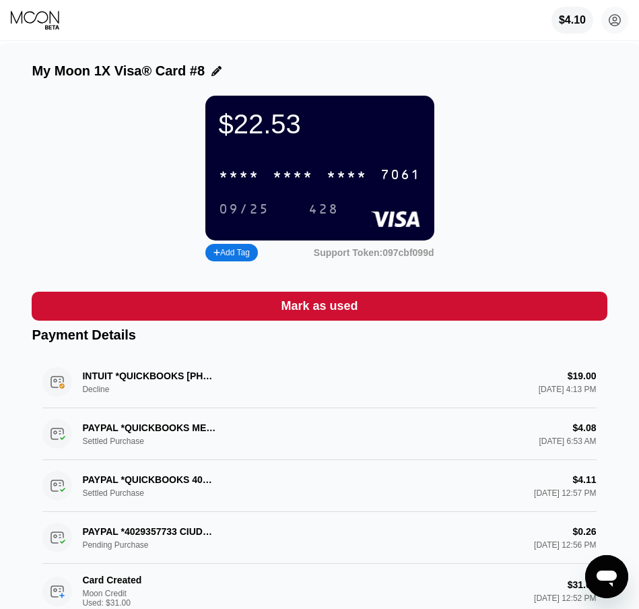
click at [356, 181] on div "* * * *" at bounding box center [347, 175] width 40 height 15
click at [56, 16] on icon at bounding box center [36, 20] width 51 height 20
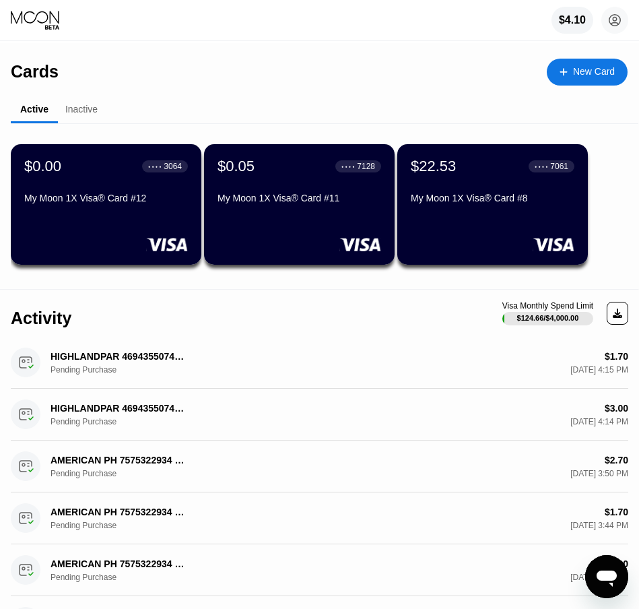
click at [110, 203] on div "My Moon 1X Visa® Card #12" at bounding box center [106, 198] width 164 height 11
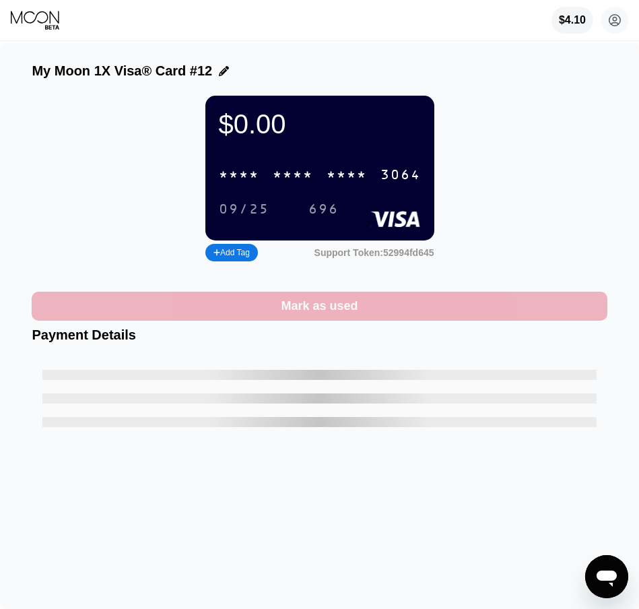
click at [323, 312] on div "Mark as used" at bounding box center [319, 305] width 77 height 15
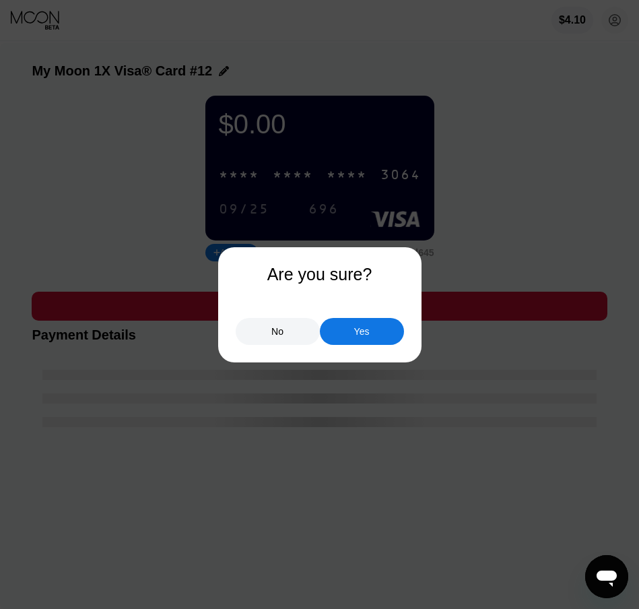
click at [353, 330] on div "Yes" at bounding box center [362, 331] width 84 height 27
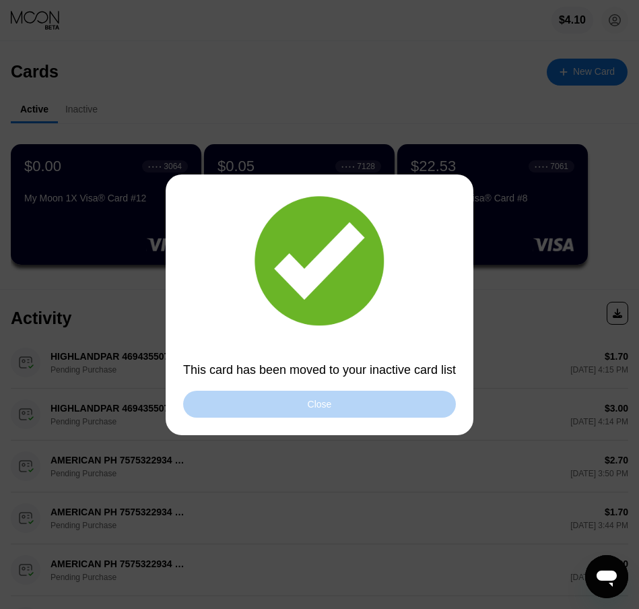
click at [323, 399] on div "Close" at bounding box center [320, 404] width 24 height 11
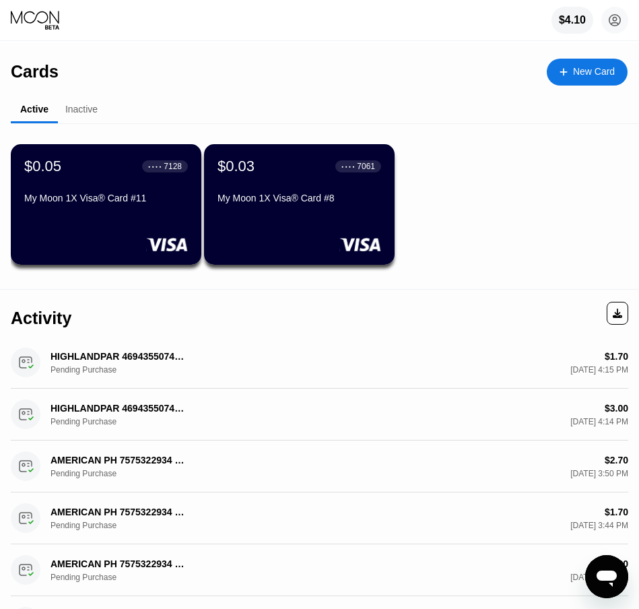
click at [102, 218] on div "$0.05 ● ● ● ● 7128 My Moon 1X Visa® Card #11" at bounding box center [106, 204] width 191 height 121
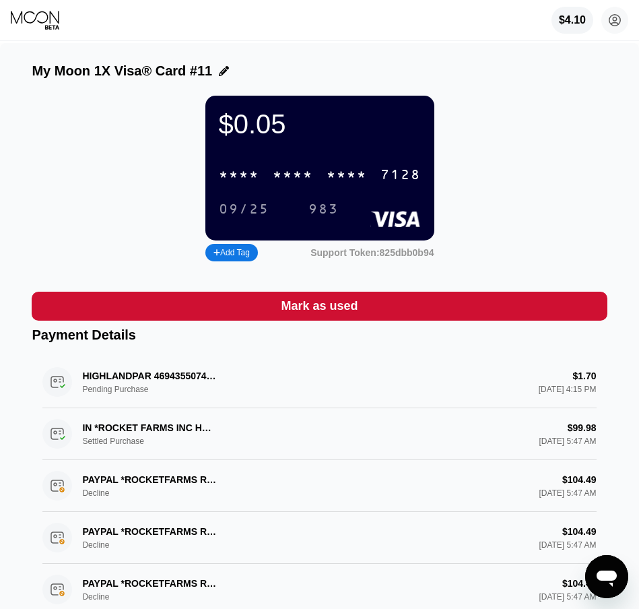
click at [335, 314] on div "Mark as used" at bounding box center [319, 305] width 77 height 15
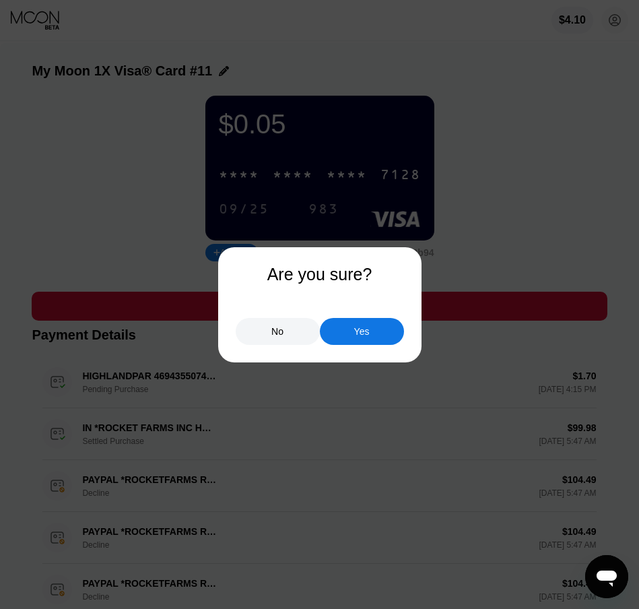
click at [384, 341] on div "Yes" at bounding box center [362, 331] width 84 height 27
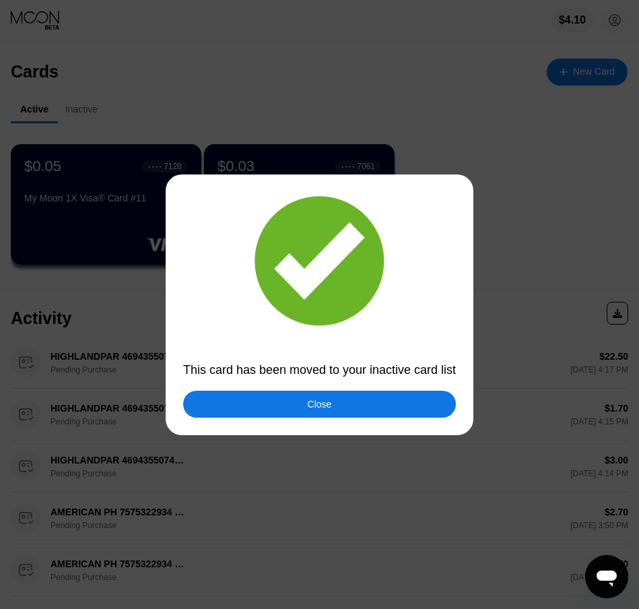
click at [332, 407] on div "Close" at bounding box center [319, 404] width 273 height 27
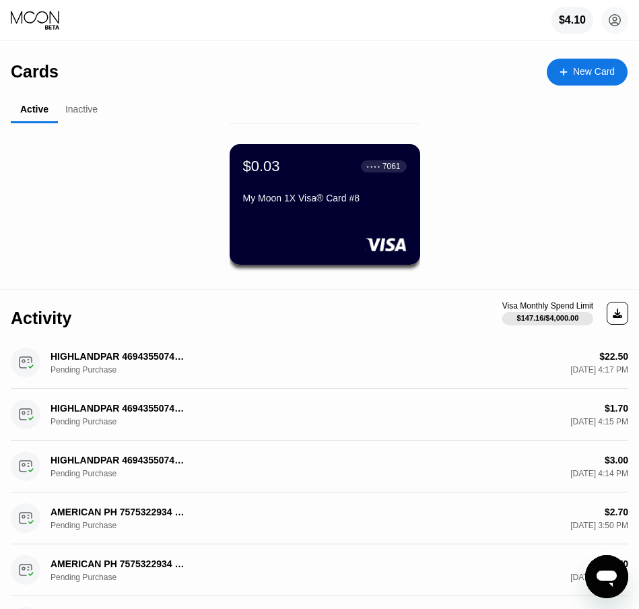
click at [267, 209] on div "My Moon 1X Visa® Card #8" at bounding box center [325, 201] width 164 height 16
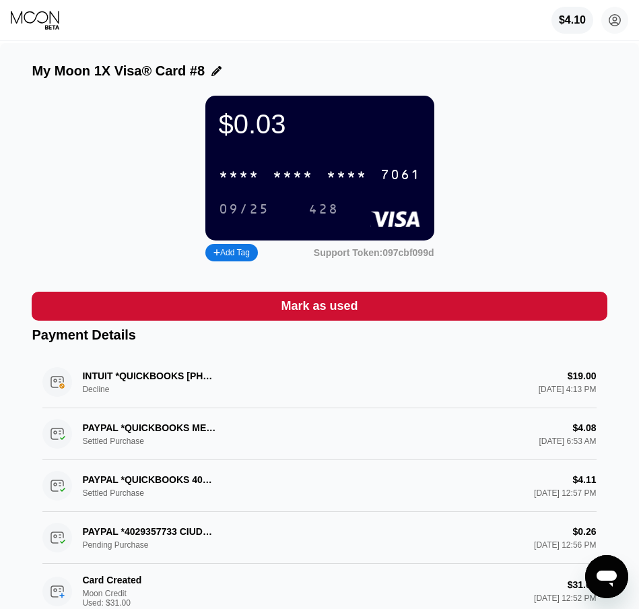
click at [329, 341] on div "Payment Details" at bounding box center [319, 334] width 575 height 15
click at [342, 314] on div "Mark as used" at bounding box center [319, 305] width 77 height 15
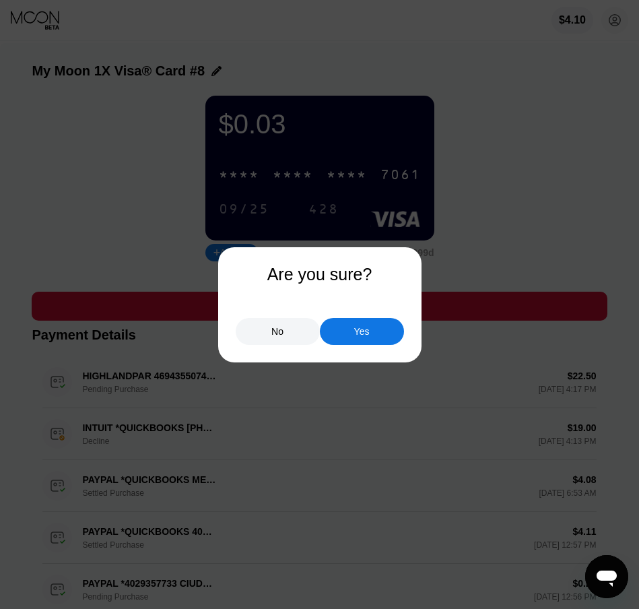
click at [344, 331] on div "Yes" at bounding box center [362, 331] width 84 height 27
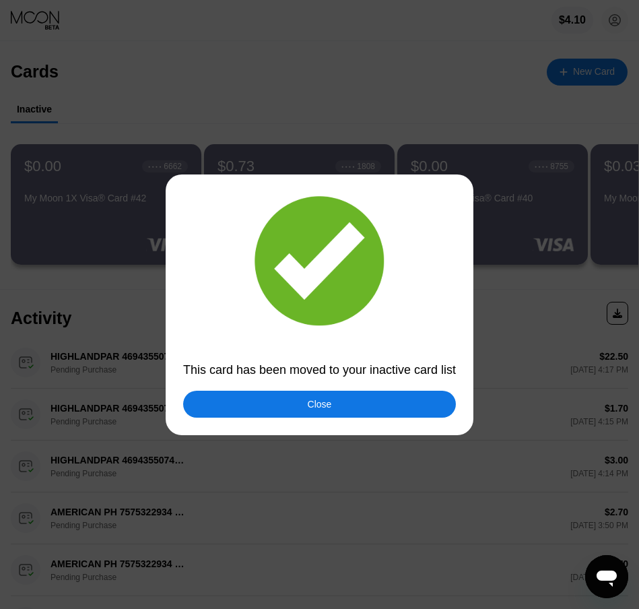
click at [328, 408] on div "Close" at bounding box center [320, 404] width 24 height 11
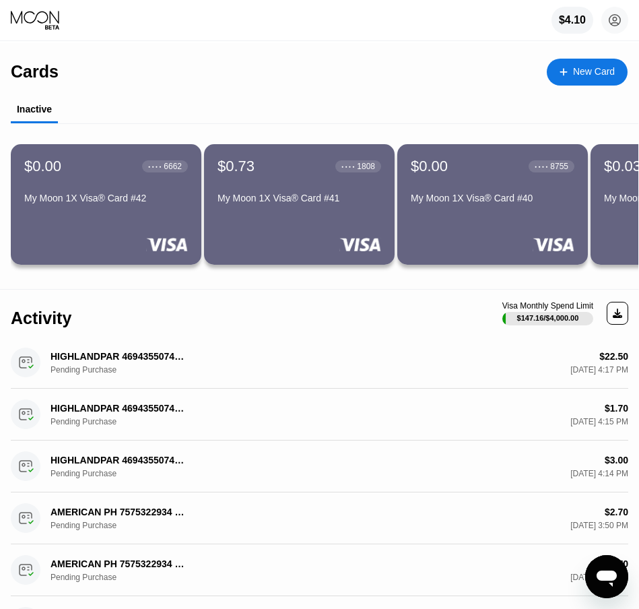
click at [46, 24] on icon at bounding box center [36, 20] width 51 height 20
drag, startPoint x: 252, startPoint y: 68, endPoint x: 174, endPoint y: 61, distance: 77.8
click at [239, 67] on div "Cards New Card" at bounding box center [319, 66] width 617 height 47
click at [2, 11] on div "$4.10 [PERSON_NAME] [PERSON_NAME][EMAIL_ADDRESS][DOMAIN_NAME]  Home Settings S…" at bounding box center [319, 20] width 639 height 40
